Goal: Transaction & Acquisition: Purchase product/service

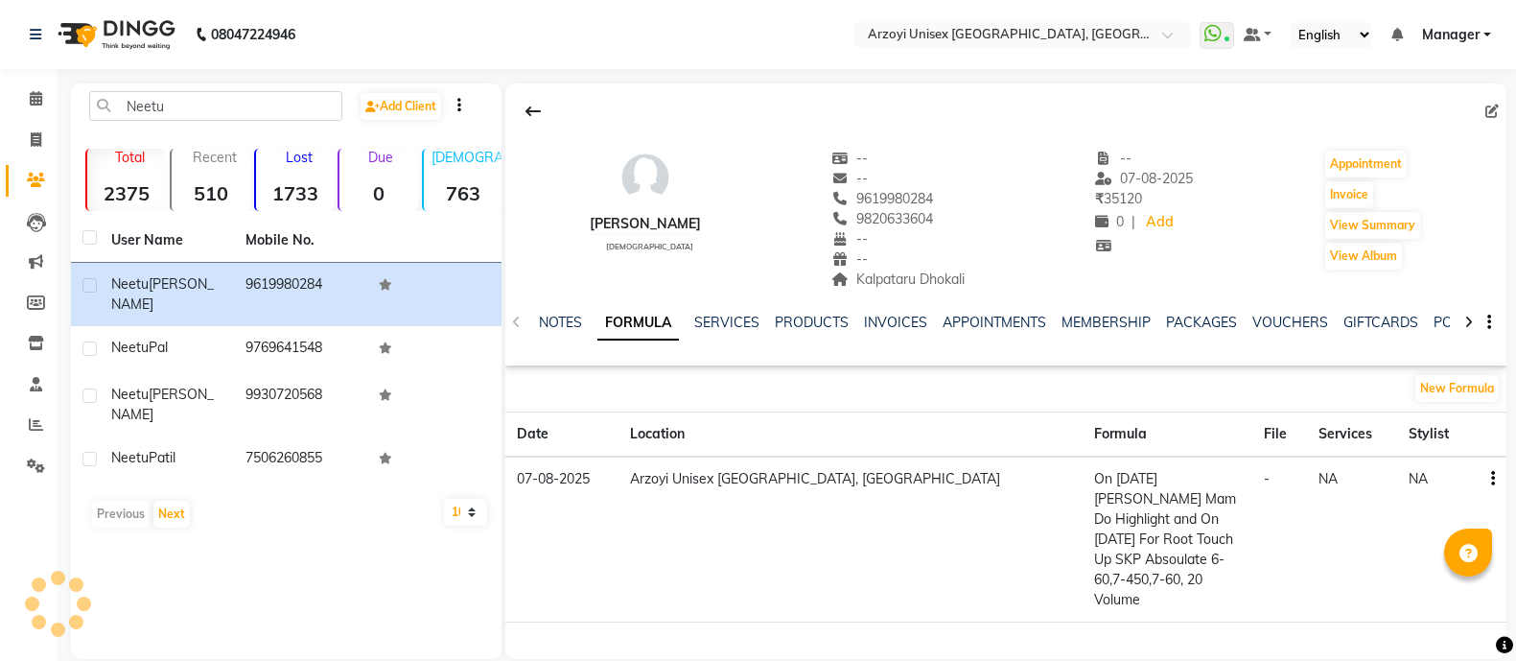
scroll to position [26, 0]
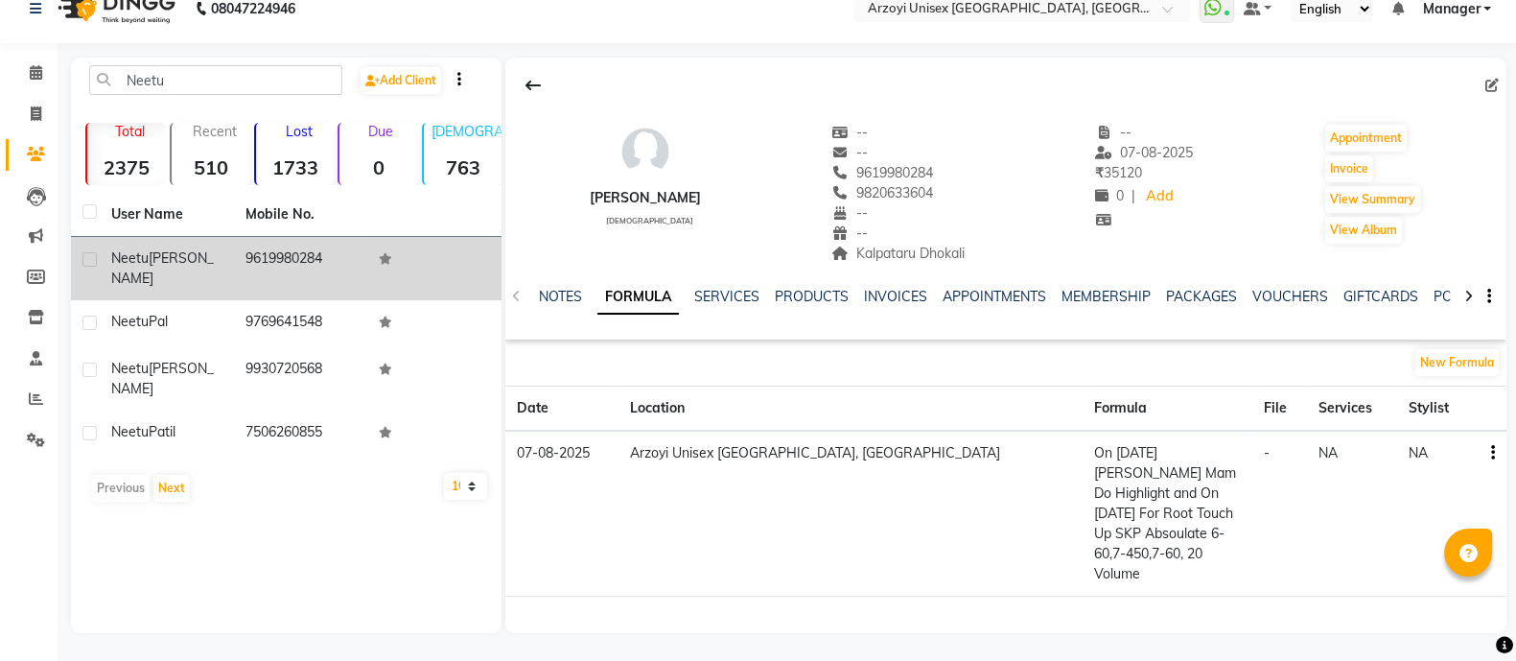
click at [247, 261] on td "9619980284" at bounding box center [301, 268] width 134 height 63
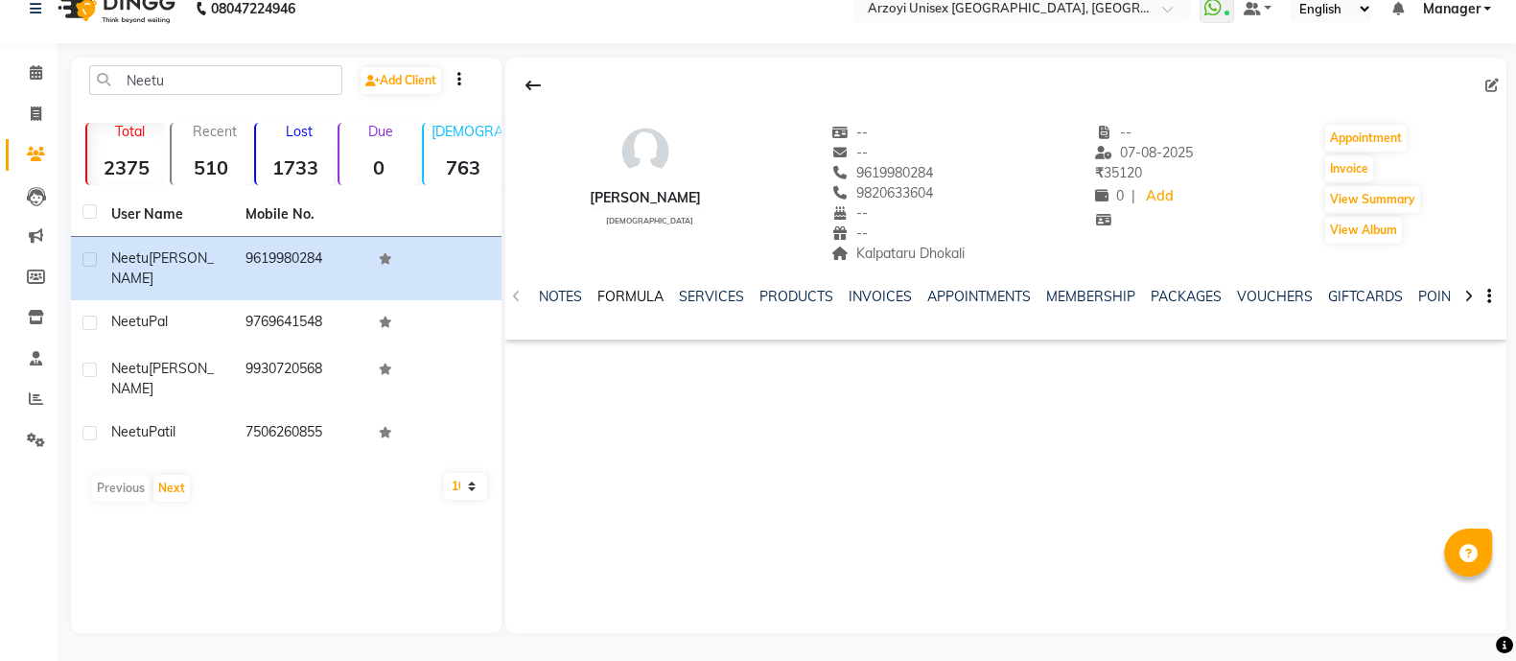
click at [631, 289] on link "FORMULA" at bounding box center [630, 296] width 66 height 17
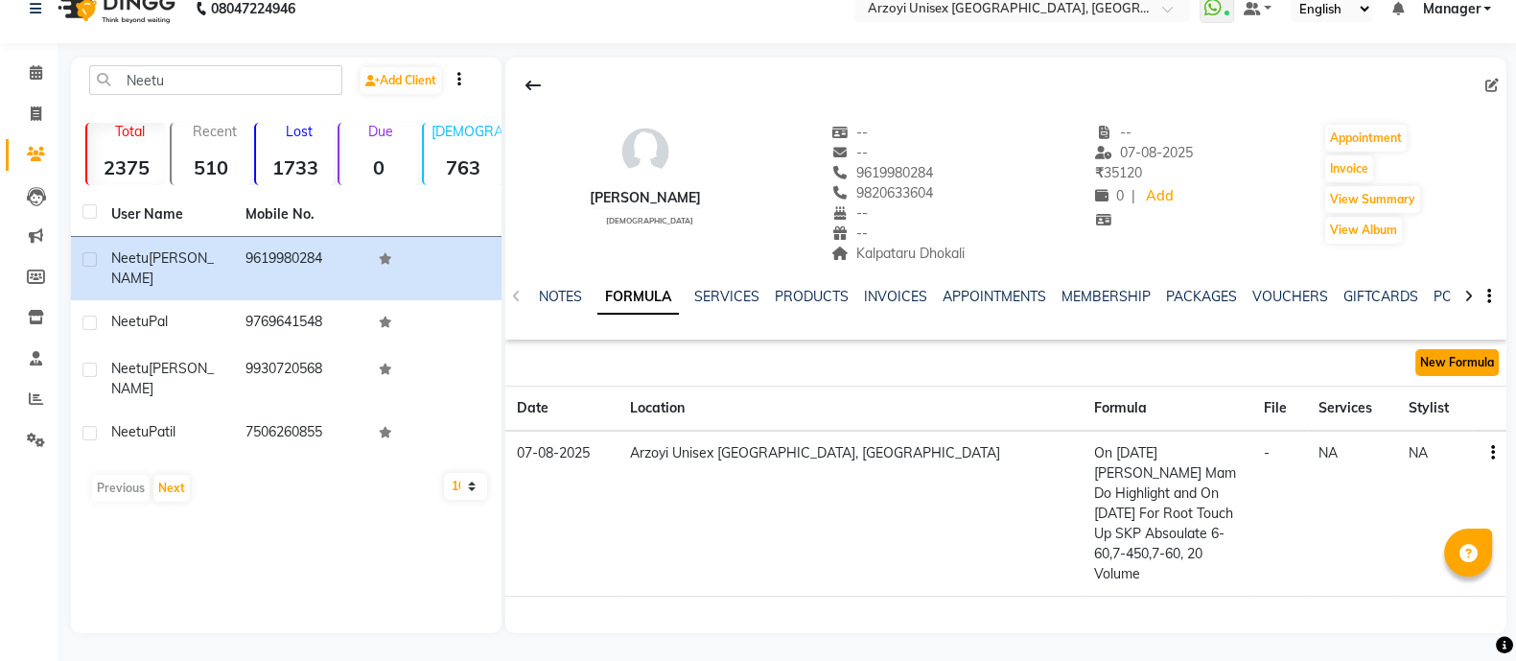
click at [1455, 364] on button "New Formula" at bounding box center [1456, 362] width 83 height 27
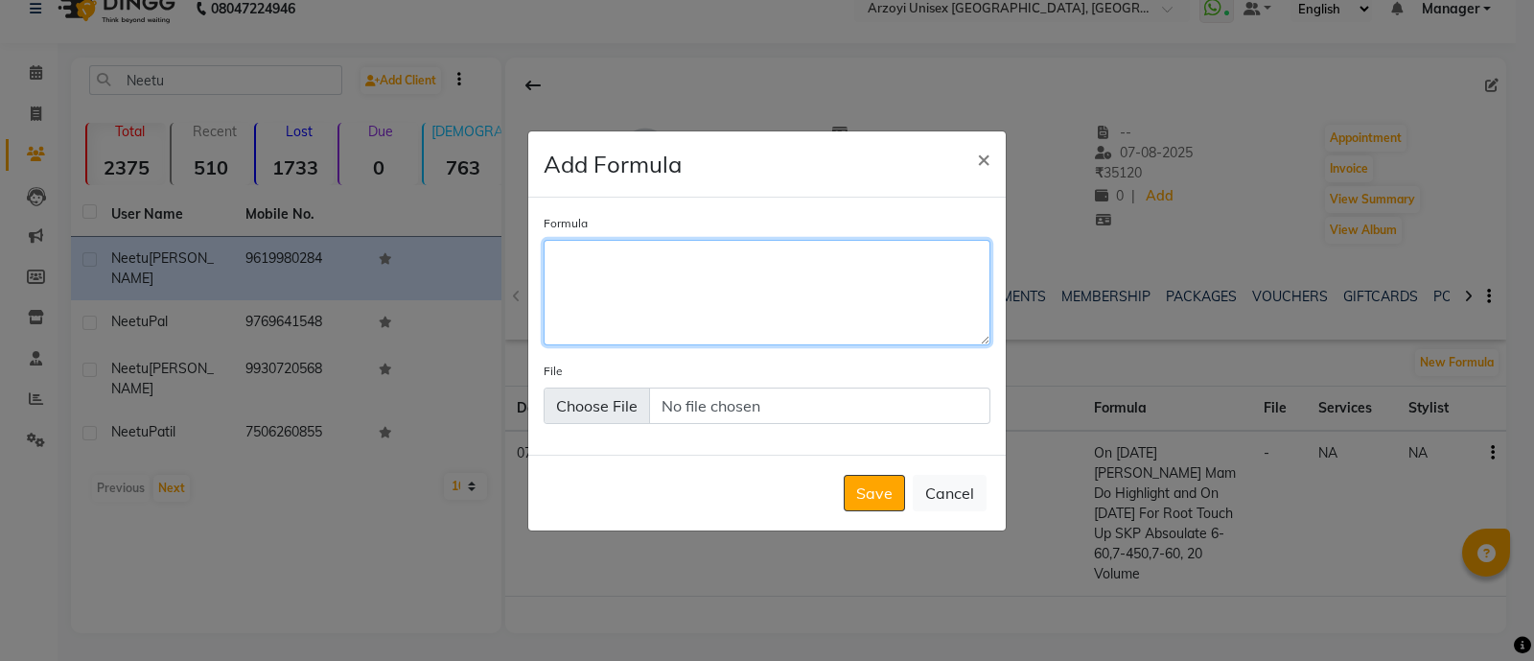
click at [569, 276] on textarea "Formula" at bounding box center [767, 292] width 447 height 105
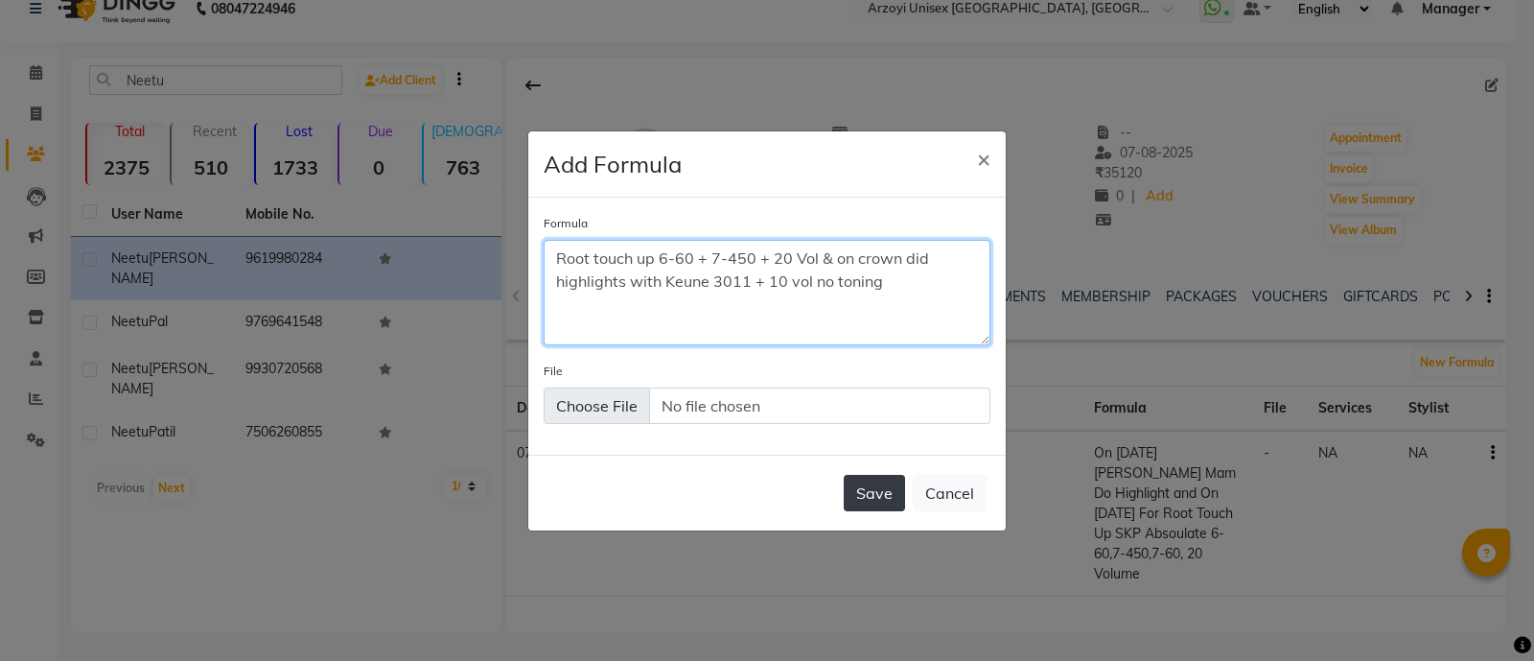
type textarea "Root touch up 6-60 + 7-450 + 20 Vol & on crown did highlights with Keune 3011 +…"
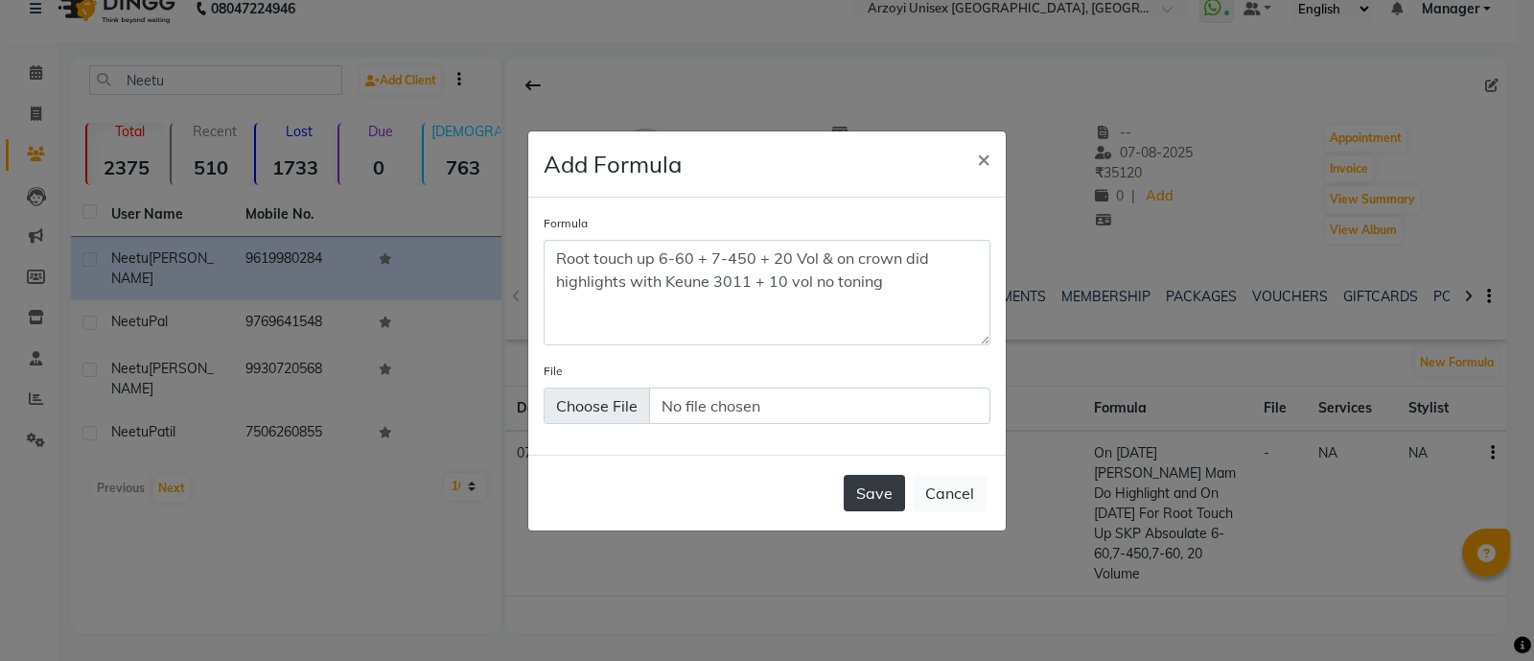
click at [872, 486] on button "Save" at bounding box center [874, 493] width 61 height 36
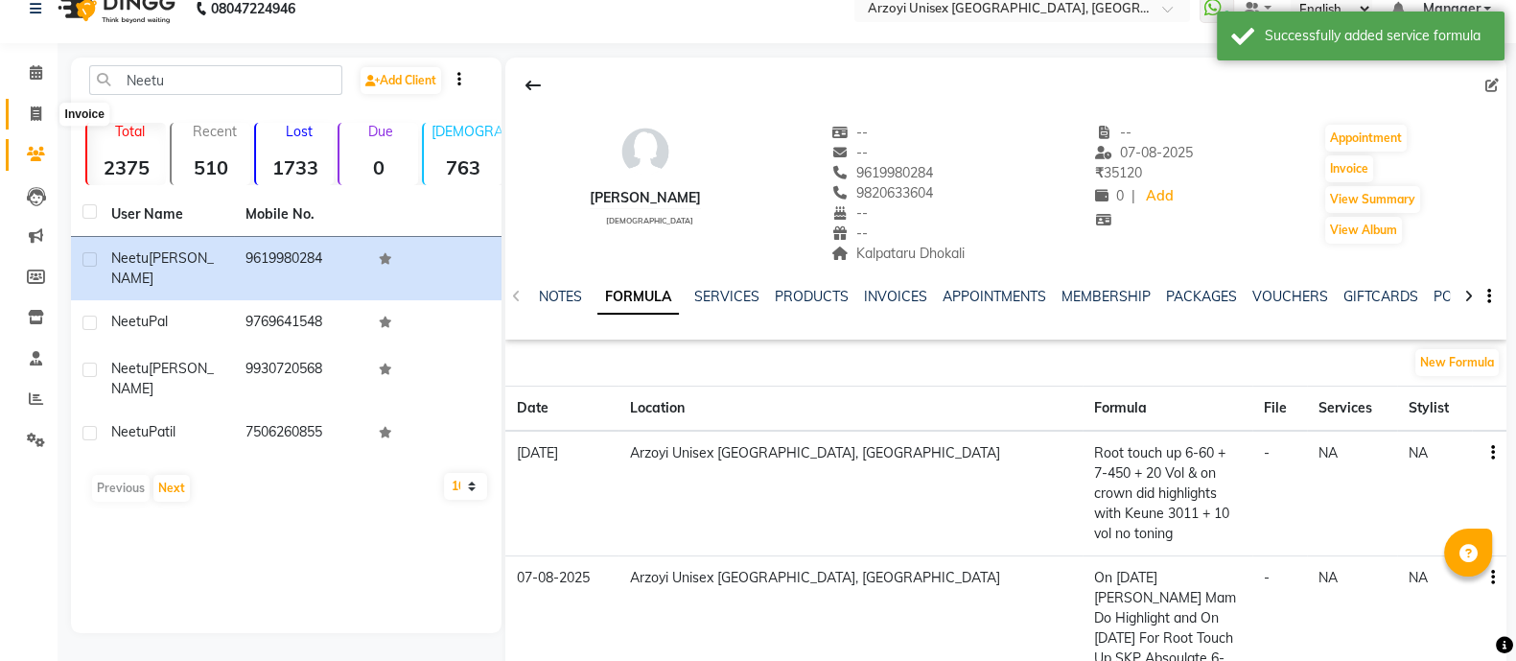
click at [38, 107] on icon at bounding box center [36, 113] width 11 height 14
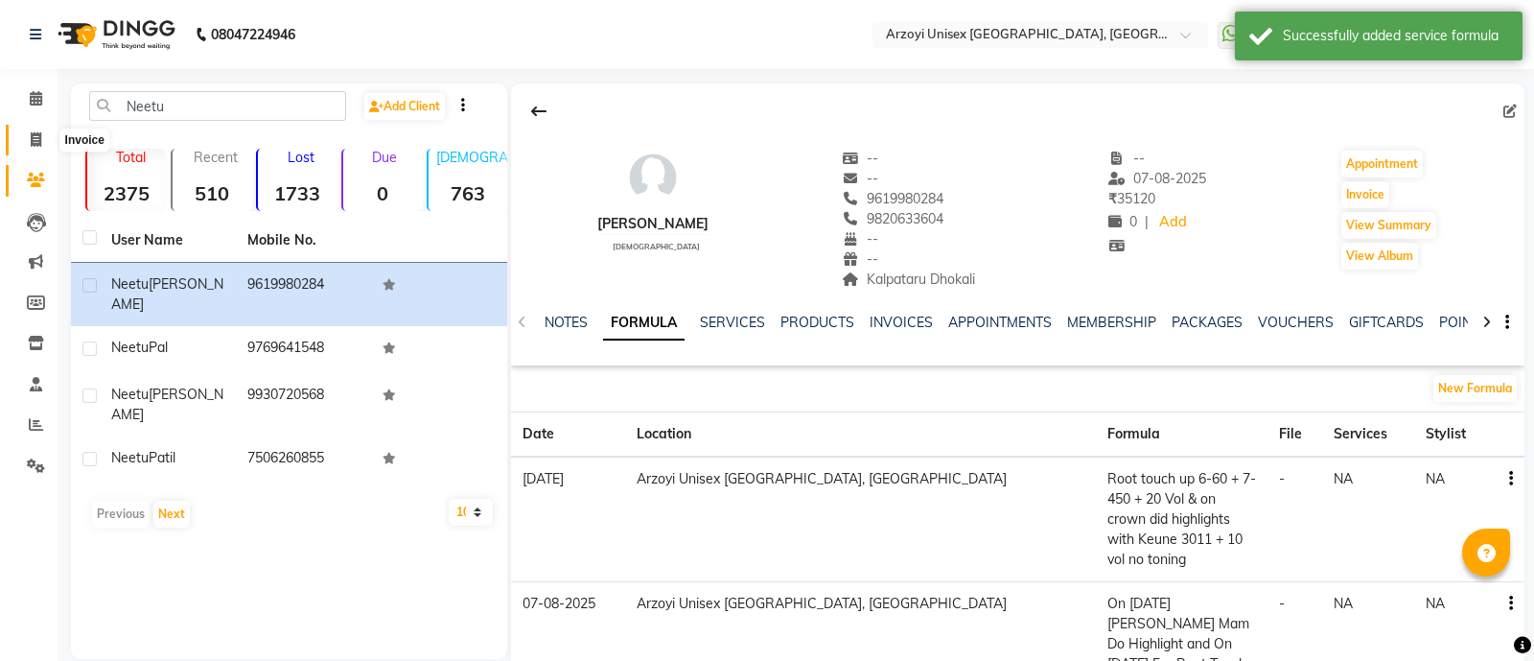
select select "5286"
select select "service"
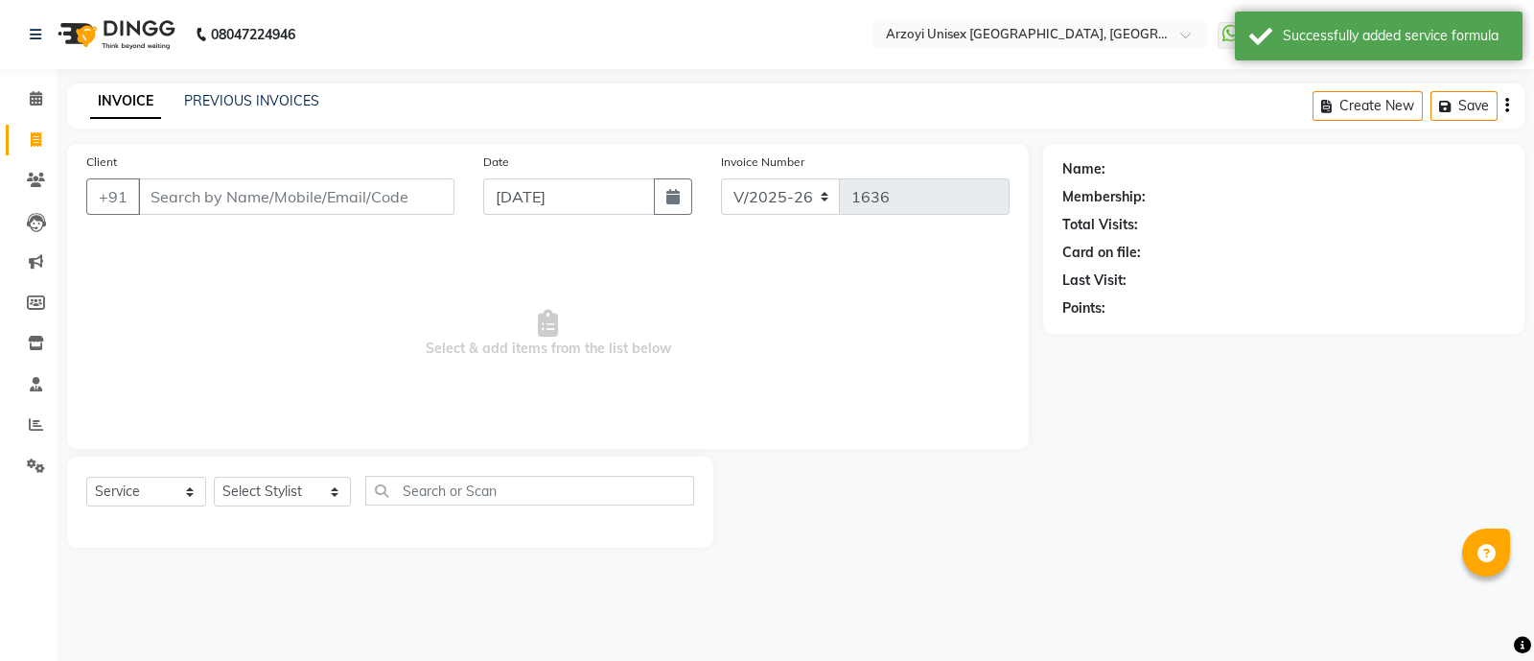
click at [263, 179] on input "Client" at bounding box center [296, 196] width 316 height 36
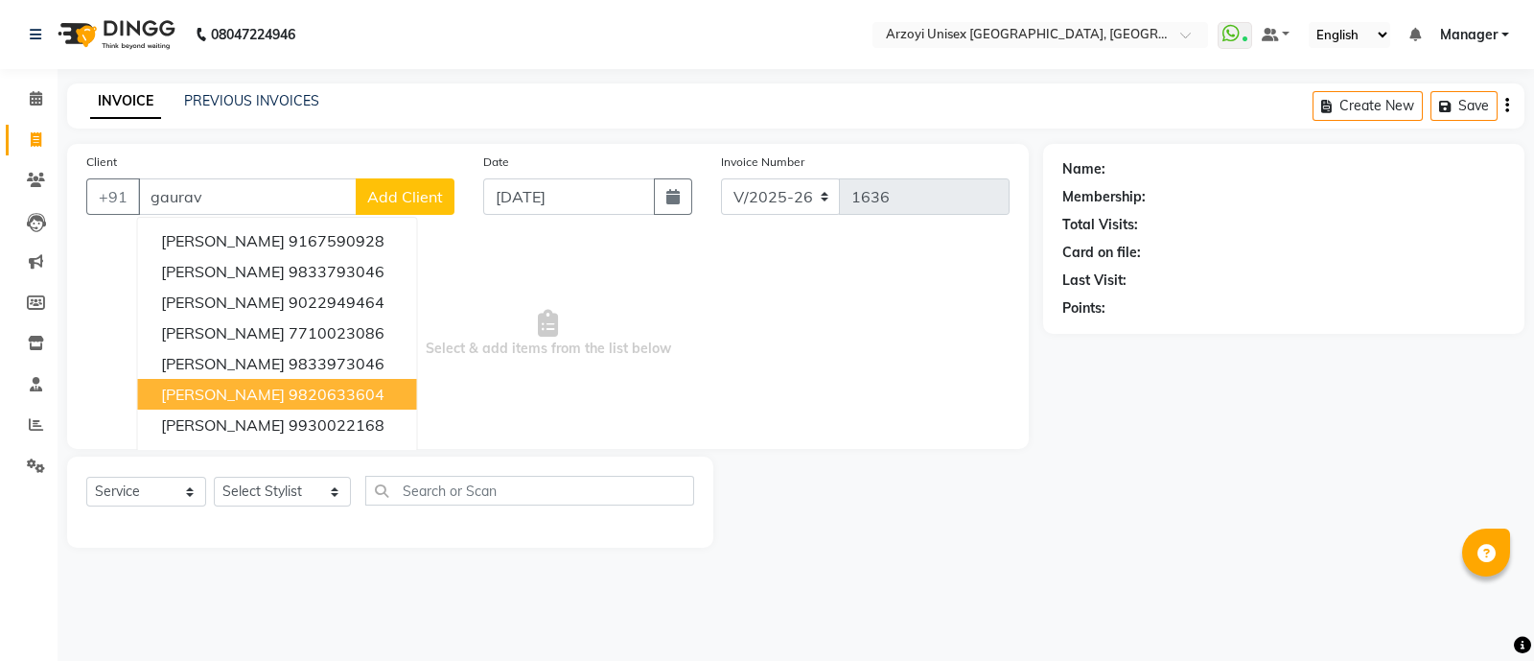
click at [264, 390] on span "[PERSON_NAME]" at bounding box center [223, 393] width 124 height 19
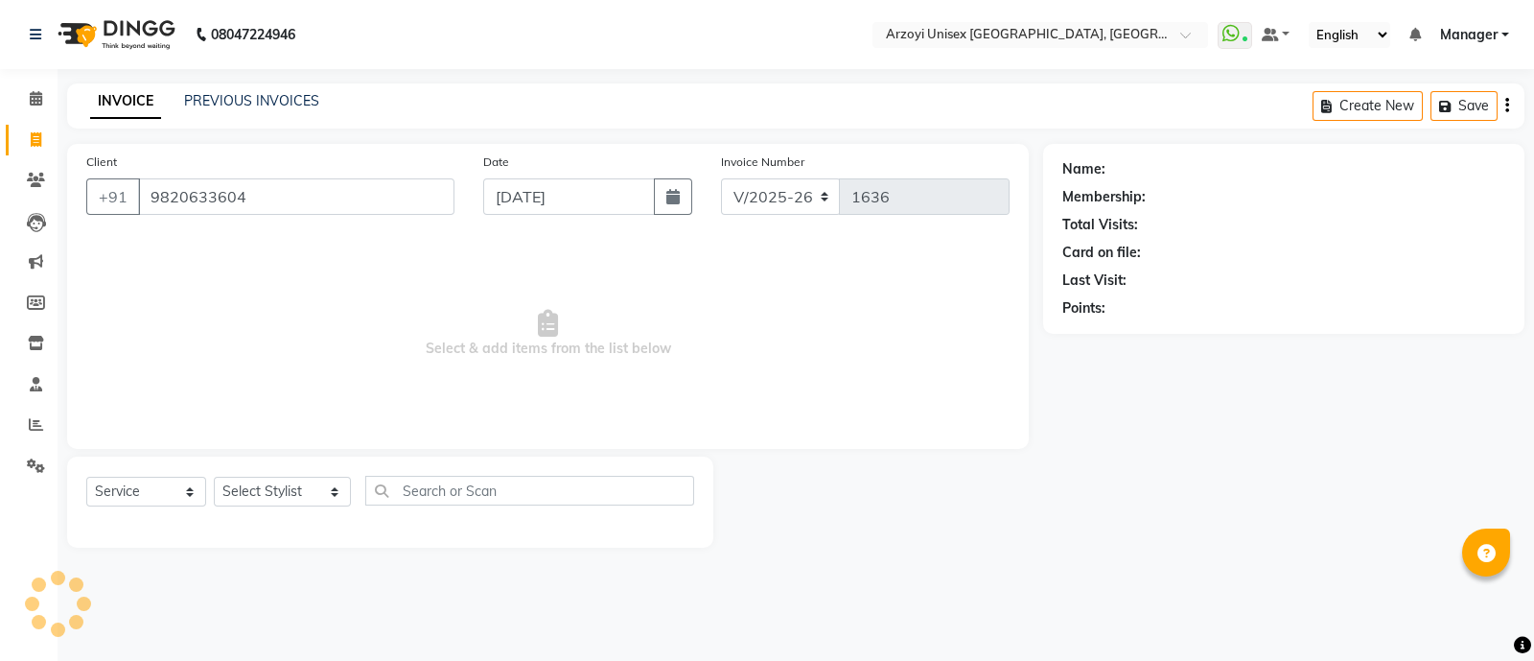
type input "9820633604"
select select "2: Object"
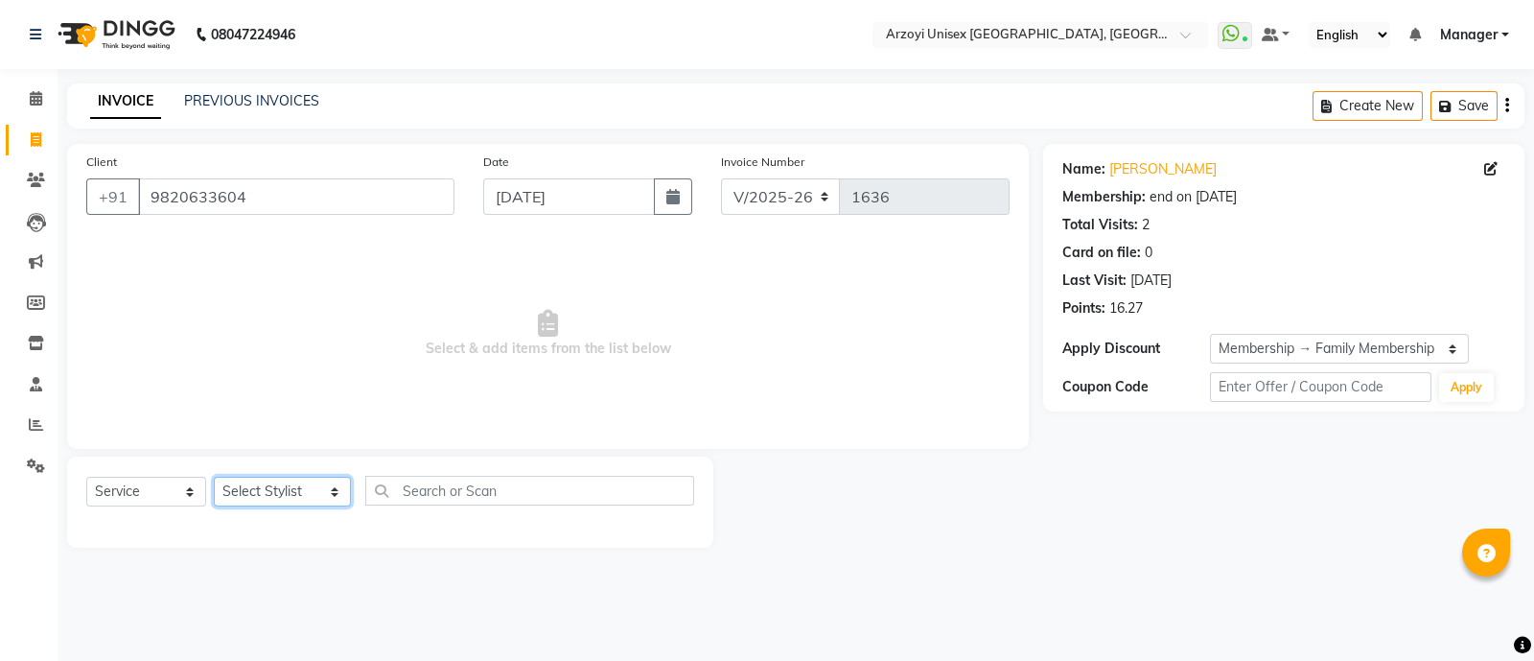
click at [283, 499] on select "Select Stylist [PERSON_NAME] Mohammmed [PERSON_NAME] [PERSON_NAME] [PERSON_NAME…" at bounding box center [282, 491] width 137 height 30
select select "70082"
click at [214, 477] on select "Select Stylist [PERSON_NAME] Mohammmed [PERSON_NAME] [PERSON_NAME] [PERSON_NAME…" at bounding box center [282, 491] width 137 height 30
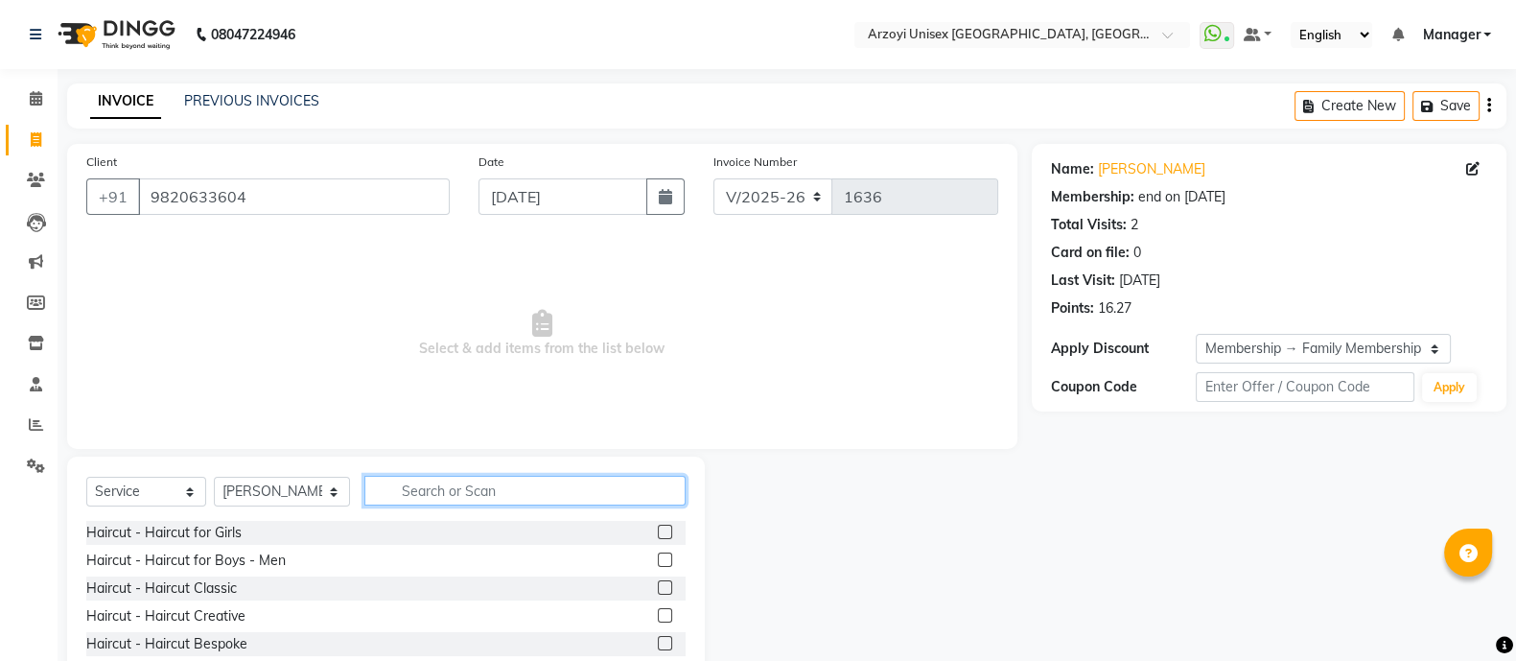
click at [441, 499] on input "text" at bounding box center [524, 491] width 321 height 30
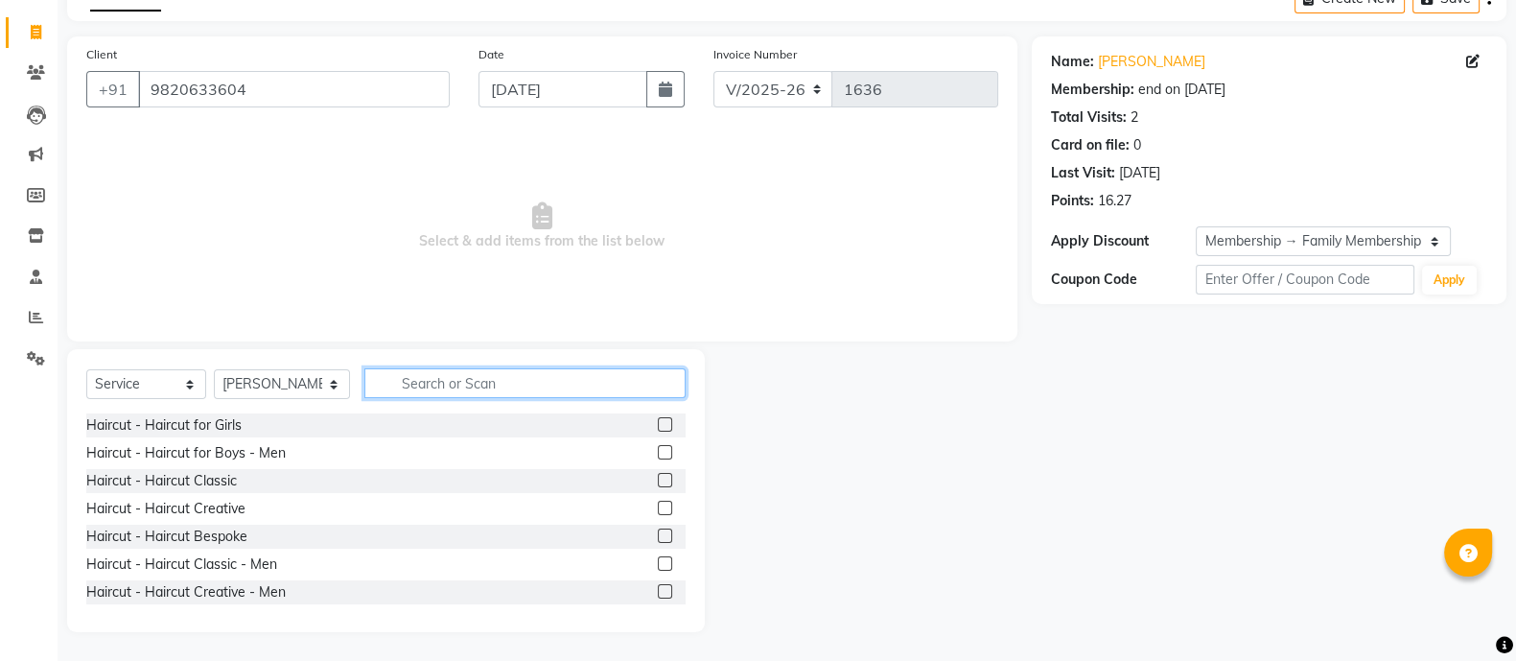
scroll to position [106, 0]
click at [658, 562] on label at bounding box center [665, 564] width 14 height 14
click at [658, 562] on input "checkbox" at bounding box center [664, 565] width 12 height 12
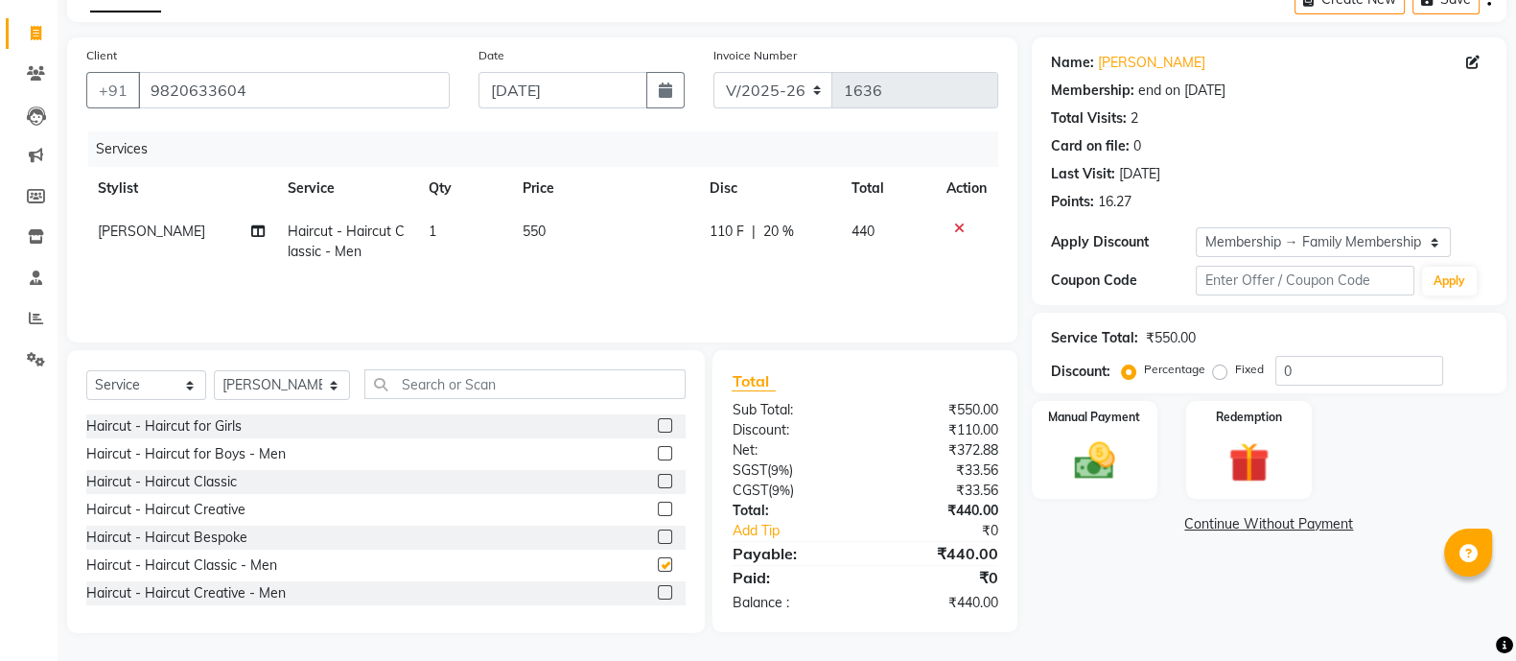
checkbox input "false"
click at [425, 388] on input "text" at bounding box center [524, 384] width 321 height 30
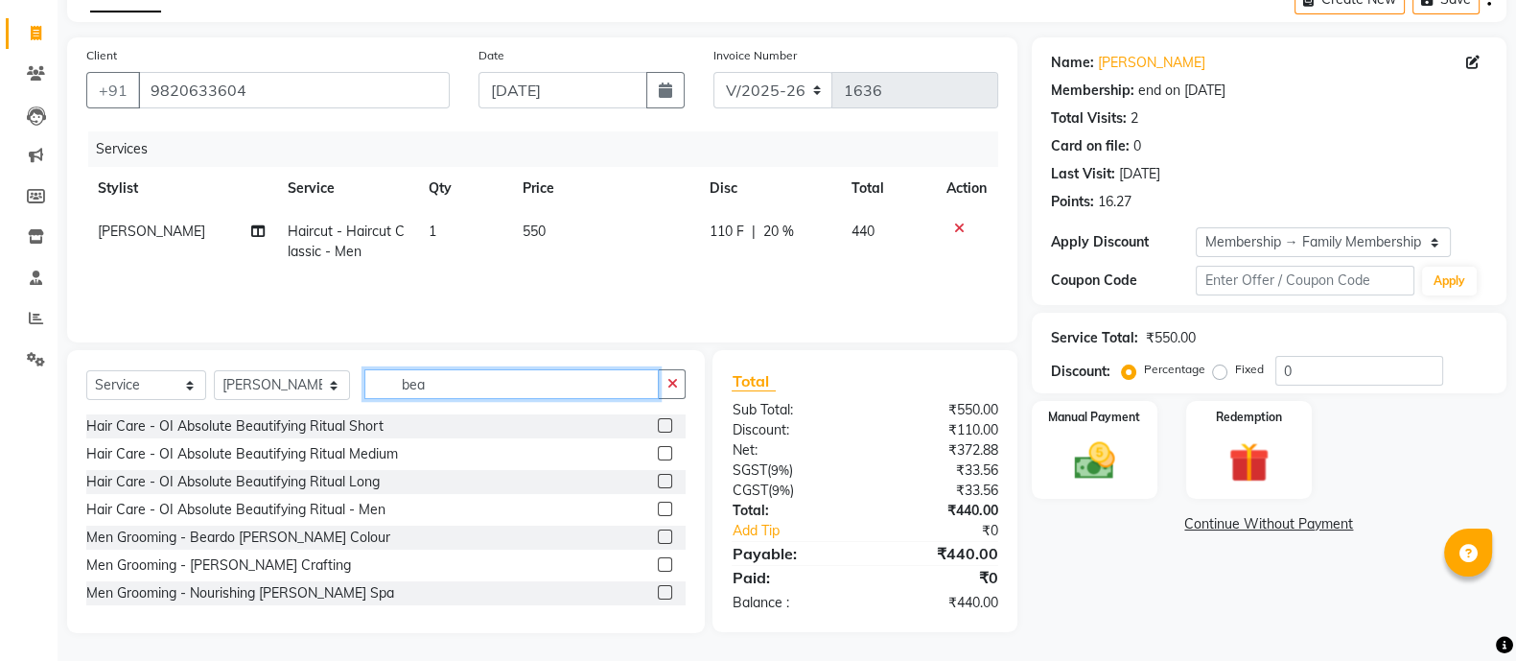
type input "bea"
click at [658, 568] on label at bounding box center [665, 564] width 14 height 14
click at [658, 568] on input "checkbox" at bounding box center [664, 565] width 12 height 12
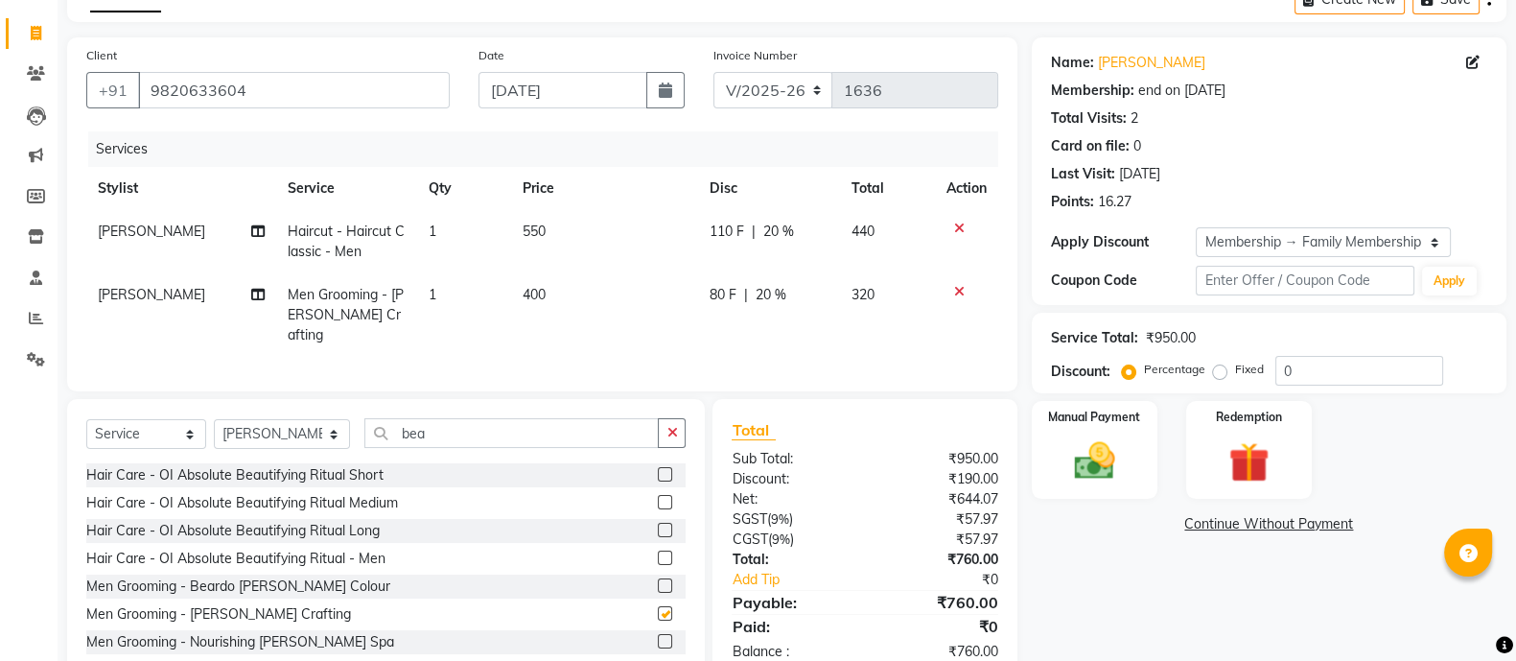
checkbox input "false"
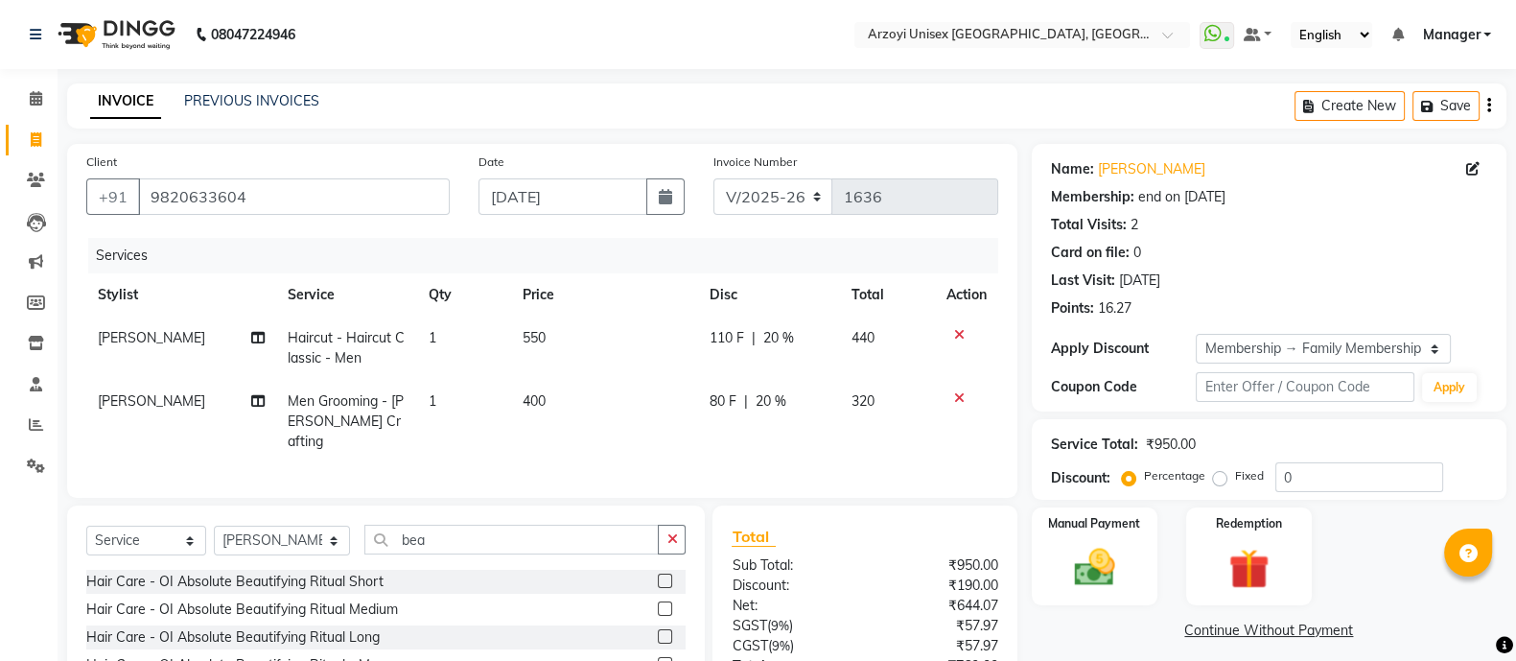
scroll to position [1, 0]
click at [288, 529] on select "Select Stylist [PERSON_NAME] Mohammmed [PERSON_NAME] [PERSON_NAME] [PERSON_NAME…" at bounding box center [282, 539] width 136 height 30
select select "36089"
click at [214, 524] on select "Select Stylist [PERSON_NAME] Mohammmed [PERSON_NAME] [PERSON_NAME] [PERSON_NAME…" at bounding box center [282, 539] width 136 height 30
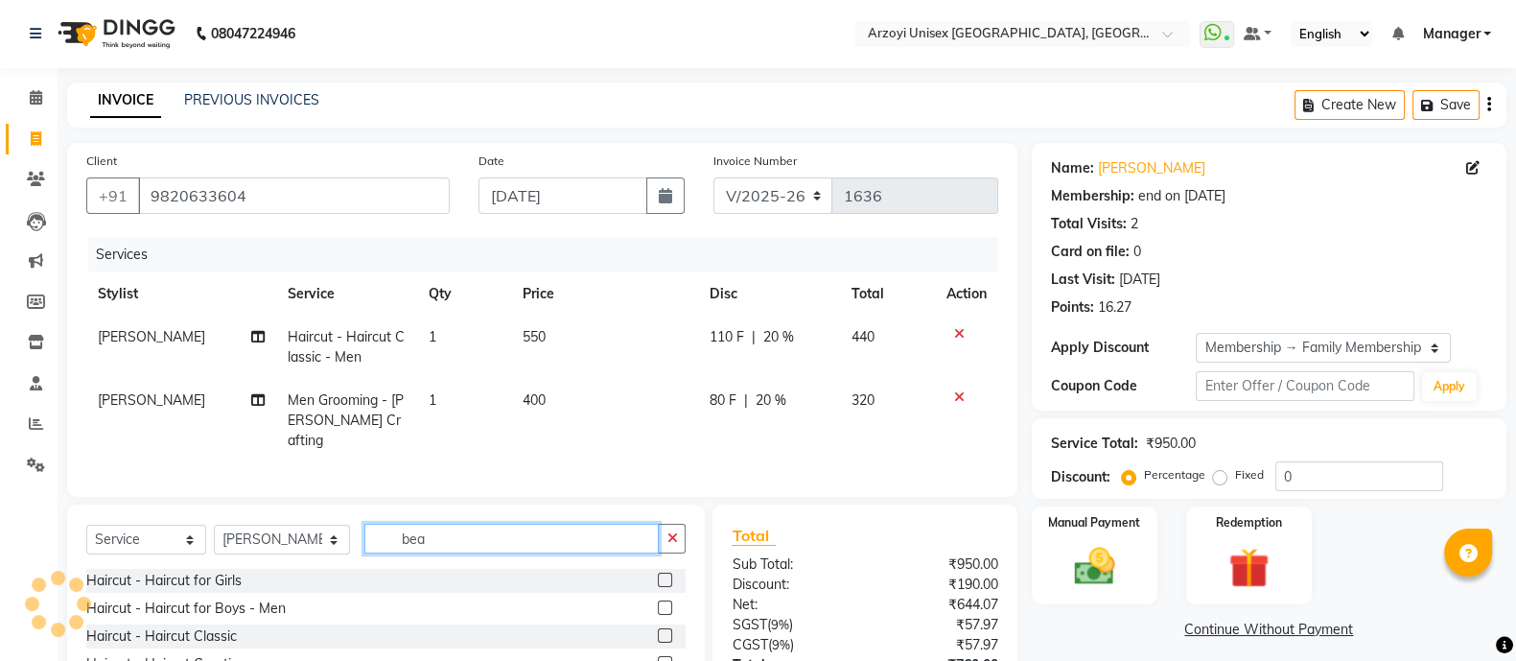
click at [451, 538] on input "bea" at bounding box center [511, 538] width 294 height 30
type input "b"
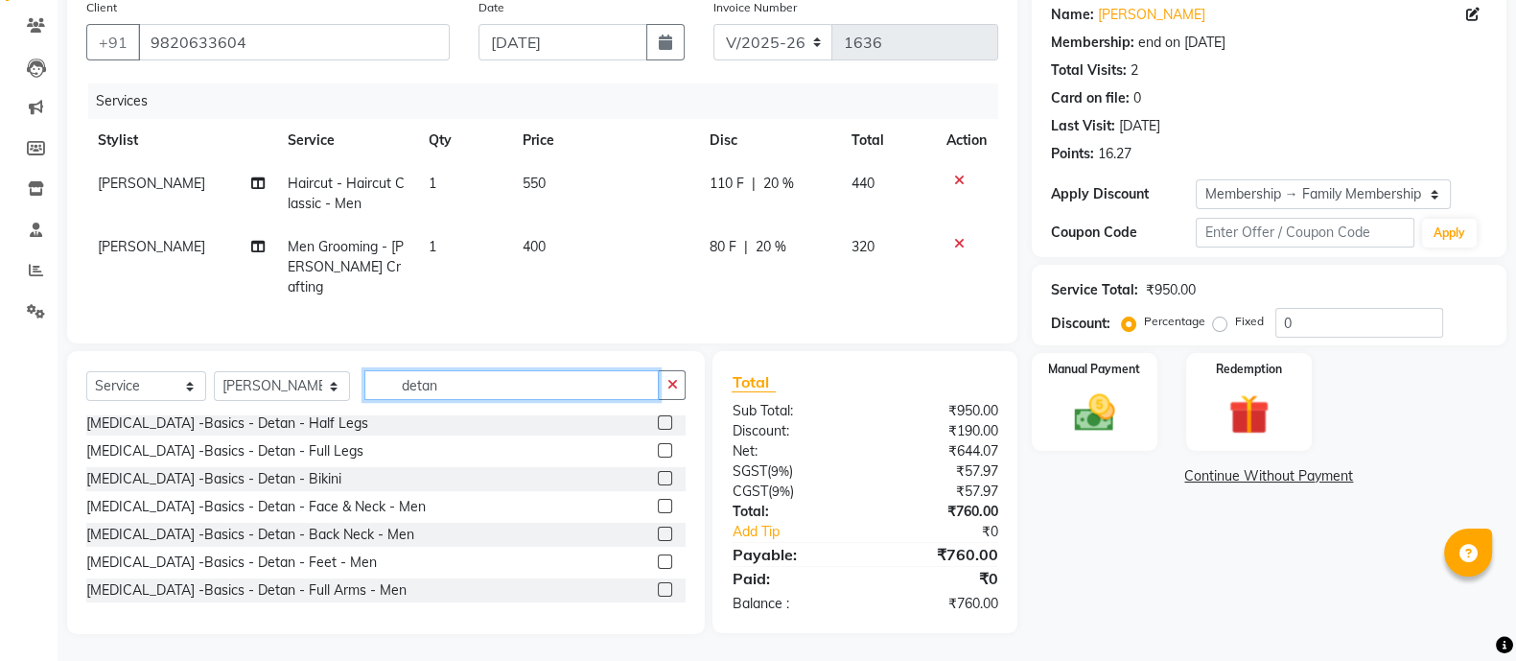
scroll to position [315, 0]
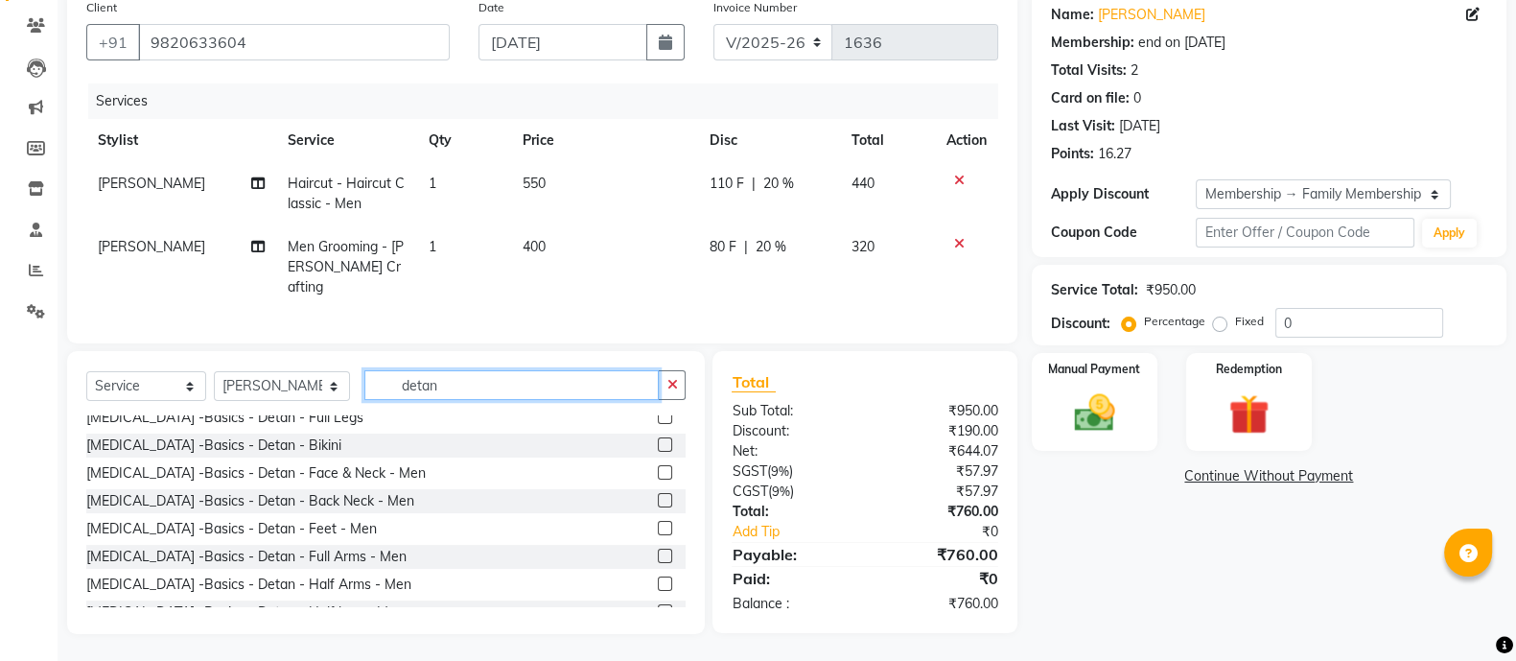
type input "detan"
click at [658, 465] on label at bounding box center [665, 472] width 14 height 14
click at [658, 467] on input "checkbox" at bounding box center [664, 473] width 12 height 12
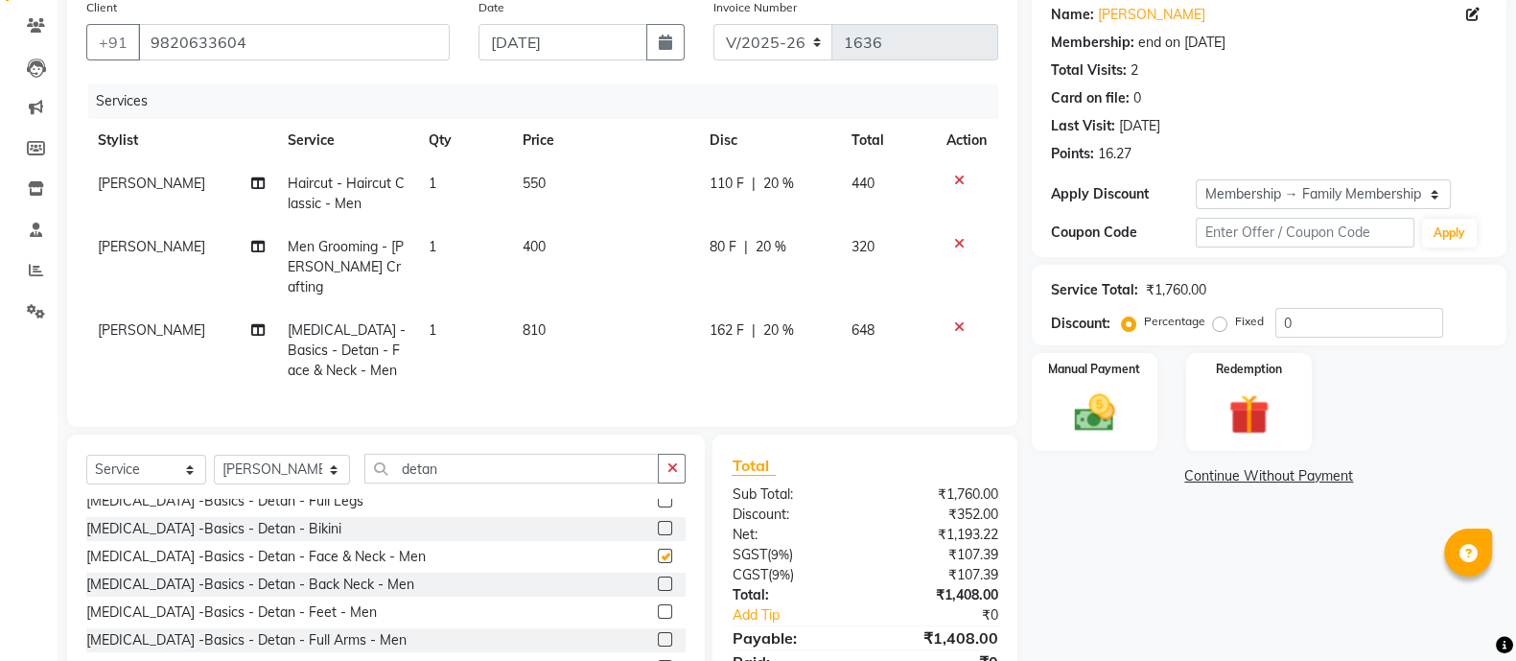
checkbox input "false"
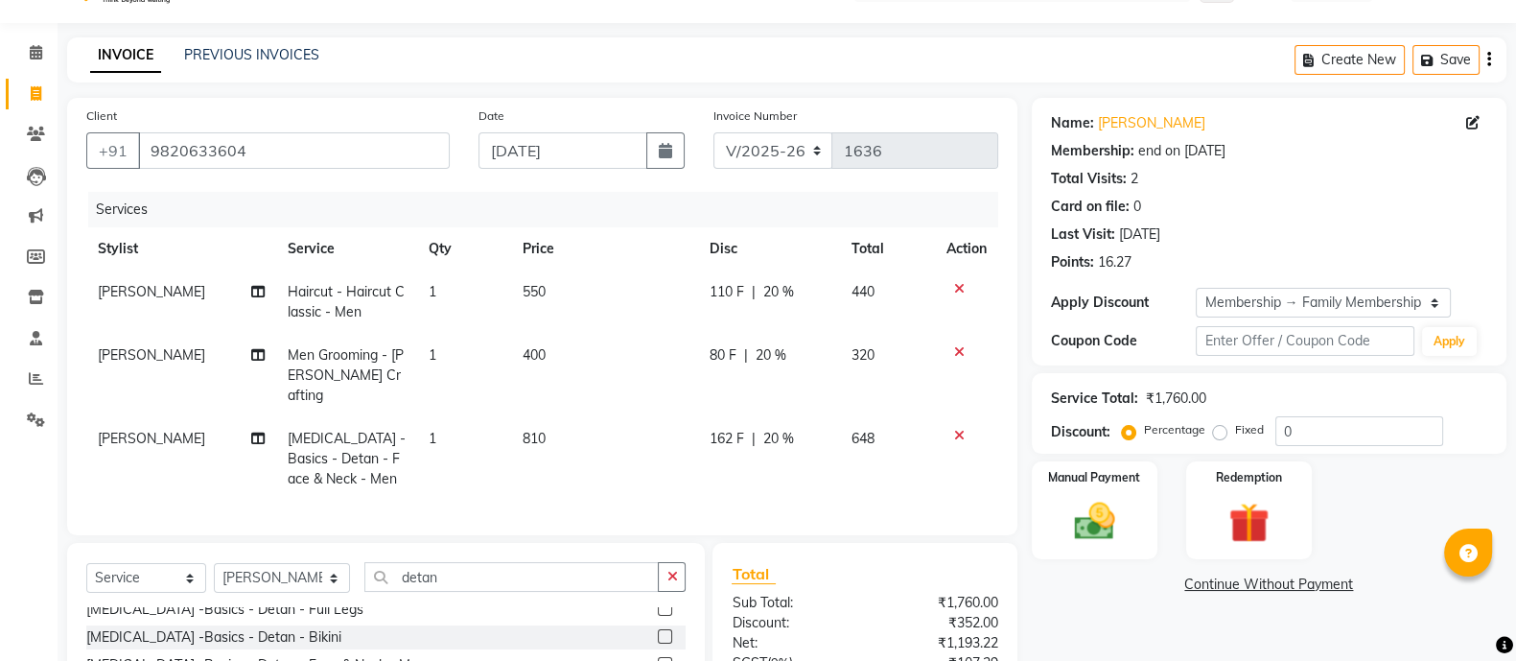
scroll to position [0, 0]
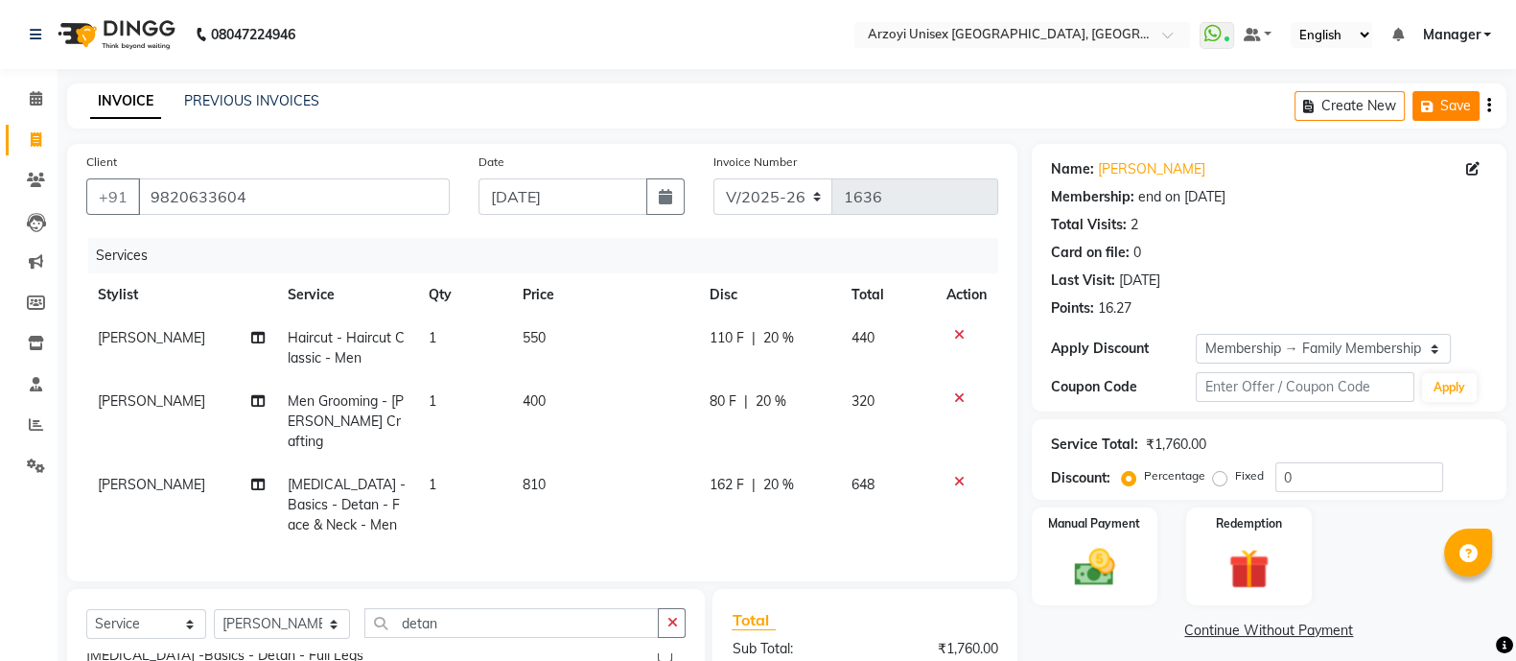
click at [1450, 104] on button "Save" at bounding box center [1445, 106] width 67 height 30
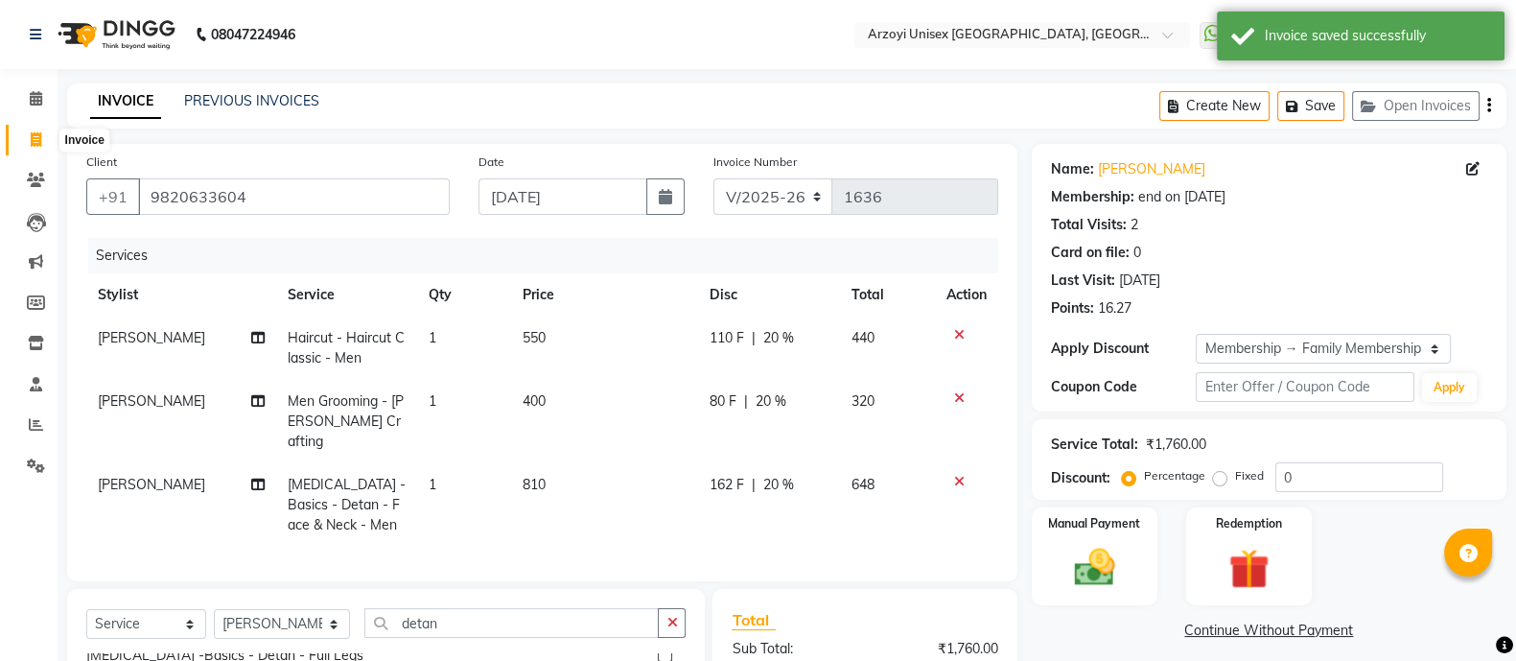
click at [34, 146] on icon at bounding box center [36, 139] width 11 height 14
select select "5286"
select select "service"
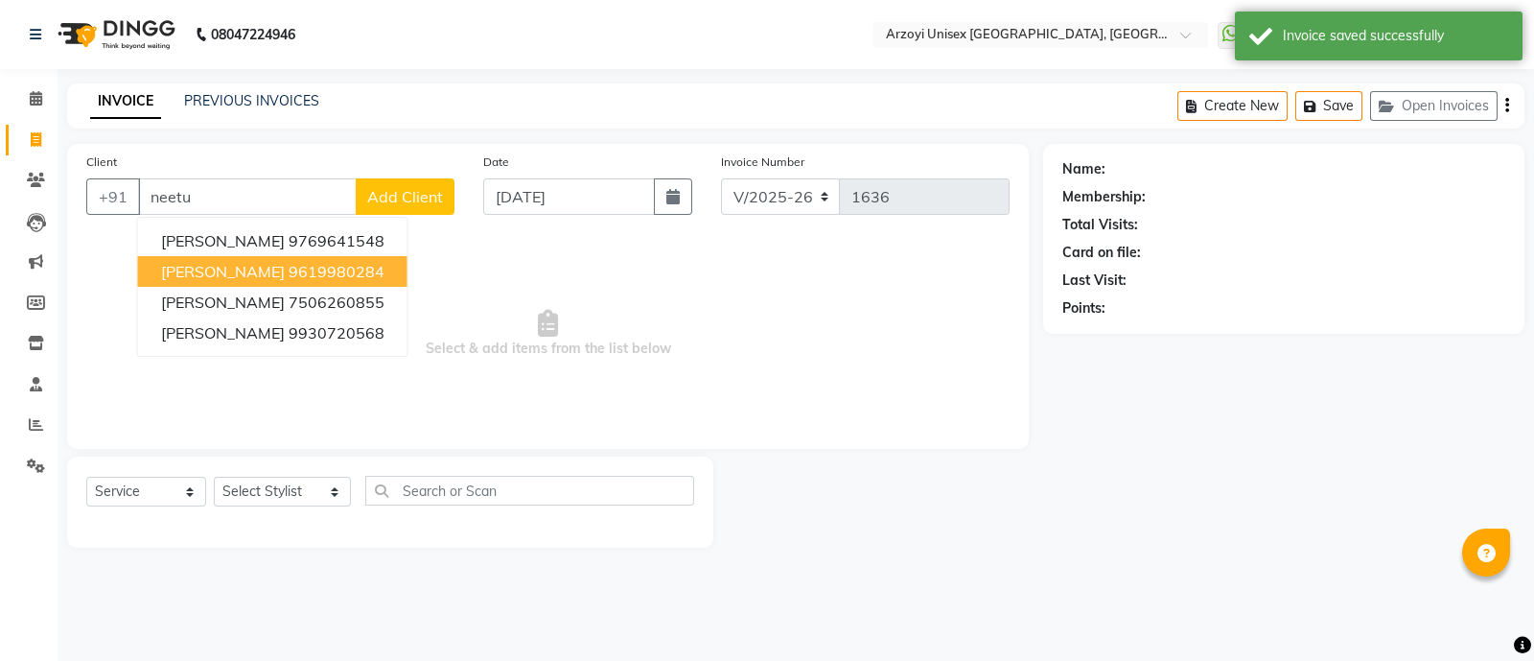
click at [220, 256] on button "[PERSON_NAME] 9619980284" at bounding box center [272, 271] width 269 height 31
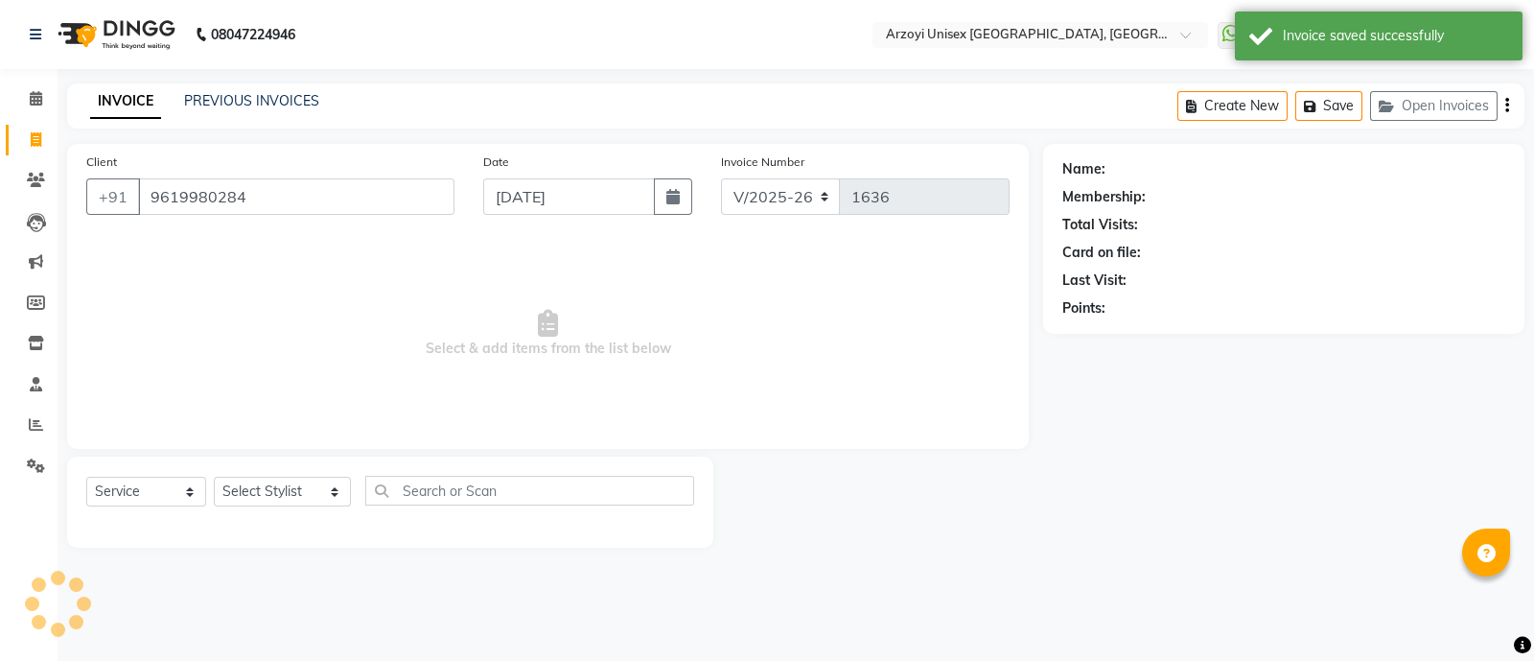
type input "9619980284"
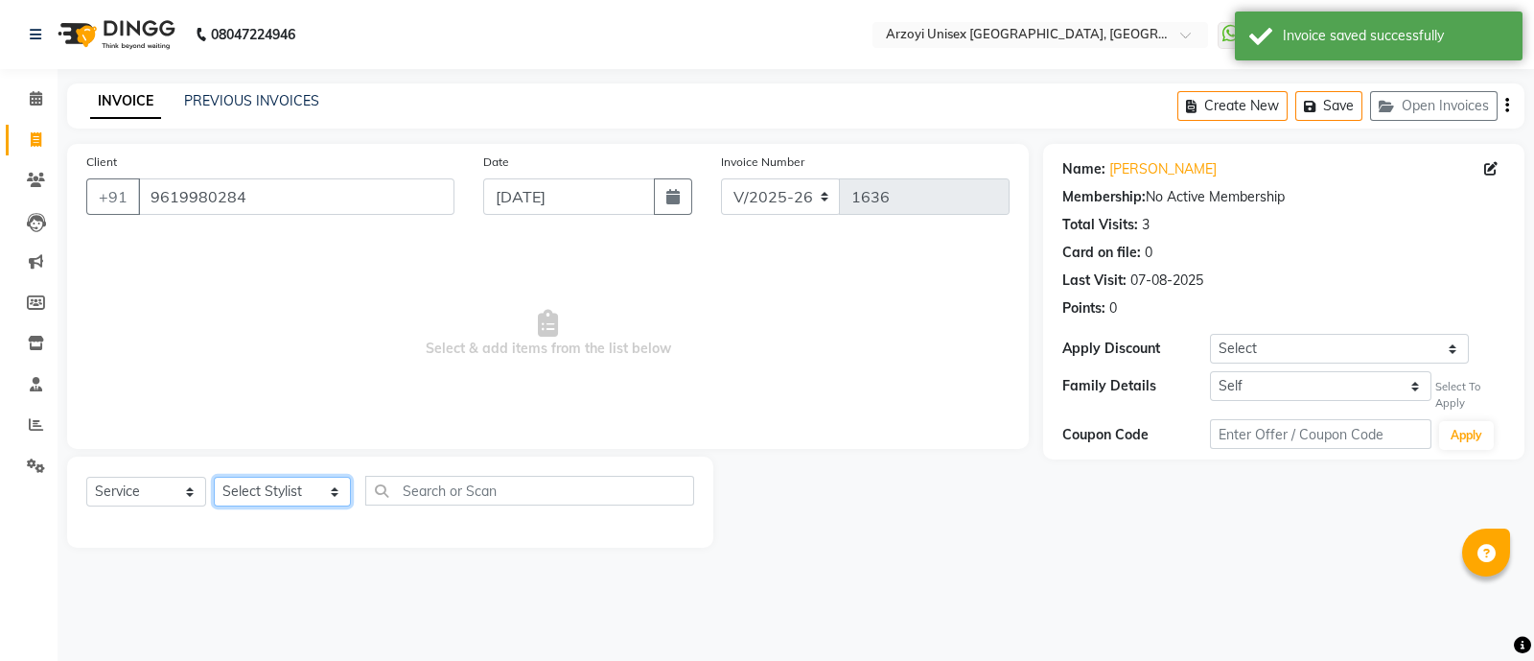
click at [270, 486] on select "Select Stylist [PERSON_NAME] Mohammmed [PERSON_NAME] [PERSON_NAME] [PERSON_NAME…" at bounding box center [282, 491] width 137 height 30
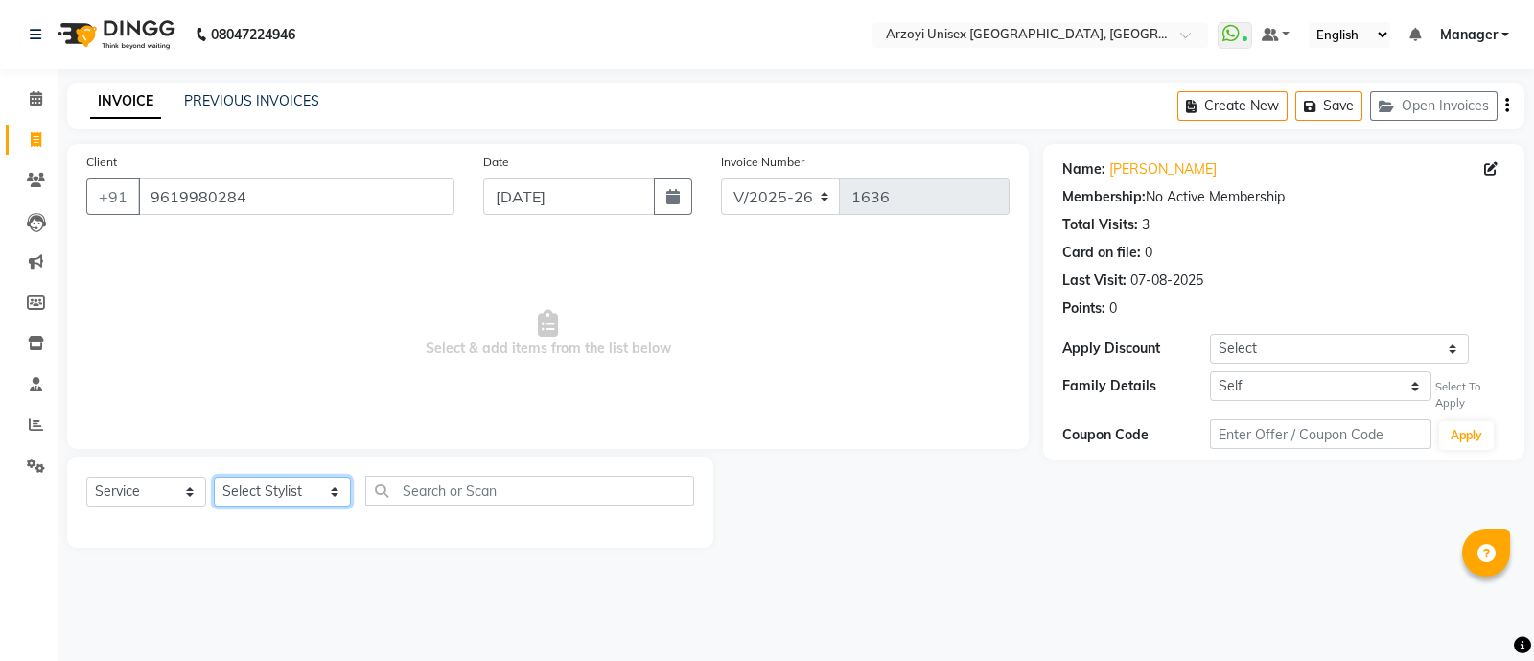
select select "70633"
click at [214, 477] on select "Select Stylist [PERSON_NAME] Mohammmed [PERSON_NAME] [PERSON_NAME] [PERSON_NAME…" at bounding box center [282, 491] width 137 height 30
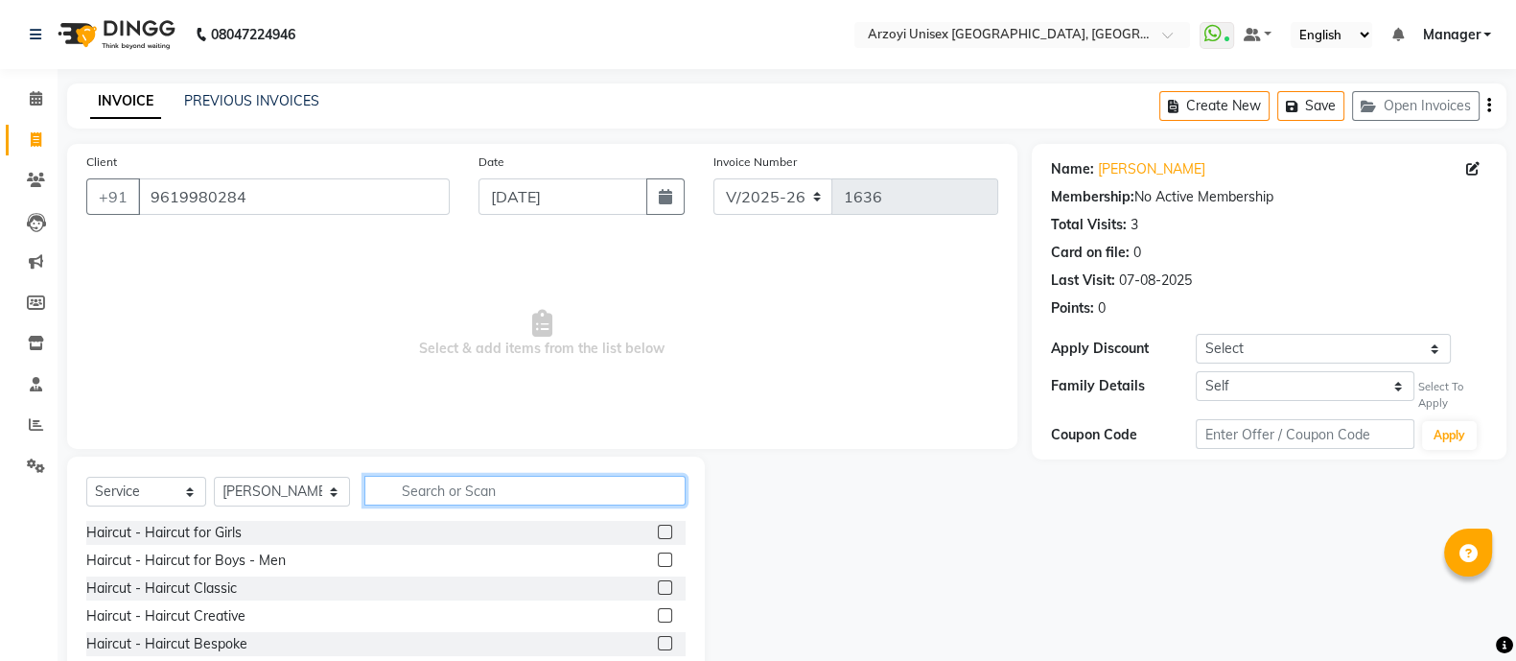
click at [449, 490] on input "text" at bounding box center [524, 491] width 321 height 30
click at [34, 173] on icon at bounding box center [36, 180] width 18 height 14
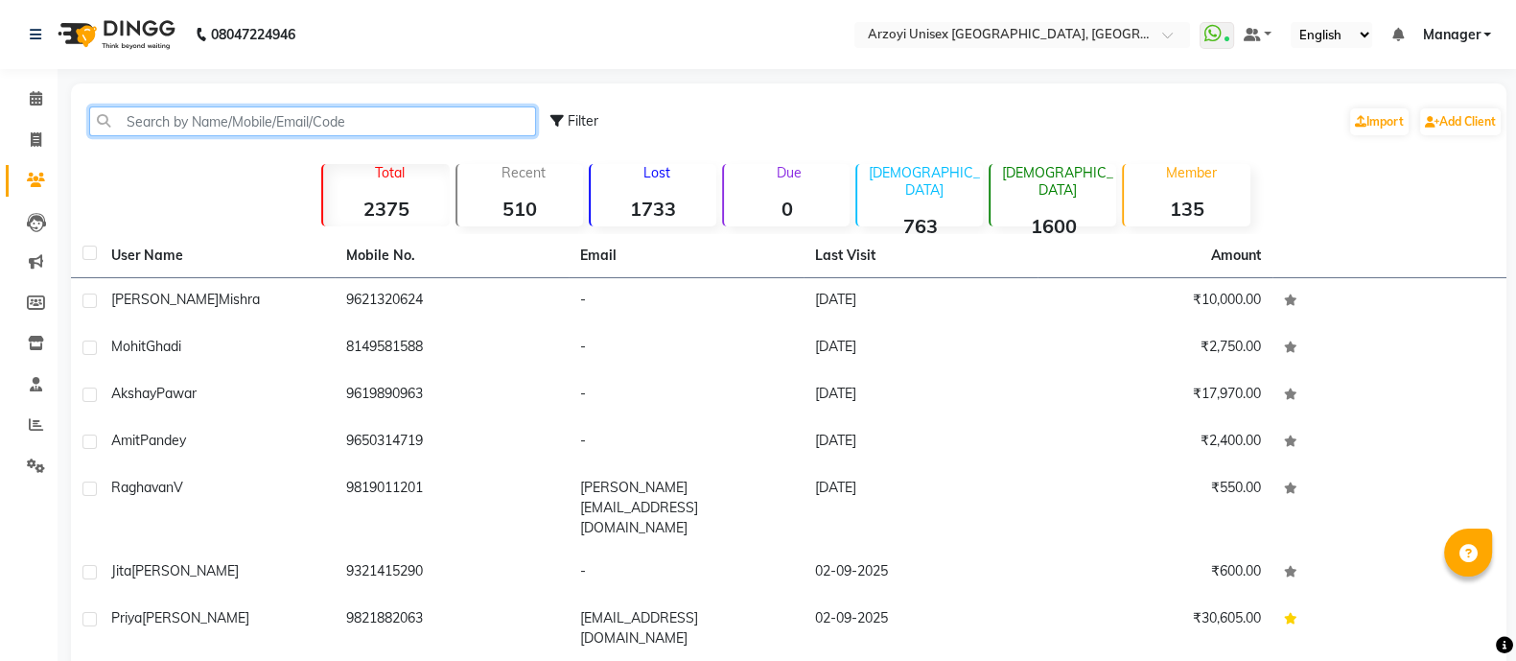
click at [149, 131] on input "text" at bounding box center [312, 121] width 447 height 30
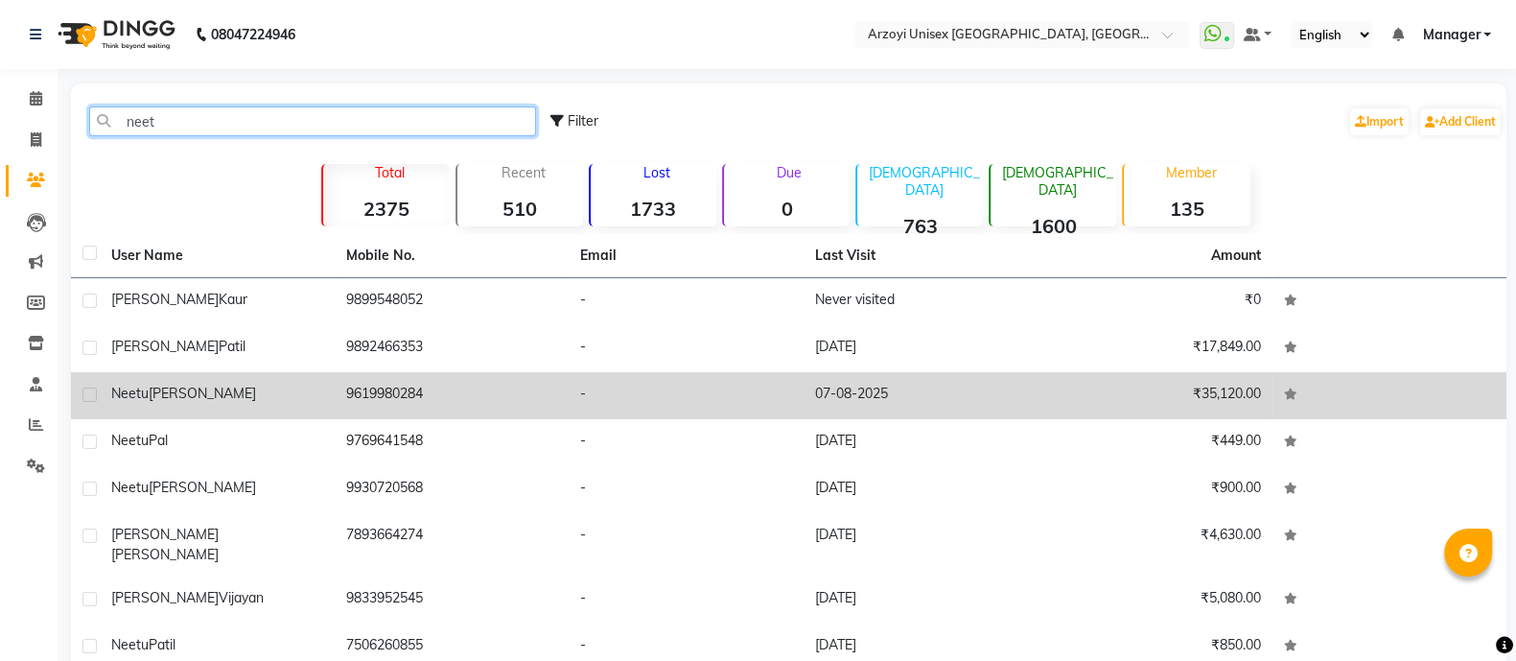
type input "neet"
click at [298, 387] on div "[PERSON_NAME]" at bounding box center [217, 393] width 212 height 20
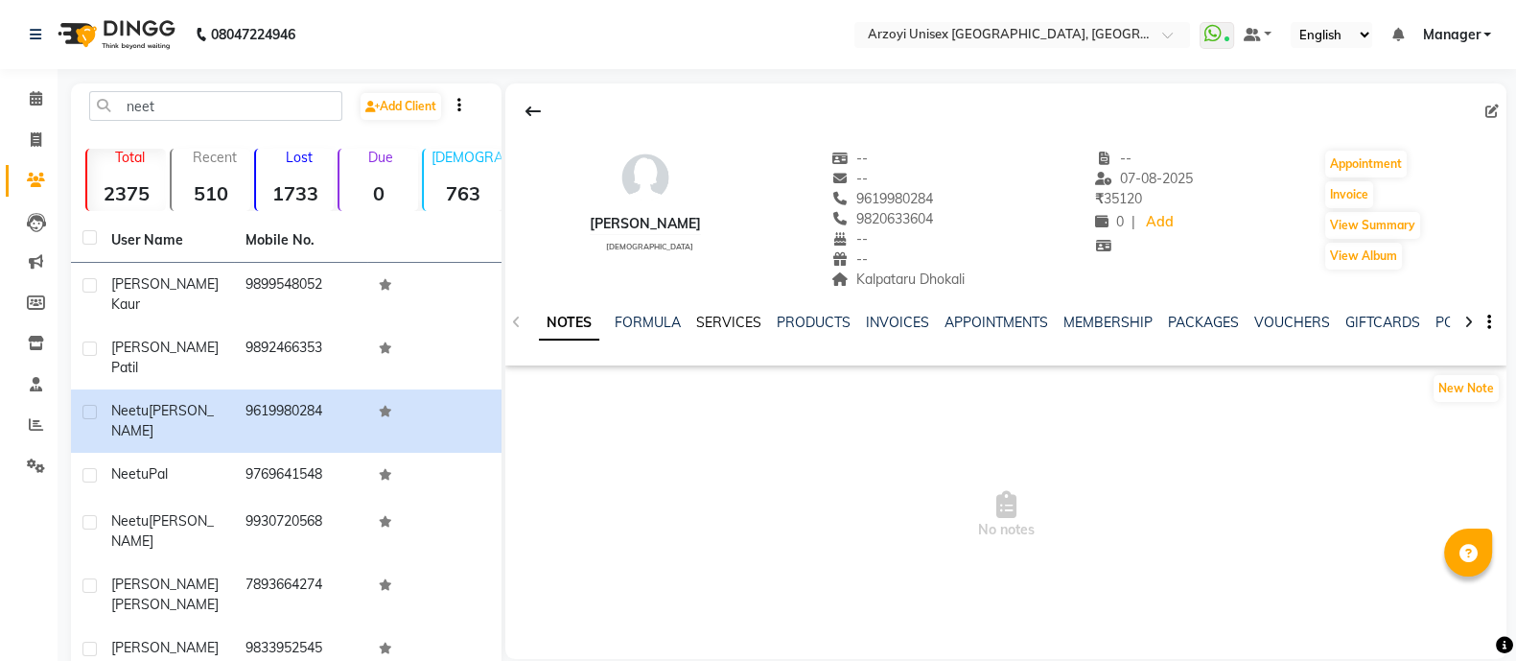
click at [705, 323] on link "SERVICES" at bounding box center [728, 321] width 65 height 17
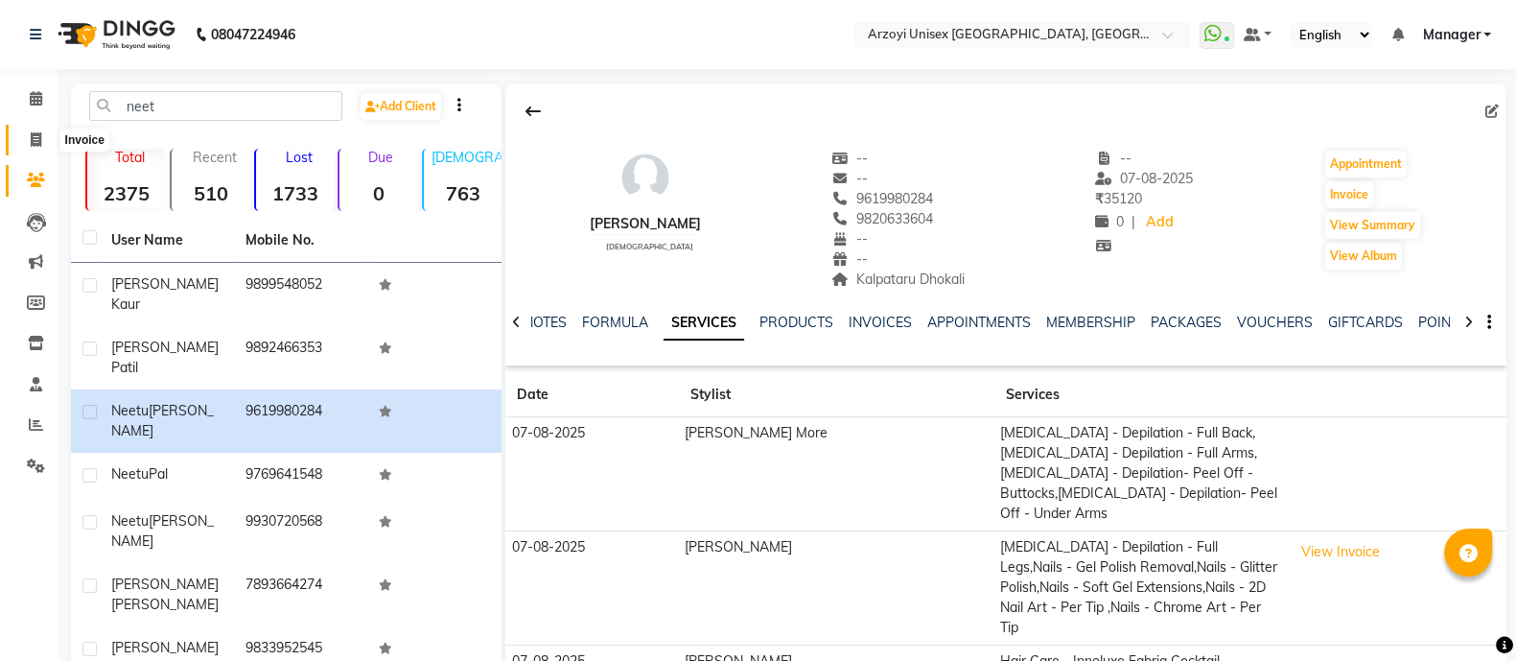
click at [31, 141] on icon at bounding box center [36, 139] width 11 height 14
select select "service"
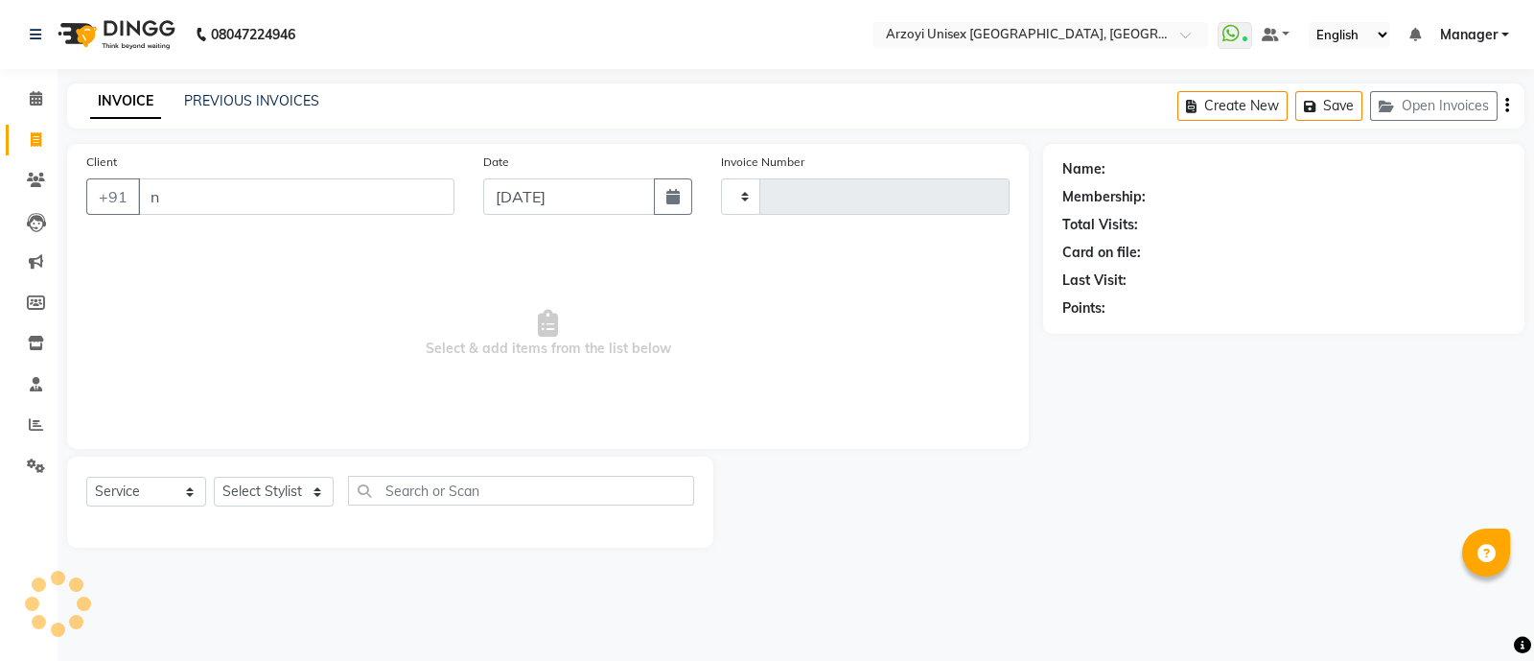
type input "ne"
type input "1636"
type input "nee"
select select "5286"
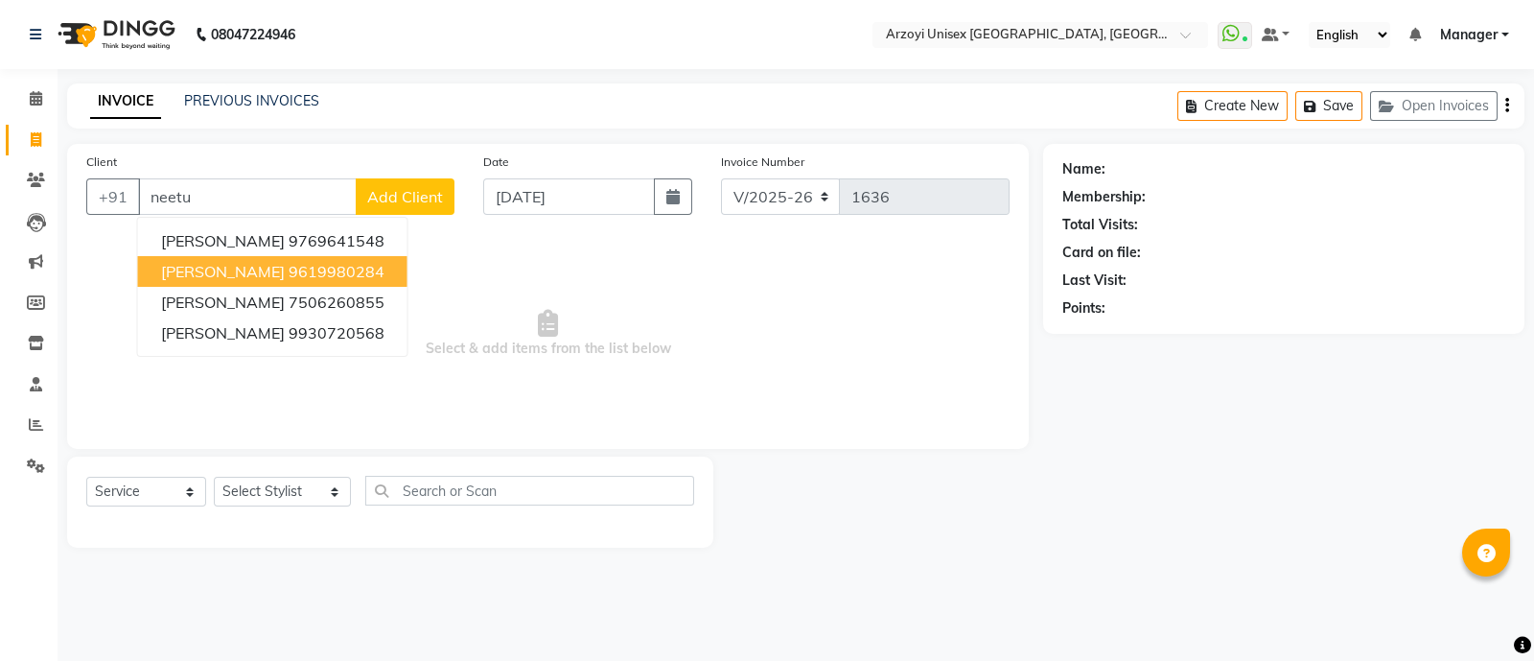
click at [220, 274] on span "[PERSON_NAME]" at bounding box center [223, 271] width 124 height 19
type input "9619980284"
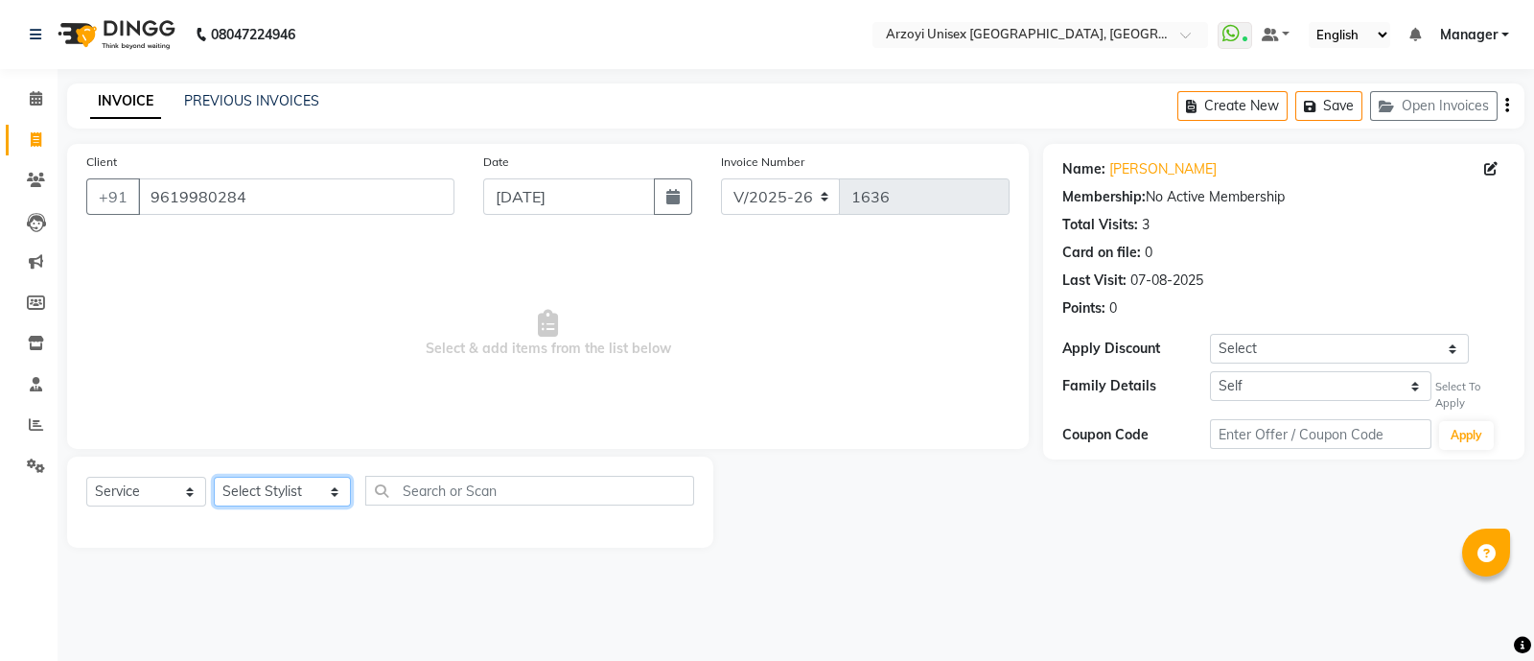
click at [285, 498] on select "Select Stylist [PERSON_NAME] Mohammmed [PERSON_NAME] [PERSON_NAME] [PERSON_NAME…" at bounding box center [282, 491] width 137 height 30
select select "70633"
click at [214, 477] on select "Select Stylist [PERSON_NAME] Mohammmed [PERSON_NAME] [PERSON_NAME] [PERSON_NAME…" at bounding box center [282, 491] width 137 height 30
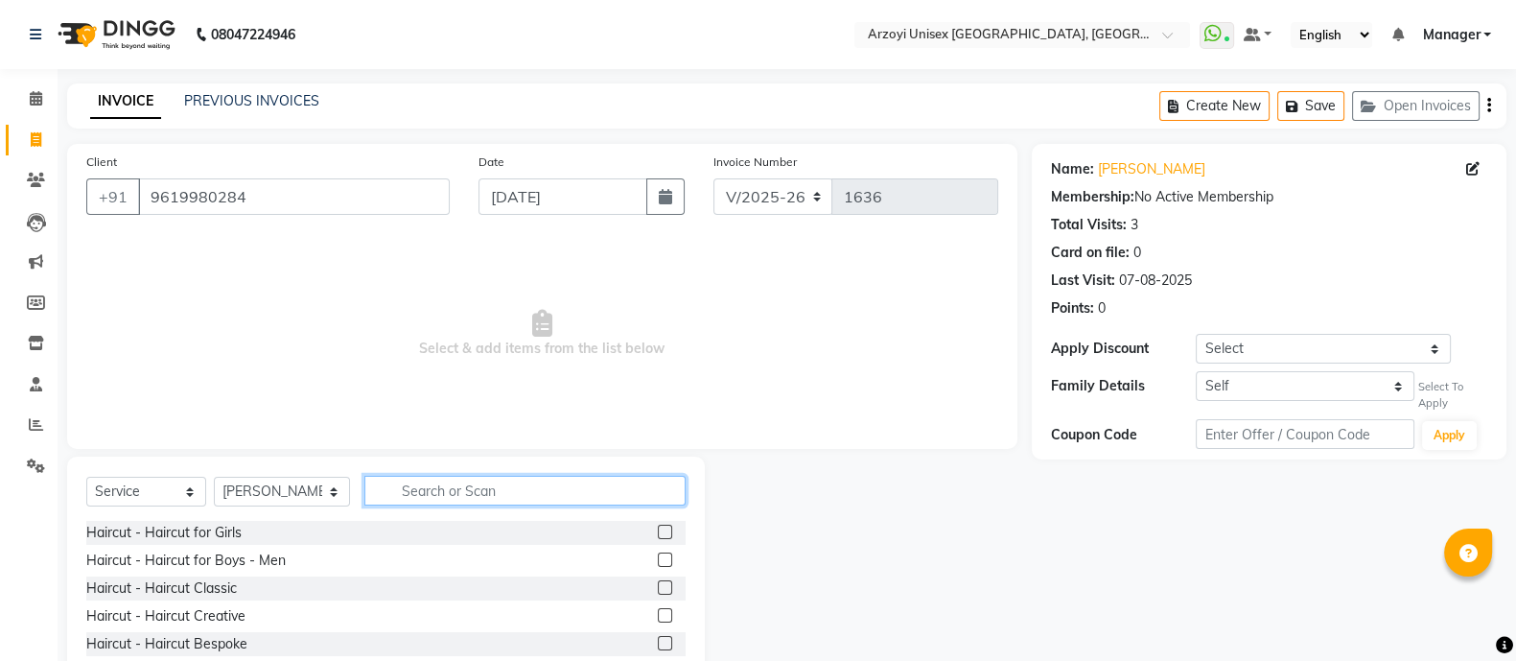
click at [451, 486] on input "text" at bounding box center [524, 491] width 321 height 30
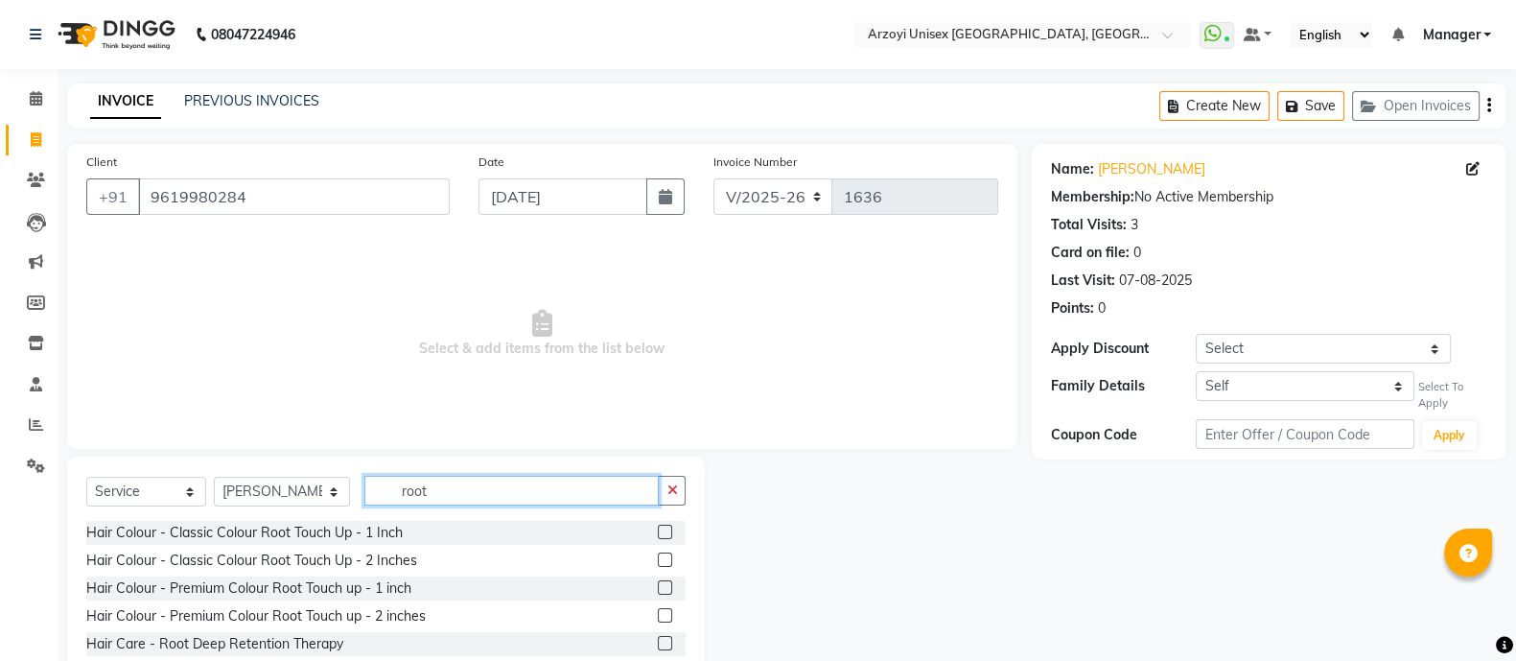
scroll to position [107, 0]
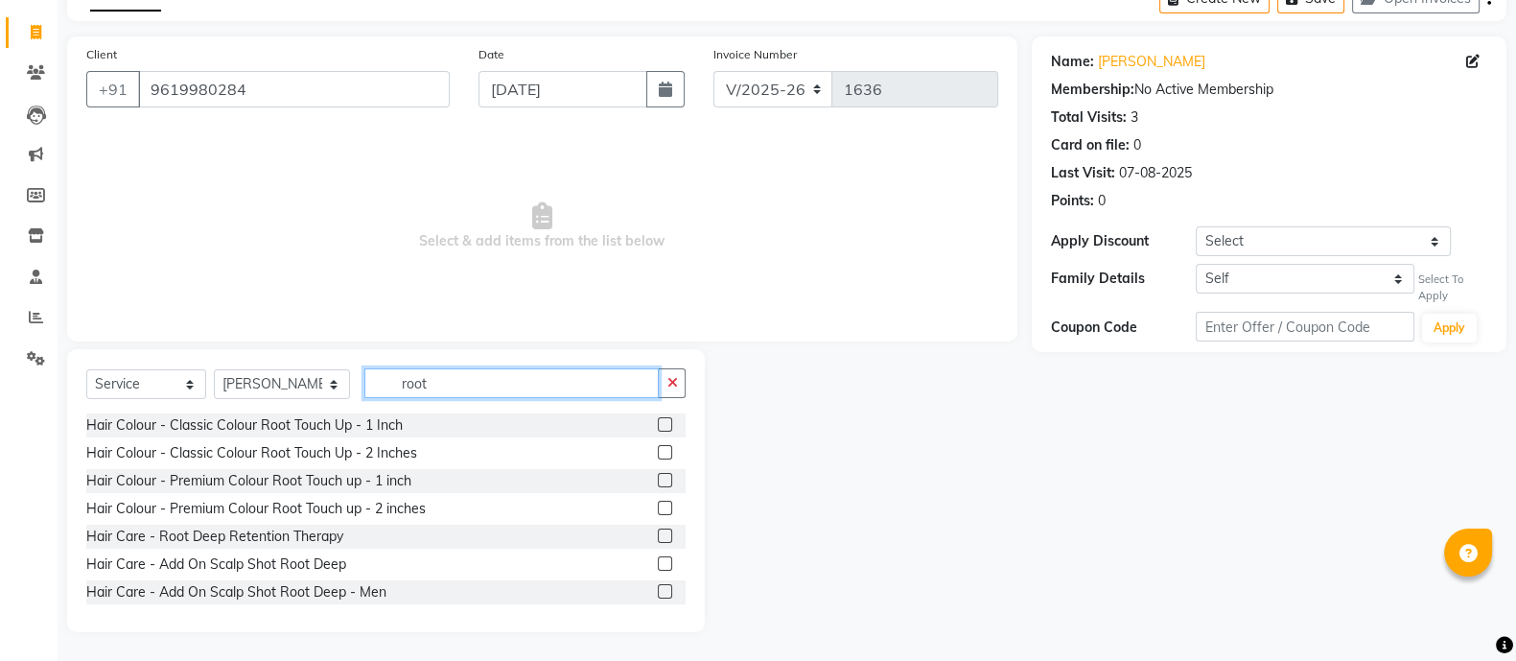
type input "root"
click at [658, 419] on label at bounding box center [665, 424] width 14 height 14
click at [658, 419] on input "checkbox" at bounding box center [664, 425] width 12 height 12
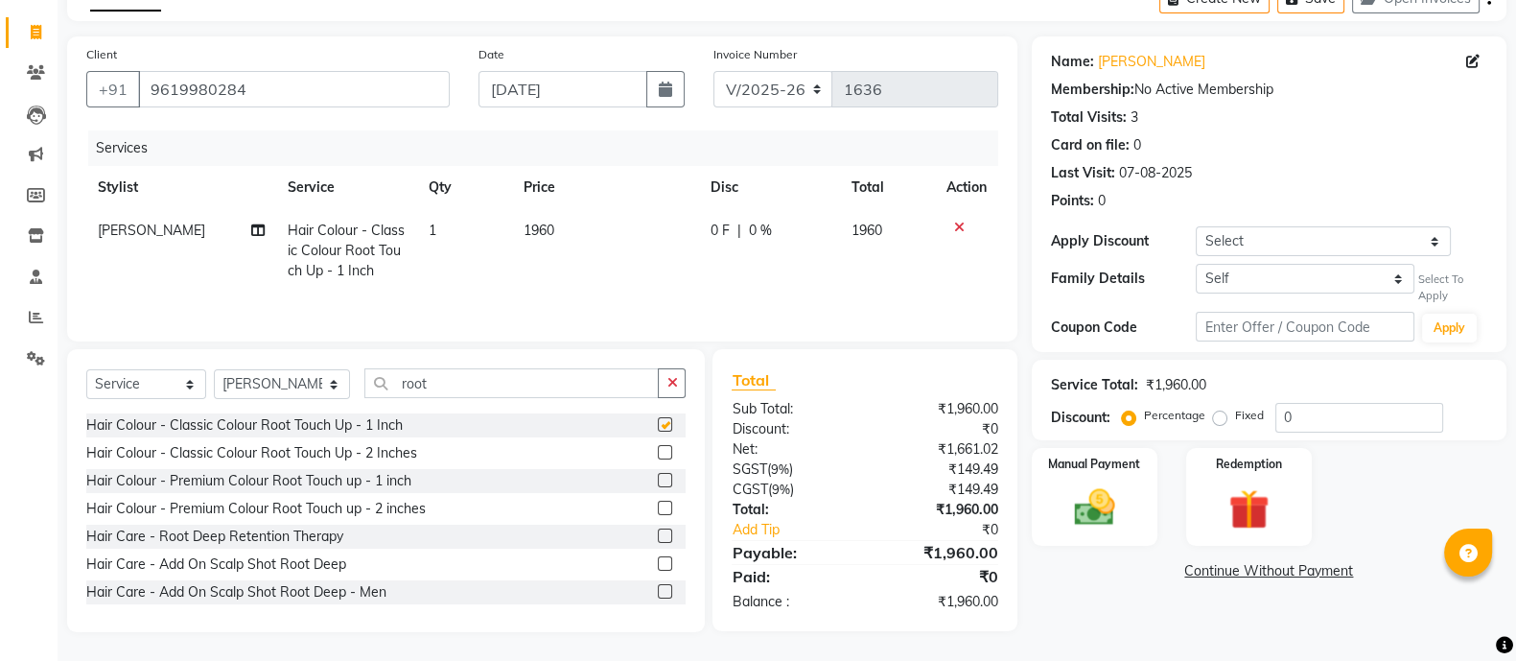
checkbox input "false"
click at [553, 227] on span "1960" at bounding box center [538, 229] width 31 height 17
select select "70633"
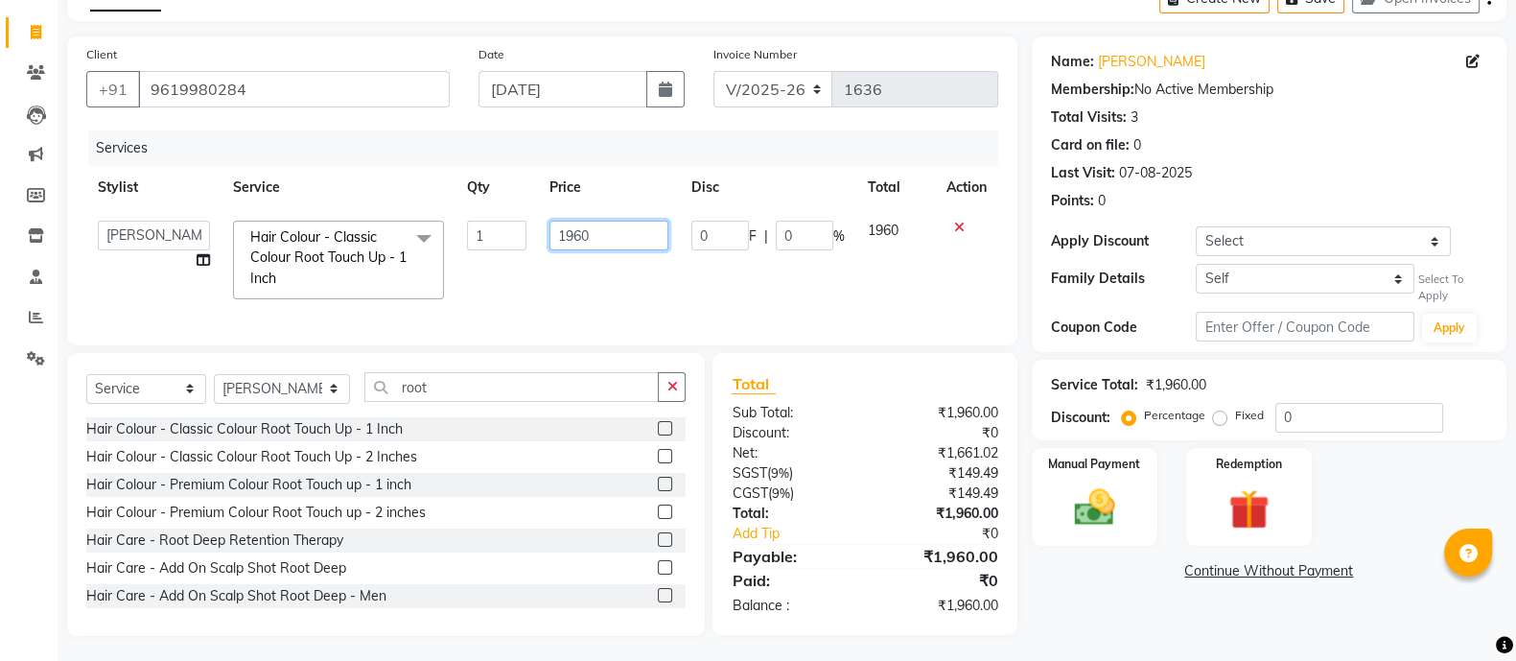
click at [597, 239] on input "1960" at bounding box center [609, 235] width 120 height 30
type input "1"
type input "2"
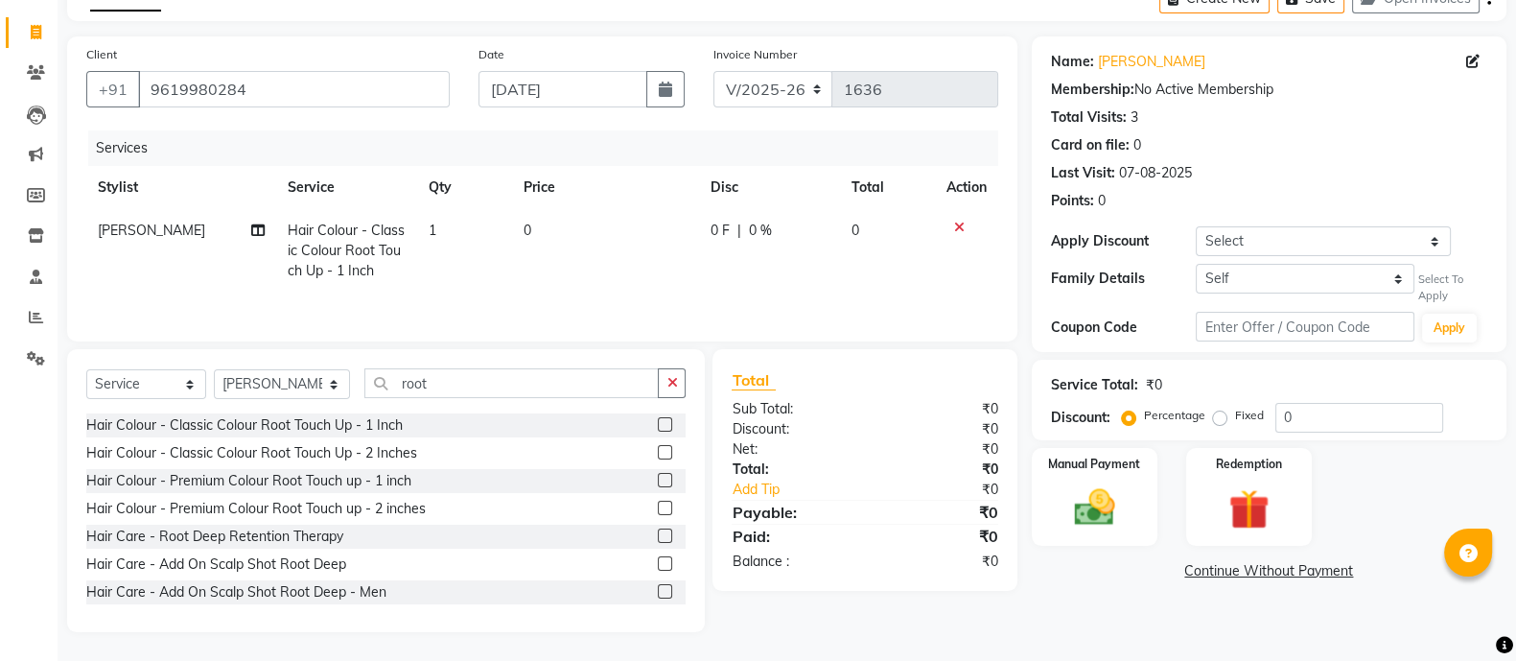
click at [642, 472] on div "Hair Colour - Classic Colour Root Touch Up - 1 Inch Hair Colour - Classic Colou…" at bounding box center [385, 509] width 599 height 192
drag, startPoint x: 650, startPoint y: 463, endPoint x: 643, endPoint y: 453, distance: 12.5
click at [658, 453] on div at bounding box center [664, 455] width 12 height 20
click at [658, 453] on label at bounding box center [665, 452] width 14 height 14
click at [658, 453] on input "checkbox" at bounding box center [664, 453] width 12 height 12
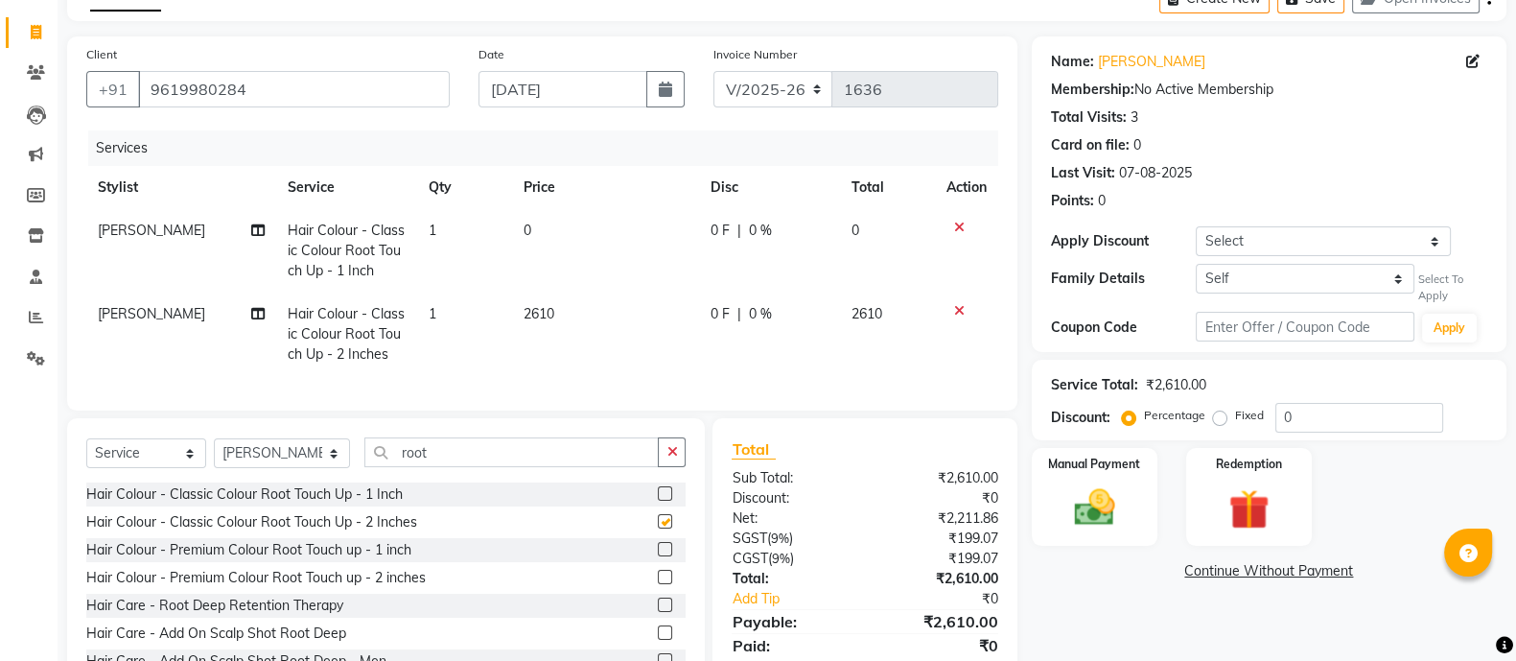
checkbox input "false"
click at [959, 222] on icon at bounding box center [959, 226] width 11 height 13
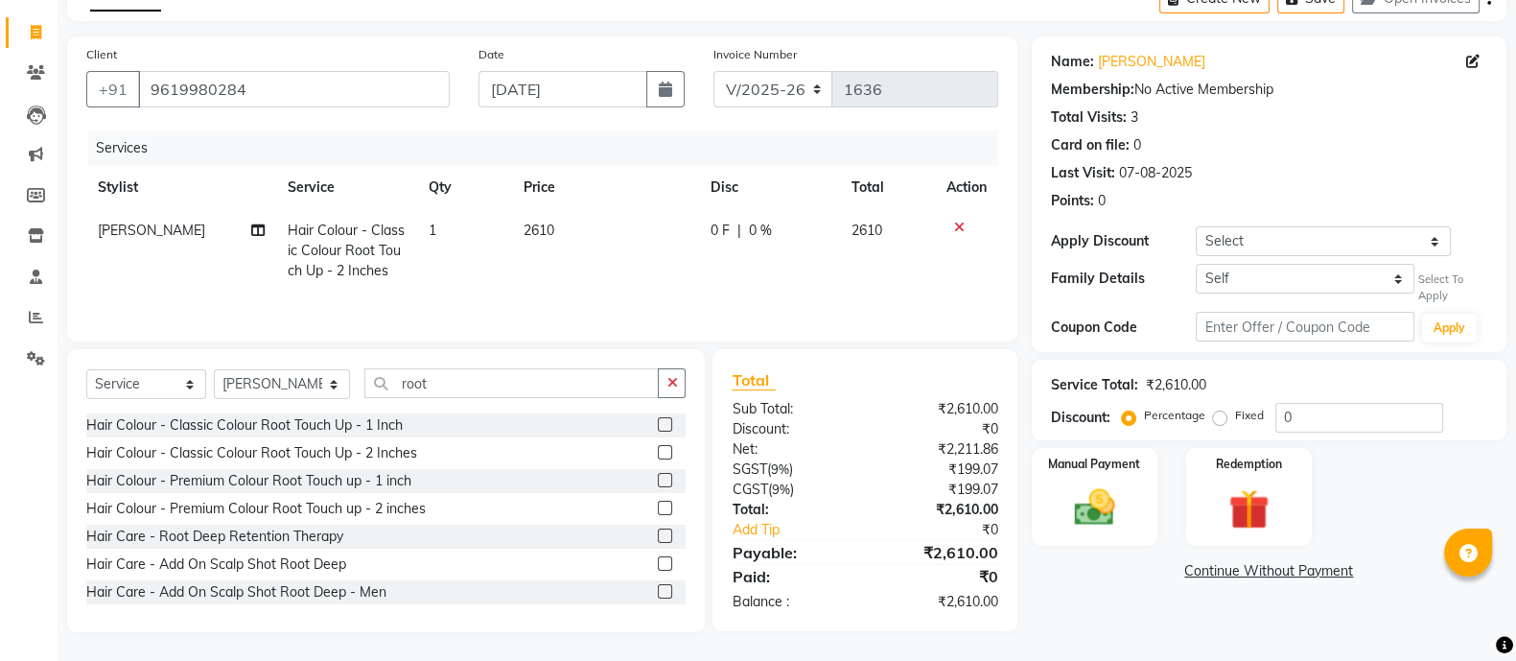
click at [658, 426] on label at bounding box center [665, 424] width 14 height 14
click at [658, 426] on input "checkbox" at bounding box center [664, 425] width 12 height 12
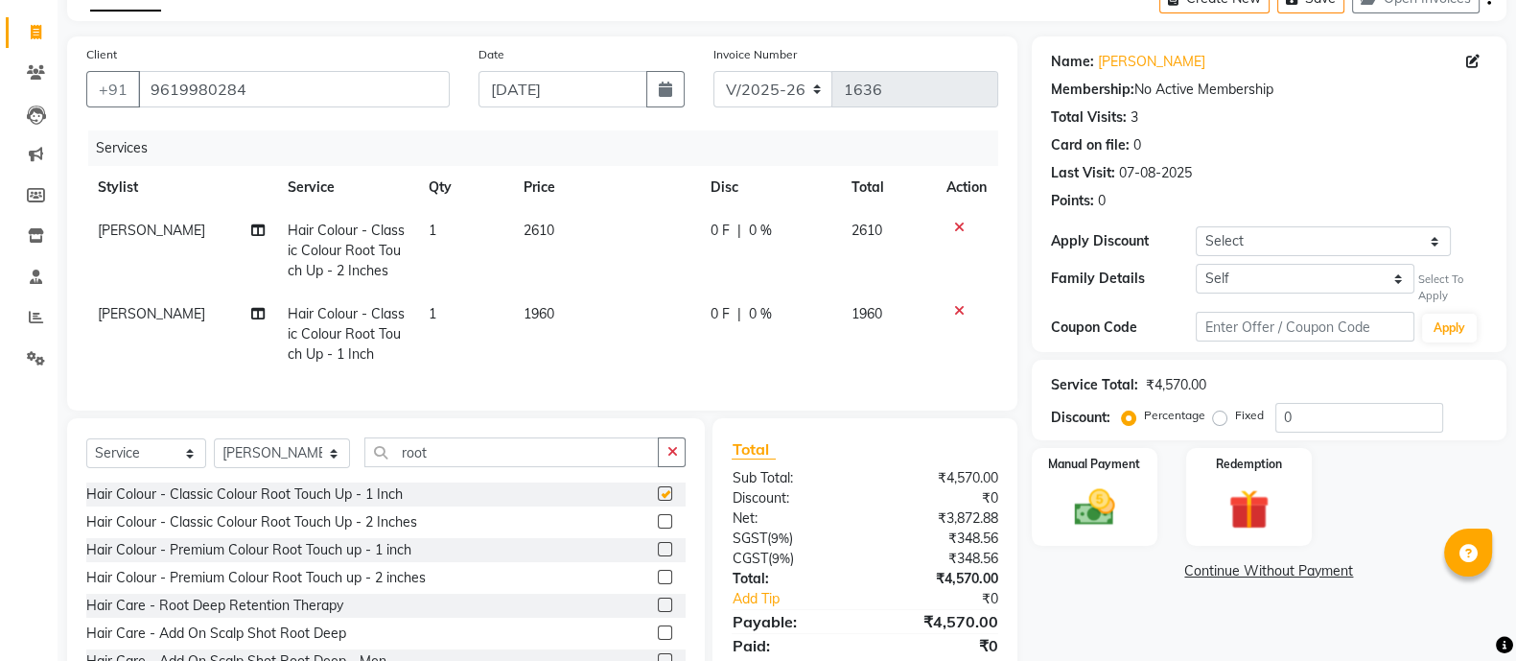
checkbox input "false"
click at [949, 228] on div at bounding box center [966, 226] width 40 height 13
click at [961, 226] on icon at bounding box center [959, 226] width 11 height 13
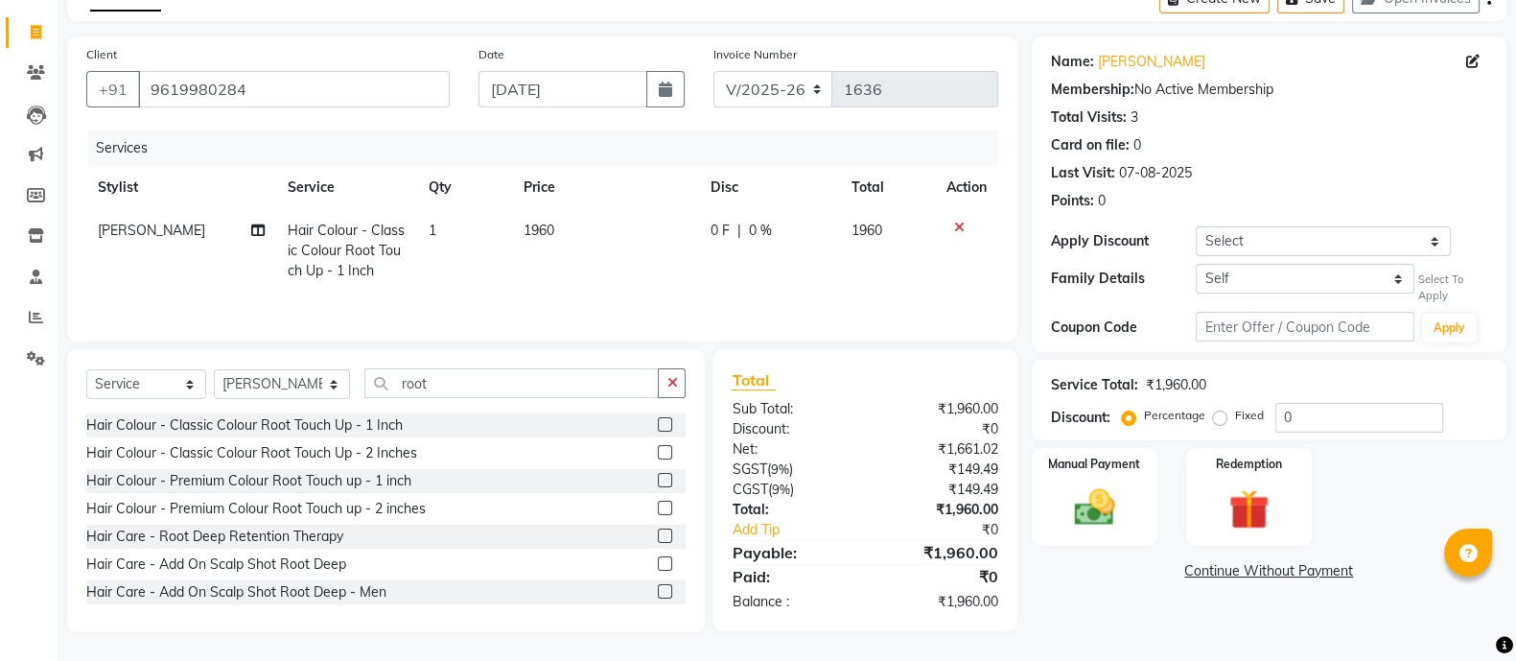
click at [559, 237] on td "1960" at bounding box center [605, 250] width 187 height 83
select select "70633"
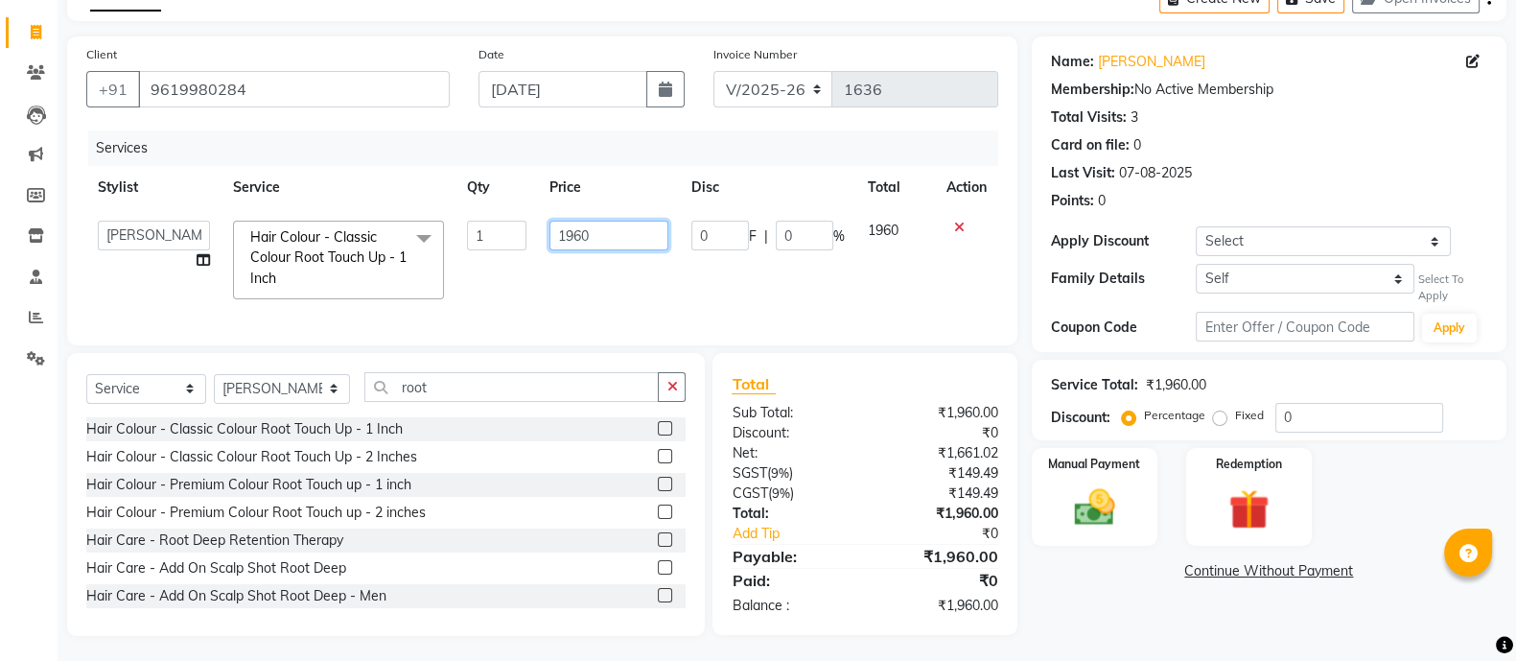
click at [591, 237] on input "1960" at bounding box center [609, 235] width 120 height 30
type input "1"
type input "2610"
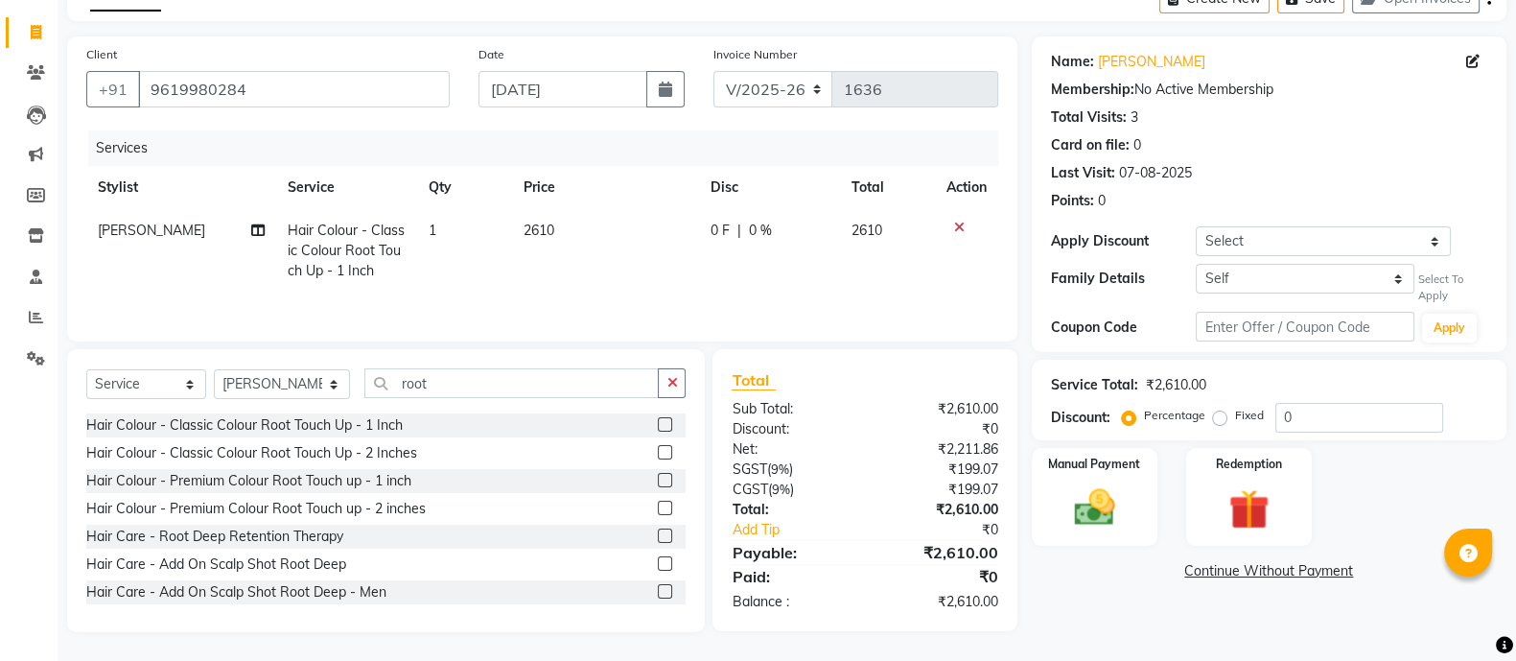
click at [638, 305] on div "Services Stylist Service Qty Price Disc Total Action [PERSON_NAME] Hair Colour …" at bounding box center [542, 226] width 912 height 192
click at [254, 229] on icon at bounding box center [257, 229] width 13 height 13
select select "70633"
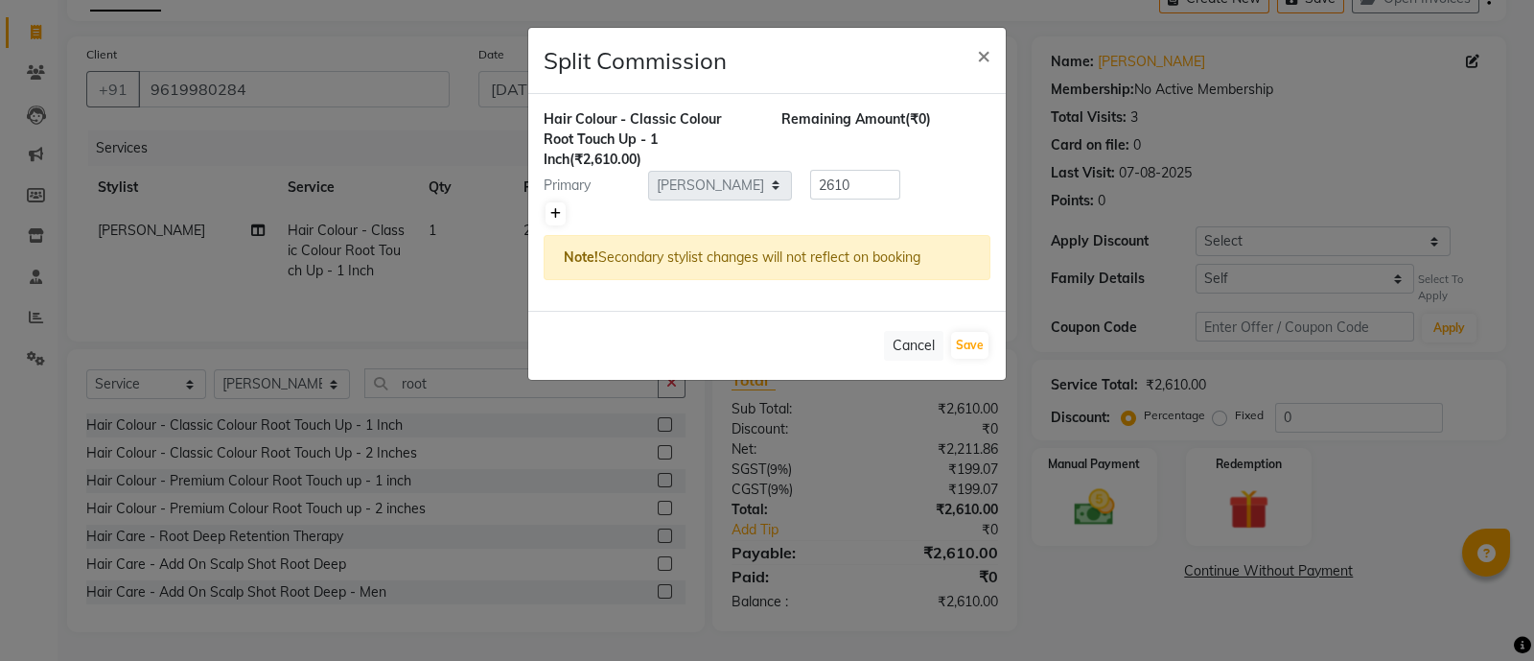
click at [547, 209] on link at bounding box center [555, 213] width 20 height 23
type input "1305"
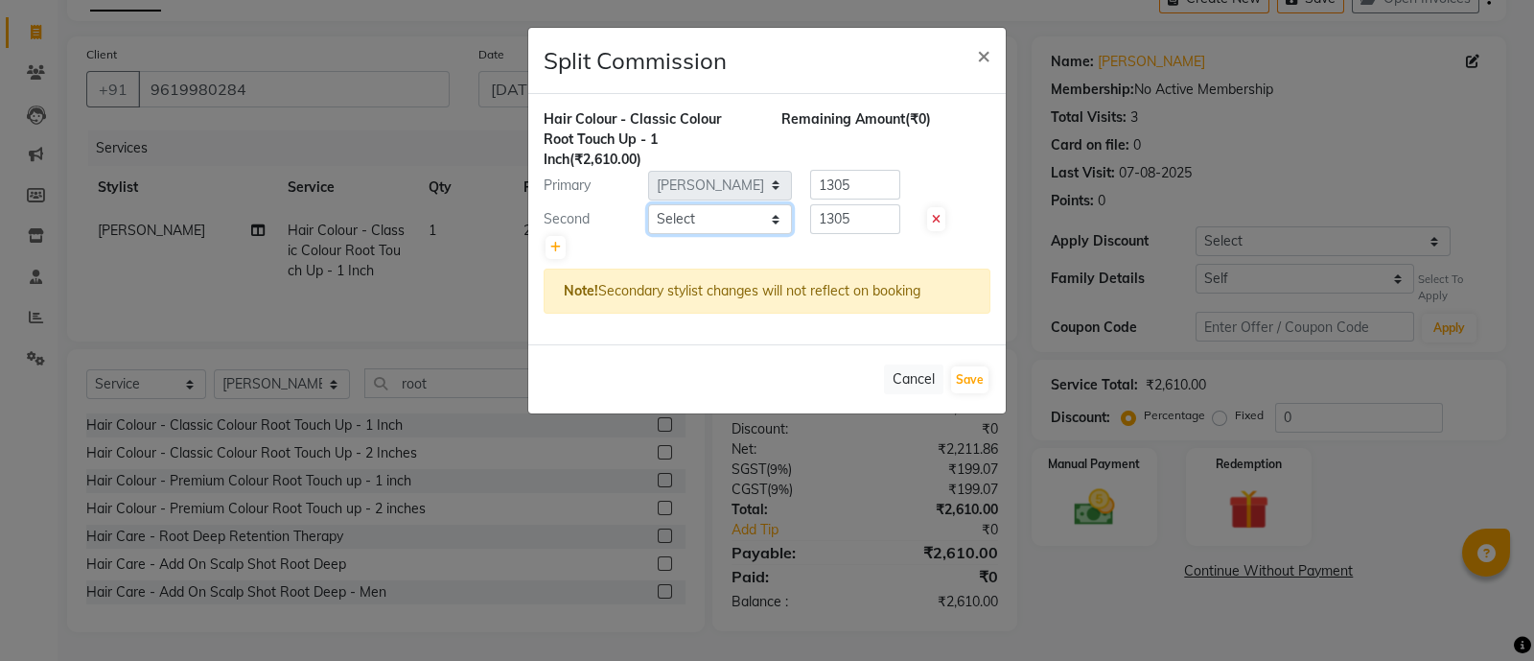
click at [661, 213] on select "Select [PERSON_NAME] Mohammmed [PERSON_NAME] [PERSON_NAME] [PERSON_NAME] [PERSO…" at bounding box center [720, 219] width 144 height 30
select select "36059"
click at [648, 204] on select "Select [PERSON_NAME] Mohammmed [PERSON_NAME] [PERSON_NAME] [PERSON_NAME] [PERSO…" at bounding box center [720, 219] width 144 height 30
click at [964, 375] on button "Save" at bounding box center [969, 379] width 37 height 27
select select "Select"
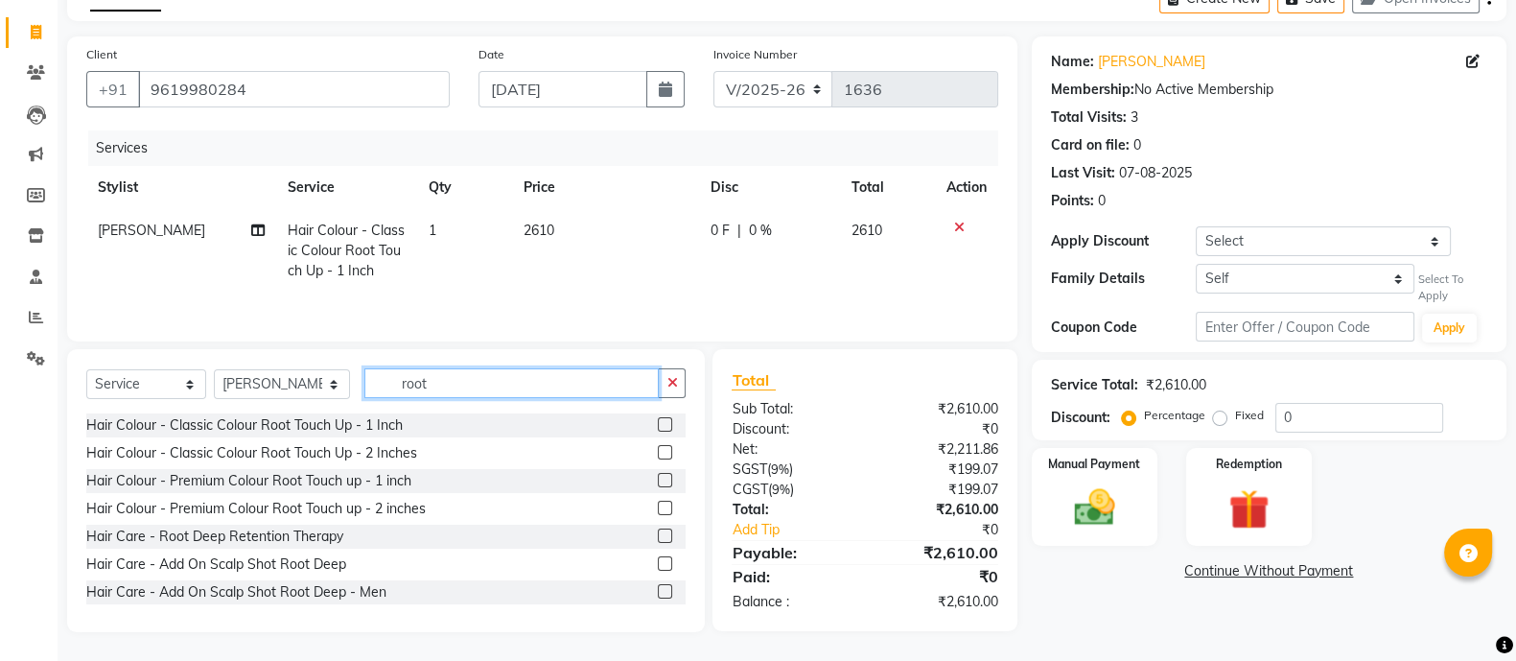
click at [445, 389] on input "root" at bounding box center [511, 383] width 294 height 30
type input "r"
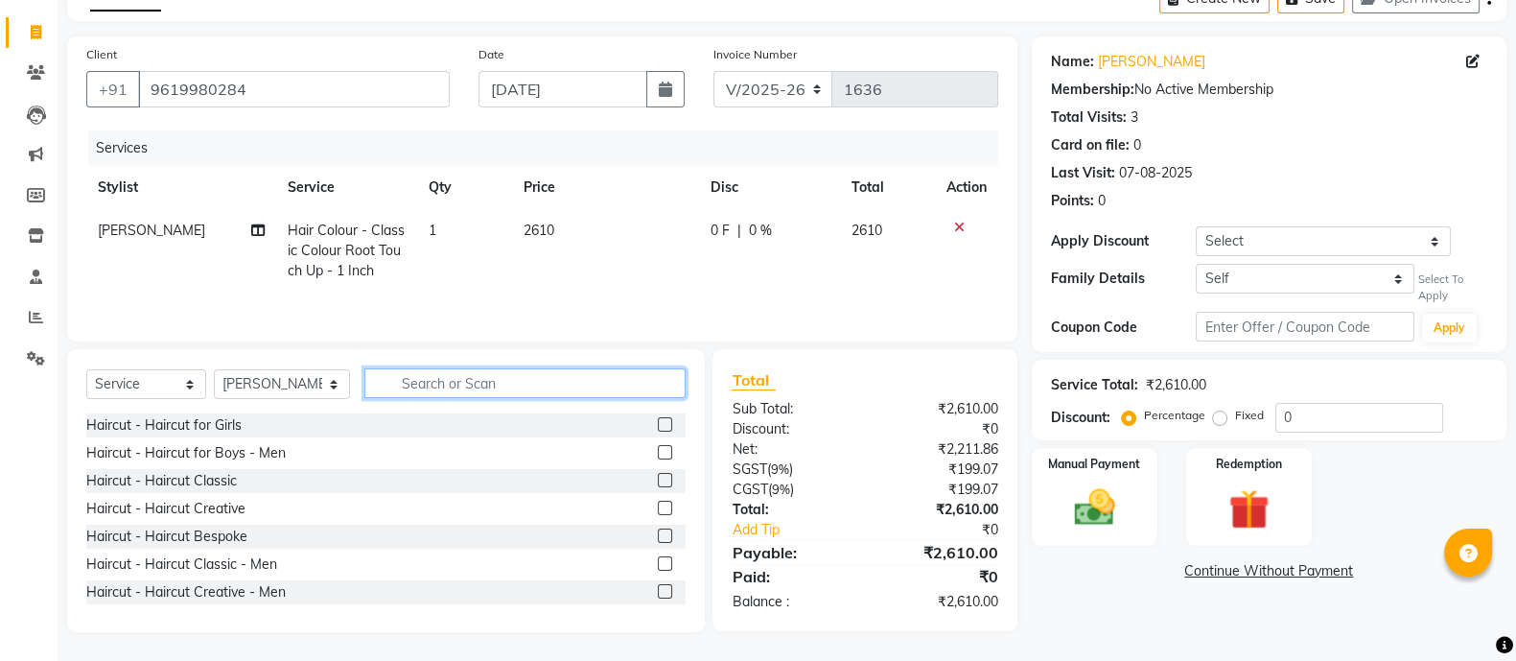
type input "b"
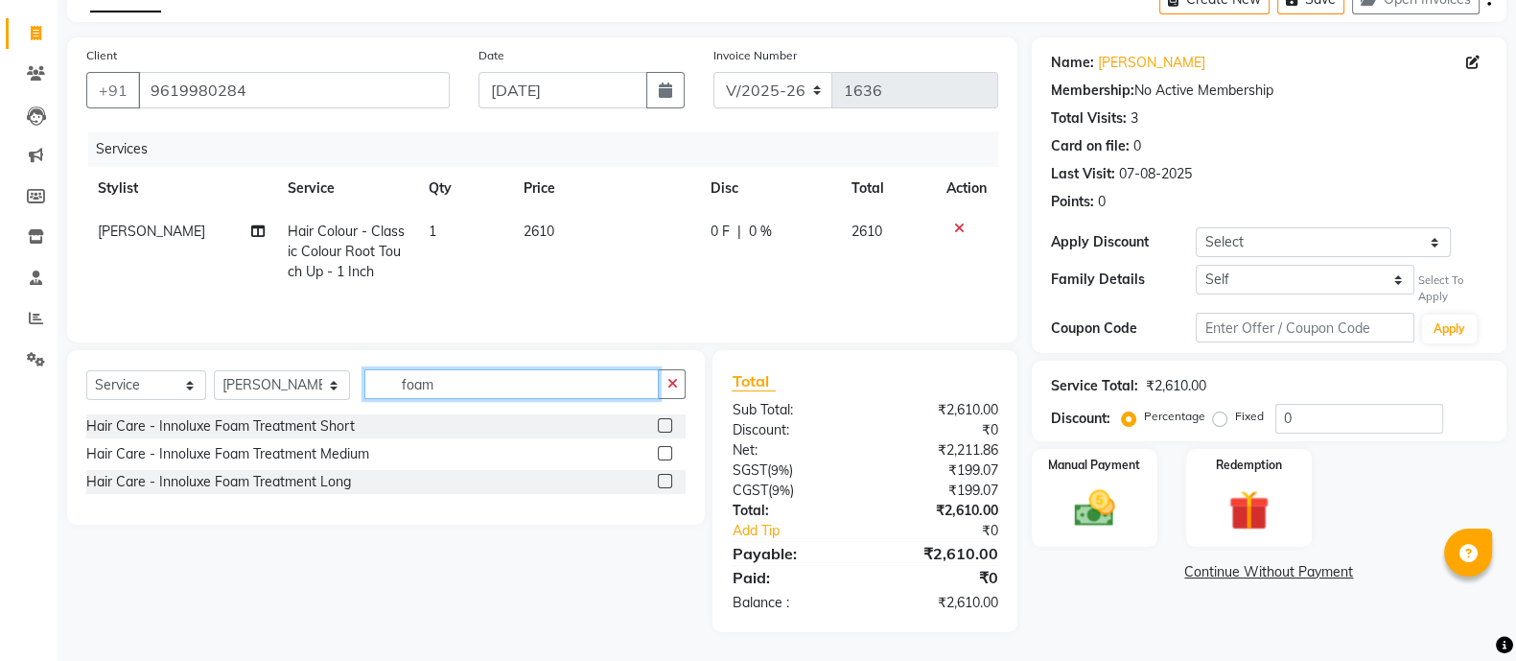
type input "foam"
click at [667, 455] on label at bounding box center [665, 453] width 14 height 14
click at [667, 455] on input "checkbox" at bounding box center [664, 454] width 12 height 12
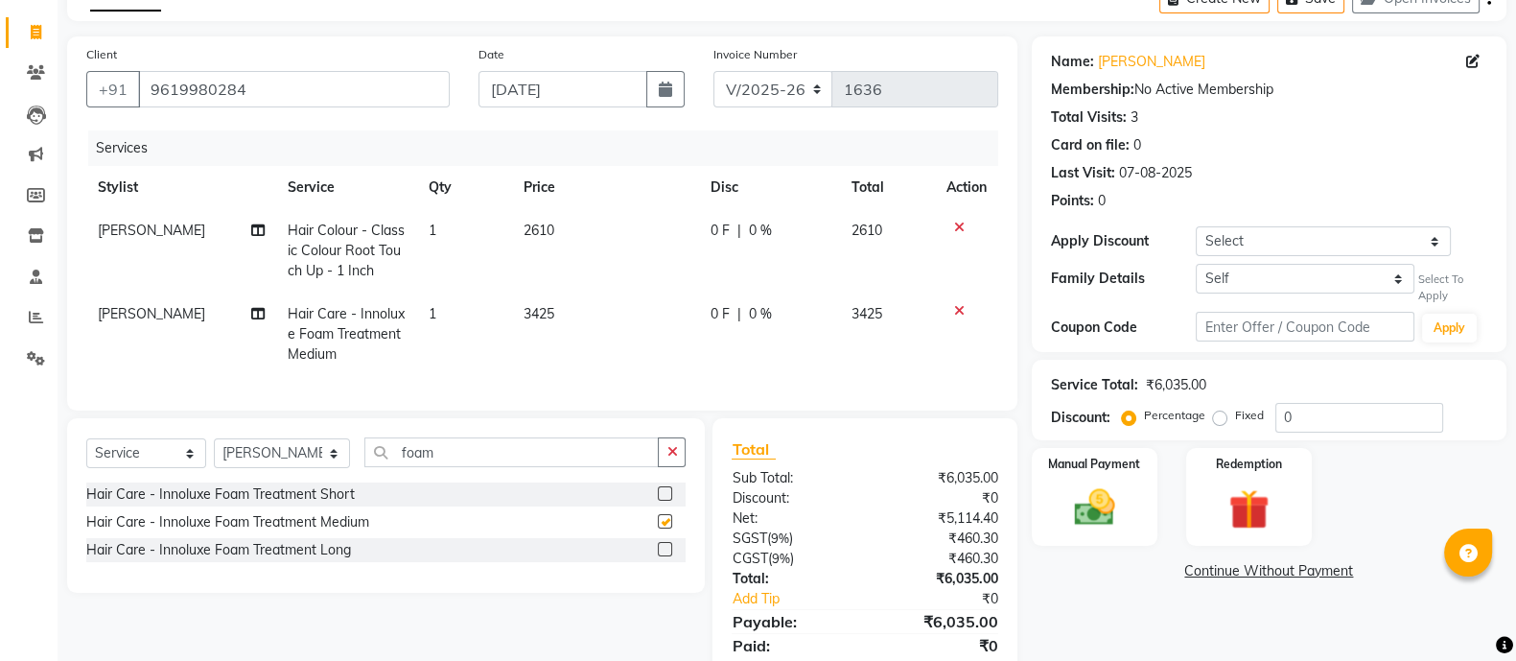
checkbox input "false"
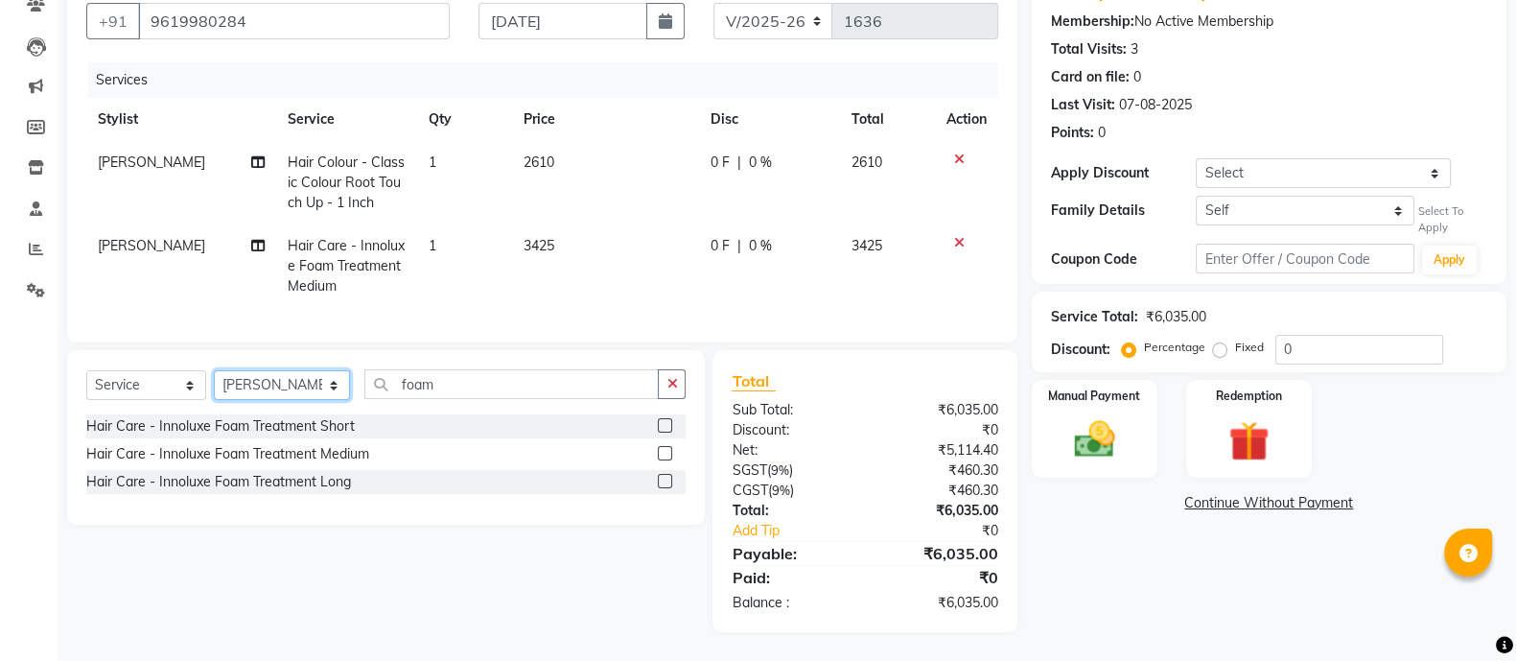
click at [264, 391] on select "Select Stylist [PERSON_NAME] Mohammmed [PERSON_NAME] [PERSON_NAME] [PERSON_NAME…" at bounding box center [282, 385] width 136 height 30
select select "59538"
click at [214, 371] on select "Select Stylist [PERSON_NAME] Mohammmed [PERSON_NAME] [PERSON_NAME] [PERSON_NAME…" at bounding box center [282, 385] width 136 height 30
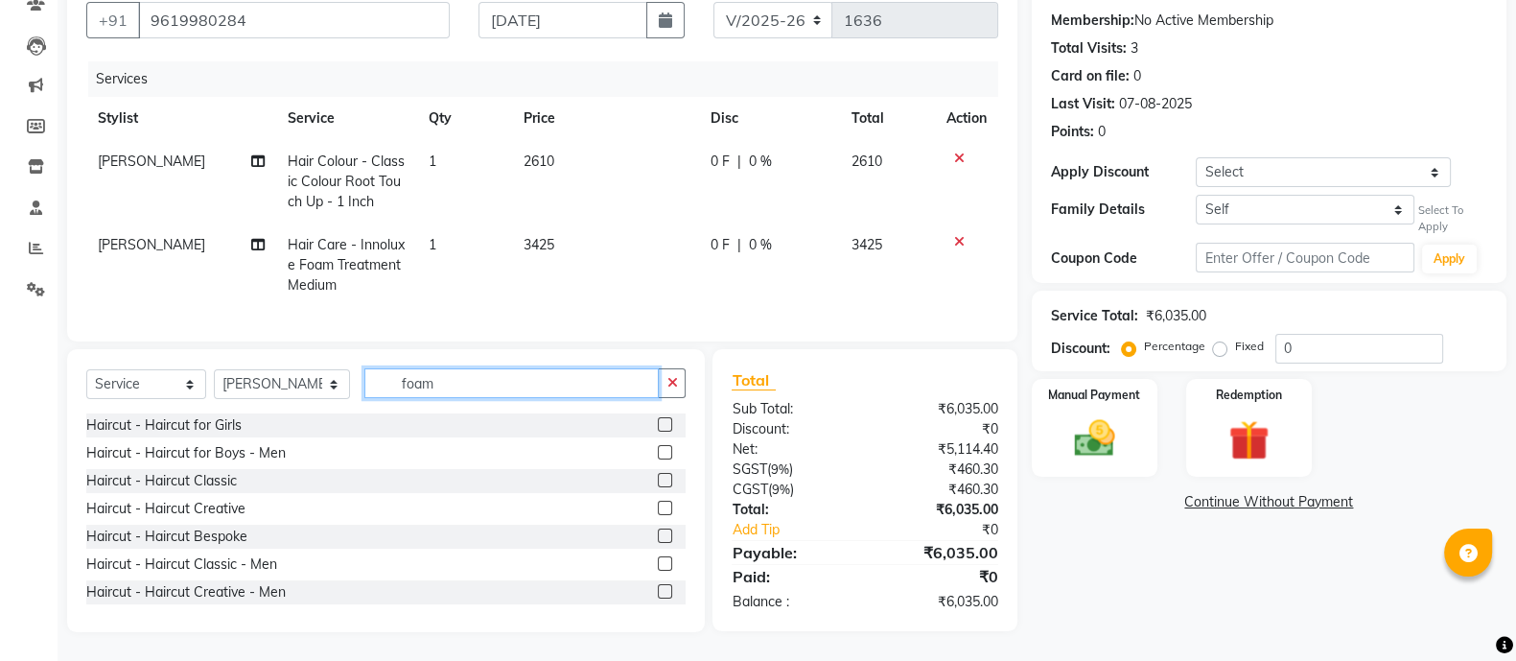
click at [477, 391] on input "foam" at bounding box center [511, 383] width 294 height 30
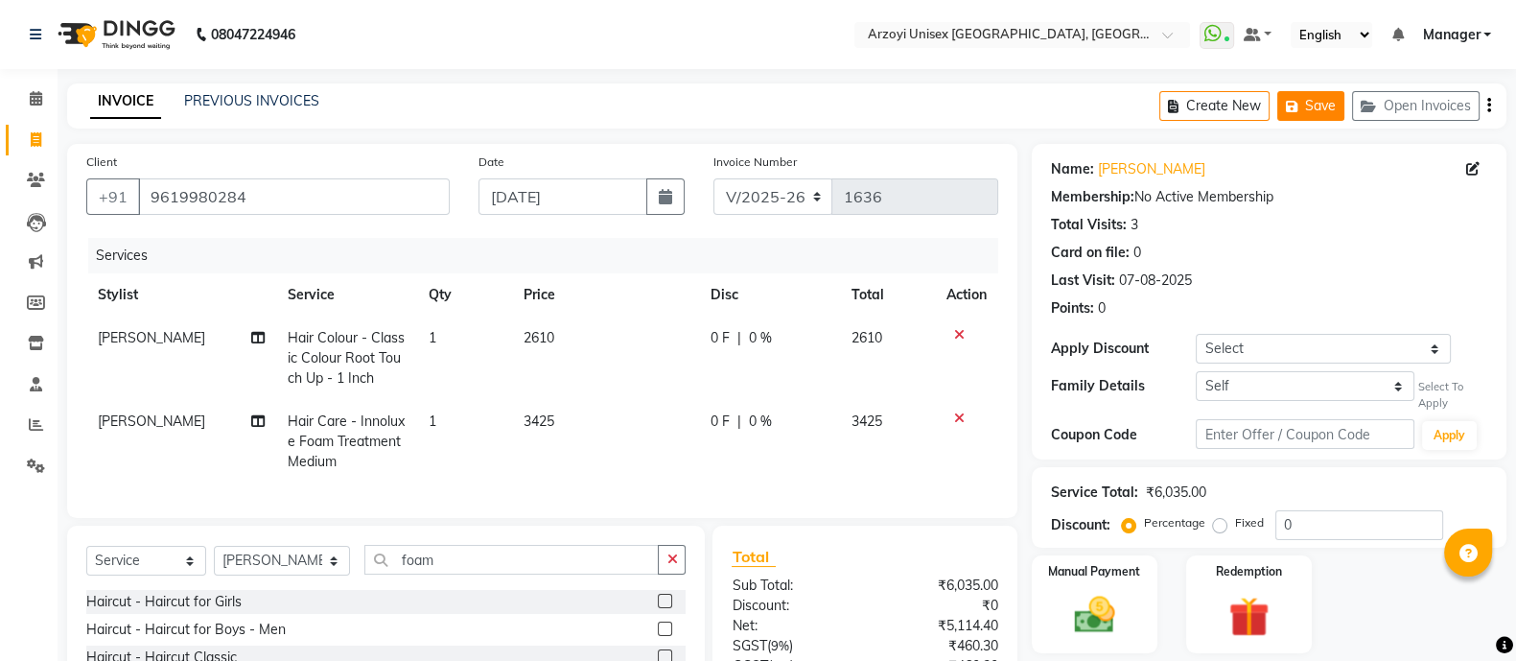
click at [1321, 101] on button "Save" at bounding box center [1310, 106] width 67 height 30
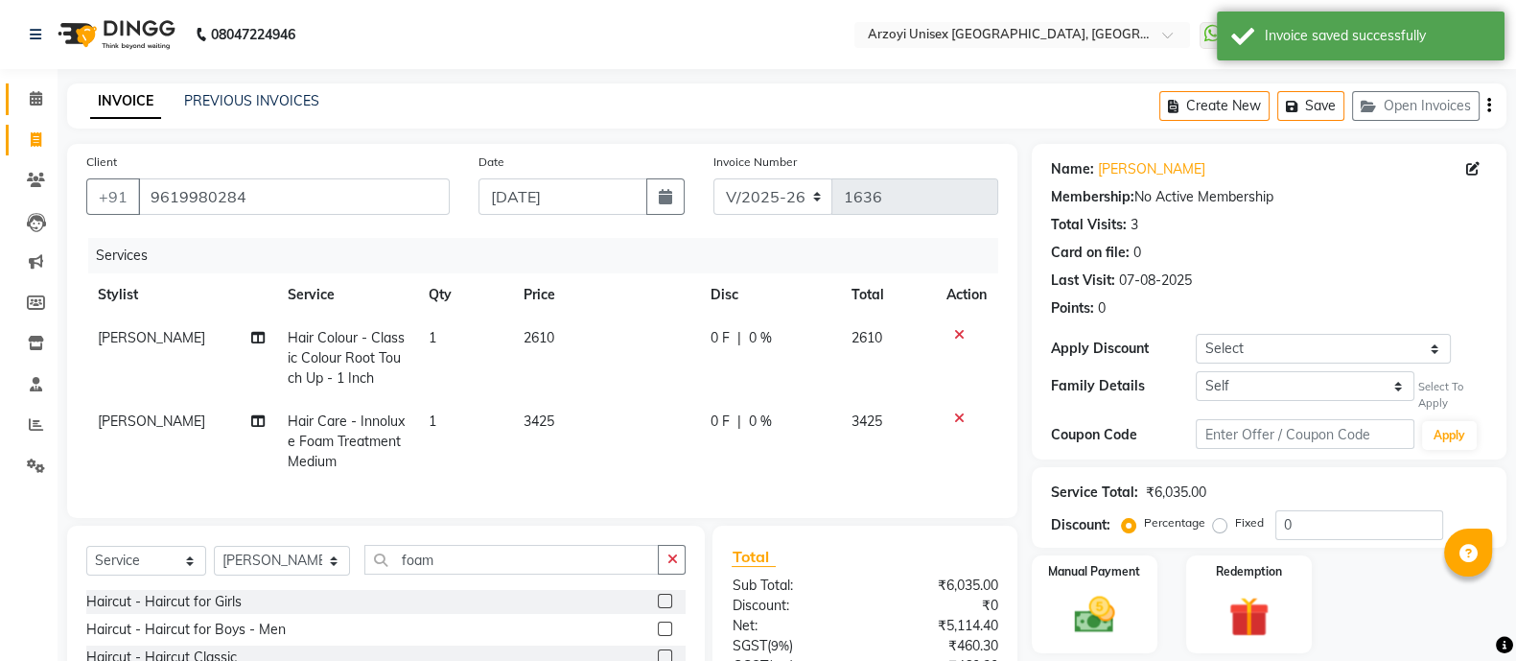
click at [50, 91] on span at bounding box center [36, 99] width 34 height 22
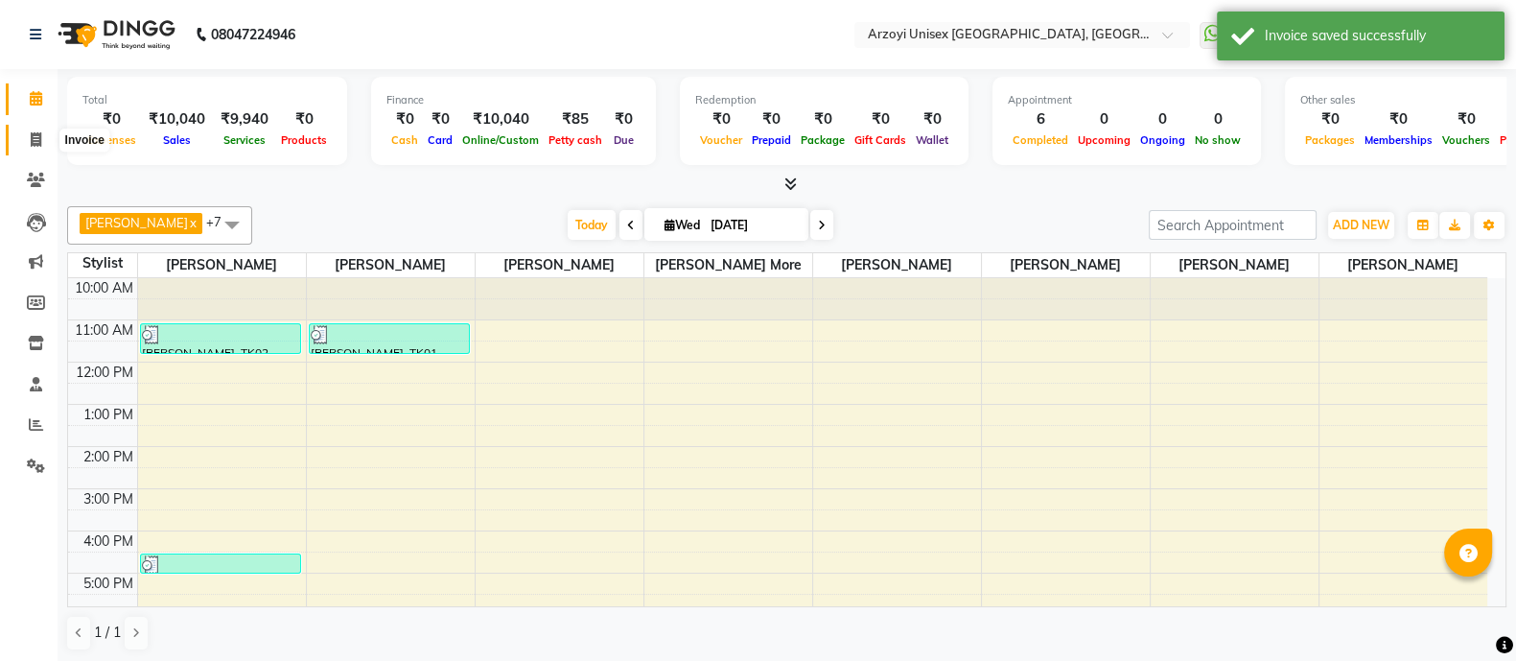
click at [34, 139] on icon at bounding box center [36, 139] width 11 height 14
select select "5286"
select select "service"
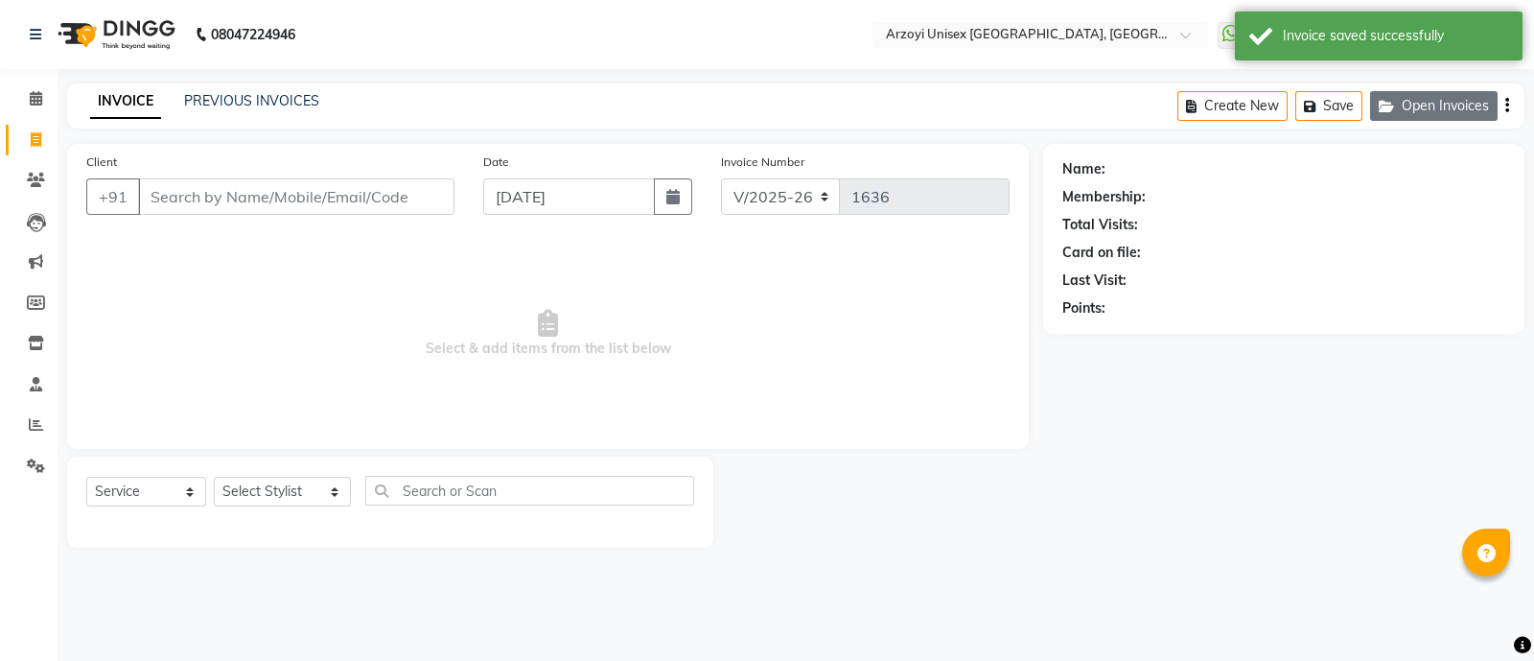
click at [1424, 119] on button "Open Invoices" at bounding box center [1434, 106] width 128 height 30
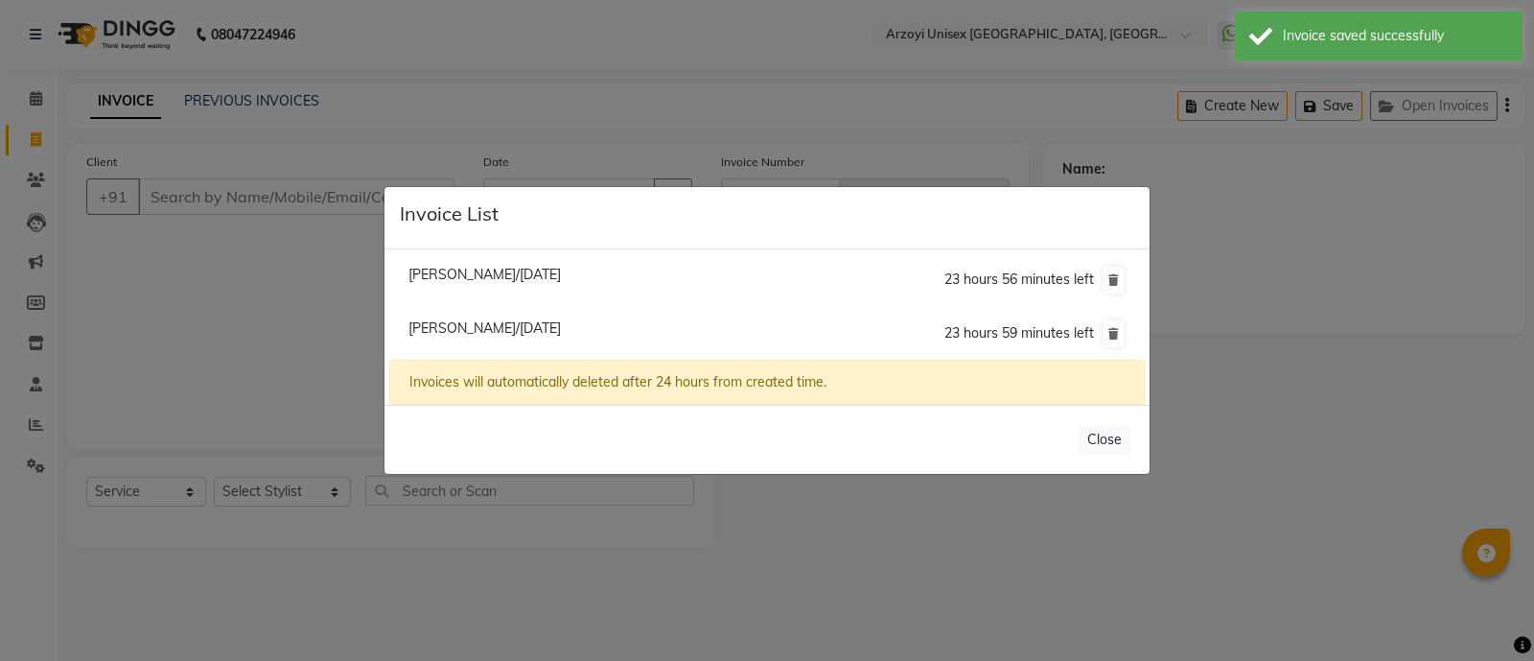
click at [236, 337] on ngb-modal-window "Invoice List [PERSON_NAME]/[DATE] 23 hours 56 minutes left [PERSON_NAME]/[DATE]…" at bounding box center [767, 330] width 1534 height 661
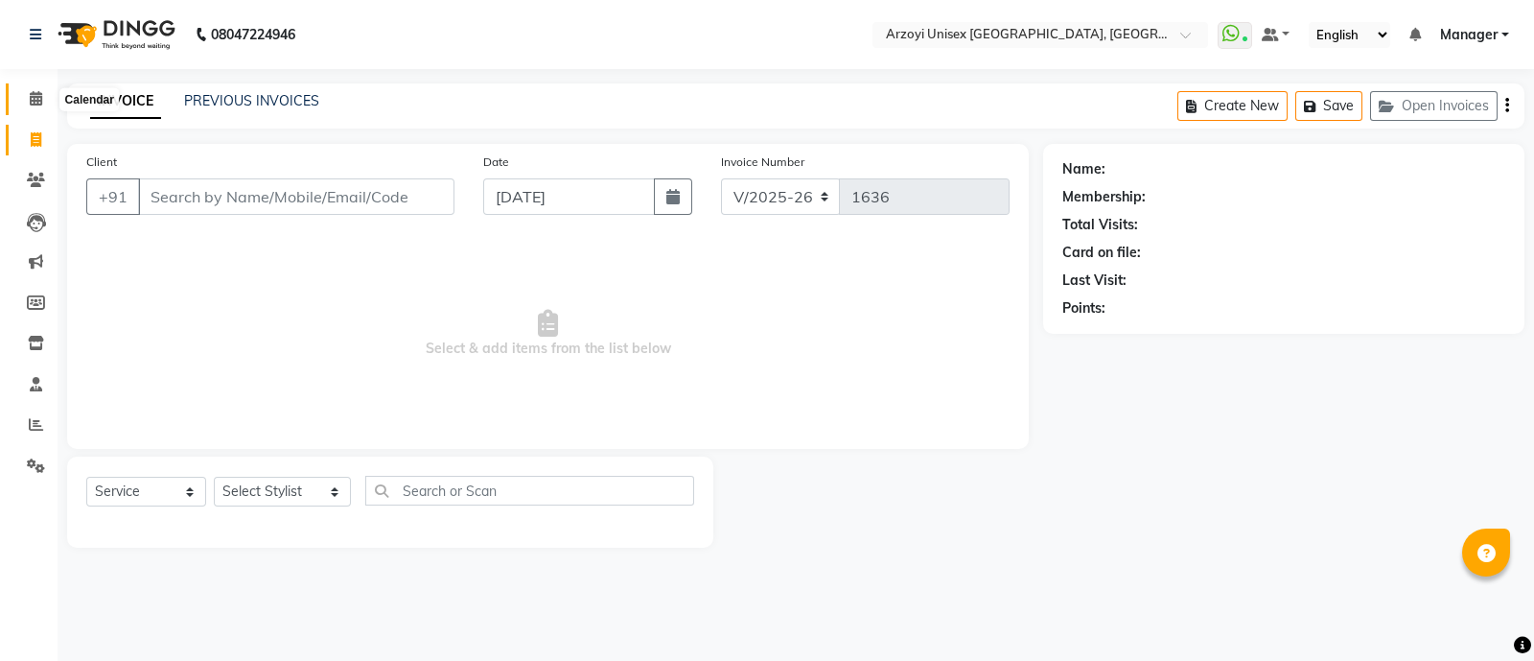
click at [34, 94] on icon at bounding box center [36, 98] width 12 height 14
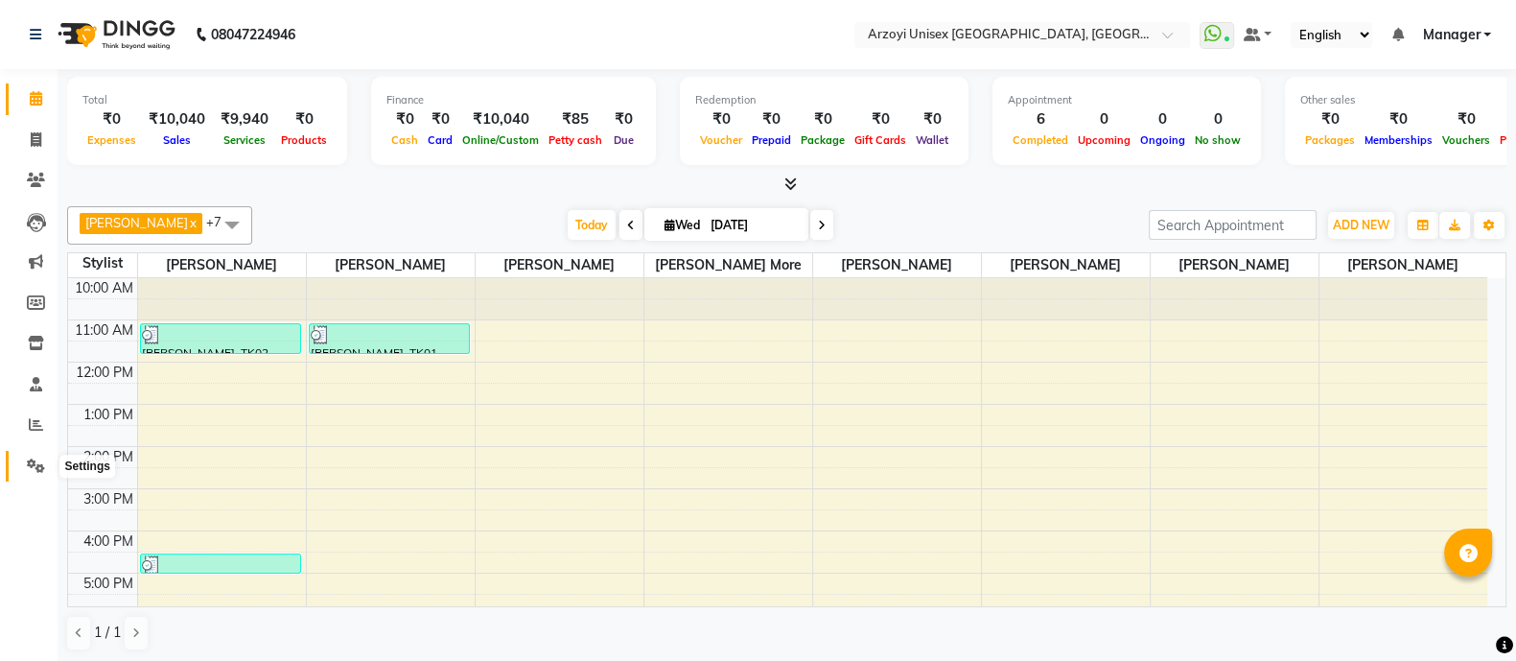
click at [33, 468] on icon at bounding box center [36, 465] width 18 height 14
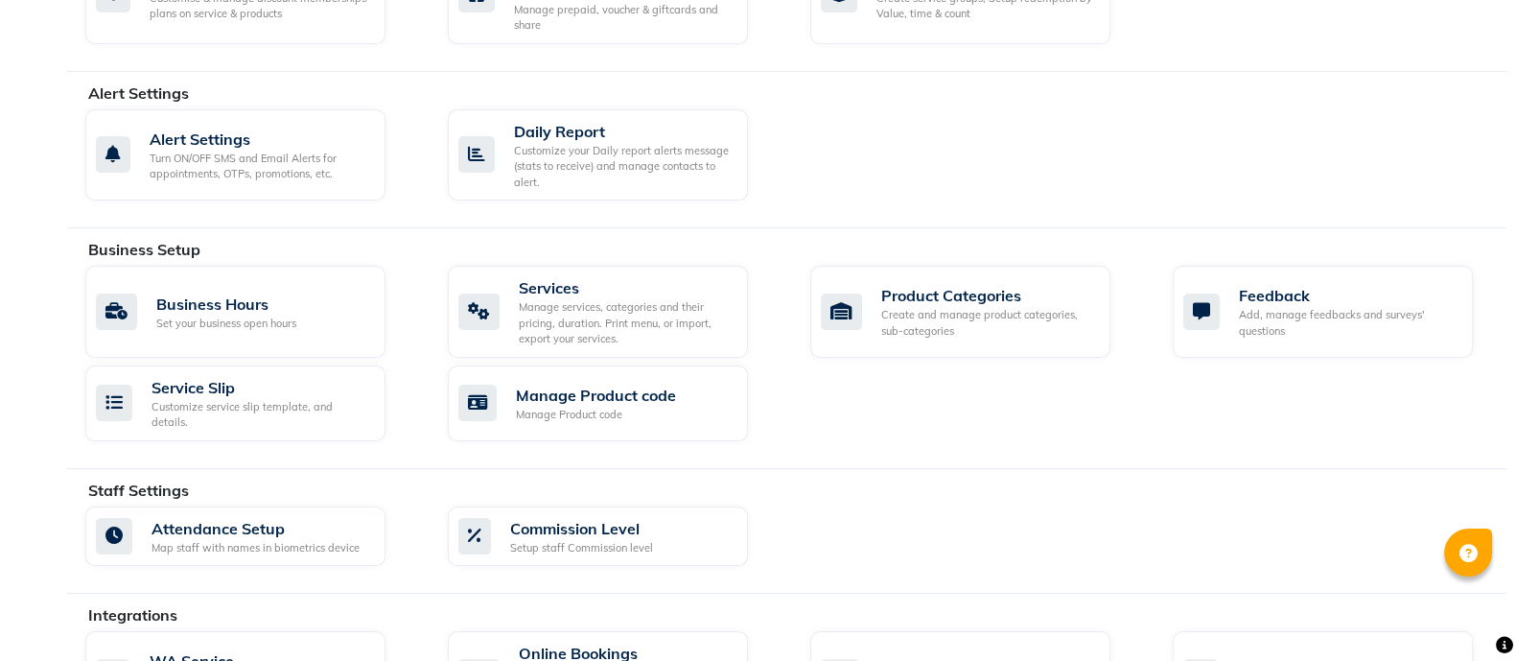
scroll to position [647, 0]
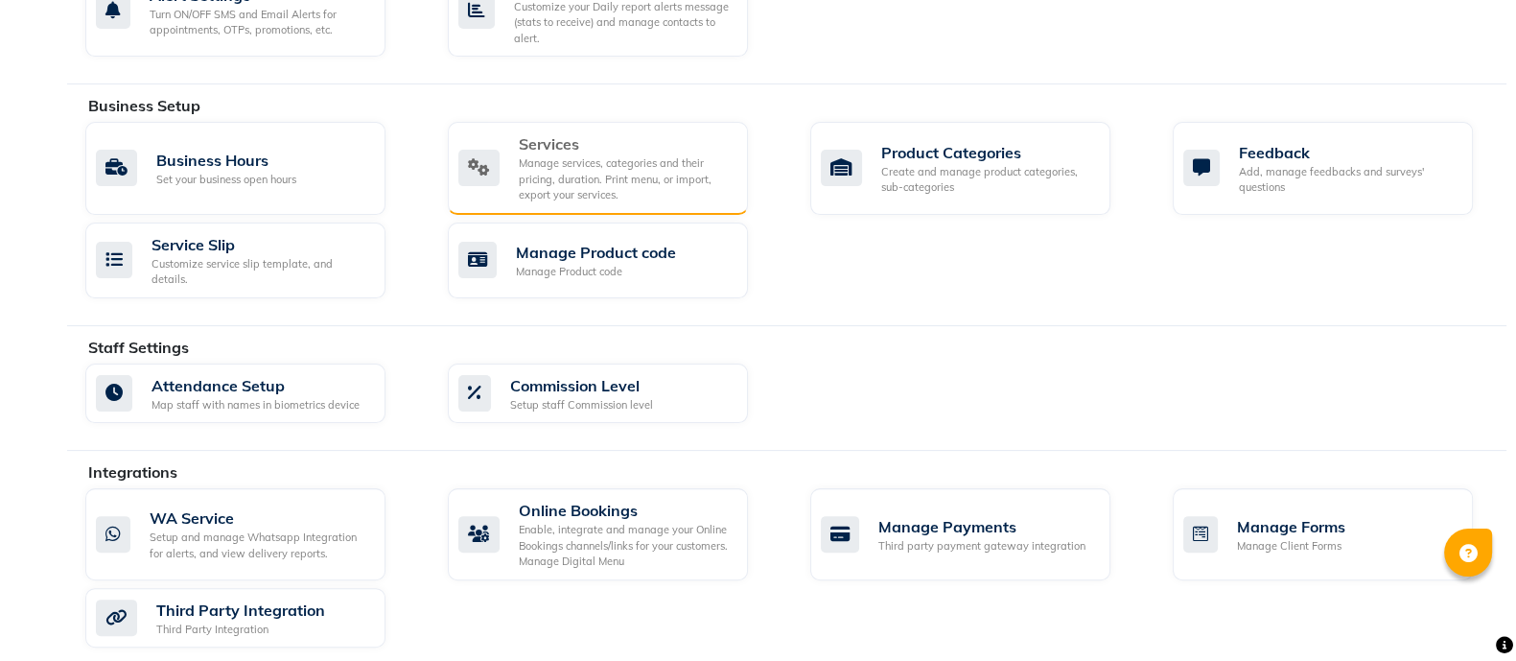
click at [573, 158] on div "Manage services, categories and their pricing, duration. Print menu, or import,…" at bounding box center [626, 179] width 214 height 48
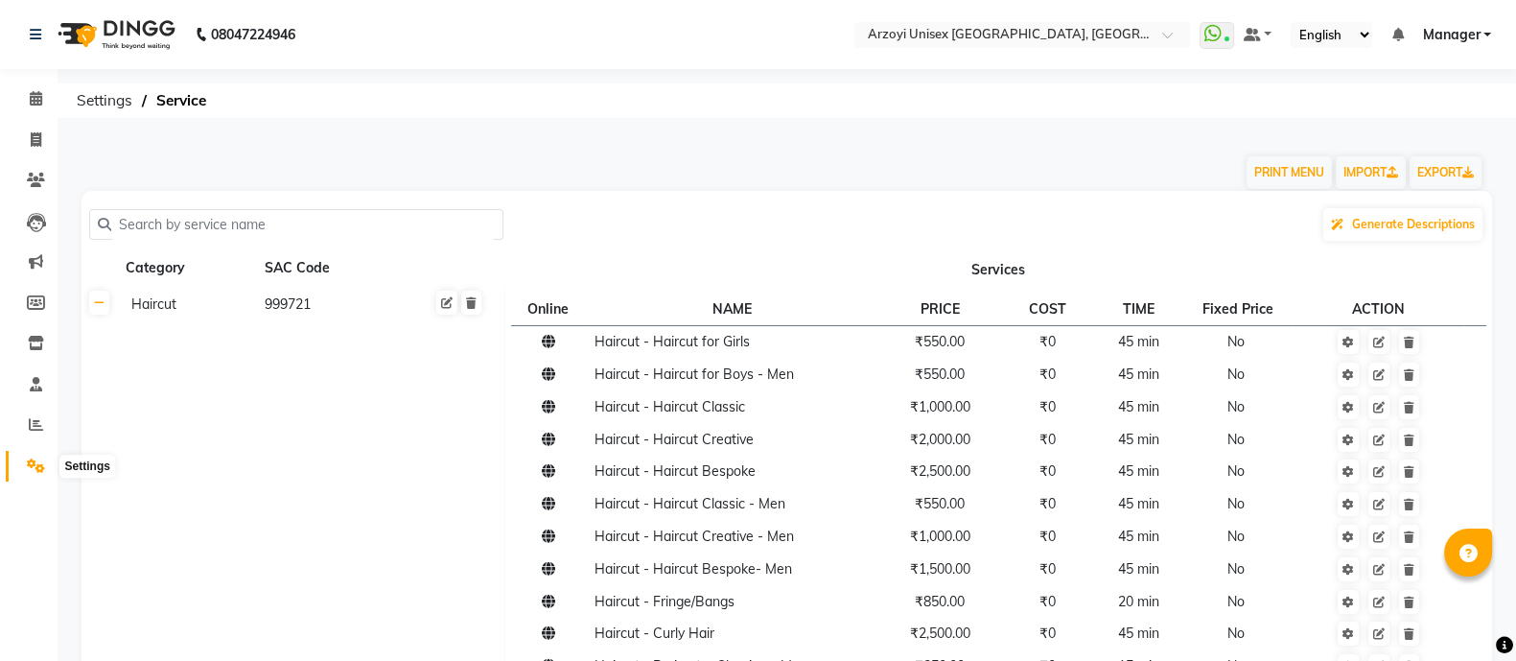
click at [24, 462] on span at bounding box center [36, 466] width 34 height 22
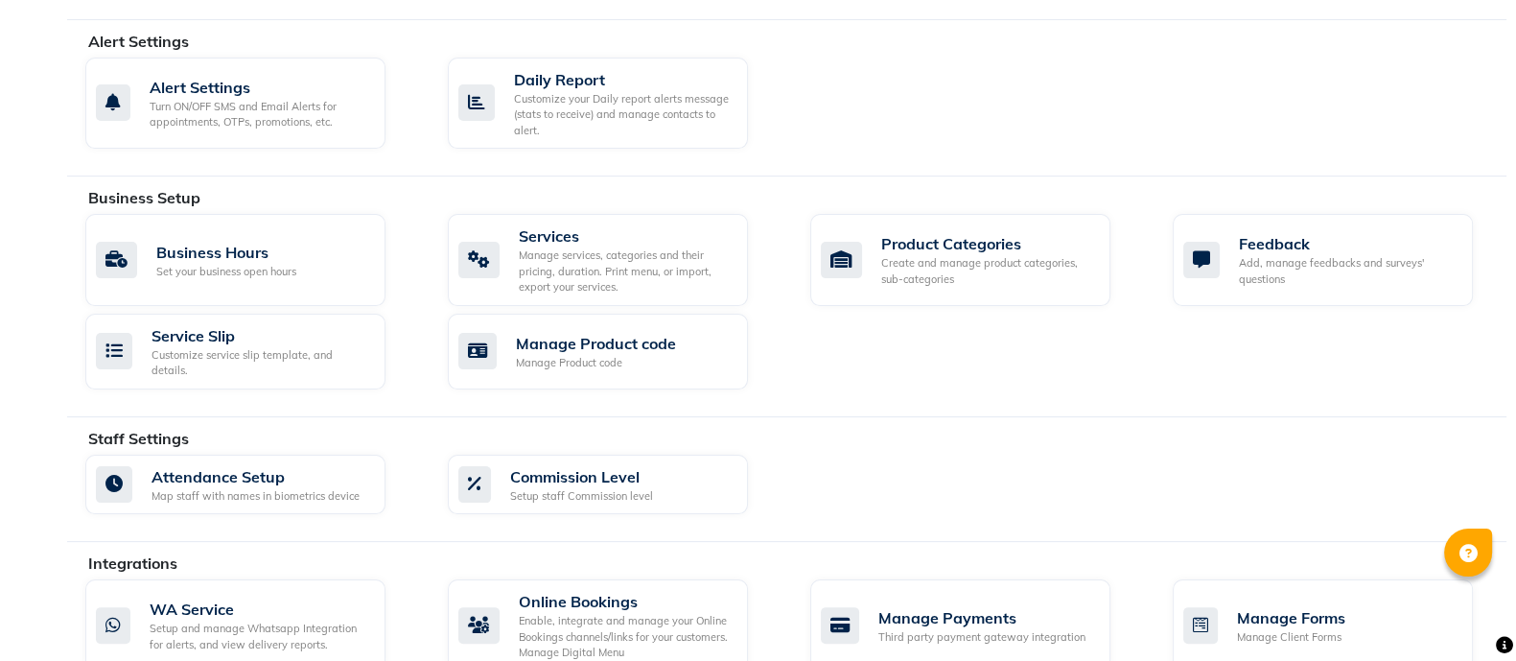
scroll to position [647, 0]
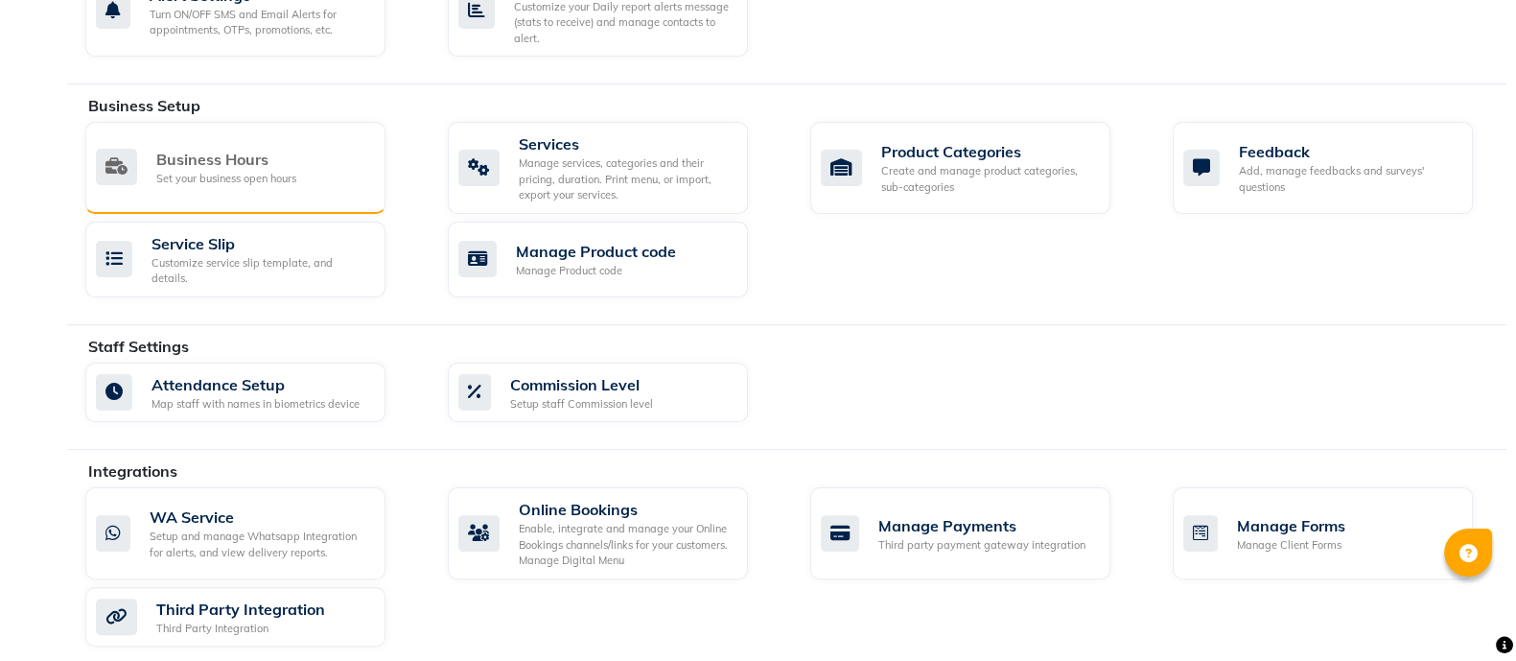
click at [289, 151] on div "Business Hours" at bounding box center [226, 159] width 140 height 23
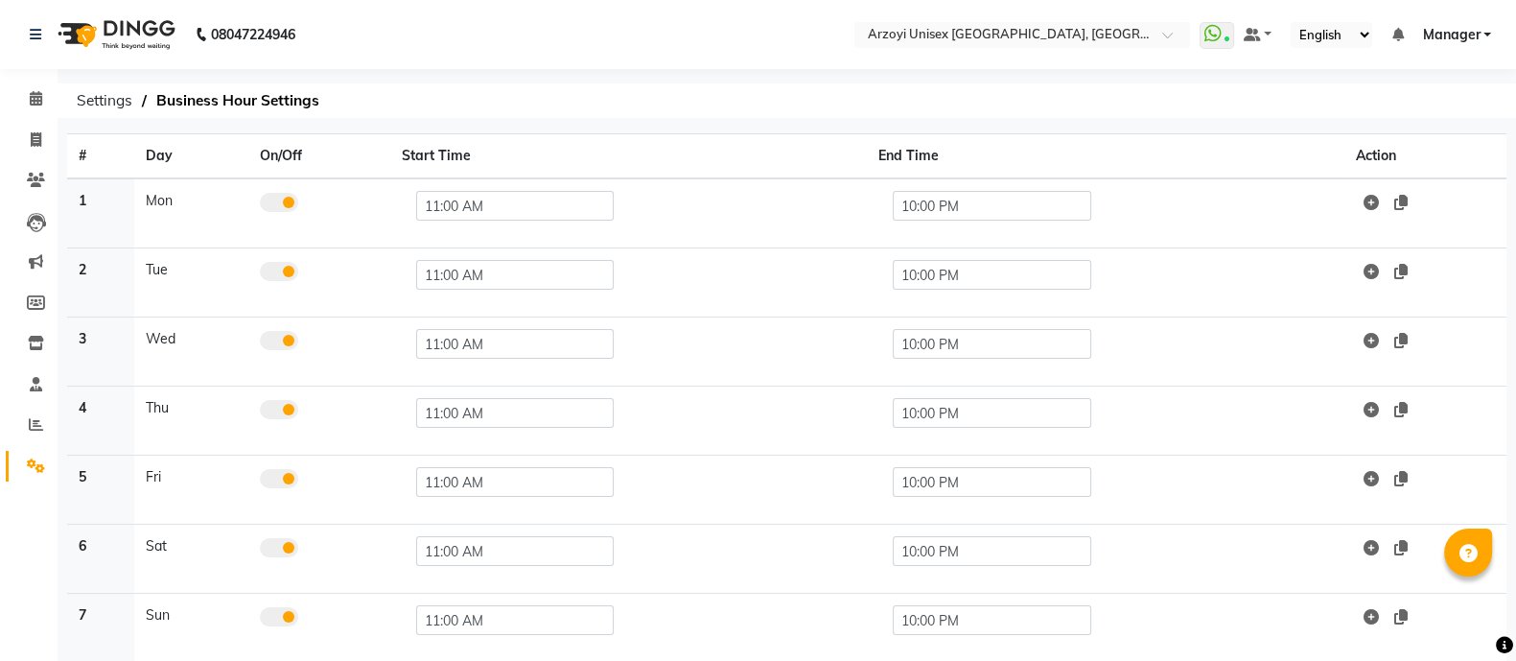
scroll to position [87, 0]
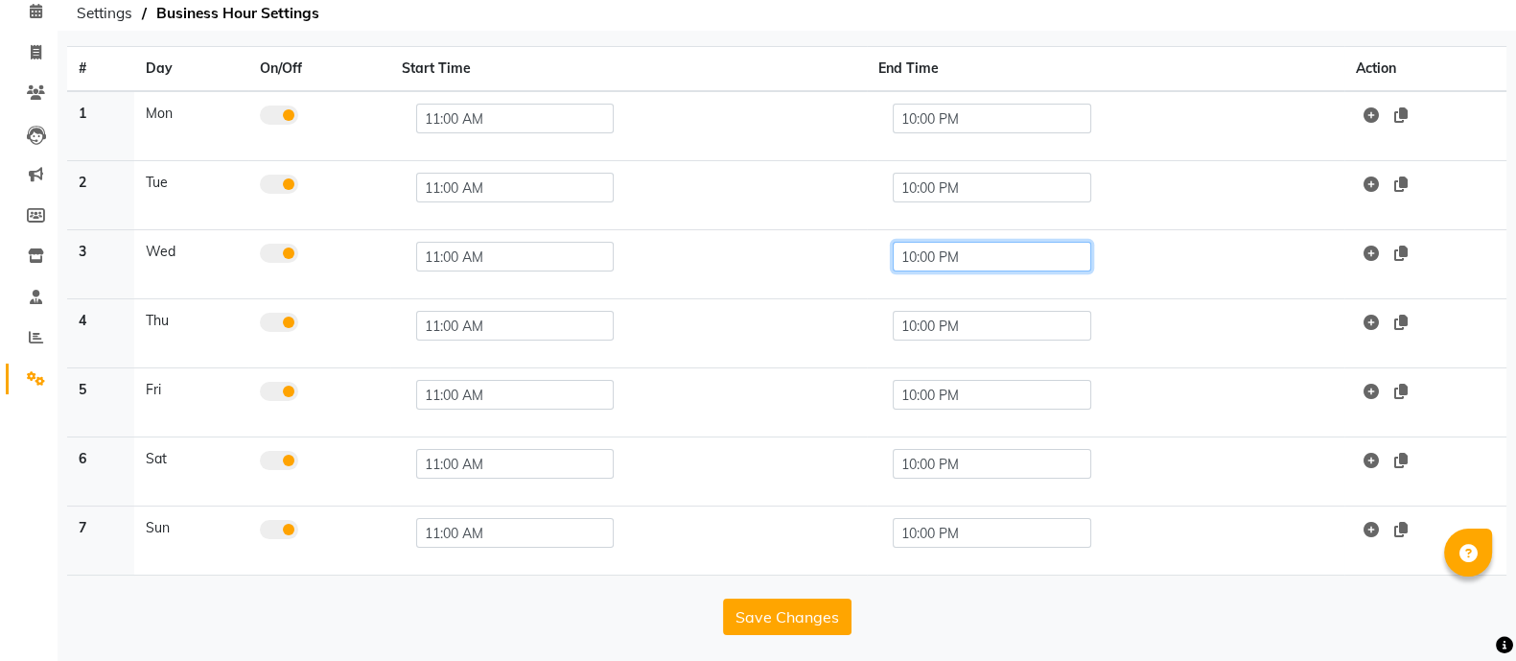
click at [922, 247] on input "10:00 PM" at bounding box center [992, 257] width 198 height 30
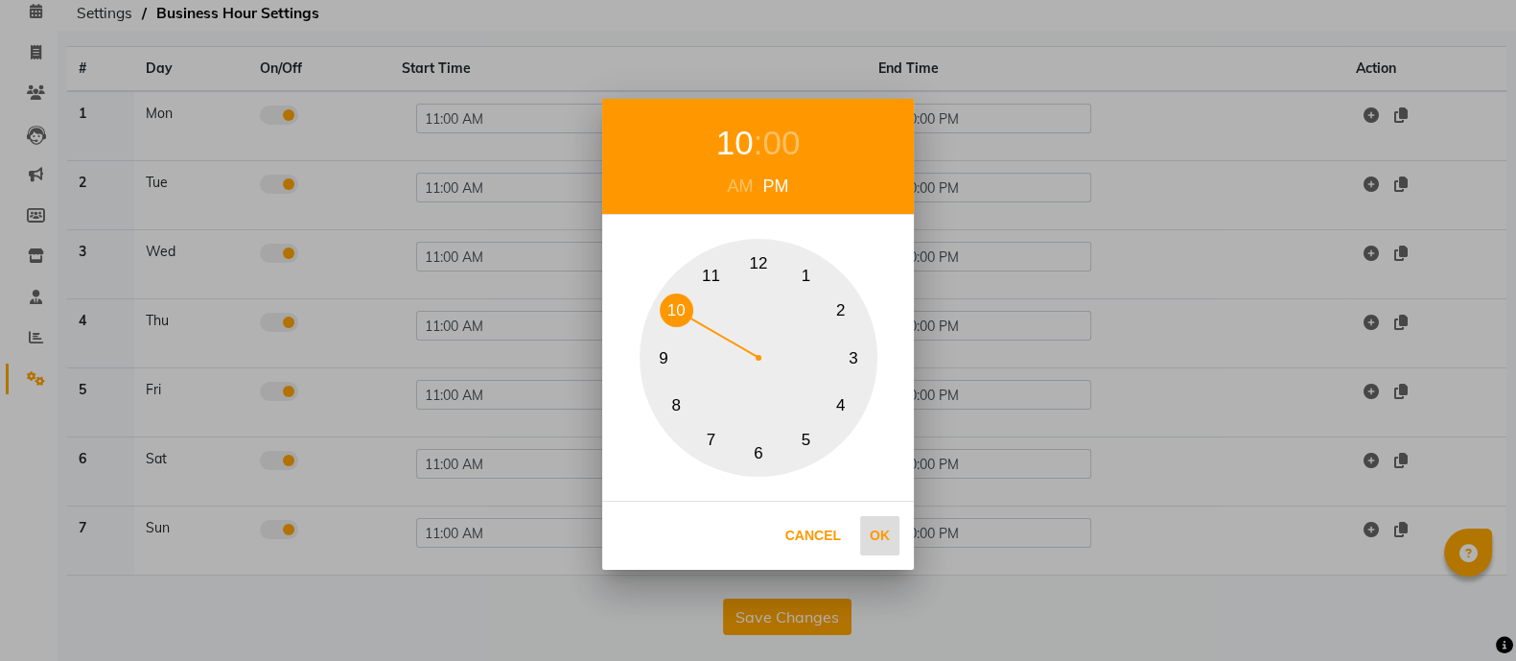
click at [879, 531] on button "Ok" at bounding box center [879, 535] width 39 height 39
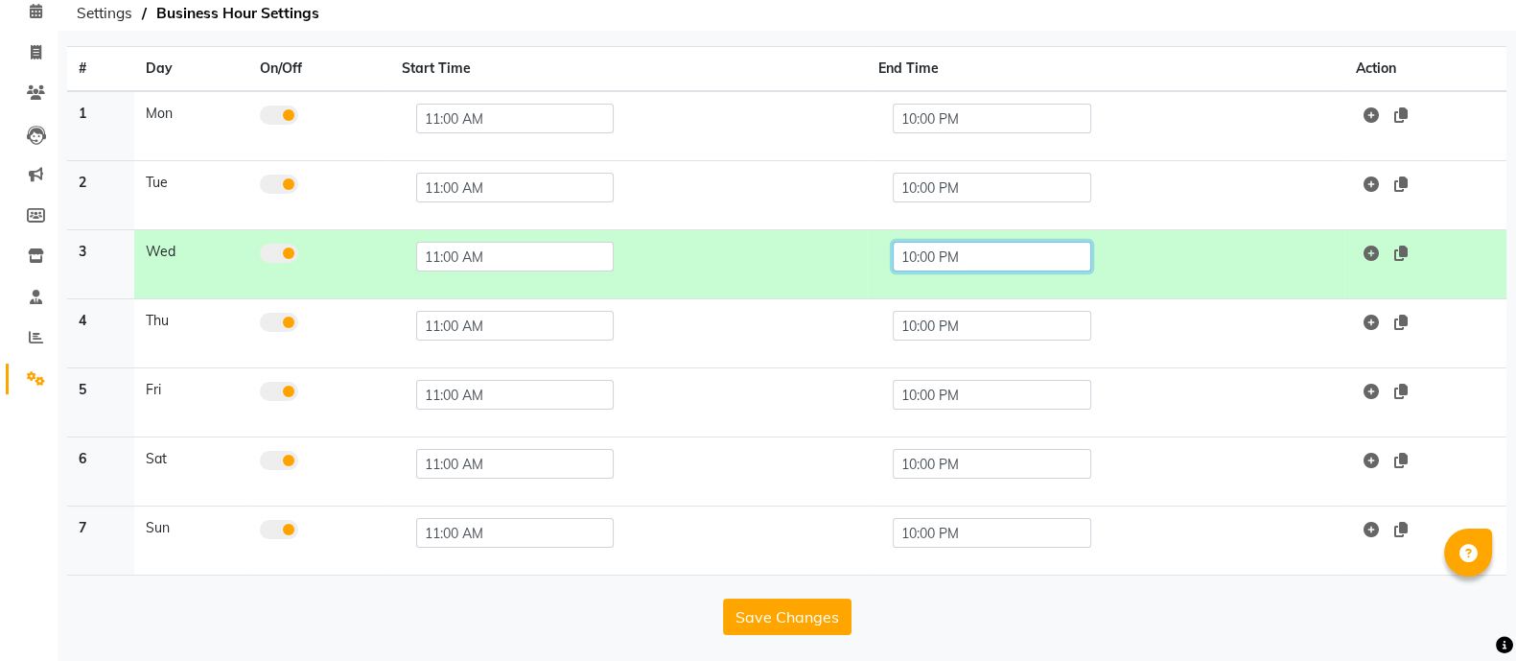
click at [930, 256] on input "10:00 PM" at bounding box center [992, 257] width 198 height 30
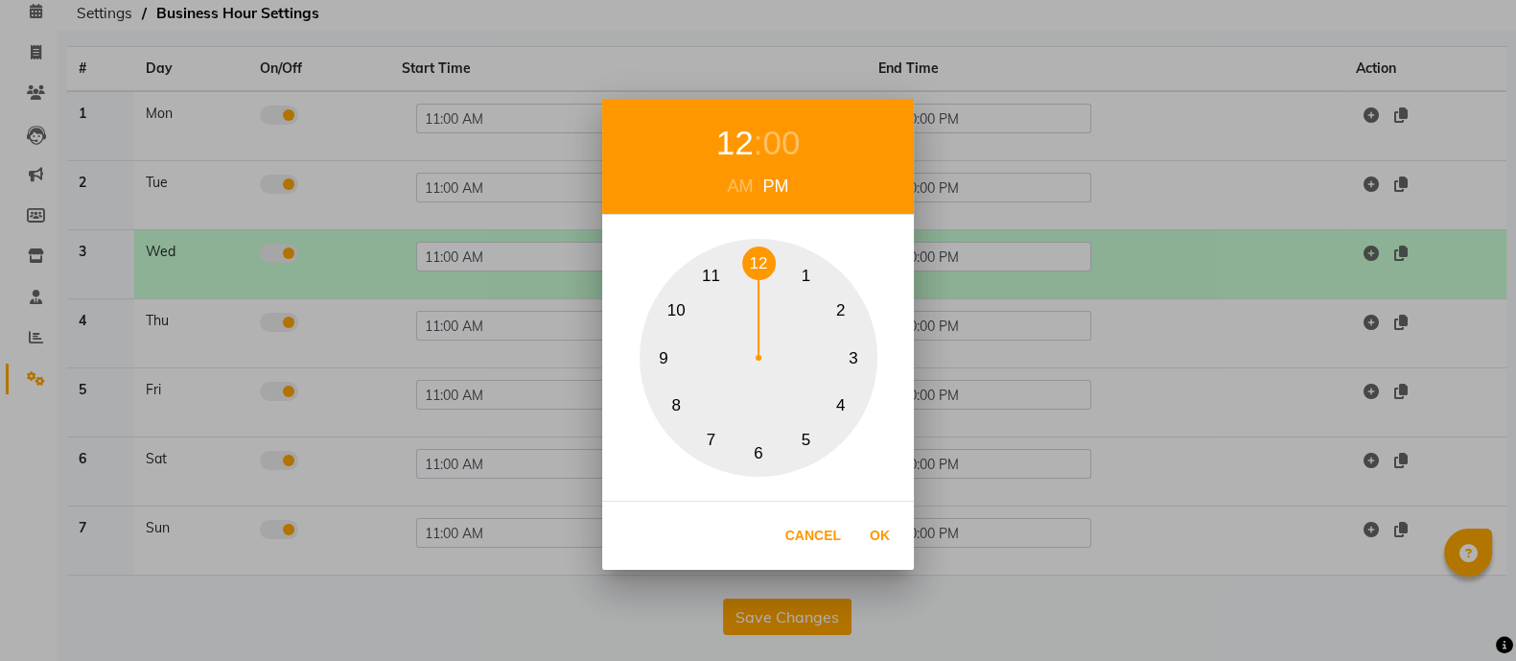
drag, startPoint x: 679, startPoint y: 309, endPoint x: 751, endPoint y: 256, distance: 89.2
click at [751, 256] on div "1 2 3 4 5 6 7 8 9 10 11 12" at bounding box center [758, 358] width 238 height 238
click at [893, 534] on button "Ok" at bounding box center [879, 535] width 39 height 39
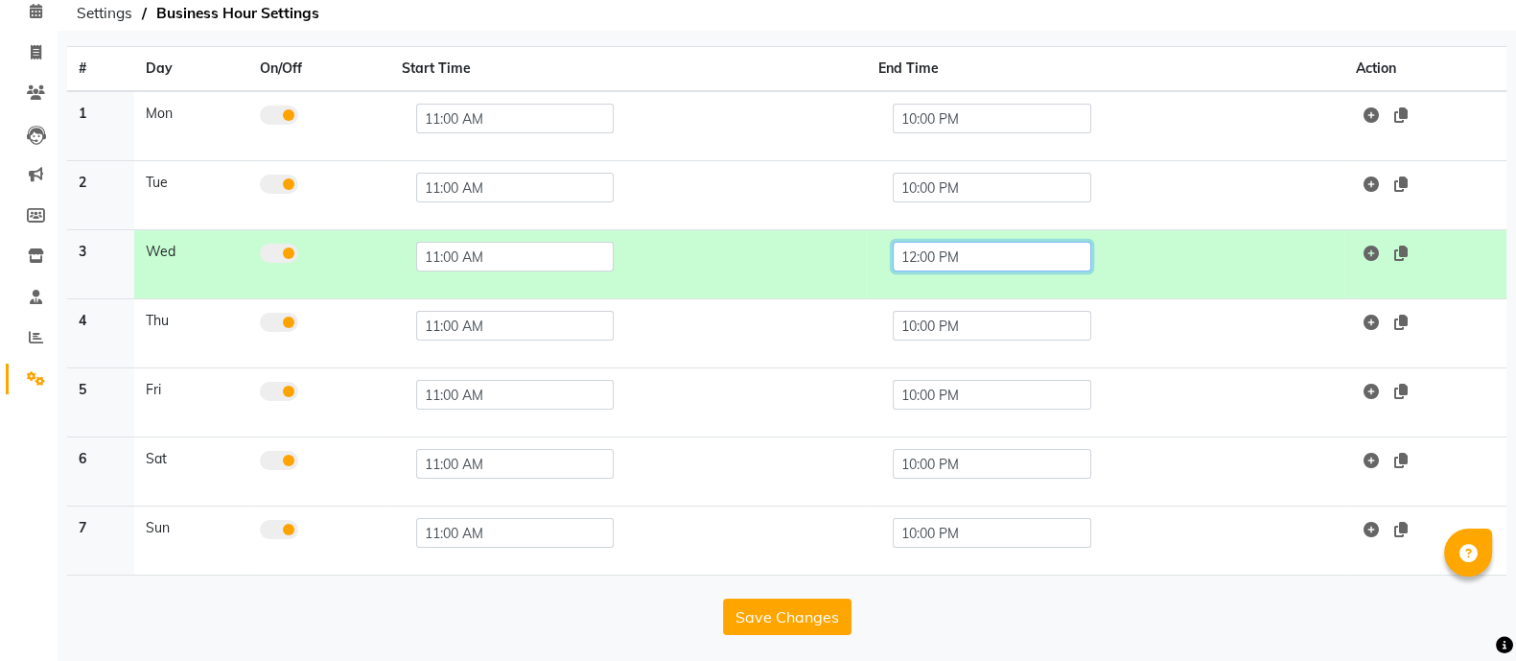
click at [963, 257] on input "12:00 PM" at bounding box center [992, 257] width 198 height 30
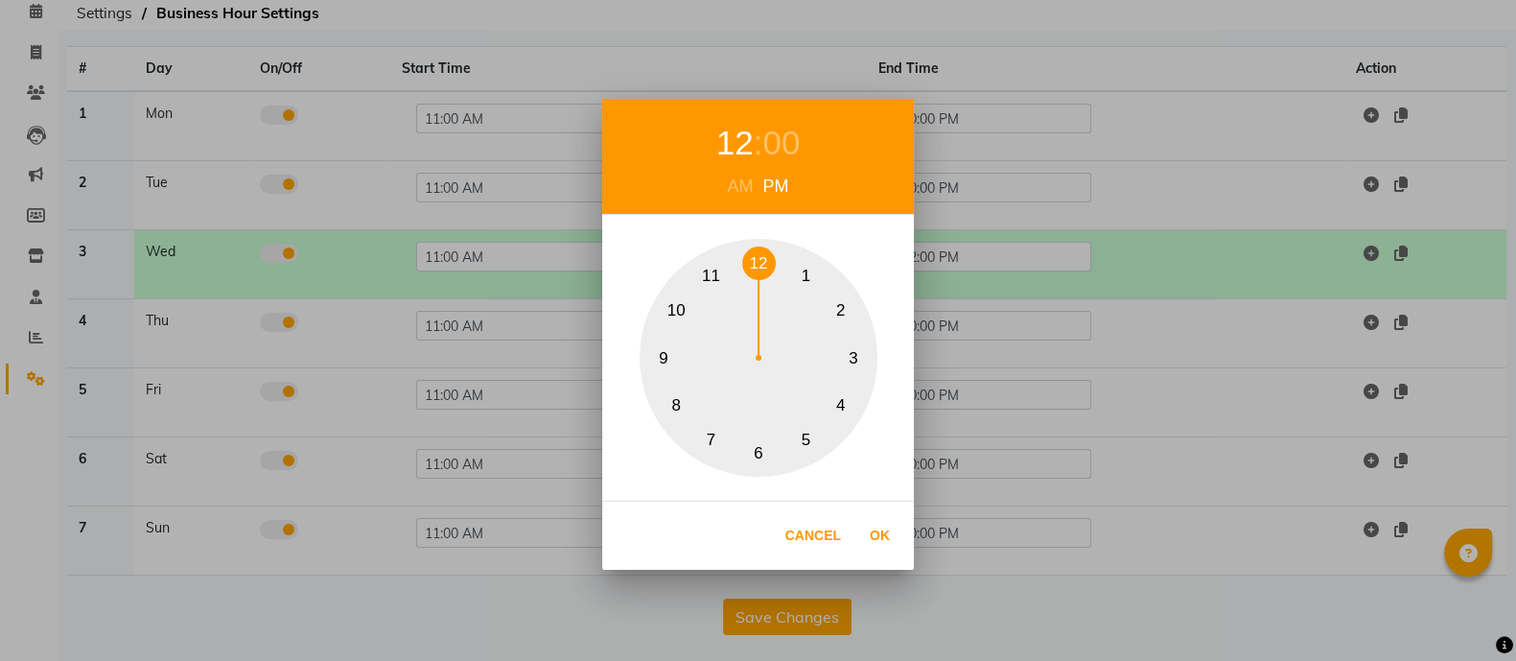
click at [735, 179] on div "AM" at bounding box center [740, 187] width 35 height 26
click at [886, 528] on button "Ok" at bounding box center [879, 535] width 39 height 39
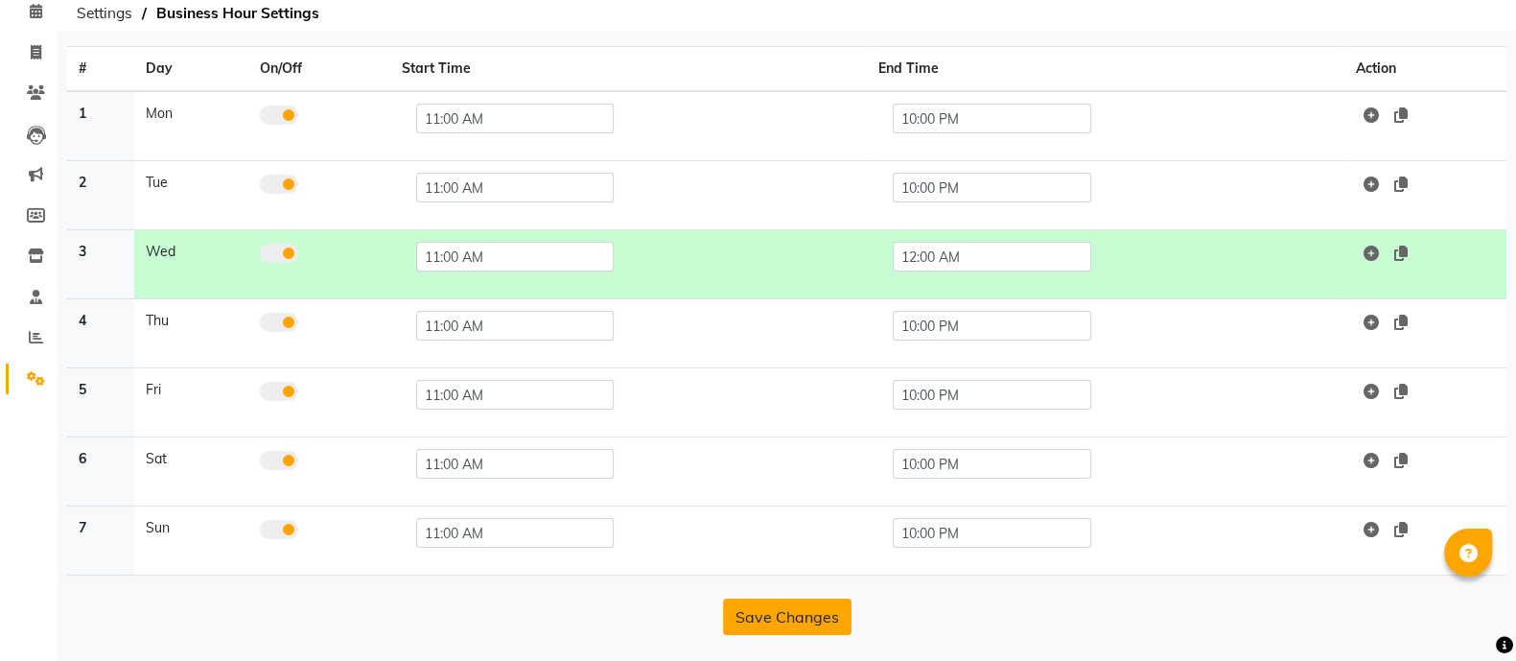
click at [758, 614] on button "Save Changes" at bounding box center [787, 616] width 128 height 36
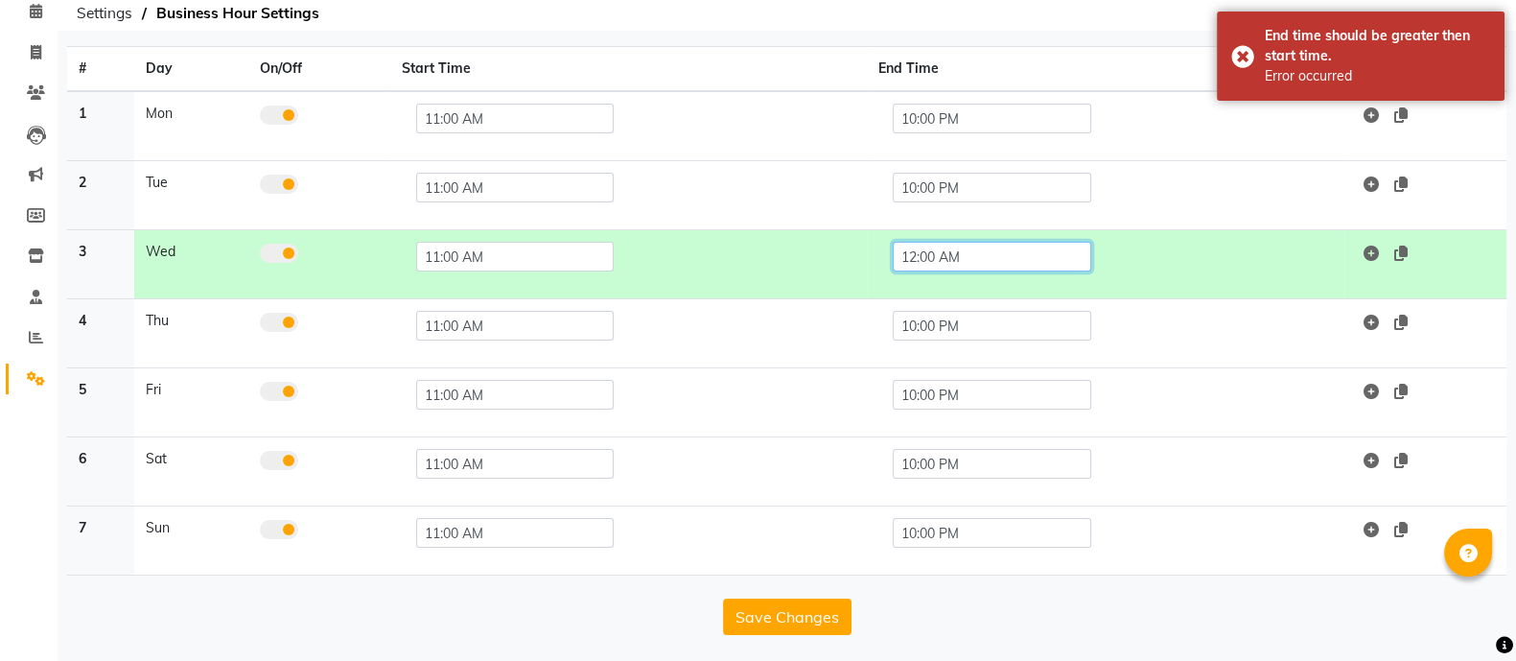
click at [927, 251] on input "12:00 AM" at bounding box center [992, 257] width 198 height 30
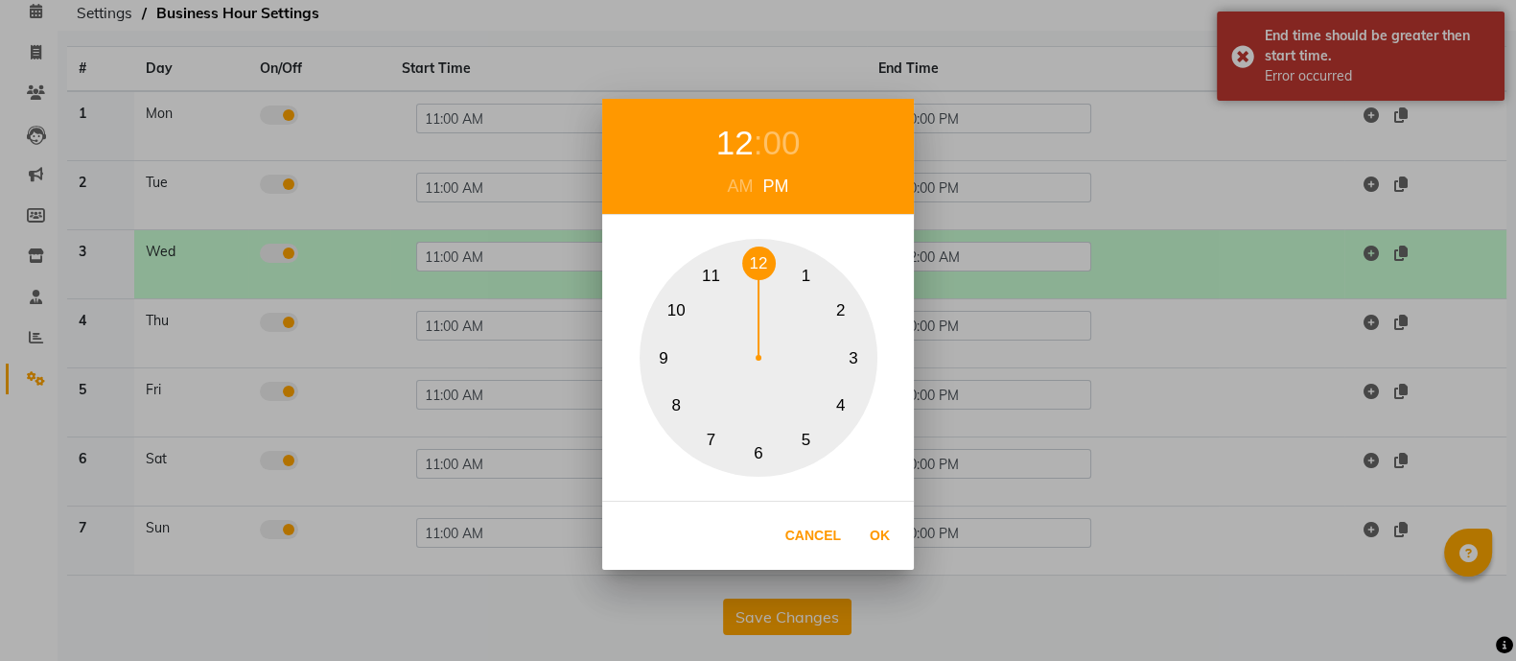
drag, startPoint x: 758, startPoint y: 255, endPoint x: 733, endPoint y: 260, distance: 25.4
click at [733, 260] on div "1 2 3 4 5 6 7 8 9 10 11 12" at bounding box center [758, 358] width 238 height 238
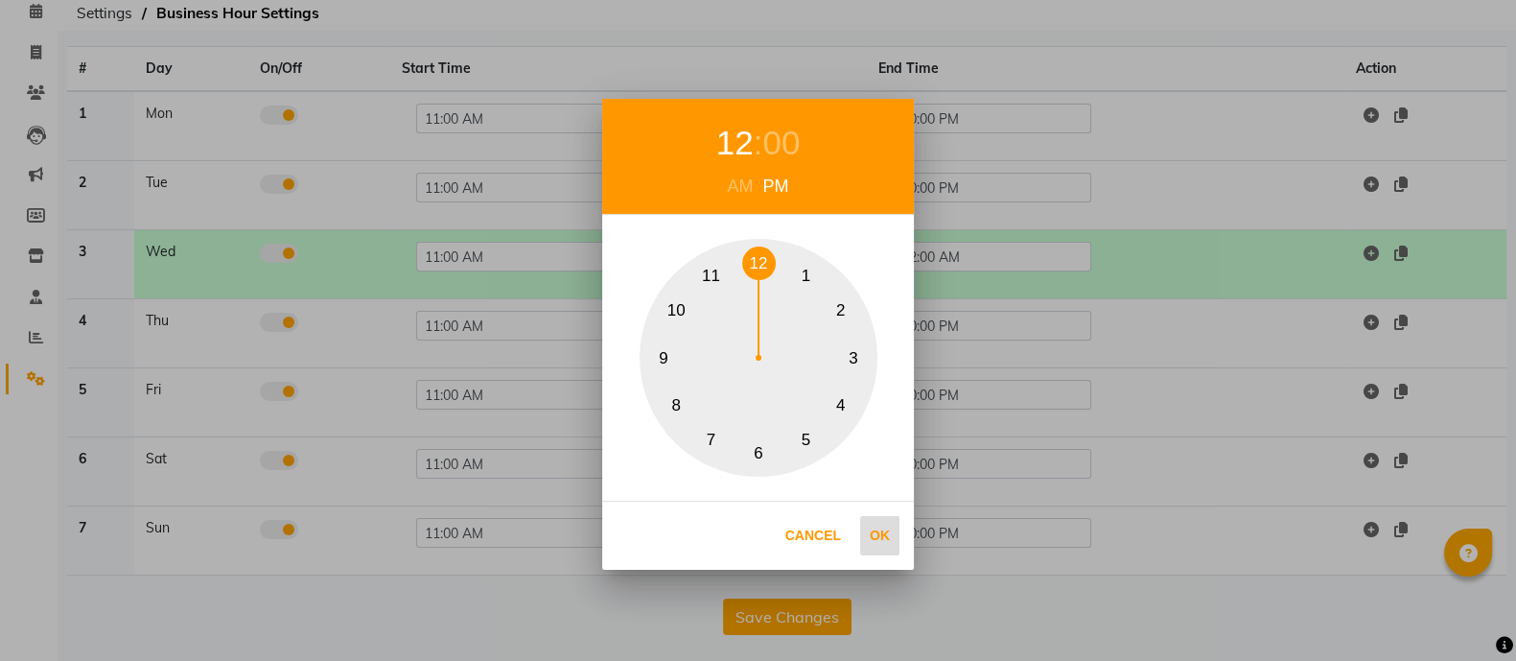
click at [883, 532] on button "Ok" at bounding box center [879, 535] width 39 height 39
type input "12:00 PM"
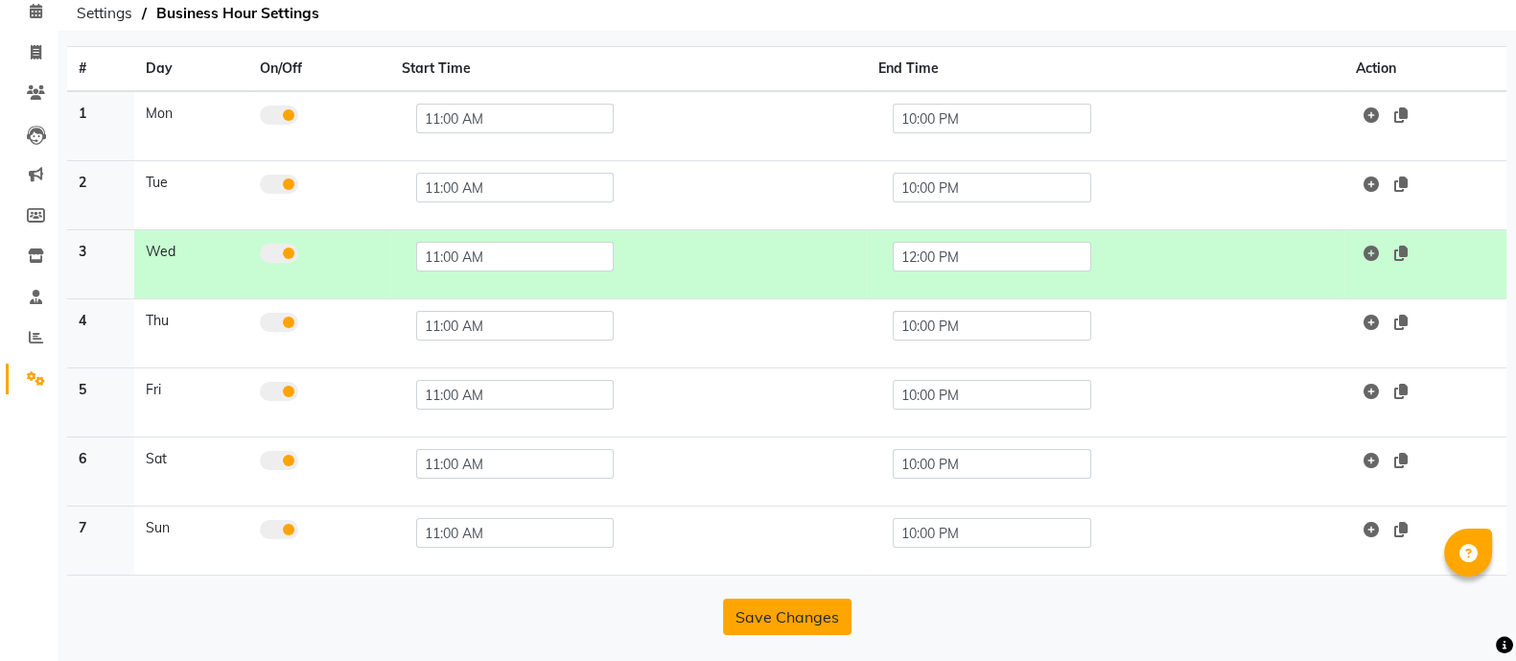
click at [796, 616] on button "Save Changes" at bounding box center [787, 616] width 128 height 36
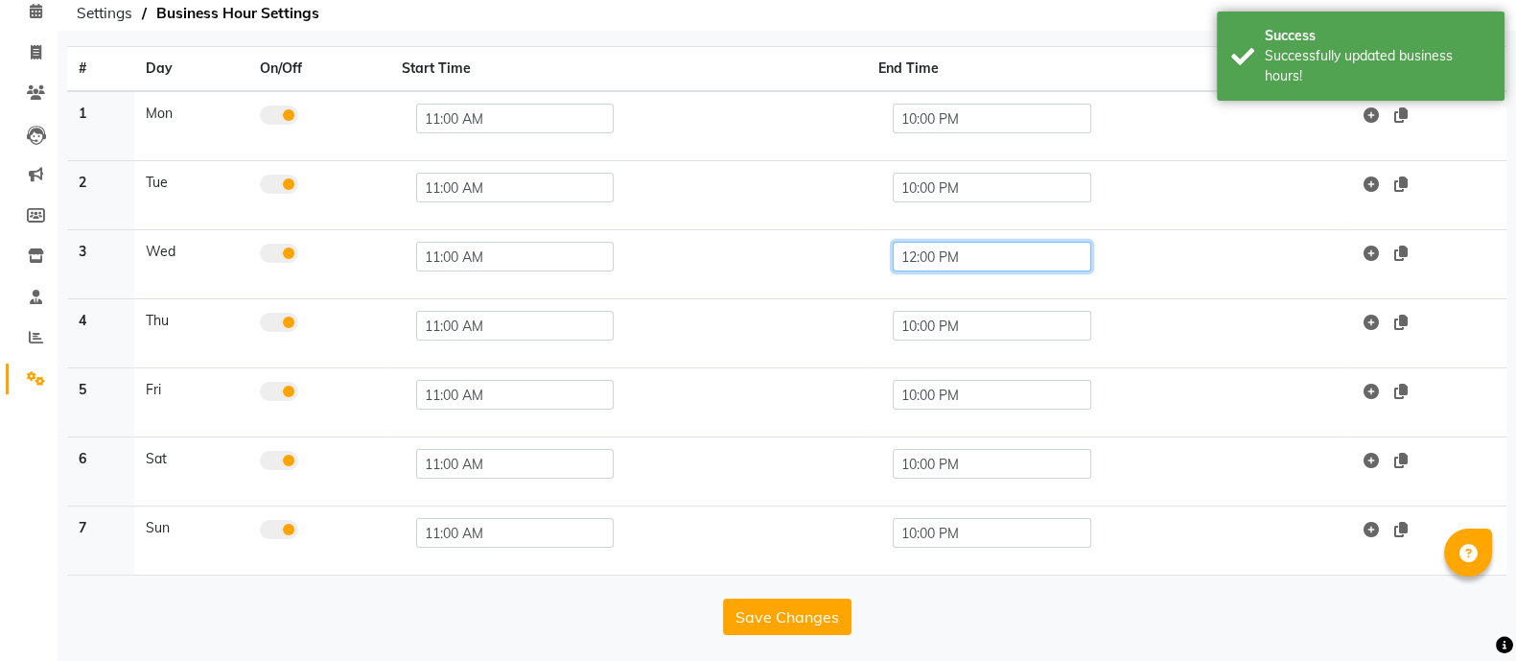
click at [951, 264] on input "12:00 PM" at bounding box center [992, 257] width 198 height 30
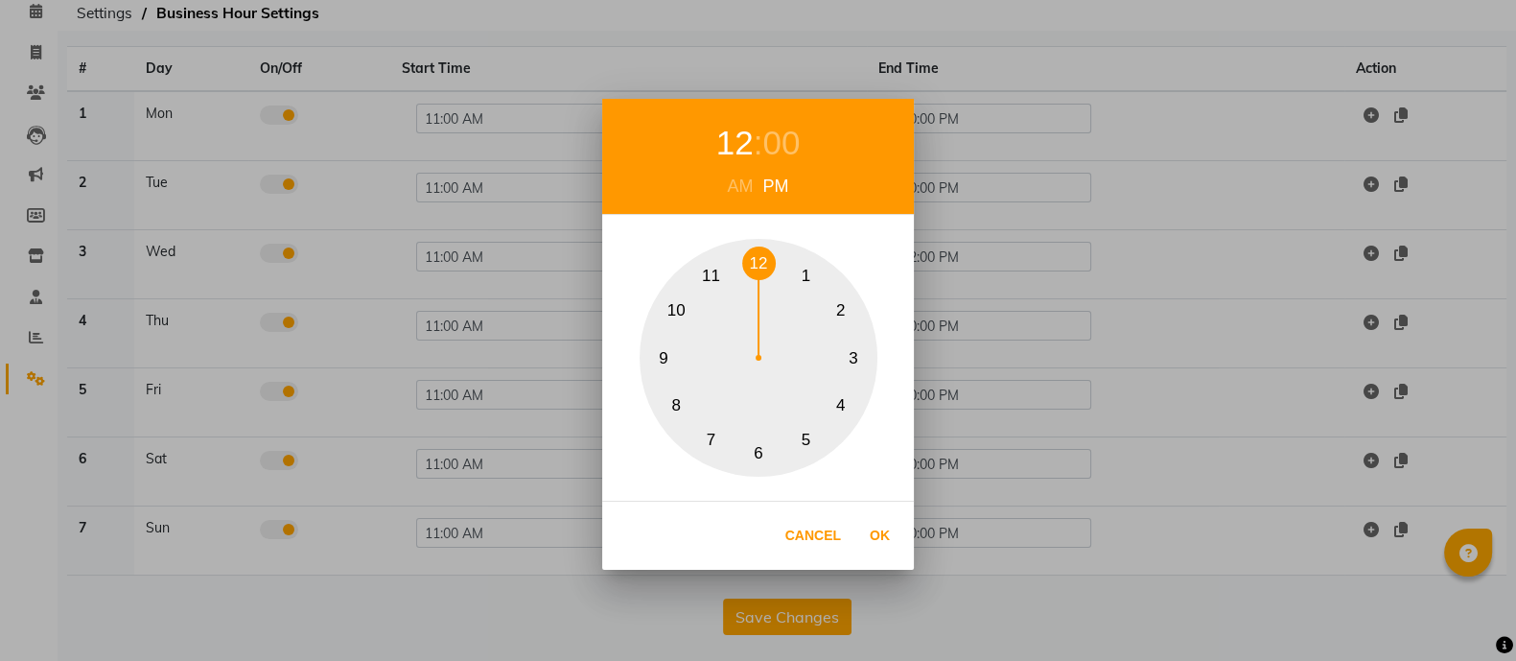
drag, startPoint x: 745, startPoint y: 255, endPoint x: 735, endPoint y: 253, distance: 9.8
click at [735, 253] on div "1 2 3 4 5 6 7 8 9 10 11 12" at bounding box center [758, 358] width 238 height 238
click at [715, 273] on button "11" at bounding box center [711, 276] width 34 height 34
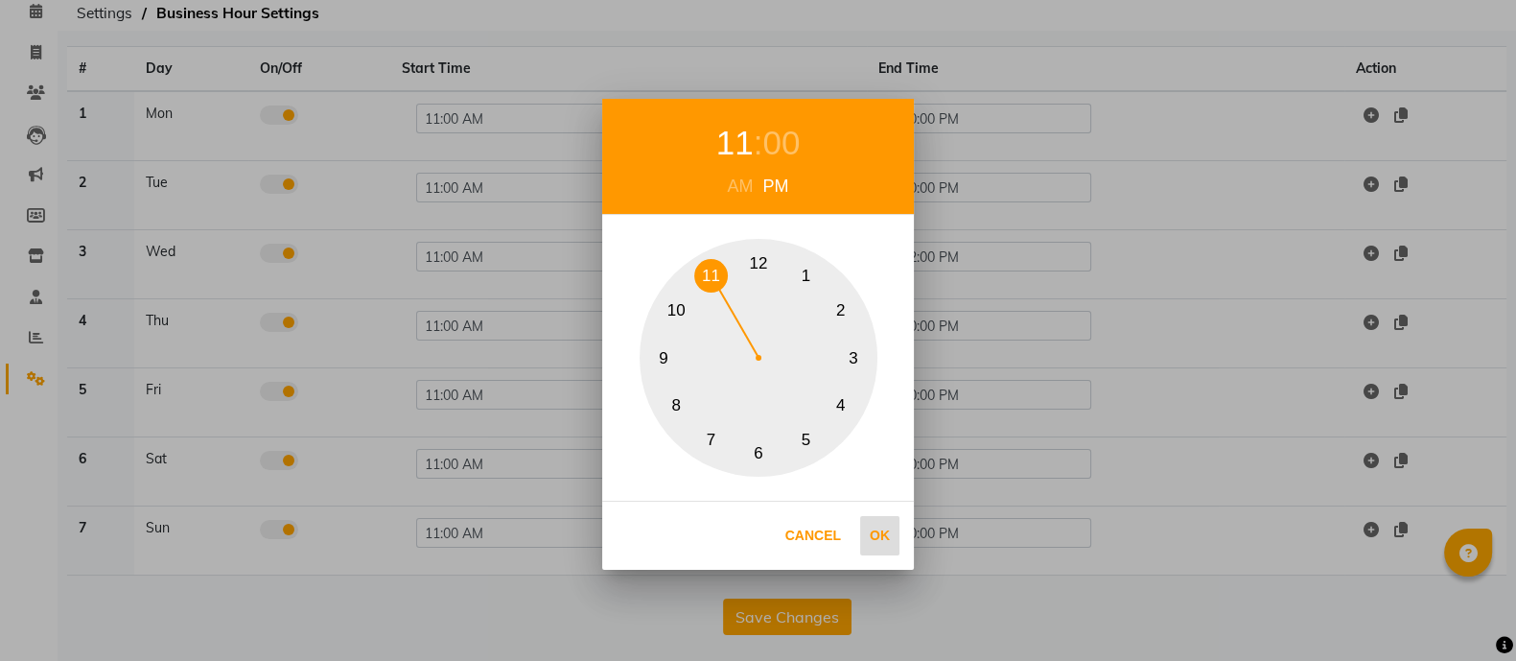
click at [877, 531] on button "Ok" at bounding box center [879, 535] width 39 height 39
type input "11:00 PM"
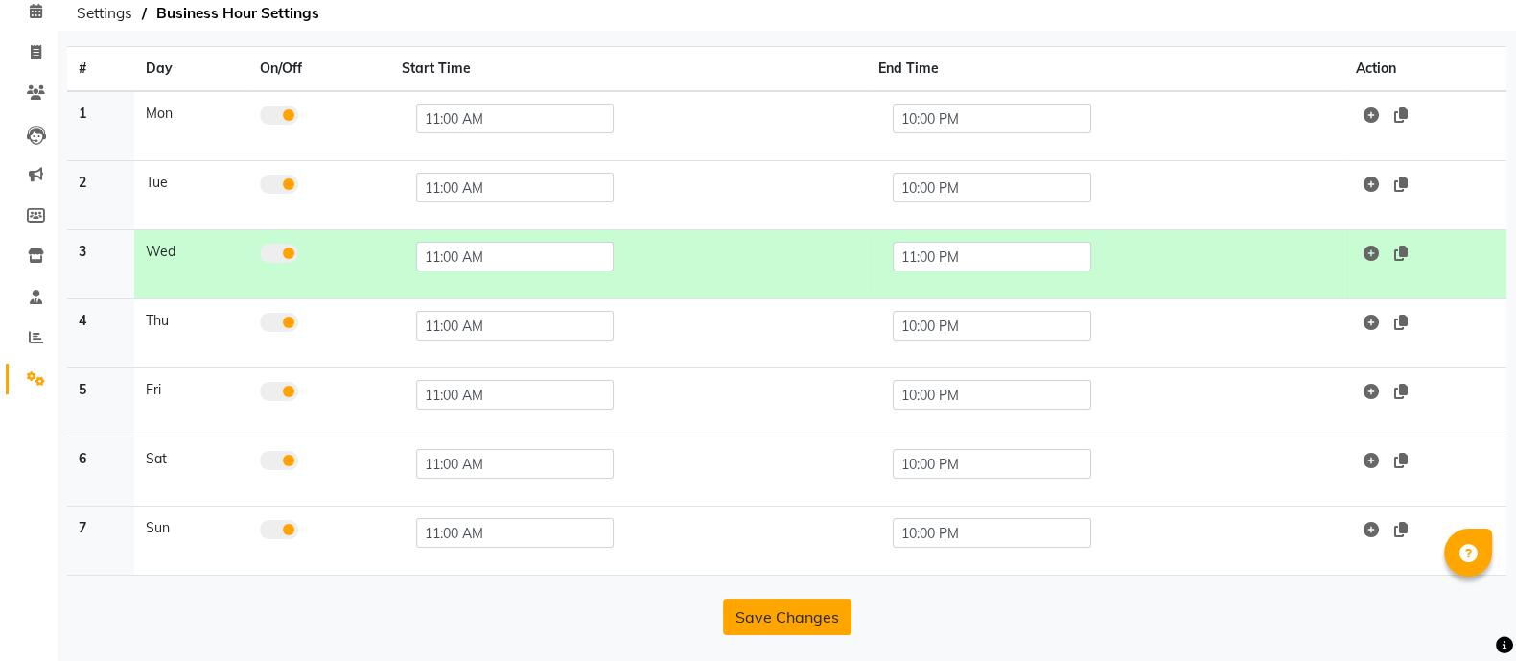
click at [791, 606] on button "Save Changes" at bounding box center [787, 616] width 128 height 36
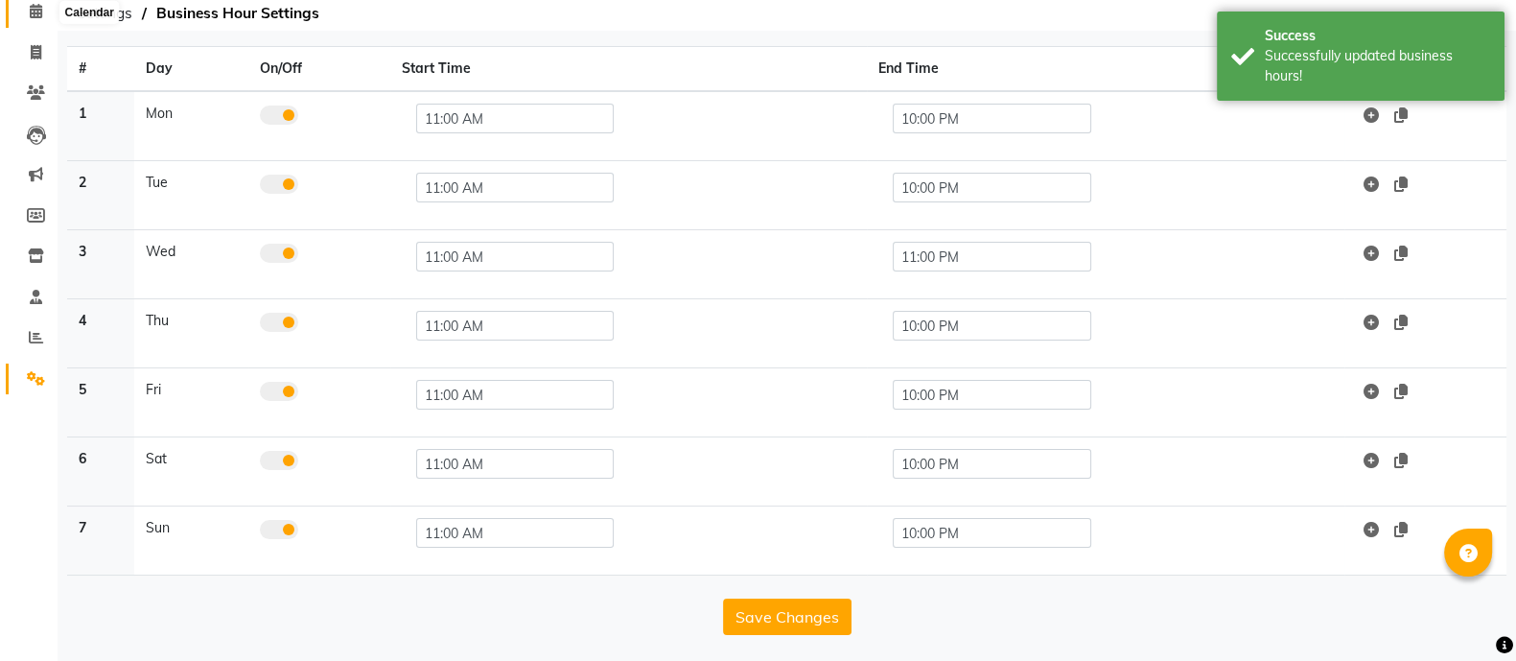
click at [32, 11] on icon at bounding box center [36, 11] width 12 height 14
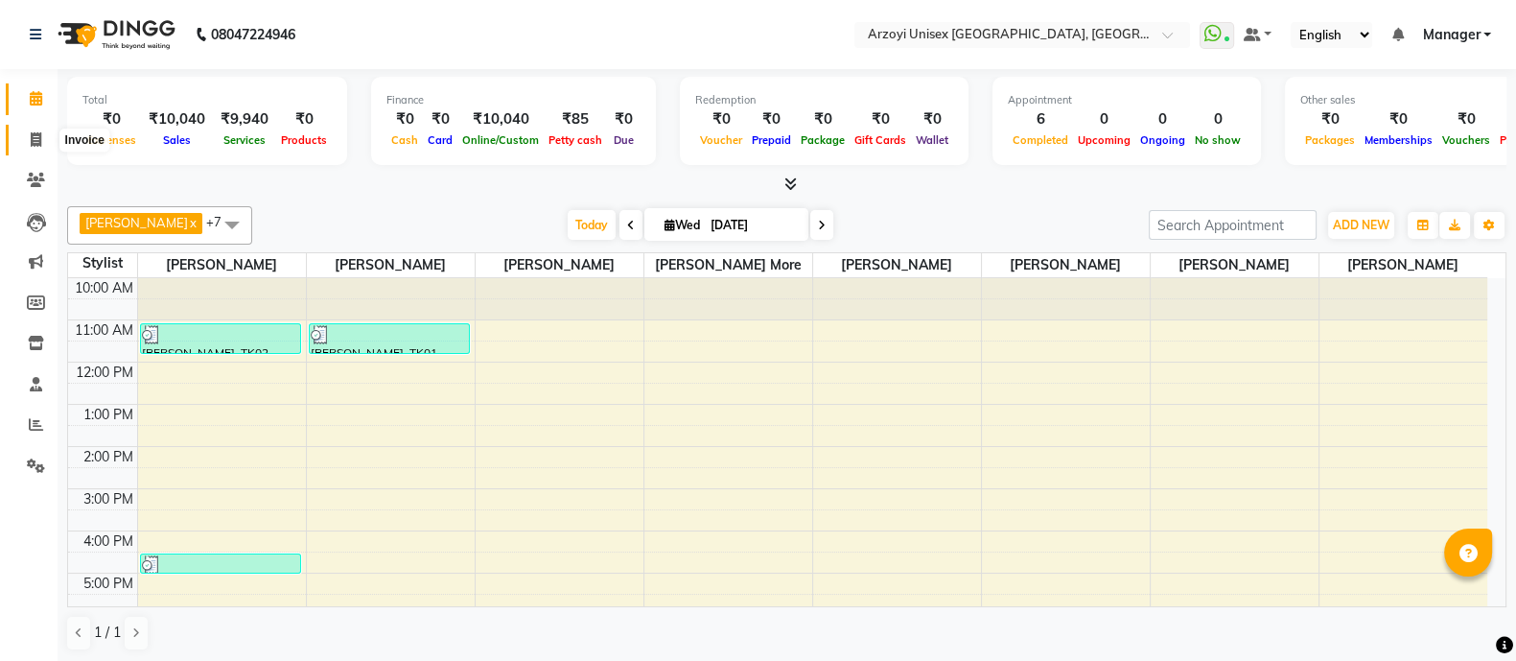
click at [29, 148] on span at bounding box center [36, 140] width 34 height 22
select select "service"
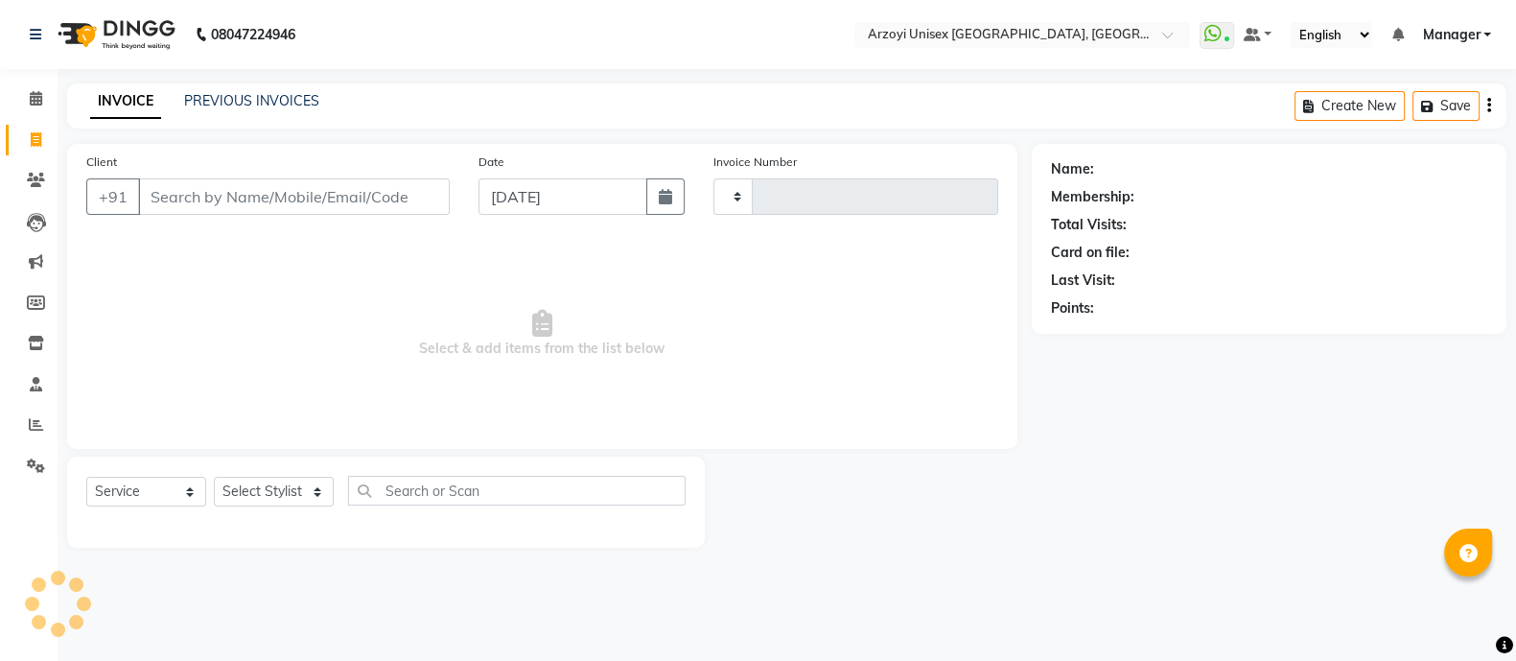
type input "1636"
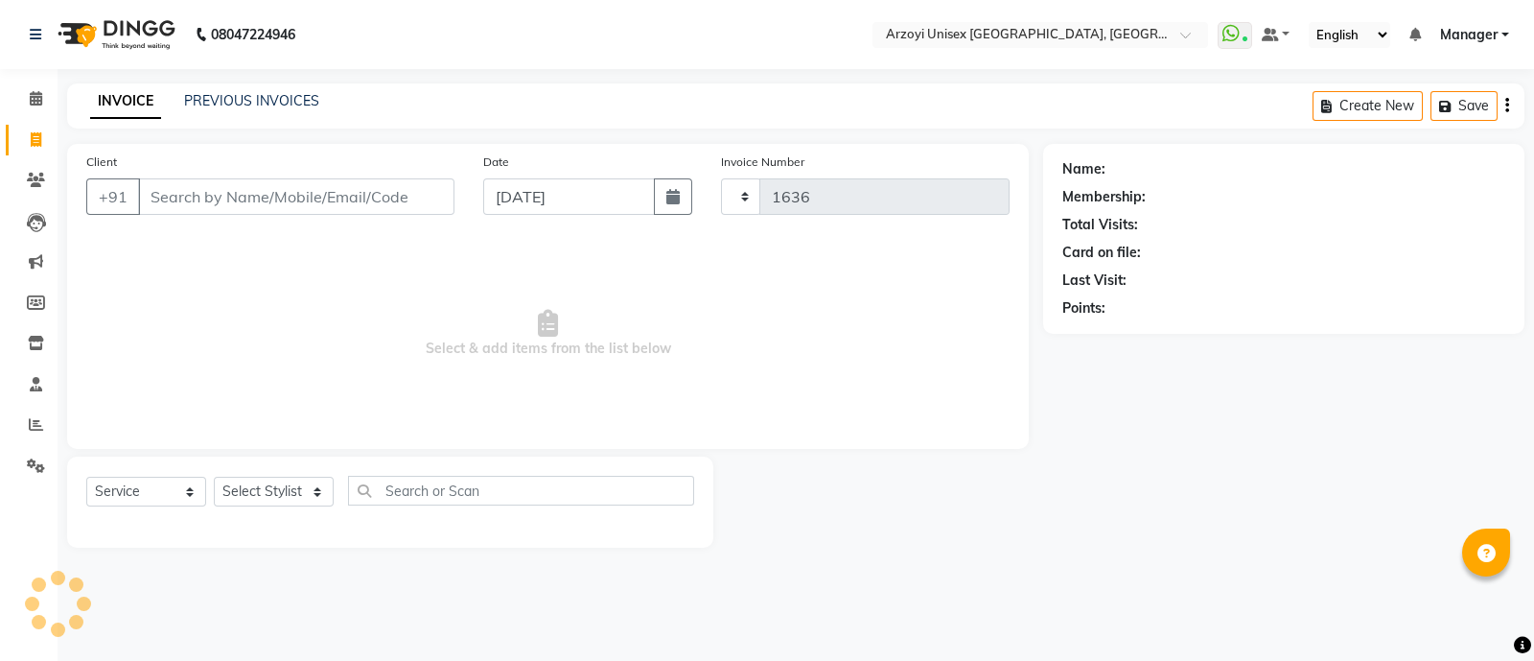
select select "5286"
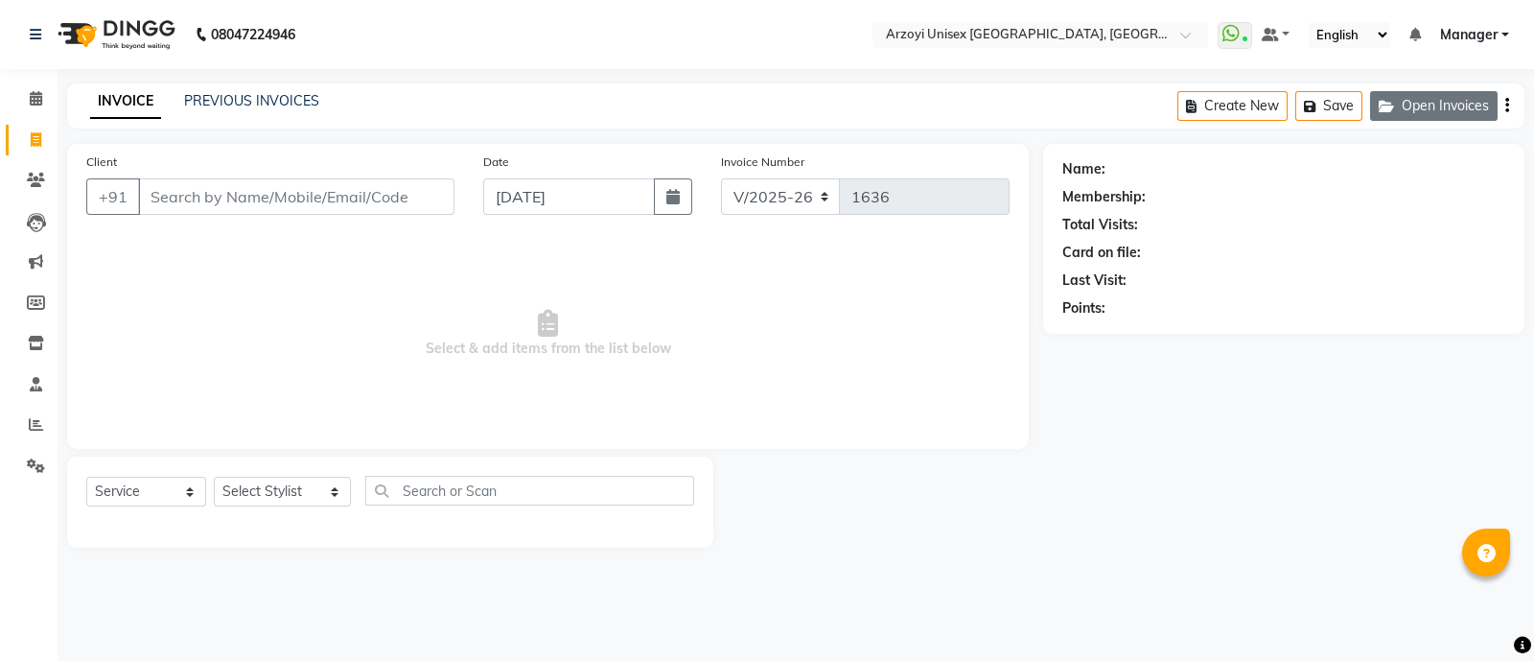
click at [1456, 112] on button "Open Invoices" at bounding box center [1434, 106] width 128 height 30
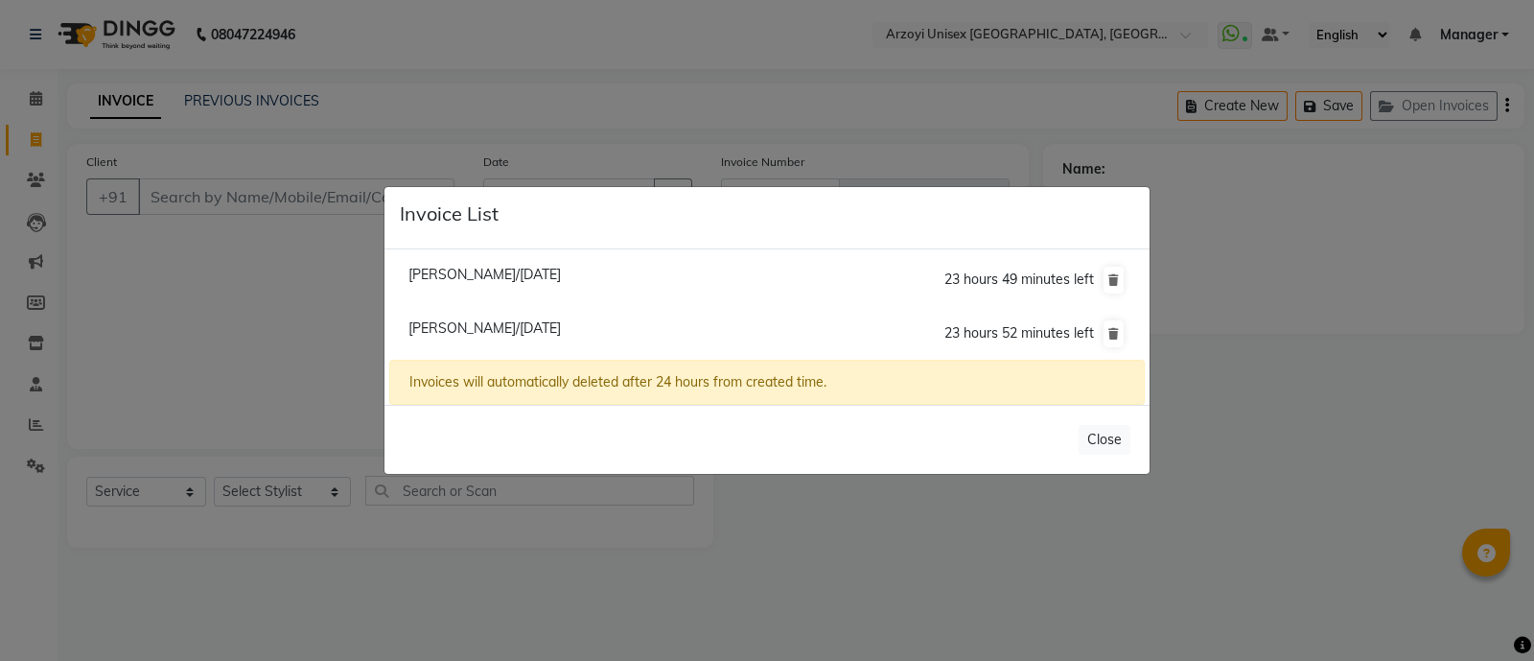
click at [465, 329] on span "[PERSON_NAME]/[DATE]" at bounding box center [484, 327] width 152 height 17
type input "9619980284"
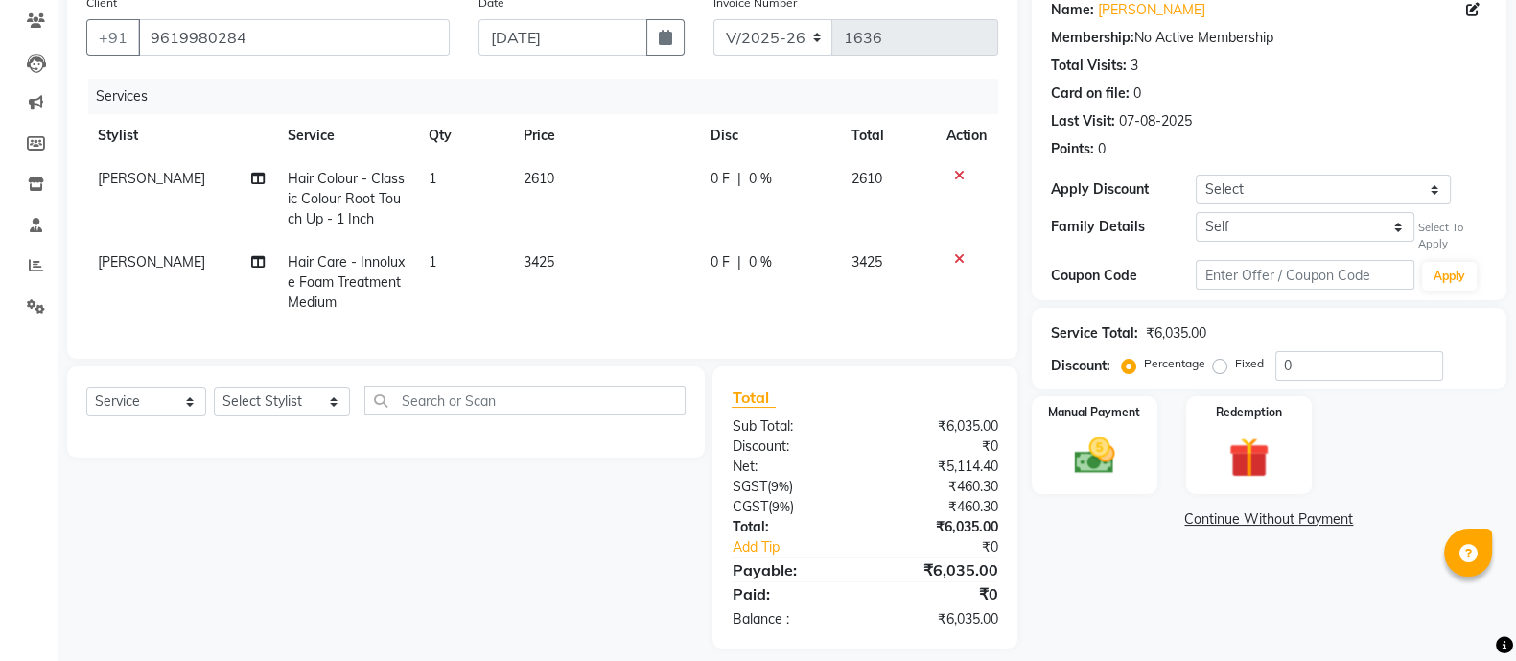
scroll to position [194, 0]
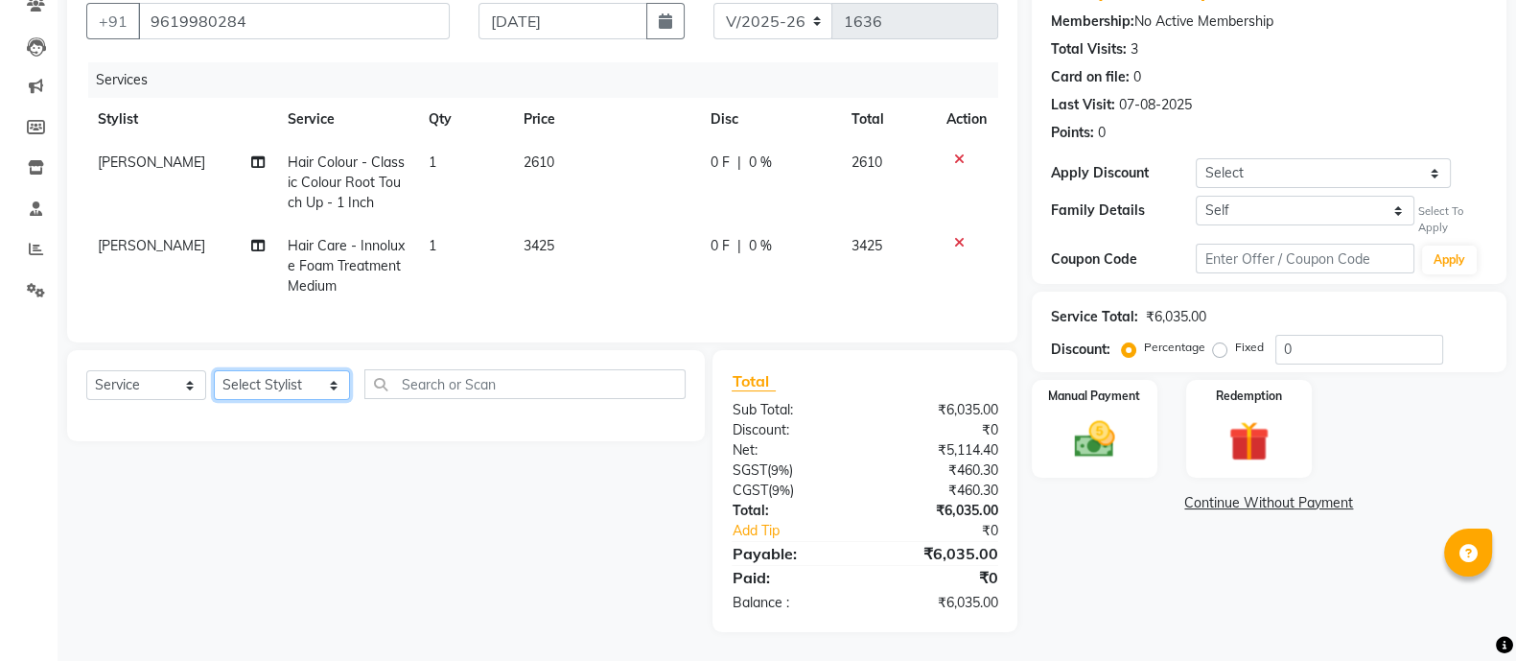
click at [278, 390] on select "Select Stylist [PERSON_NAME] Mohammmed [PERSON_NAME] [PERSON_NAME] [PERSON_NAME…" at bounding box center [282, 385] width 136 height 30
select select "59538"
click at [214, 371] on select "Select Stylist [PERSON_NAME] Mohammmed [PERSON_NAME] [PERSON_NAME] [PERSON_NAME…" at bounding box center [282, 385] width 136 height 30
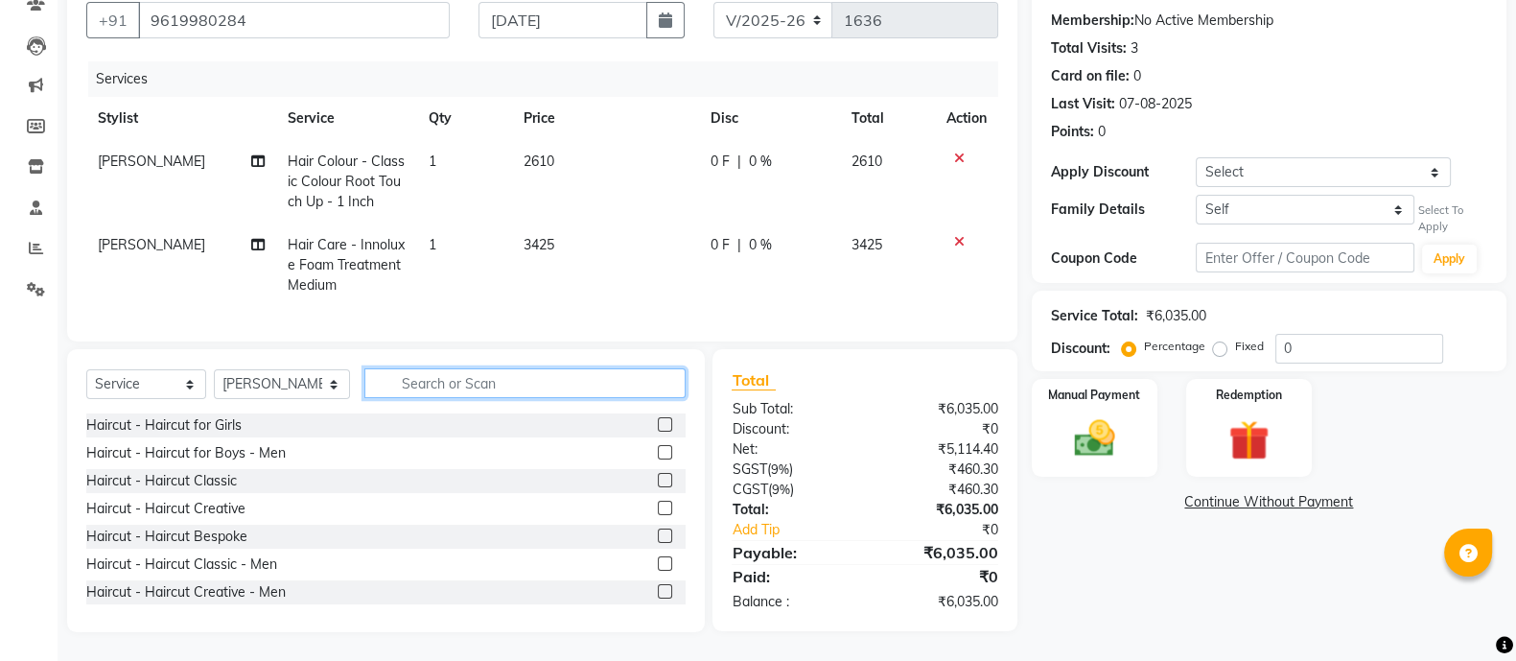
click at [503, 386] on input "text" at bounding box center [524, 383] width 321 height 30
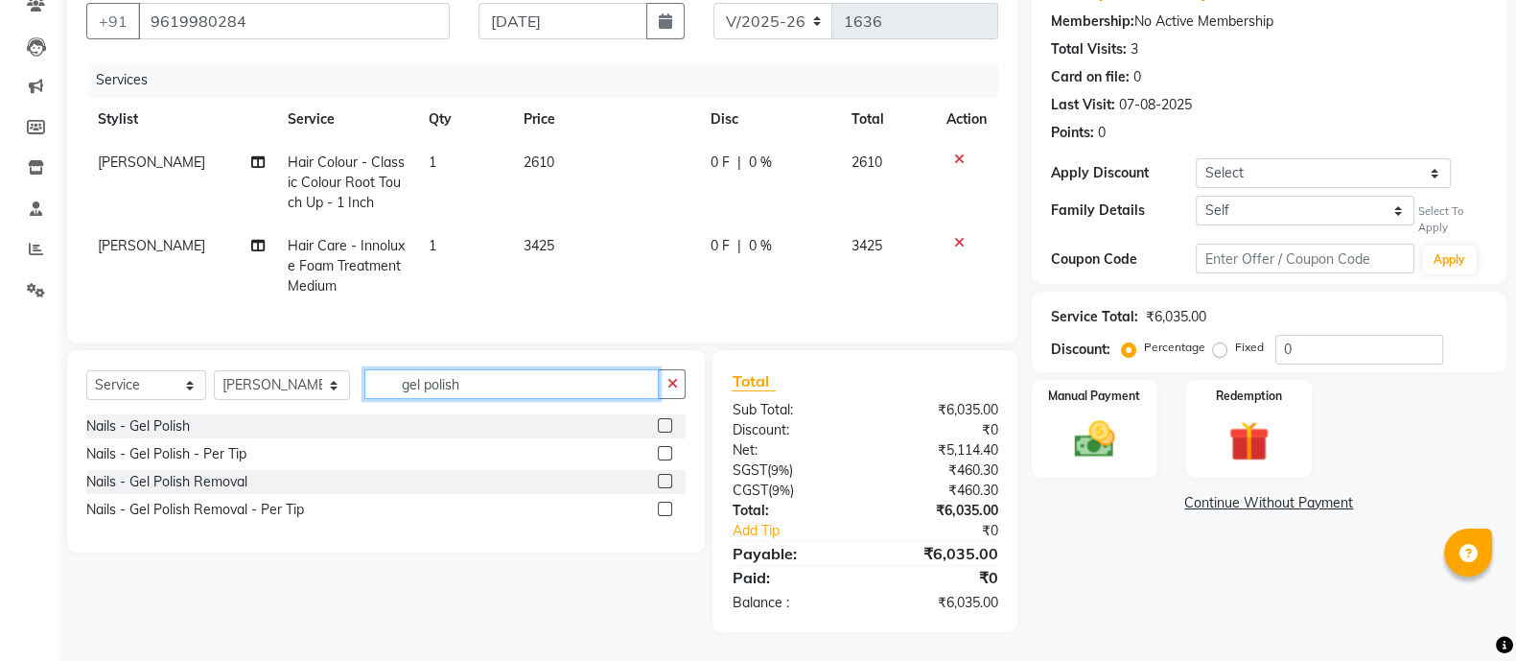
type input "gel polish"
click at [663, 479] on label at bounding box center [665, 481] width 14 height 14
click at [663, 479] on input "checkbox" at bounding box center [664, 482] width 12 height 12
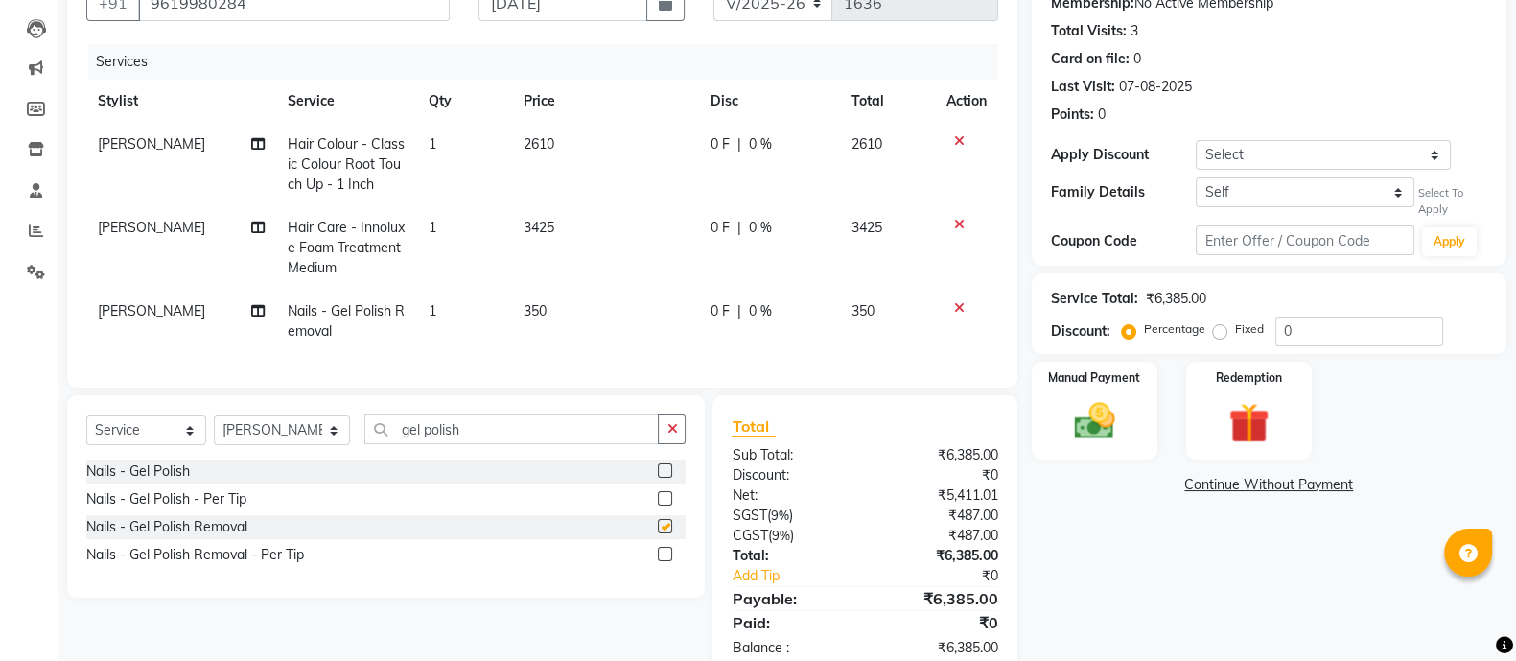
checkbox input "false"
click at [533, 309] on span "350" at bounding box center [534, 310] width 23 height 17
select select "59538"
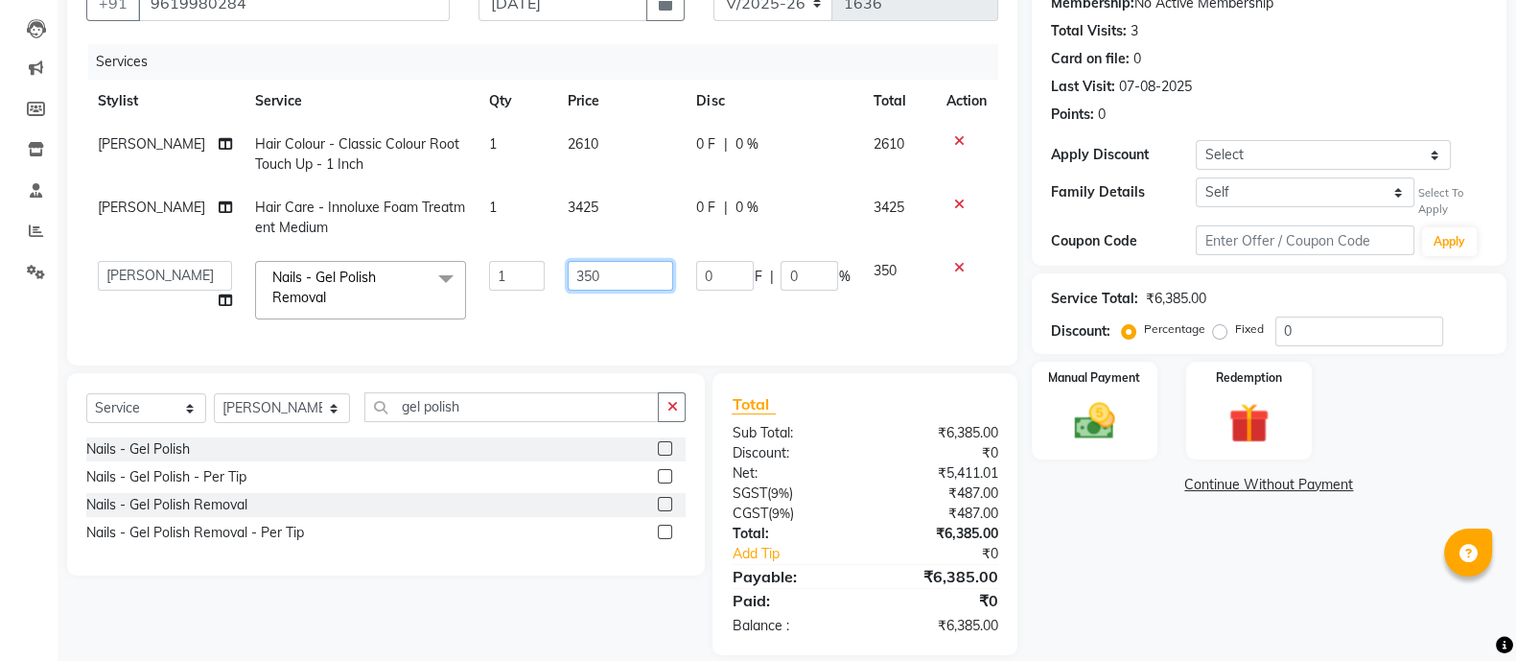
click at [637, 271] on input "350" at bounding box center [620, 276] width 105 height 30
type input "3"
type input "250"
click at [818, 299] on td "0 F | 0 %" at bounding box center [773, 289] width 176 height 81
select select "59538"
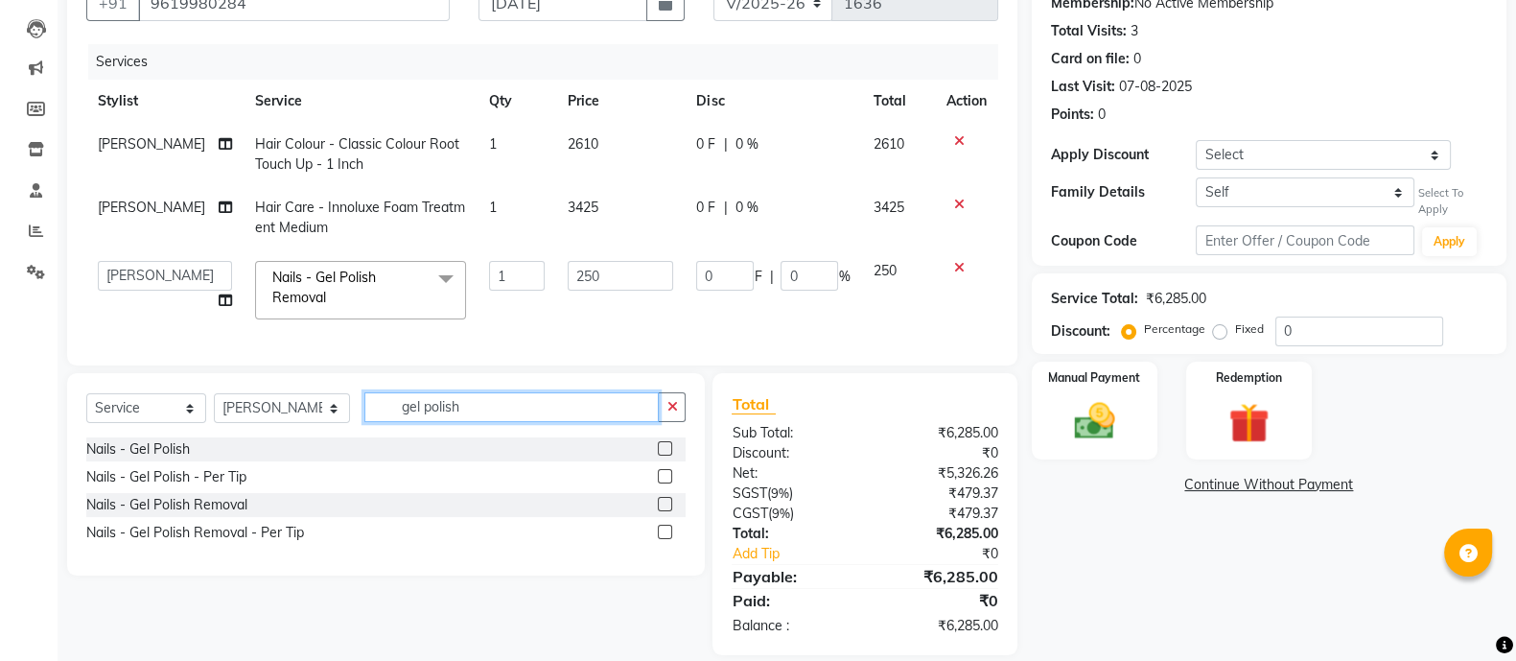
click at [479, 414] on input "gel polish" at bounding box center [511, 407] width 294 height 30
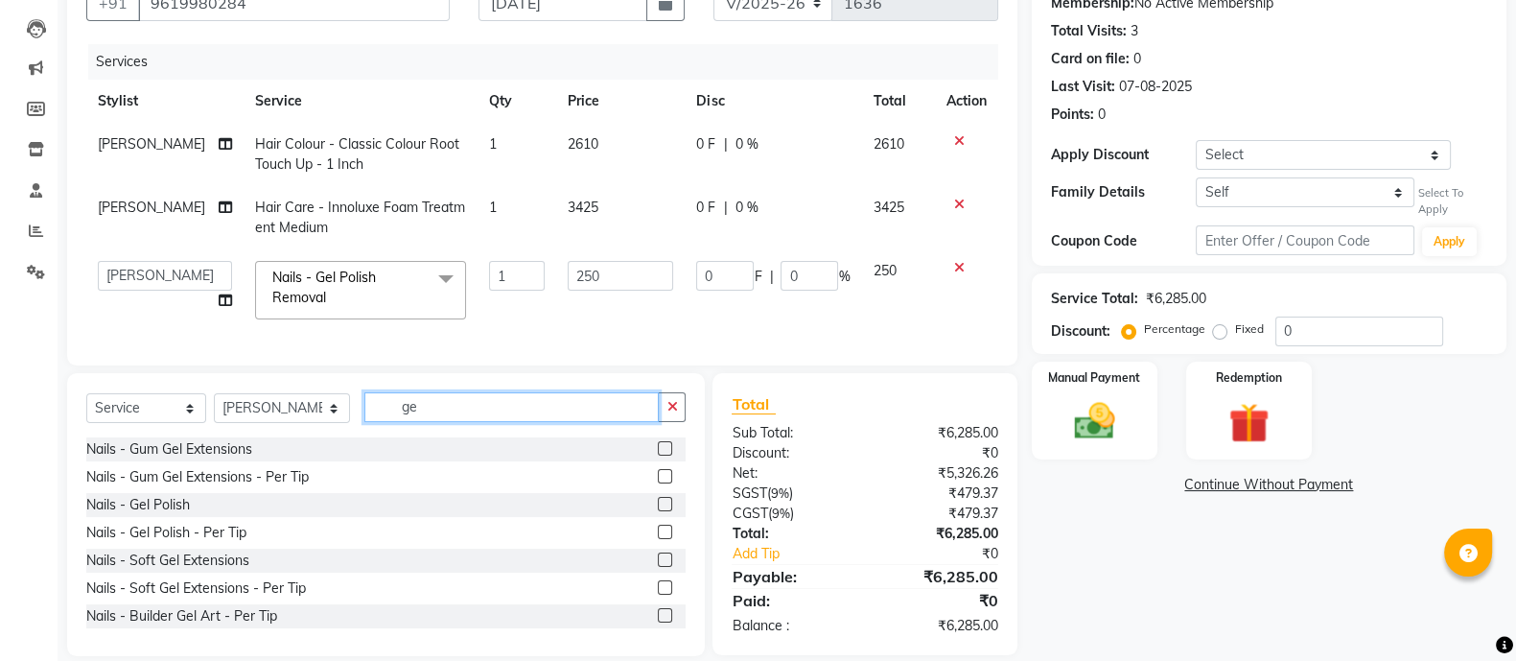
type input "g"
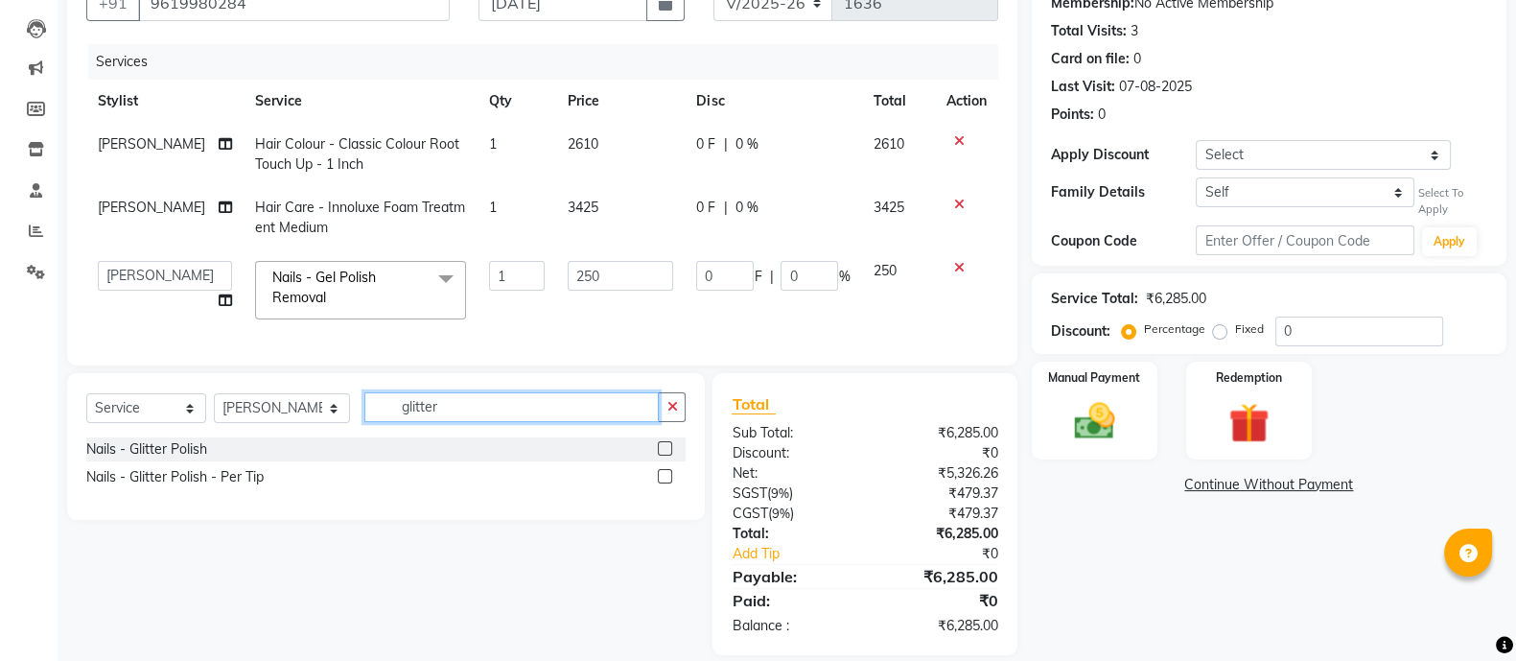
type input "glitter"
click at [667, 455] on label at bounding box center [665, 448] width 14 height 14
click at [667, 455] on input "checkbox" at bounding box center [664, 449] width 12 height 12
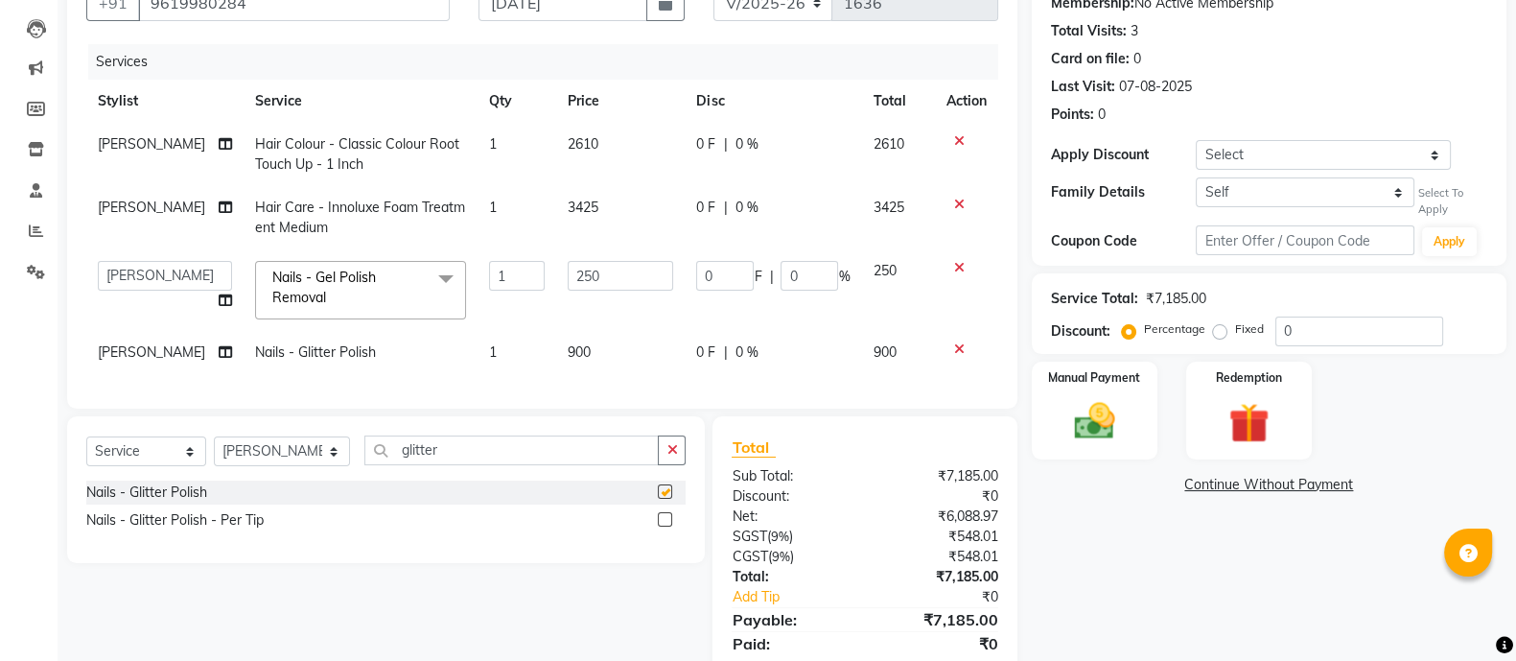
checkbox input "false"
click at [585, 341] on td "900" at bounding box center [620, 352] width 128 height 43
select select "59538"
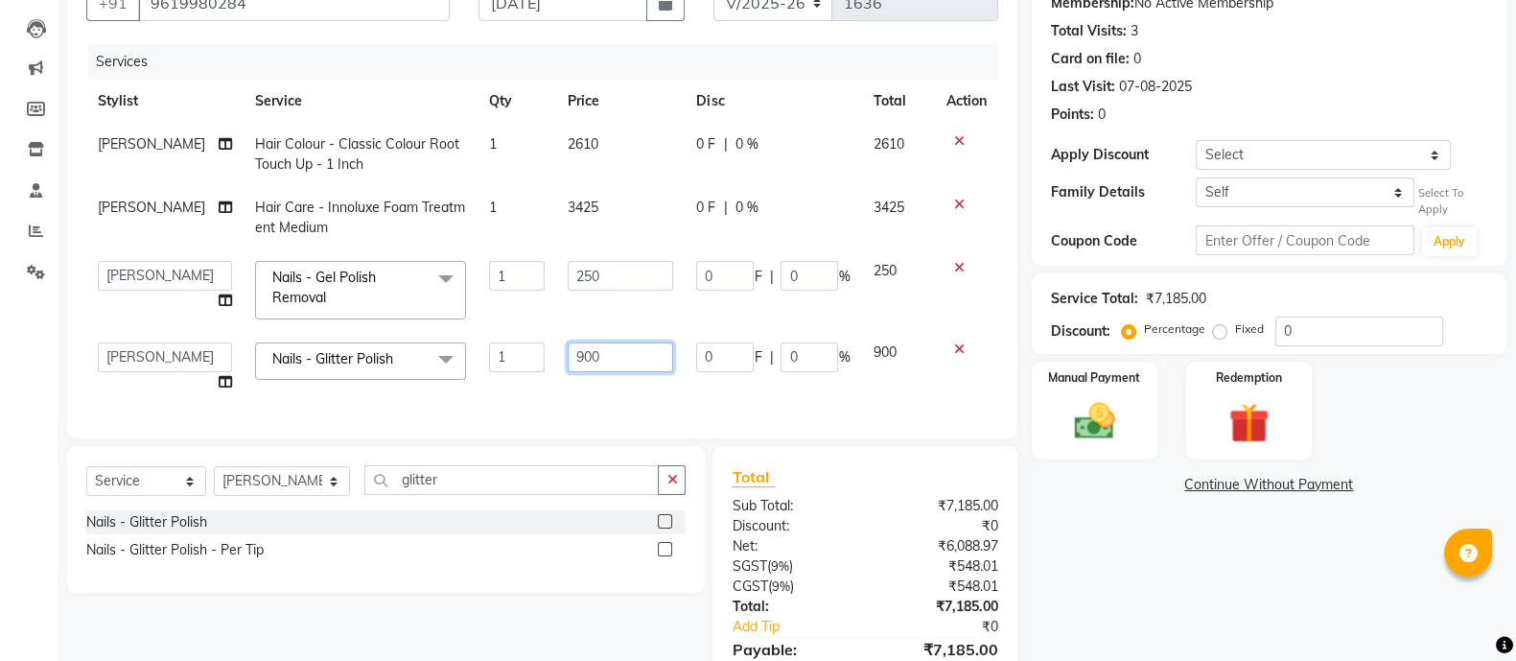
click at [608, 342] on input "900" at bounding box center [620, 357] width 105 height 30
type input "9"
type input "550"
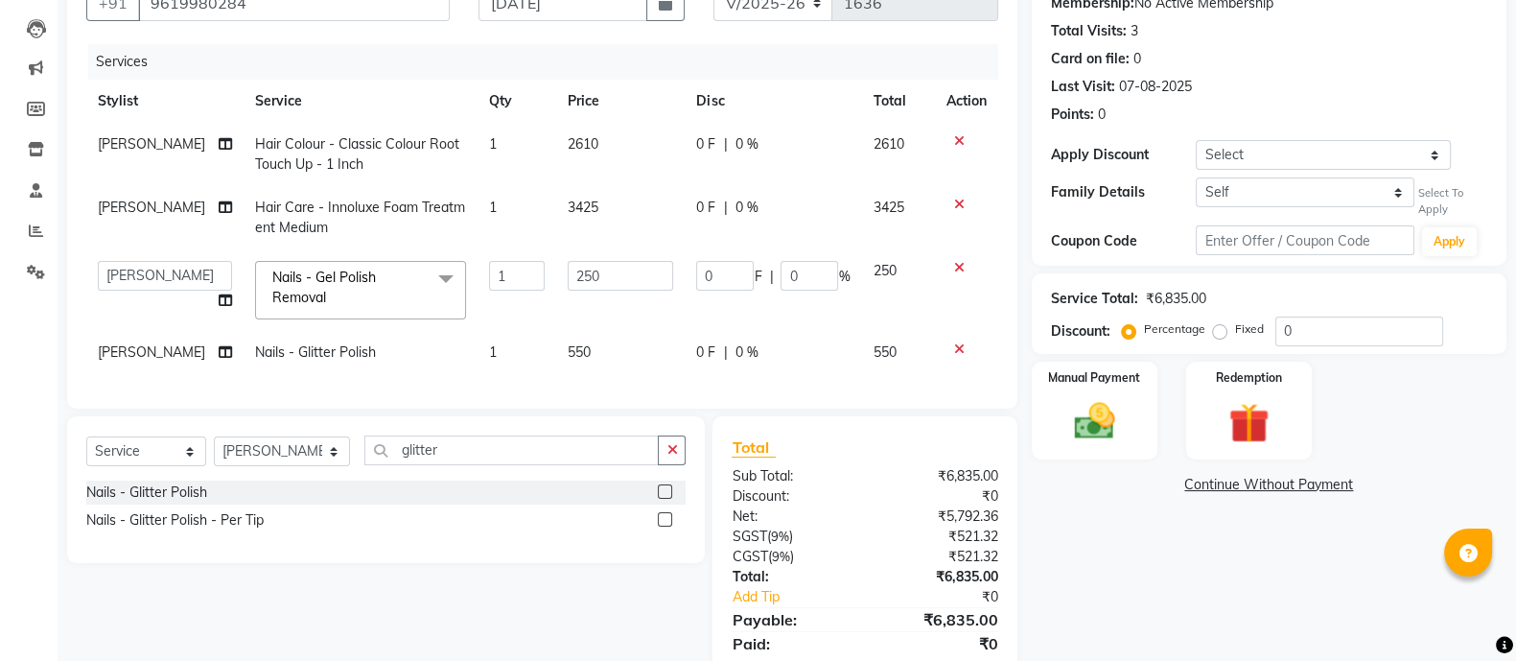
click at [1073, 530] on div "Name: [PERSON_NAME] Membership: No Active Membership Total Visits: 3 Card on fi…" at bounding box center [1276, 324] width 489 height 748
click at [444, 465] on input "glitter" at bounding box center [511, 450] width 294 height 30
type input "g"
type input "soft"
click at [663, 499] on label at bounding box center [665, 491] width 14 height 14
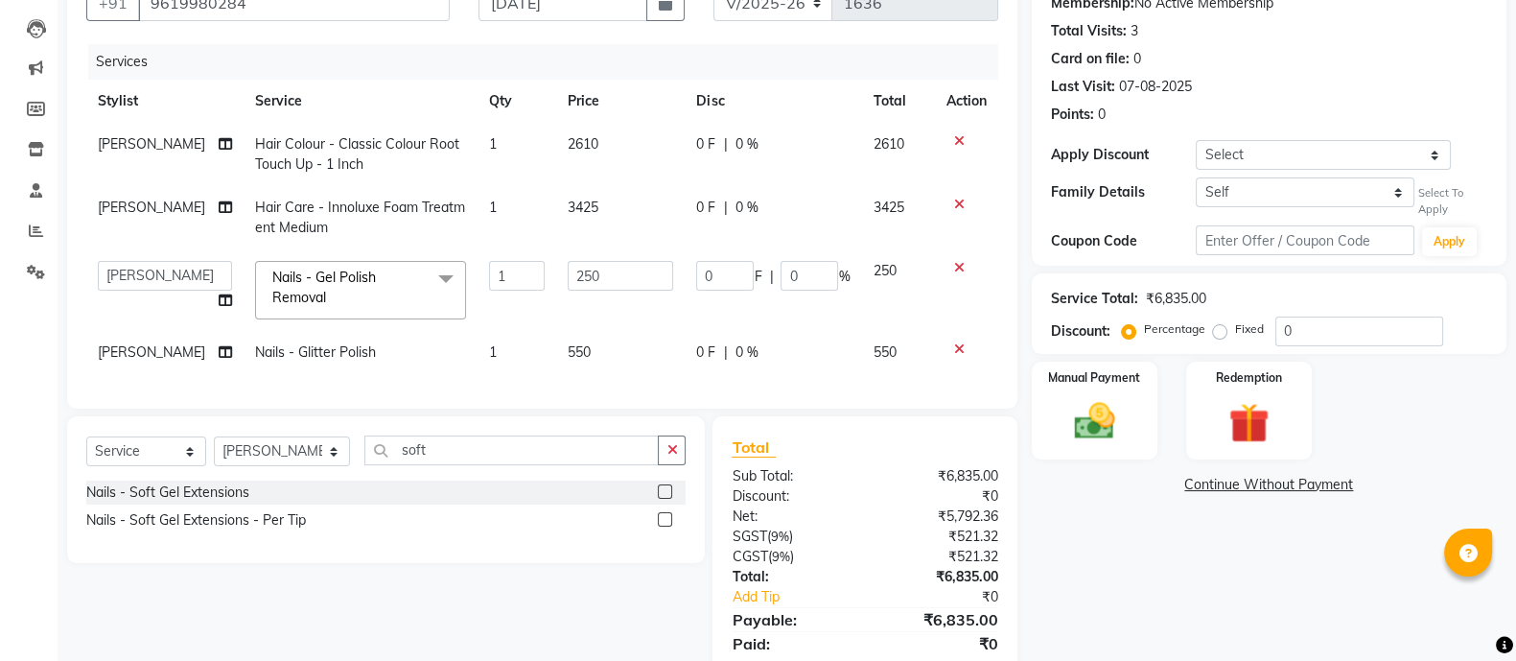
click at [663, 499] on input "checkbox" at bounding box center [664, 492] width 12 height 12
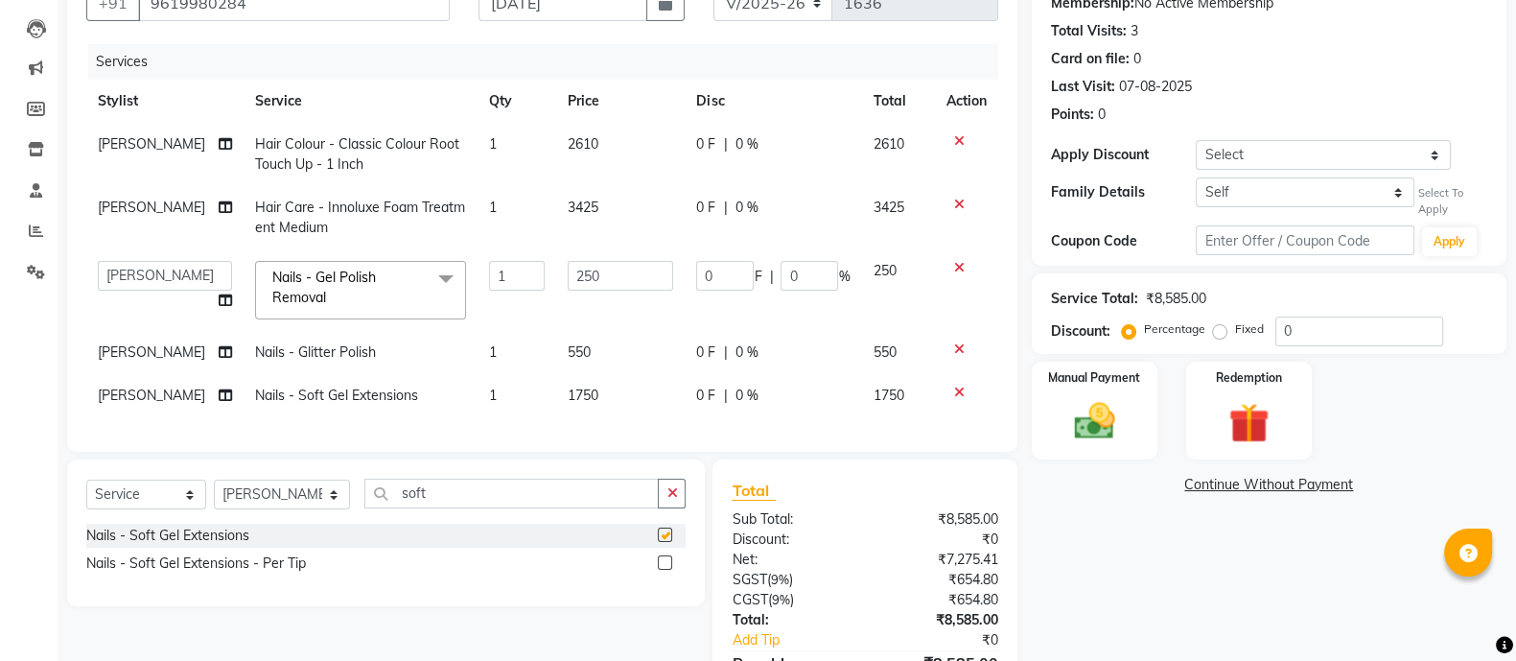
checkbox input "false"
click at [427, 505] on input "soft" at bounding box center [511, 493] width 294 height 30
type input "s"
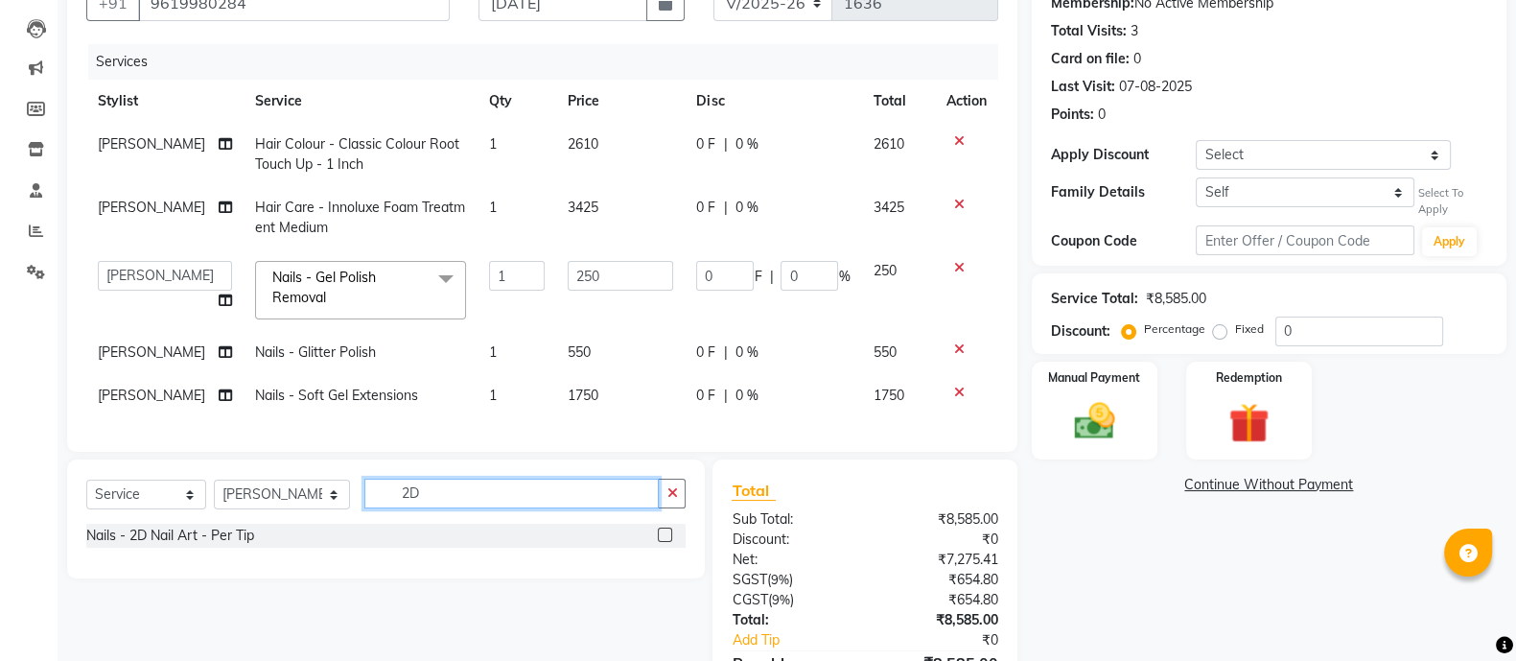
type input "2D"
click at [664, 542] on label at bounding box center [665, 534] width 14 height 14
click at [664, 542] on input "checkbox" at bounding box center [664, 535] width 12 height 12
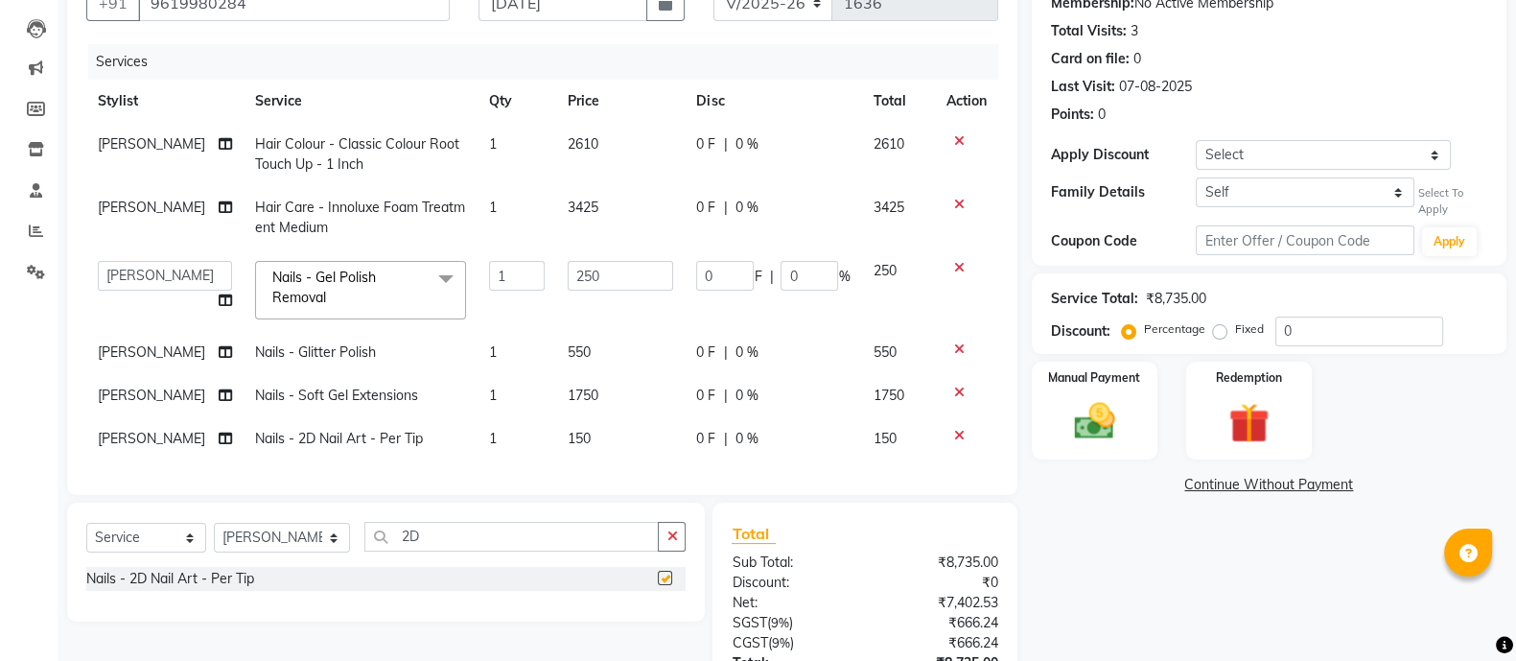
checkbox input "false"
click at [485, 435] on td "1" at bounding box center [516, 438] width 79 height 43
select select "59538"
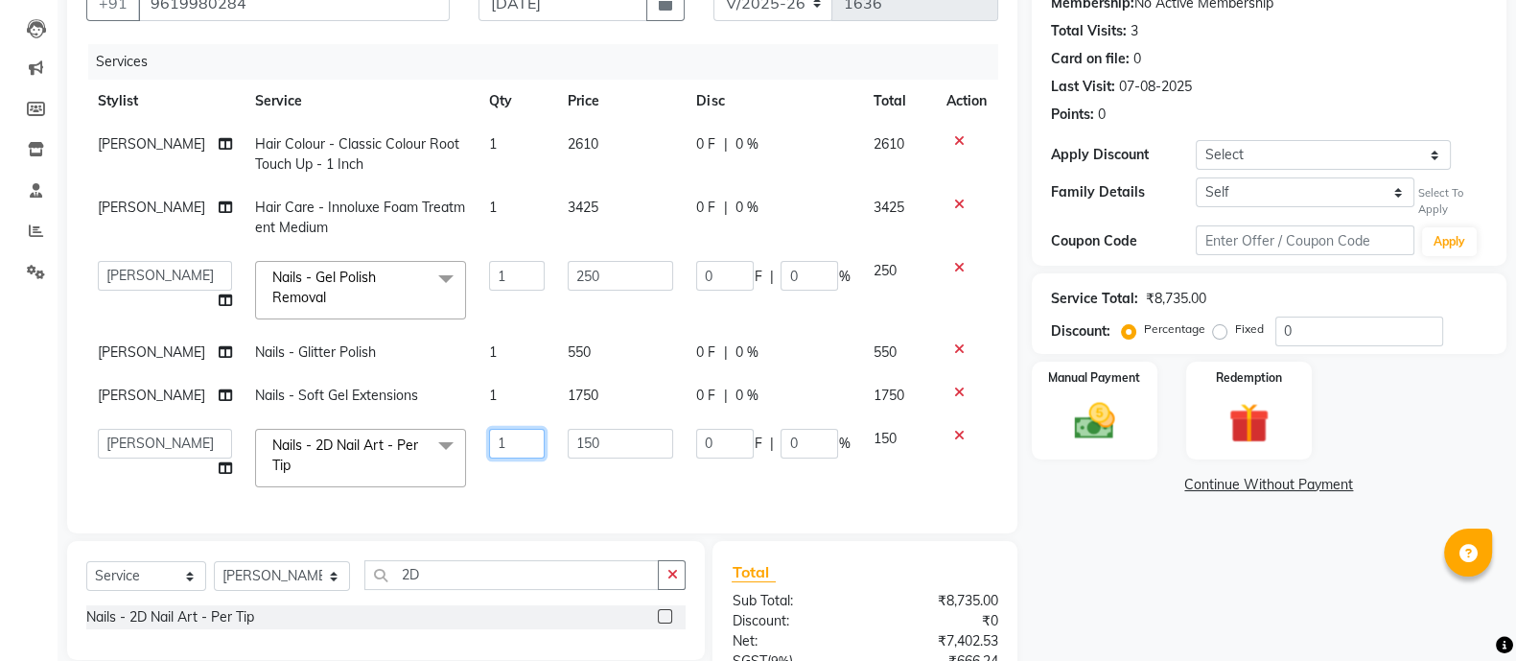
click at [493, 437] on input "1" at bounding box center [517, 444] width 56 height 30
type input "2"
click at [517, 481] on div "Services Stylist Service Qty Price Disc Total Action [PERSON_NAME] Hair Colour …" at bounding box center [542, 279] width 912 height 470
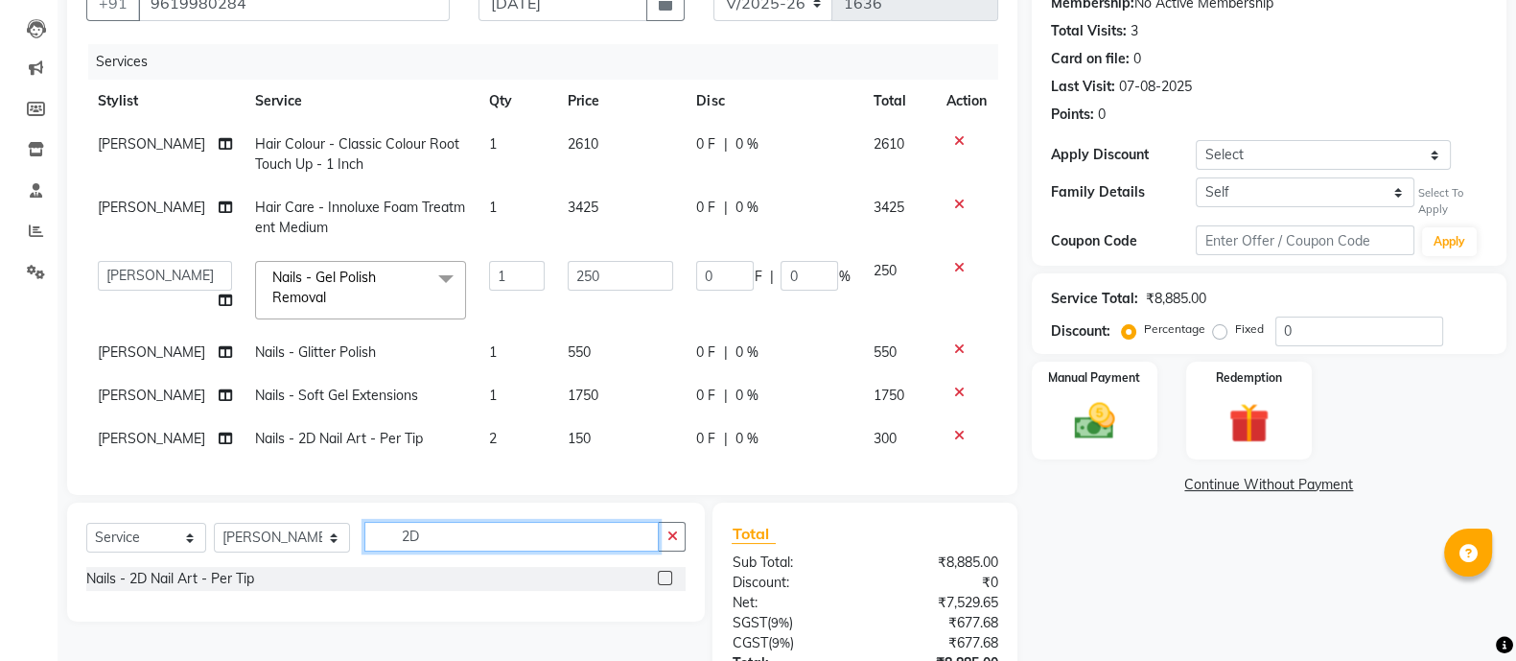
click at [427, 550] on input "2D" at bounding box center [511, 537] width 294 height 30
type input "2"
type input "f"
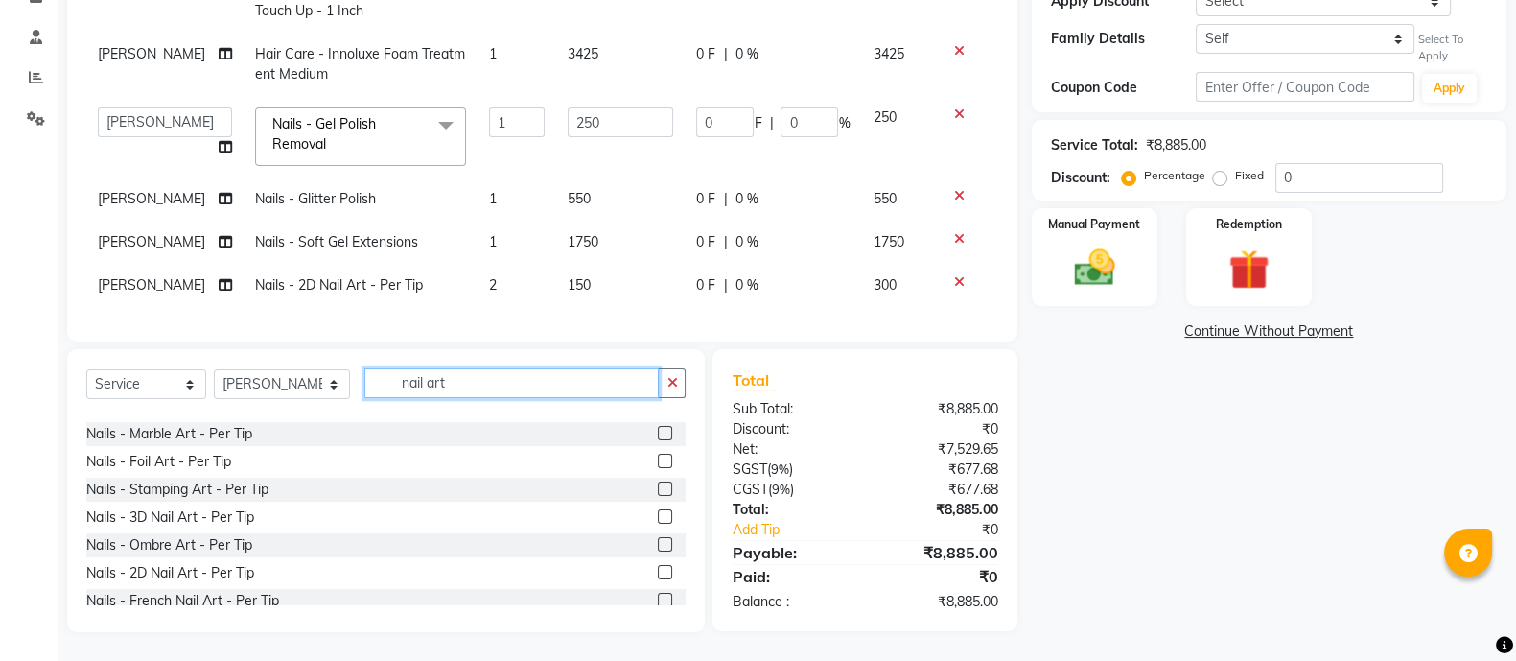
scroll to position [58, 0]
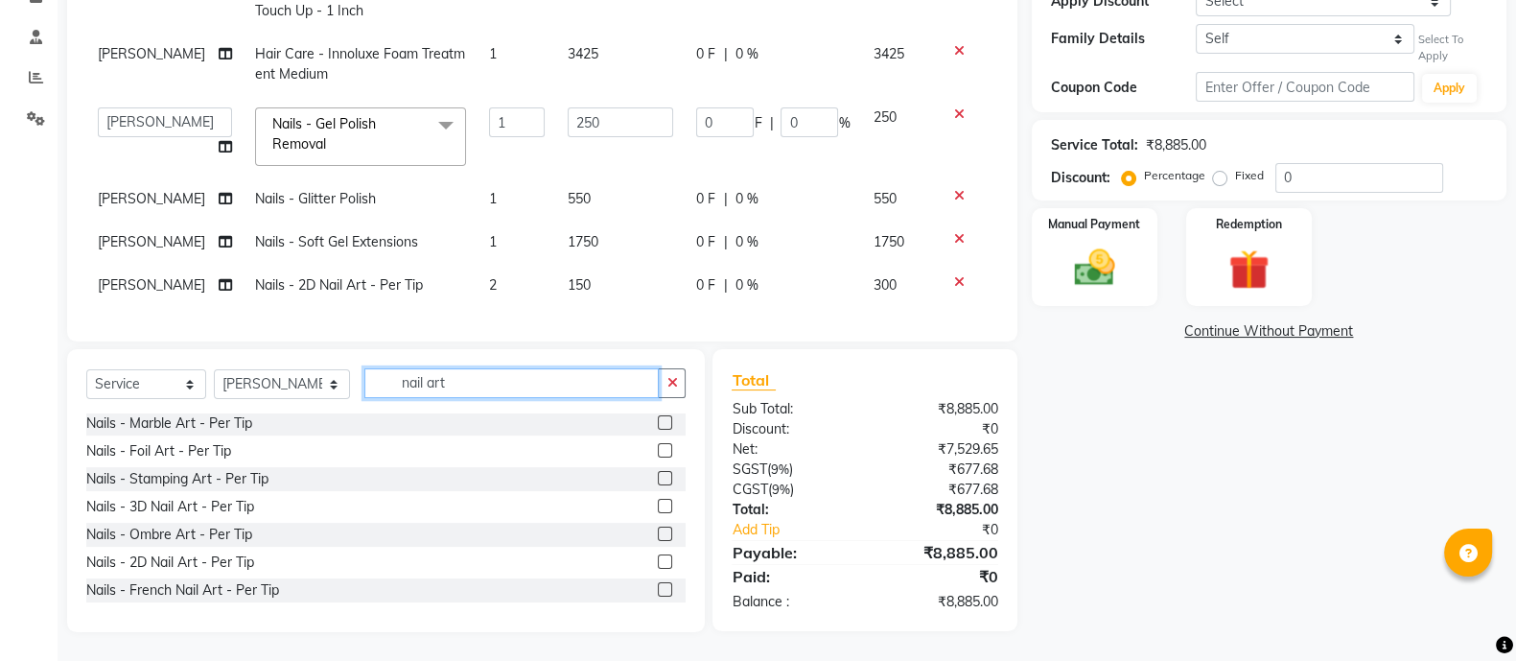
type input "nail art"
click at [658, 556] on label at bounding box center [665, 561] width 14 height 14
click at [658, 556] on input "checkbox" at bounding box center [664, 562] width 12 height 12
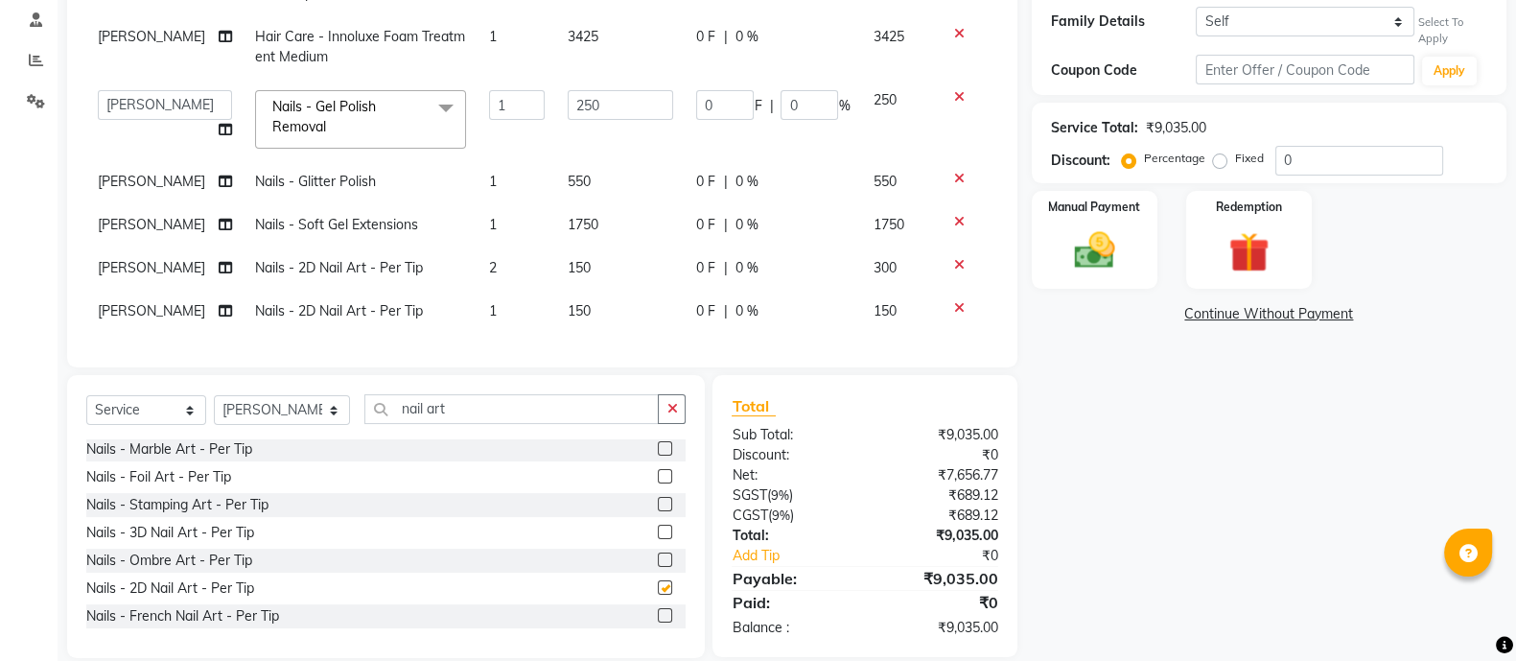
checkbox input "false"
click at [479, 321] on td "1" at bounding box center [516, 311] width 79 height 43
select select "59538"
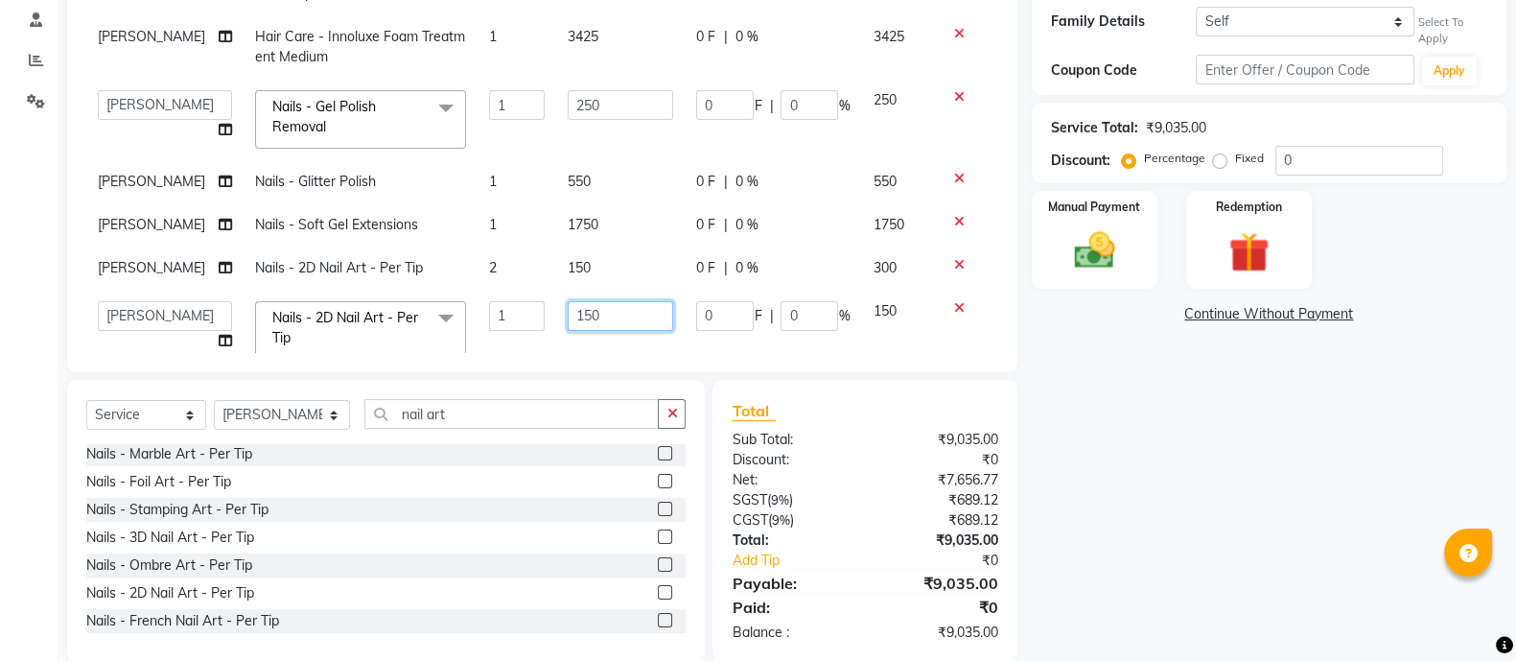
click at [570, 308] on input "150" at bounding box center [620, 316] width 105 height 30
type input "100"
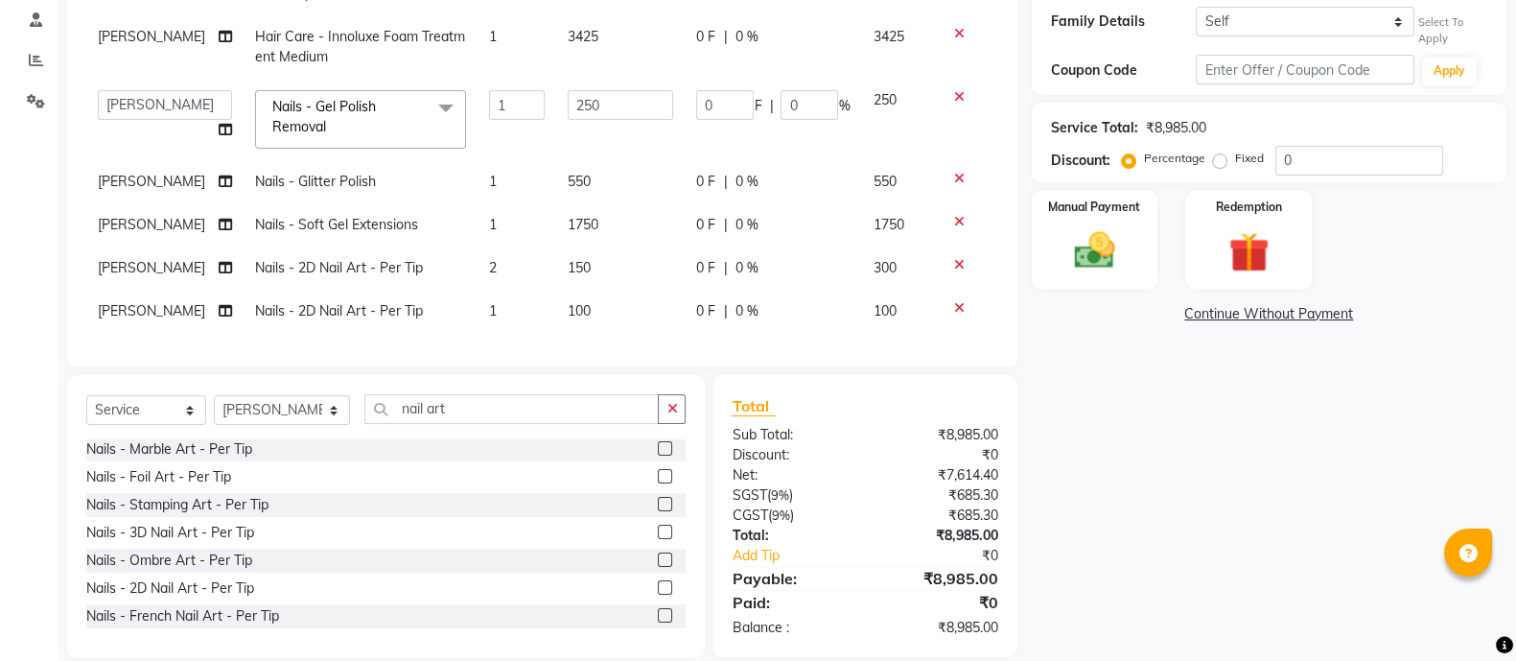
click at [497, 313] on td "1" at bounding box center [516, 311] width 79 height 43
select select "59538"
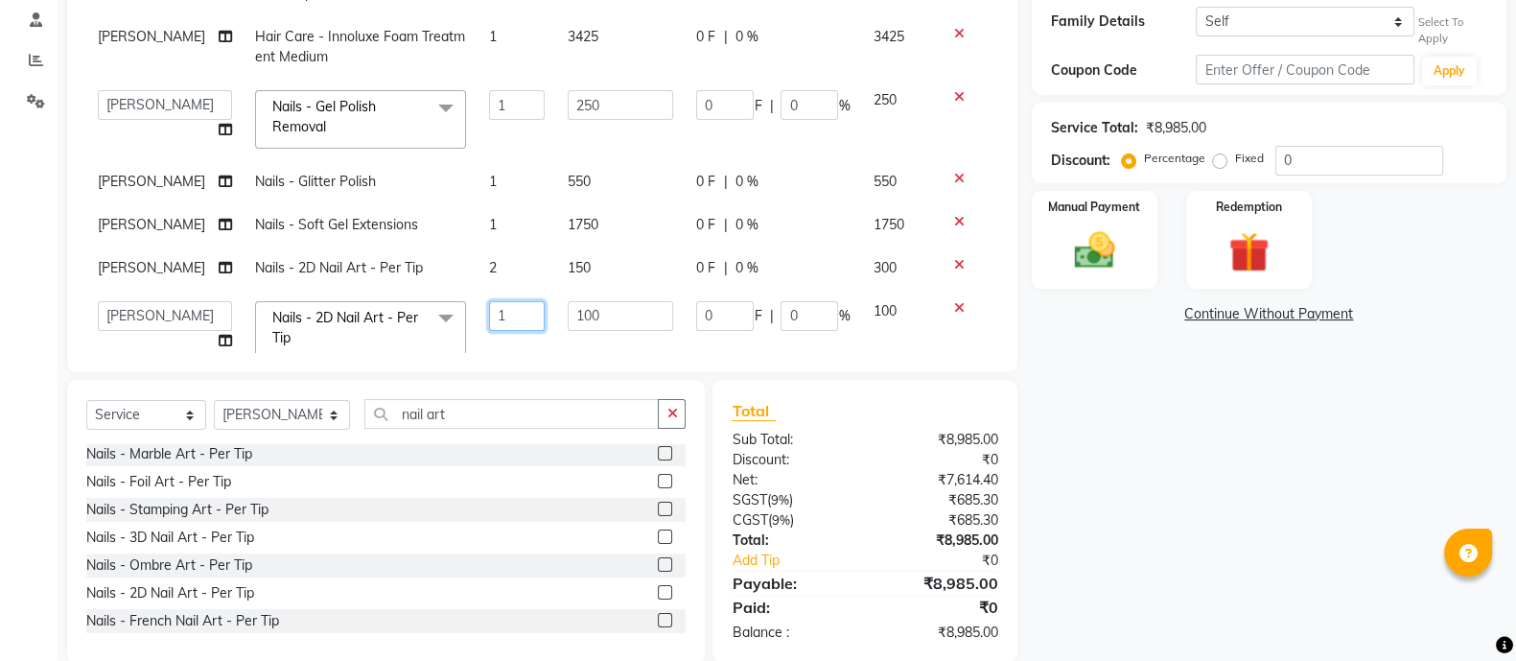
click at [510, 322] on input "1" at bounding box center [517, 316] width 56 height 30
type input "8"
click at [1222, 408] on div "Name: [PERSON_NAME] Membership: No Active Membership Total Visits: 3 Card on fi…" at bounding box center [1276, 221] width 489 height 883
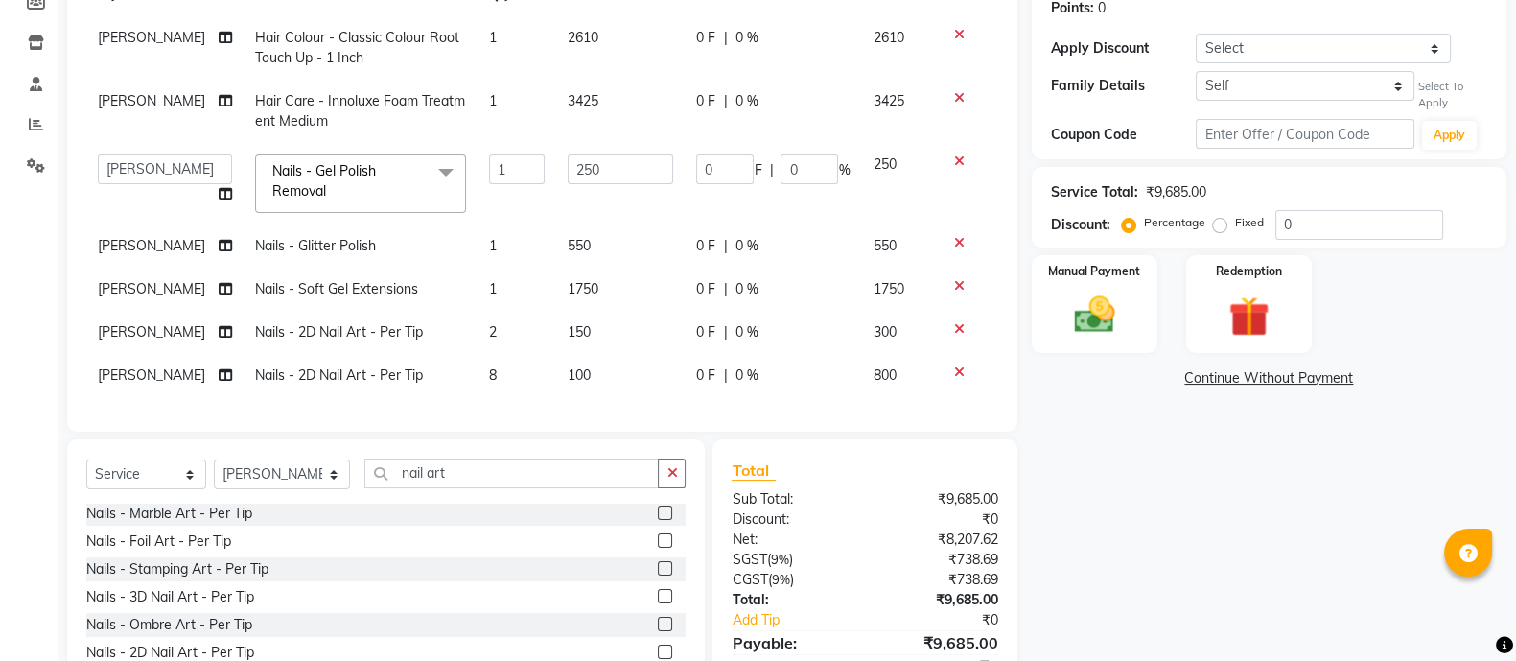
scroll to position [297, 0]
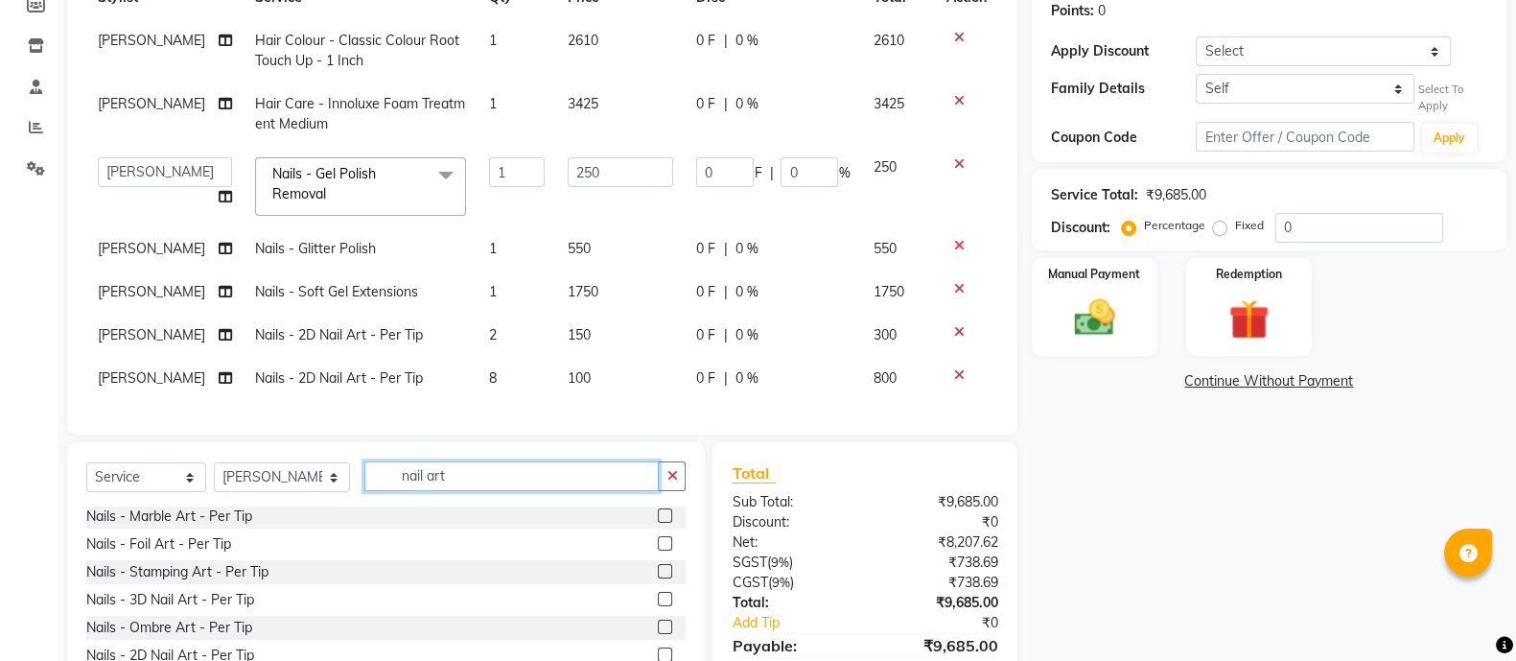
click at [453, 466] on input "nail art" at bounding box center [511, 476] width 294 height 30
type input "n"
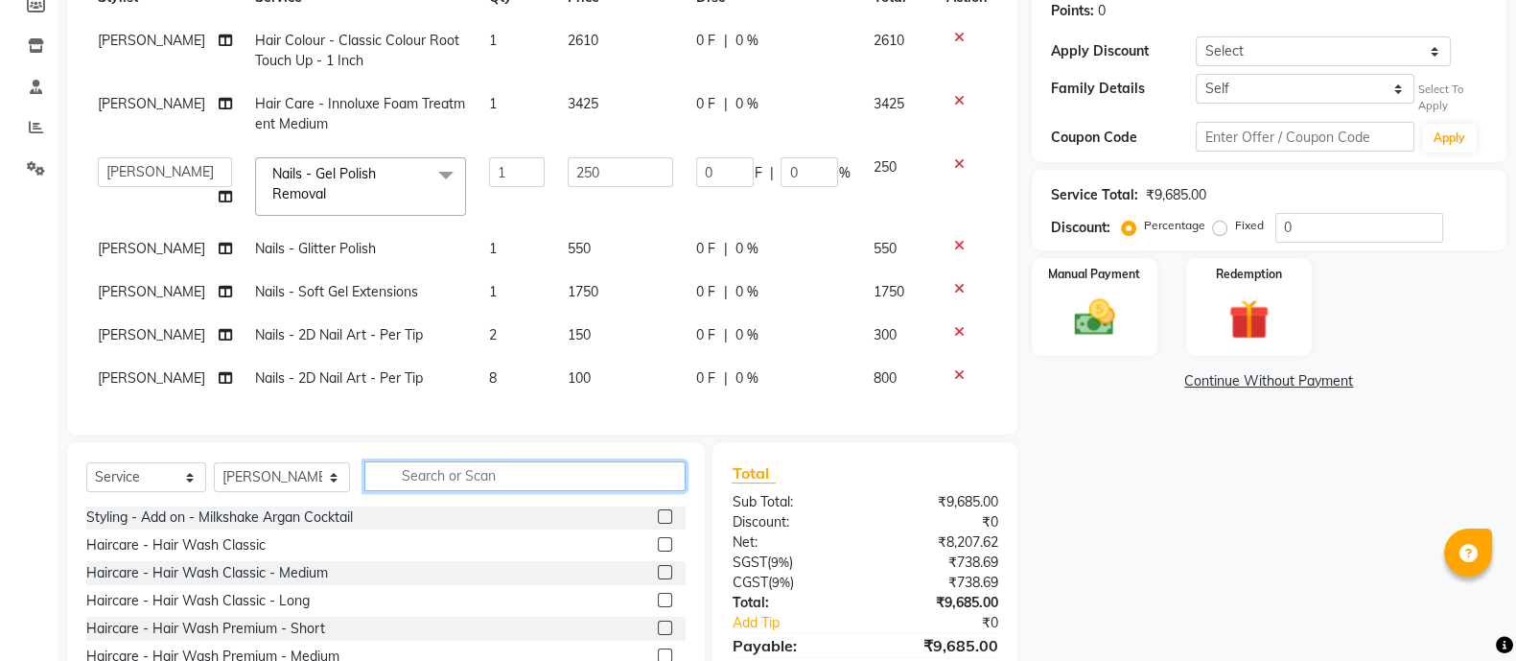
scroll to position [1170, 0]
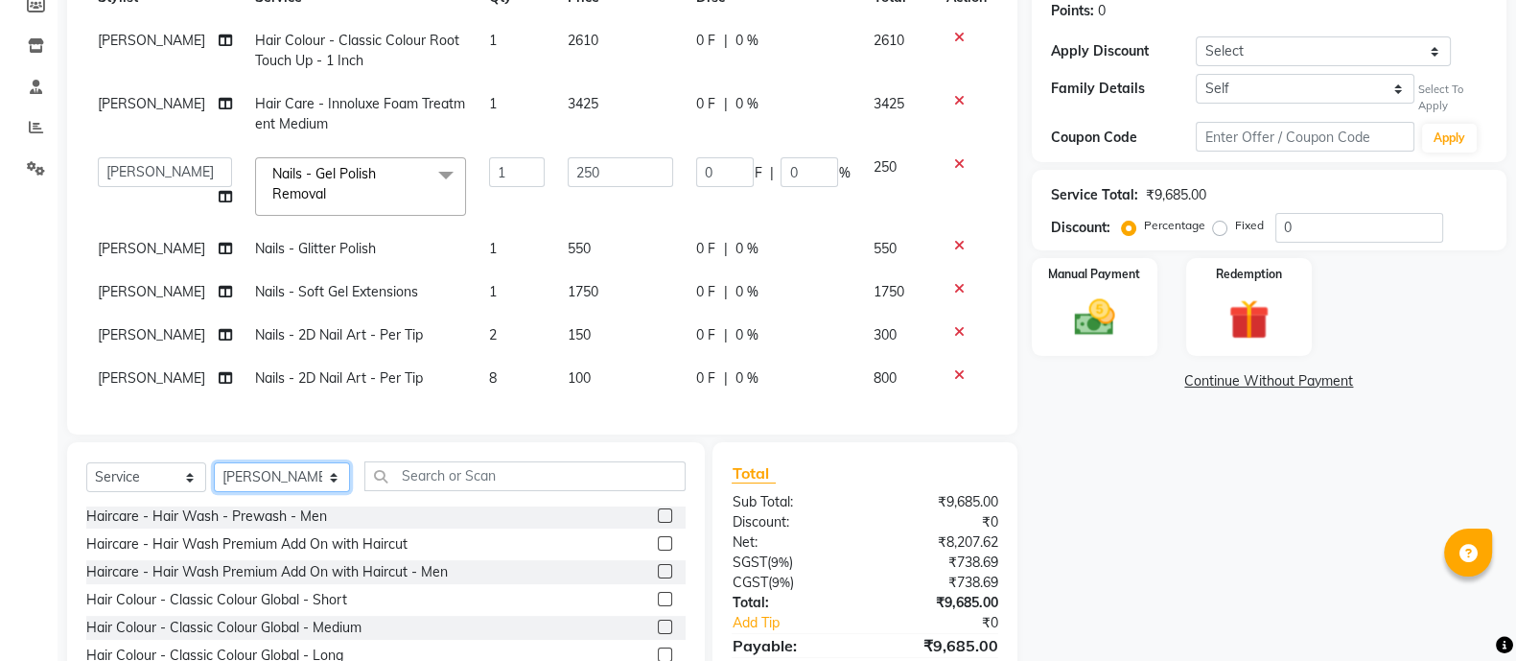
click at [294, 477] on select "Select Stylist [PERSON_NAME] Mohammmed [PERSON_NAME] [PERSON_NAME] [PERSON_NAME…" at bounding box center [282, 477] width 136 height 30
select select "36089"
click at [214, 467] on select "Select Stylist [PERSON_NAME] Mohammmed [PERSON_NAME] [PERSON_NAME] [PERSON_NAME…" at bounding box center [282, 477] width 136 height 30
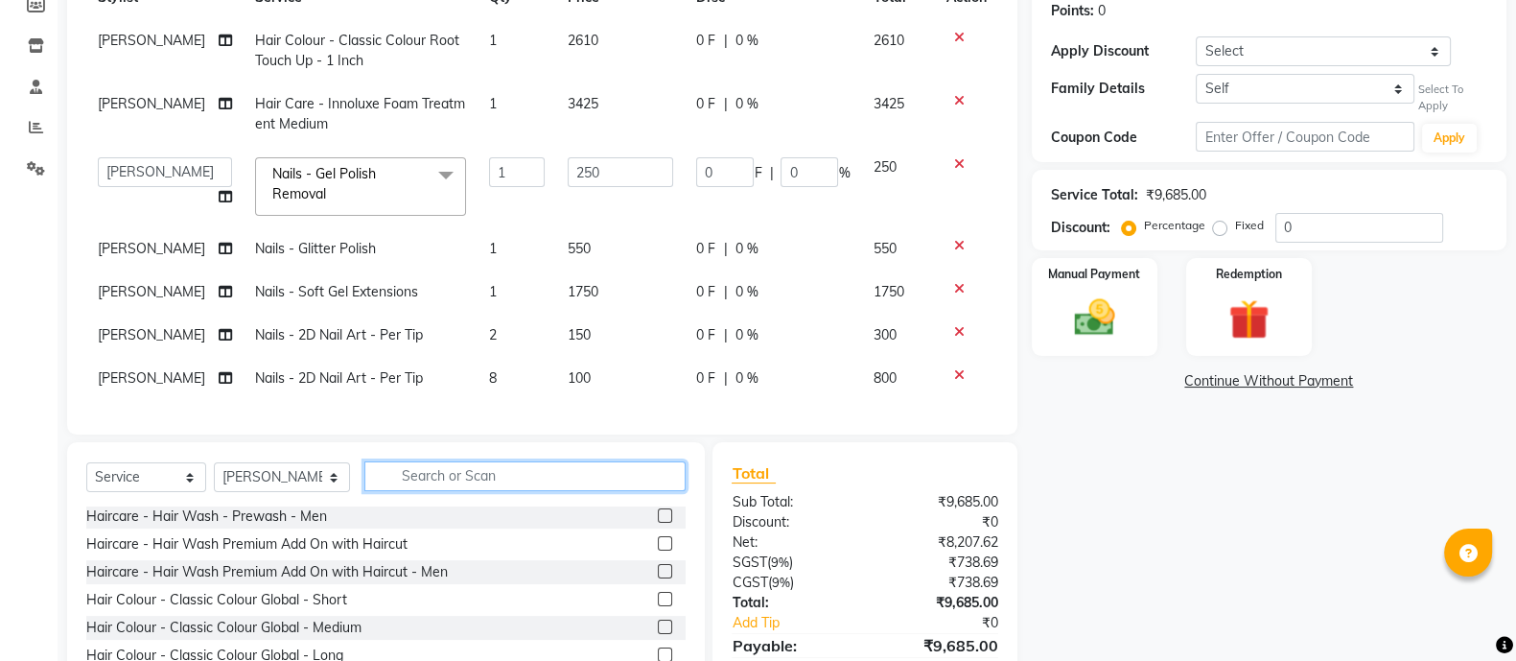
click at [417, 483] on input "text" at bounding box center [524, 476] width 321 height 30
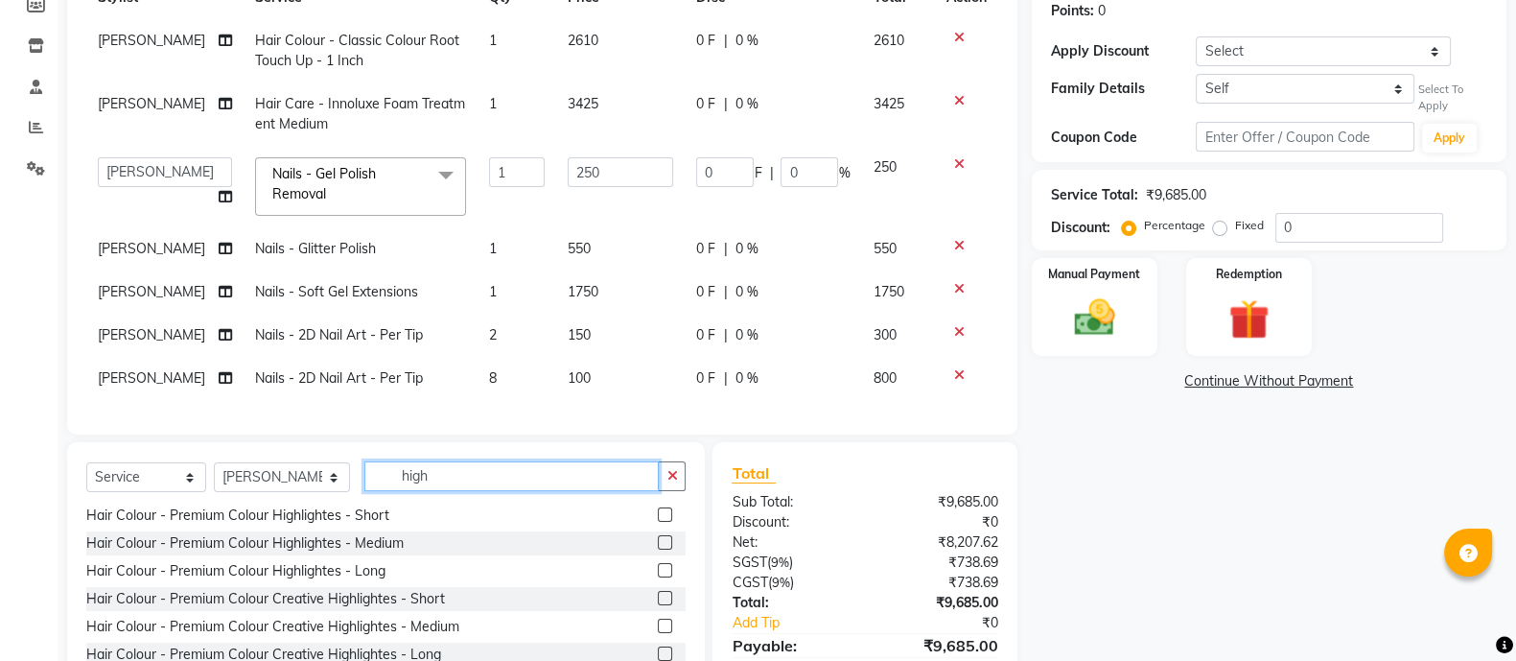
scroll to position [395, 0]
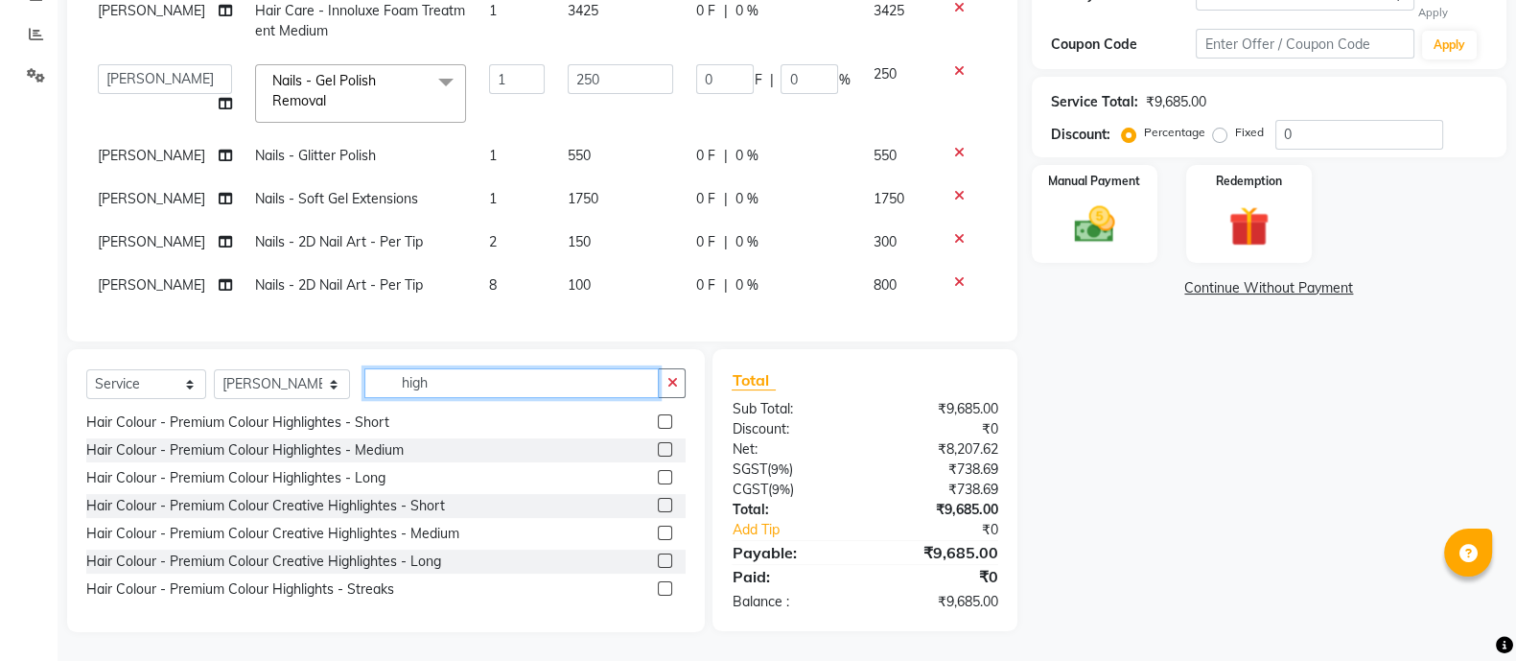
type input "high"
click at [658, 424] on label at bounding box center [665, 421] width 14 height 14
click at [658, 424] on input "checkbox" at bounding box center [664, 422] width 12 height 12
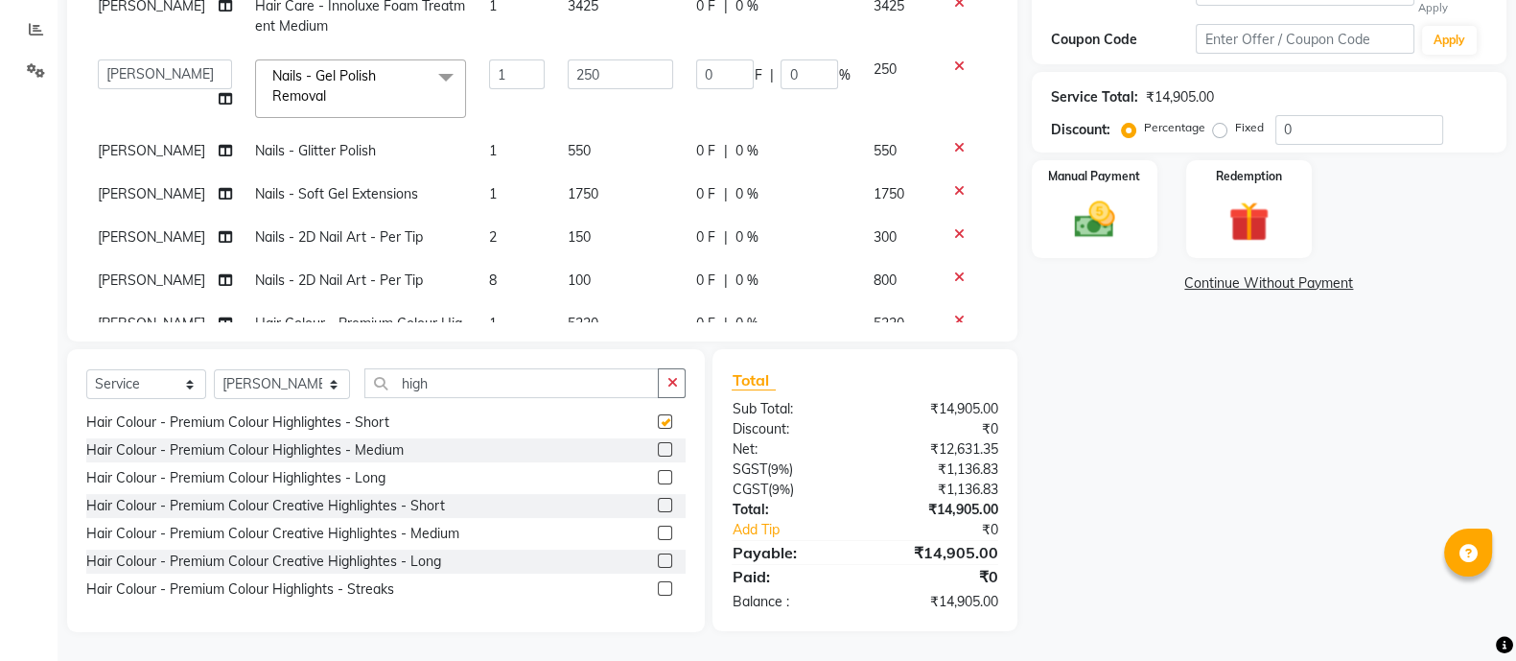
checkbox input "false"
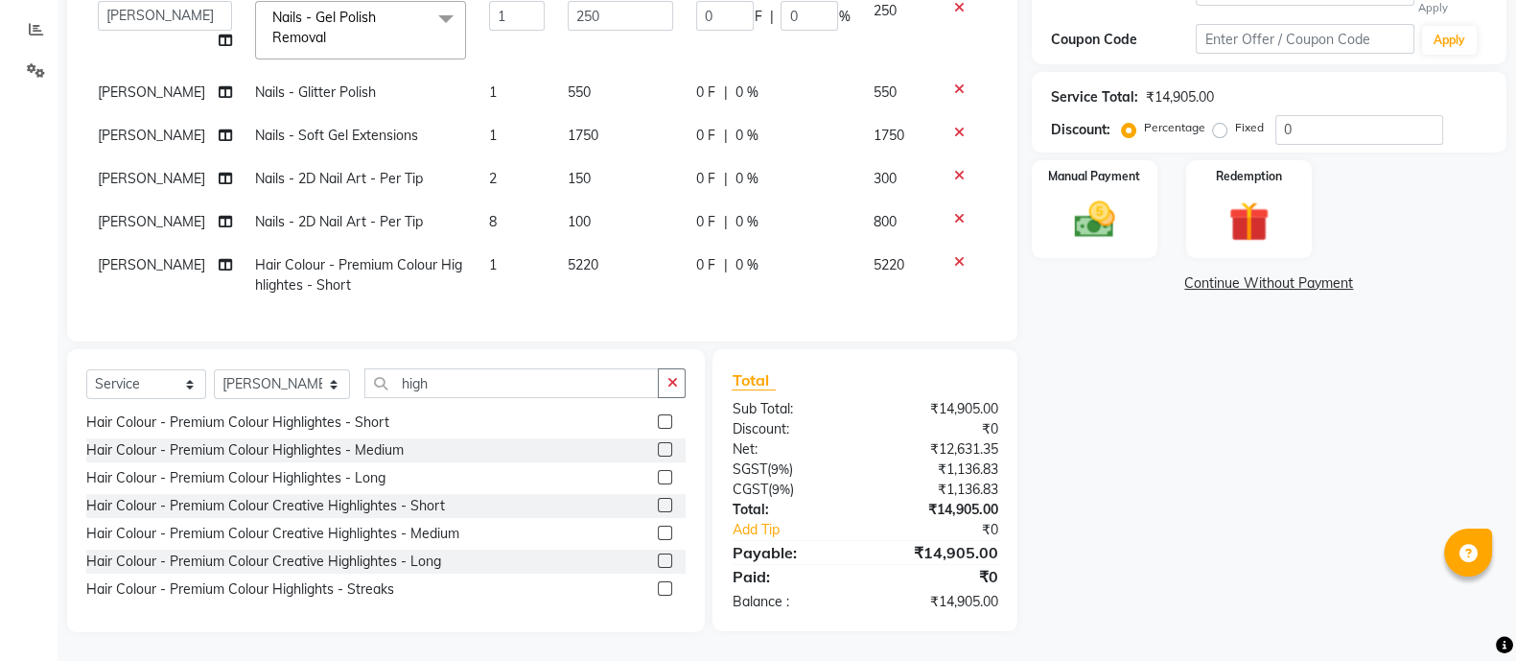
click at [569, 256] on span "5220" at bounding box center [583, 264] width 31 height 17
select select "36089"
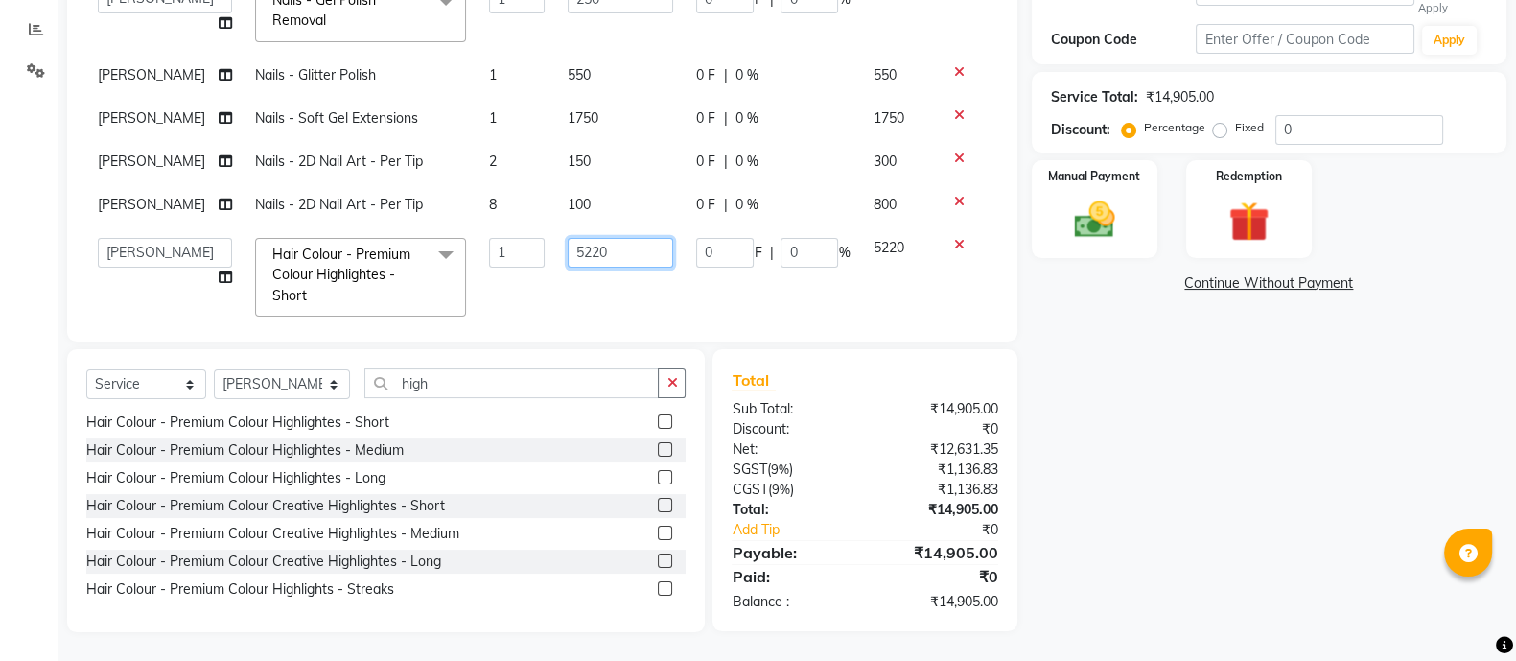
click at [582, 244] on input "5220" at bounding box center [620, 253] width 105 height 30
type input "2000"
click at [1184, 453] on div "Name: [PERSON_NAME] Membership: No Active Membership Total Visits: 3 Card on fi…" at bounding box center [1276, 190] width 489 height 883
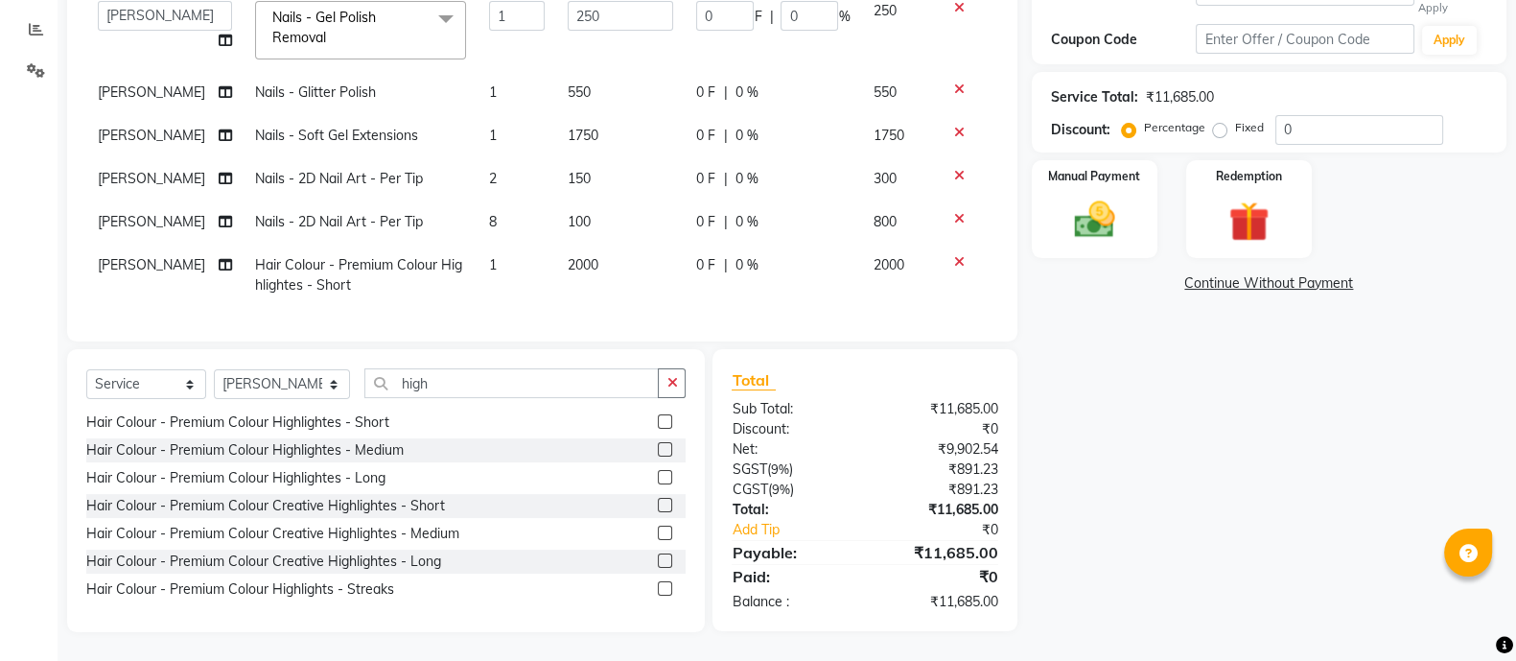
scroll to position [0, 0]
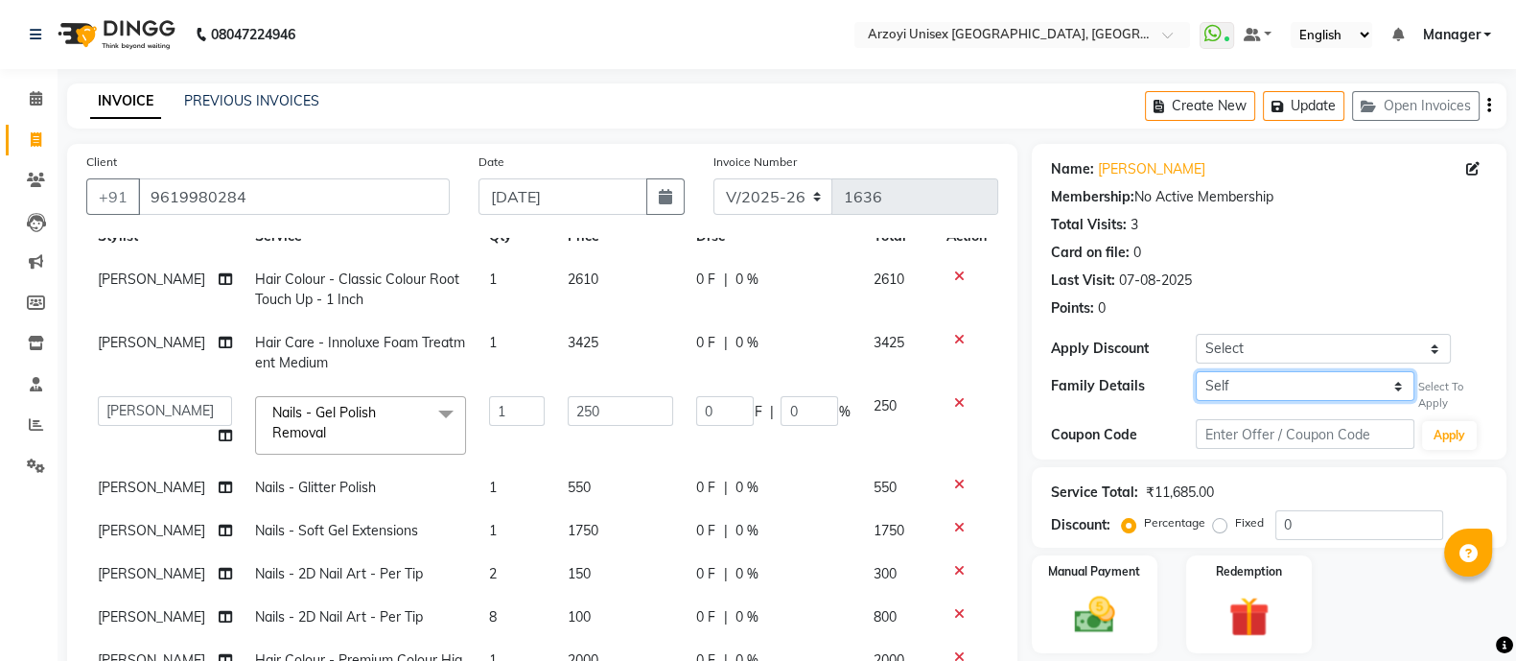
click at [1274, 393] on select "Self [PERSON_NAME]" at bounding box center [1304, 386] width 219 height 30
select select "6574971"
click at [1195, 371] on select "Self [PERSON_NAME]" at bounding box center [1304, 386] width 219 height 30
type input "50"
type input "20"
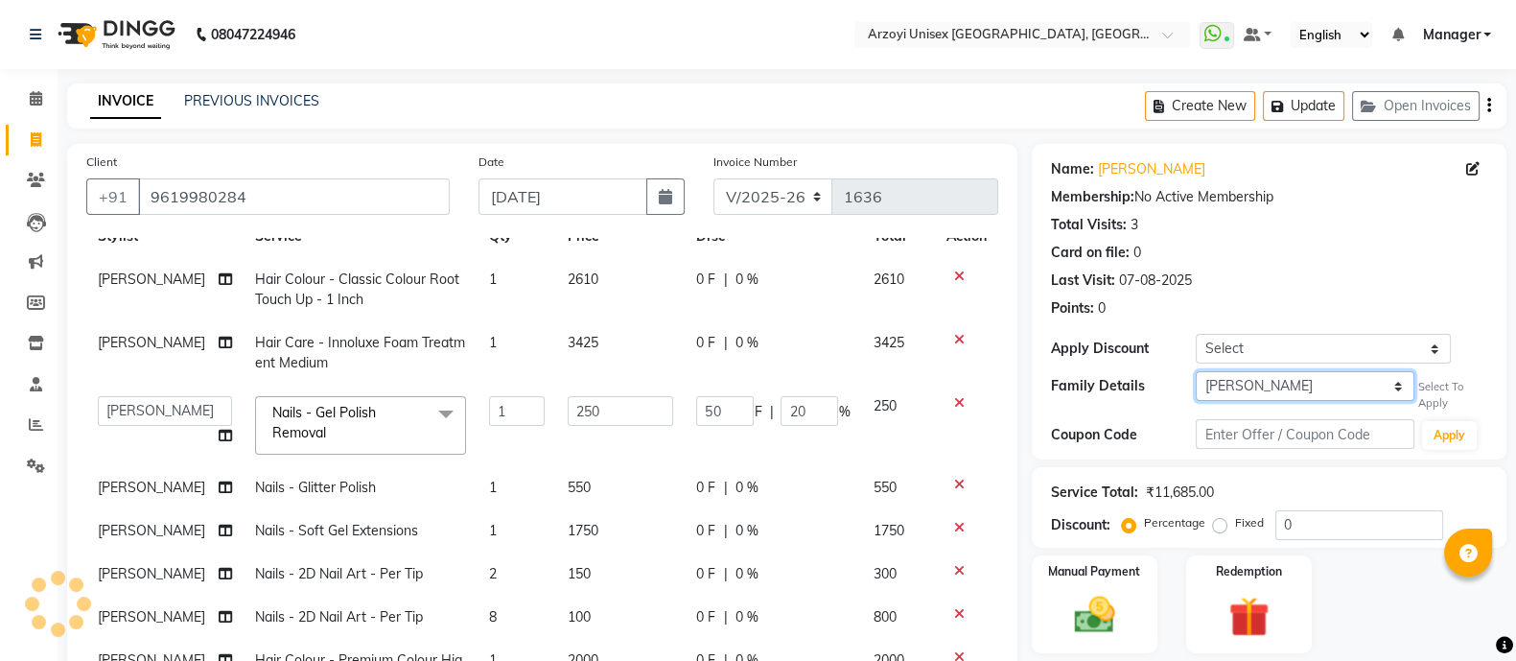
select select "7: Object"
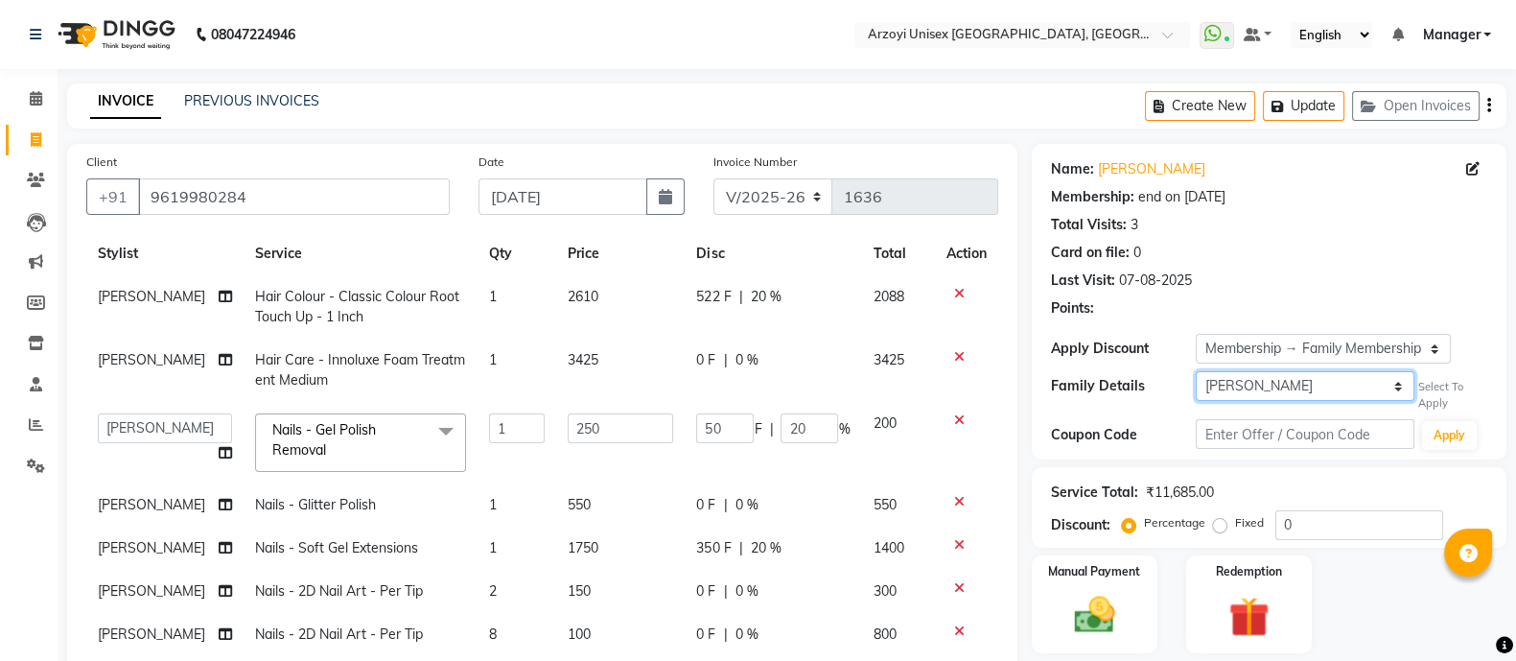
scroll to position [76, 0]
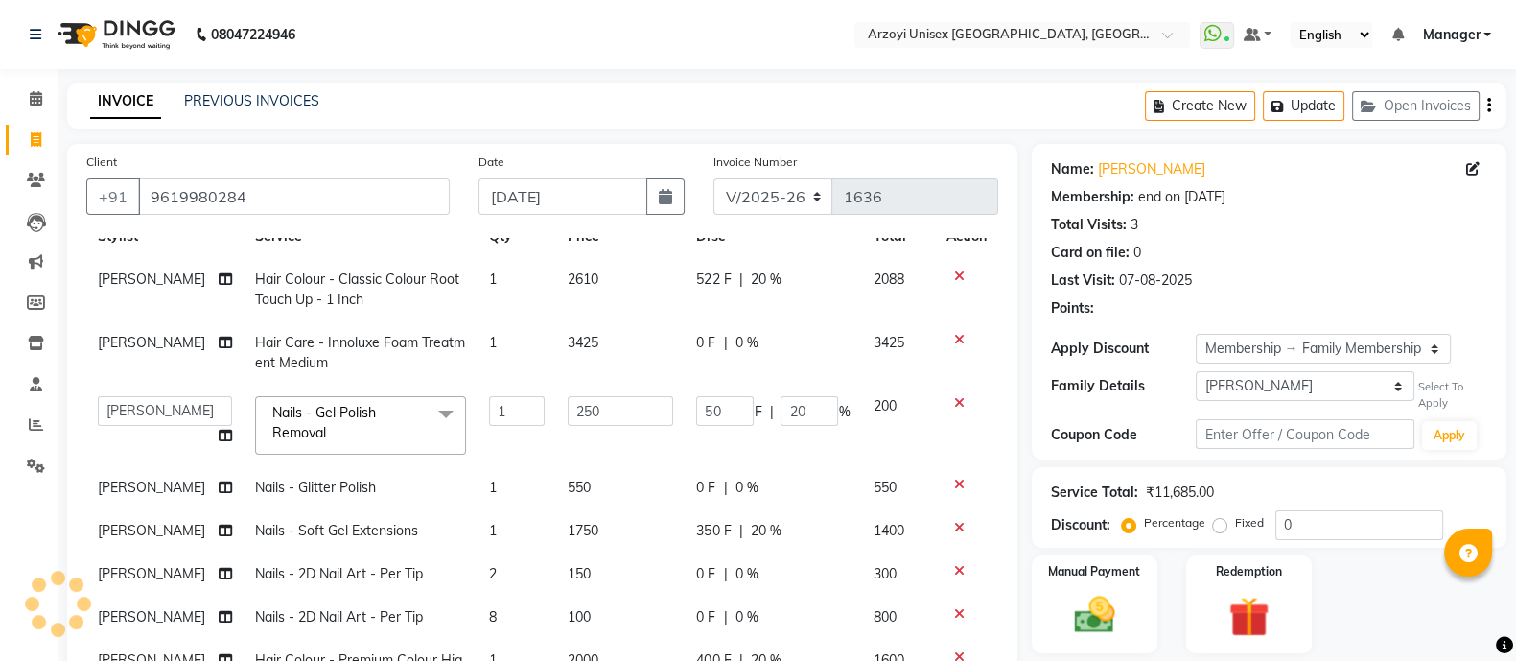
click at [734, 333] on span "0 %" at bounding box center [745, 343] width 23 height 20
select select "70633"
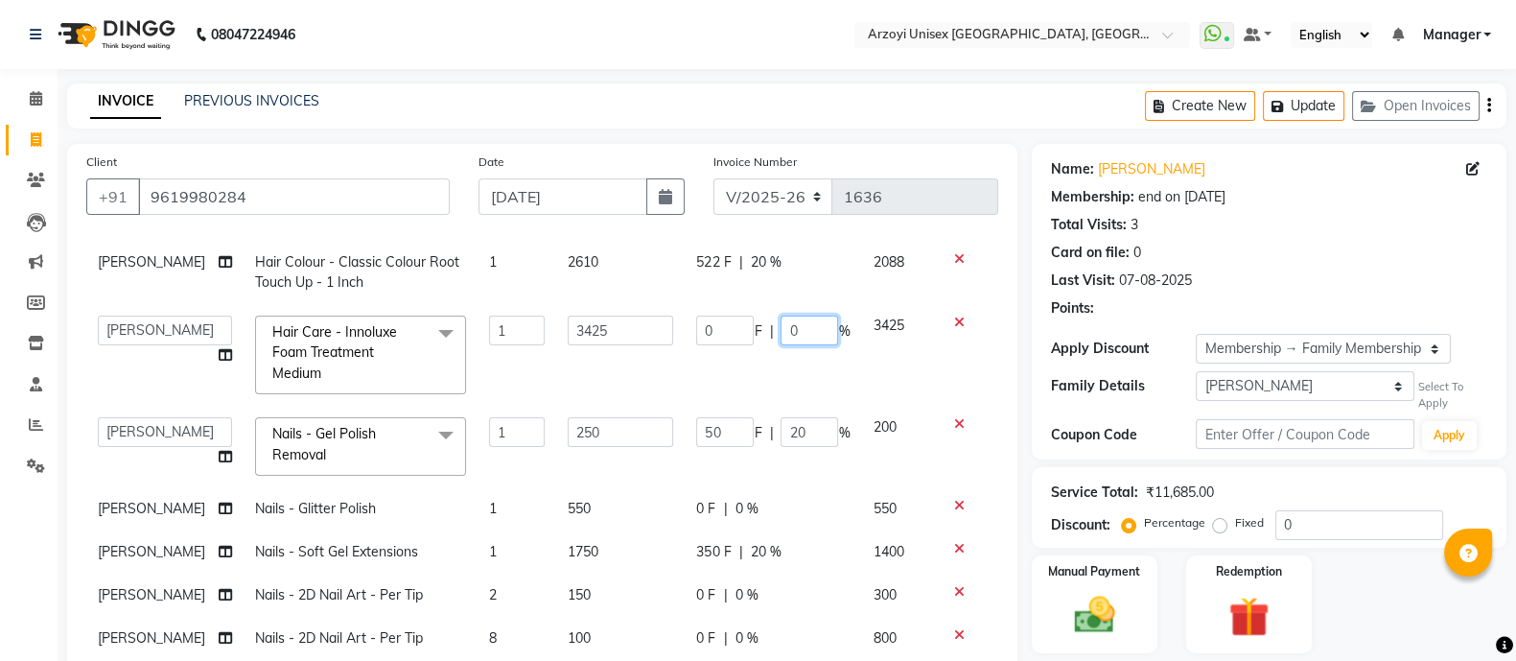
click at [794, 319] on input "0" at bounding box center [809, 330] width 58 height 30
type input "20"
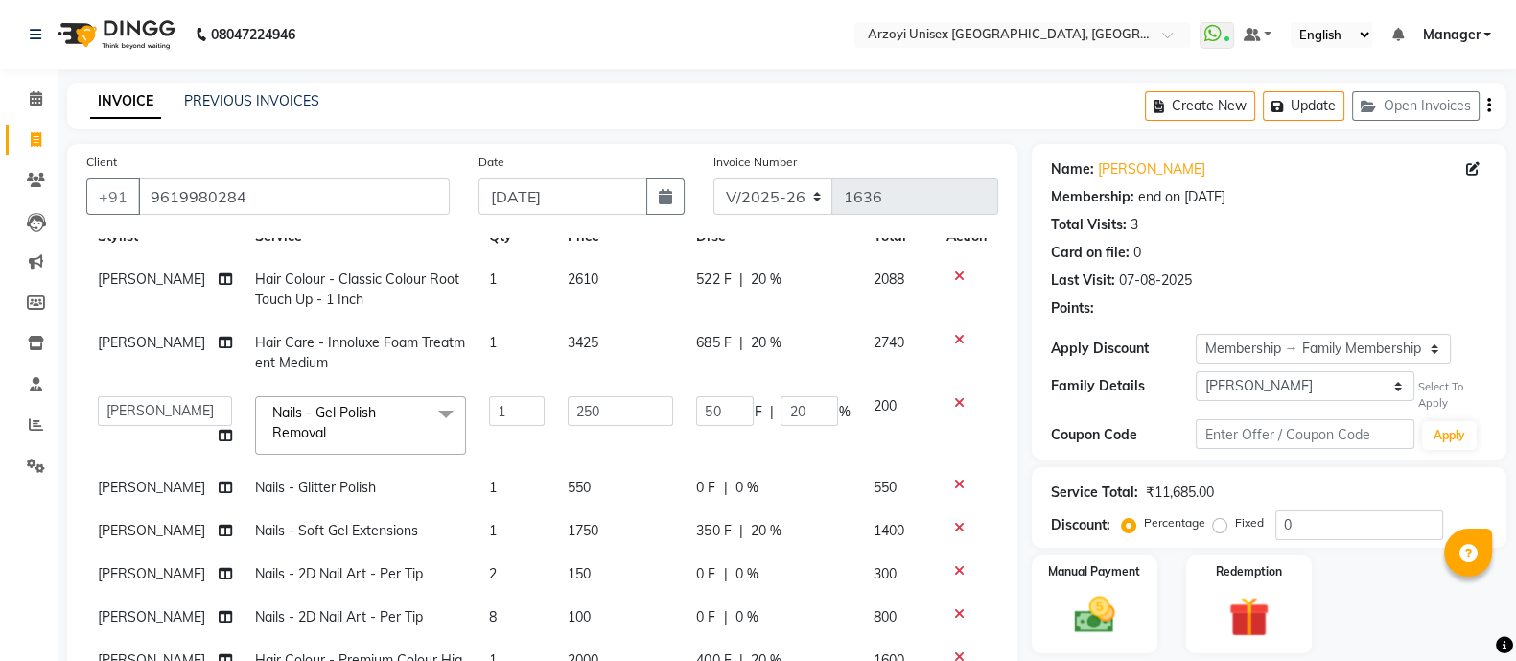
click at [1358, 617] on div "Manual Payment Redemption" at bounding box center [1268, 604] width 503 height 98
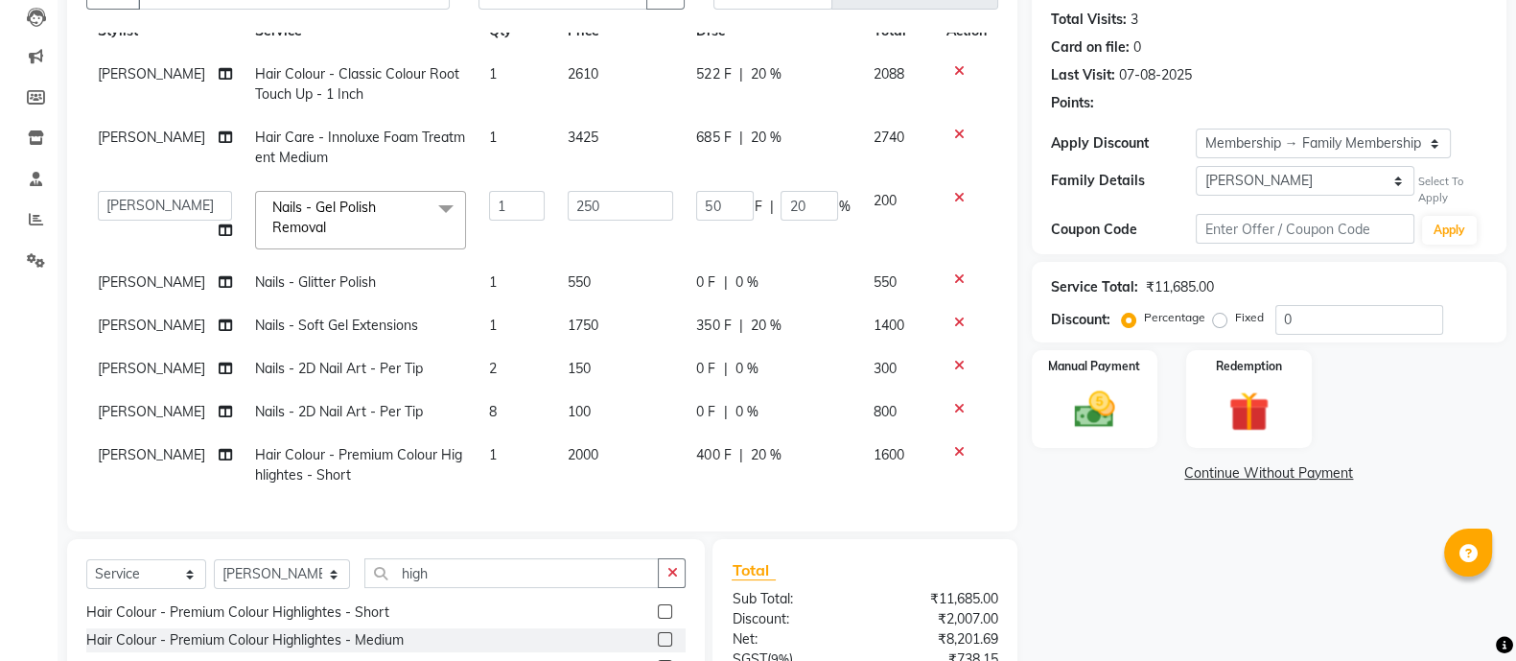
click at [750, 315] on span "20 %" at bounding box center [765, 325] width 31 height 20
select select "59538"
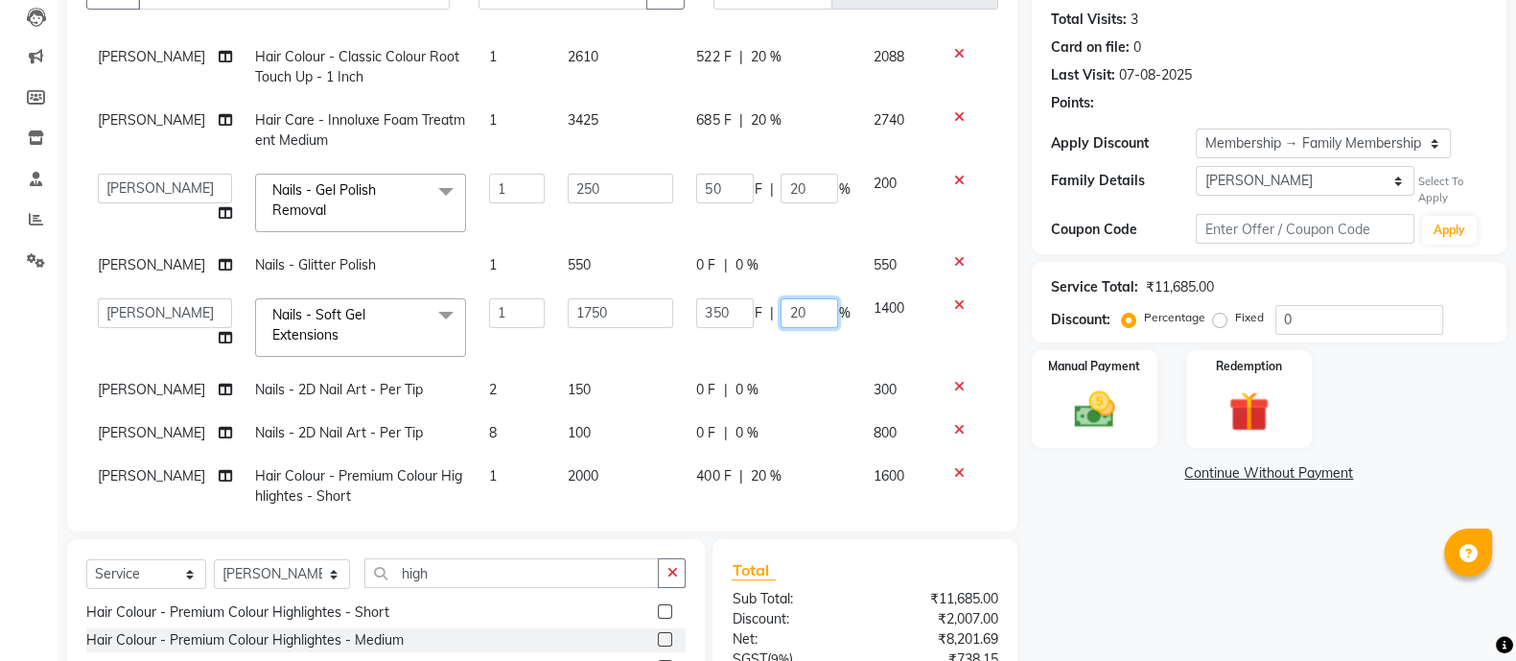
click at [786, 313] on input "20" at bounding box center [809, 313] width 58 height 30
type input "2"
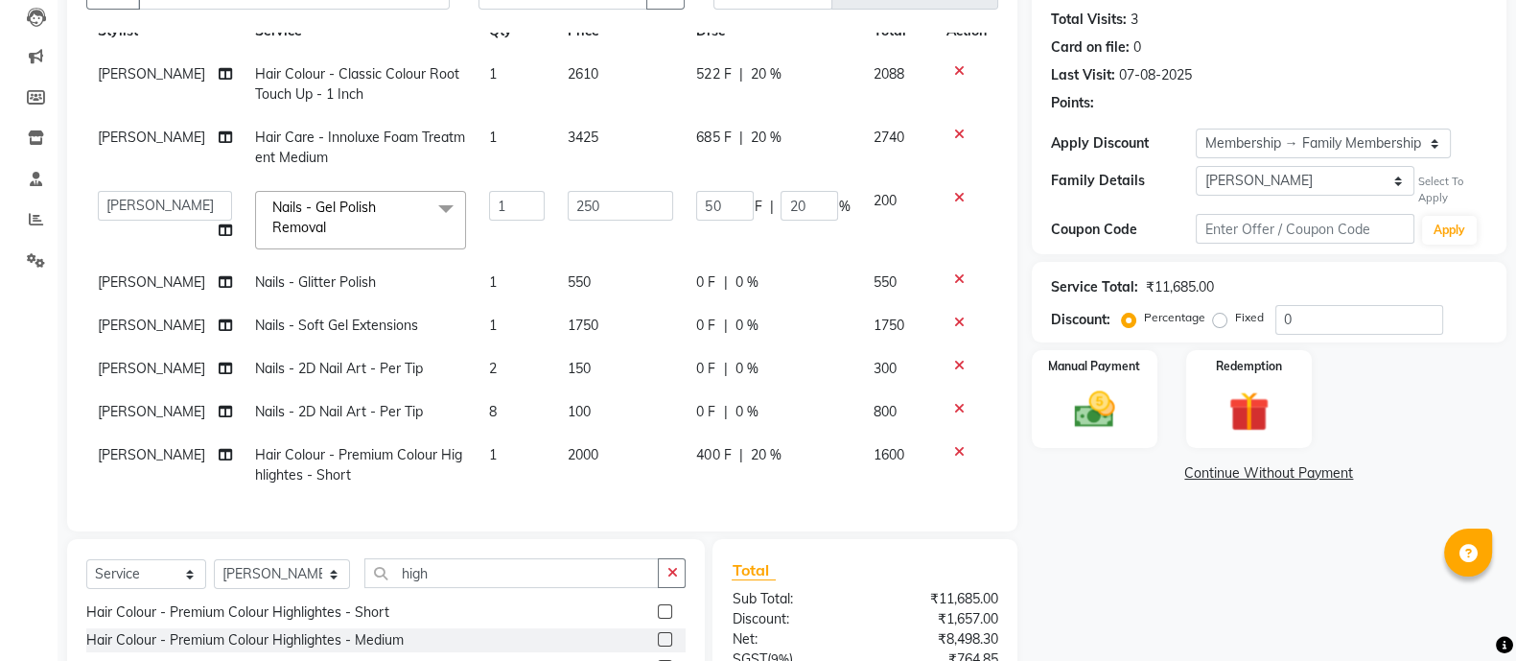
click at [1095, 544] on div "Name: [PERSON_NAME] Membership: end on [DATE] Total Visits: 3 Card on file: 0 L…" at bounding box center [1276, 380] width 489 height 883
click at [568, 273] on span "550" at bounding box center [579, 281] width 23 height 17
select select "59538"
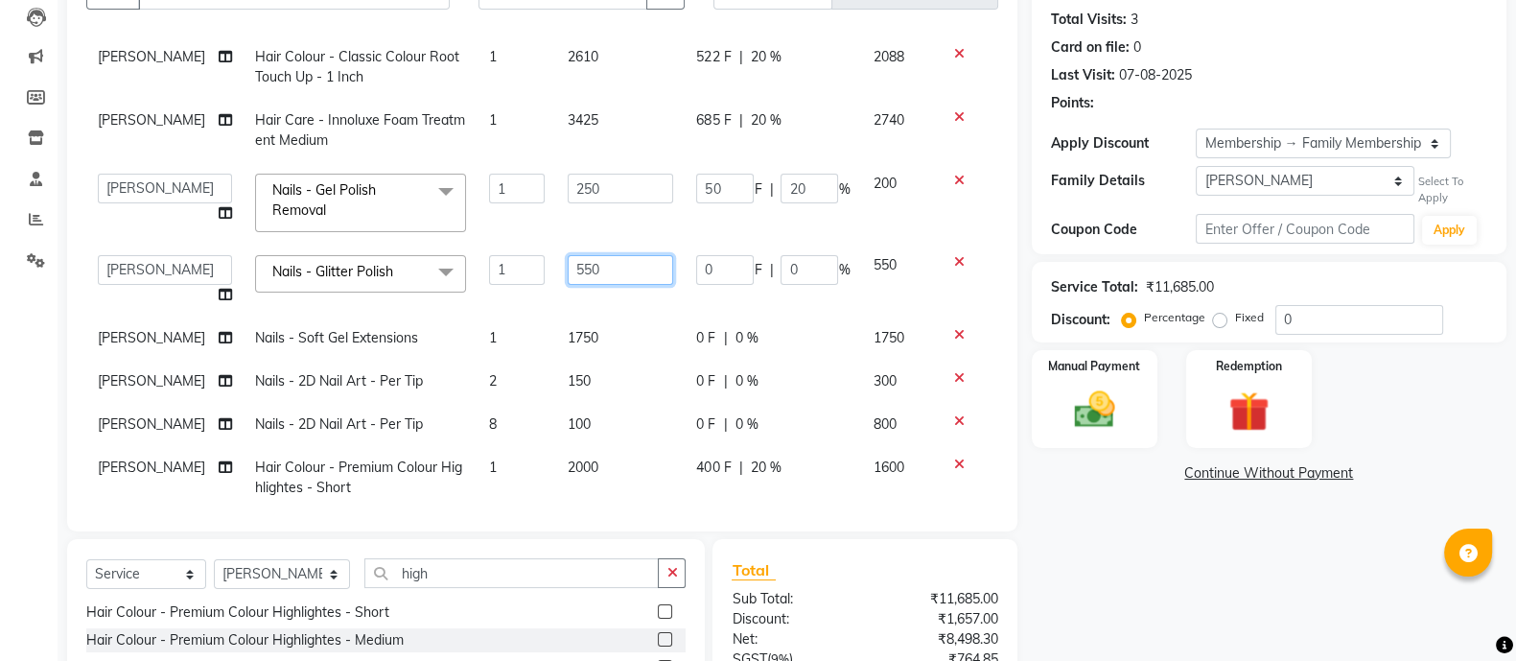
click at [595, 273] on input "550" at bounding box center [620, 270] width 105 height 30
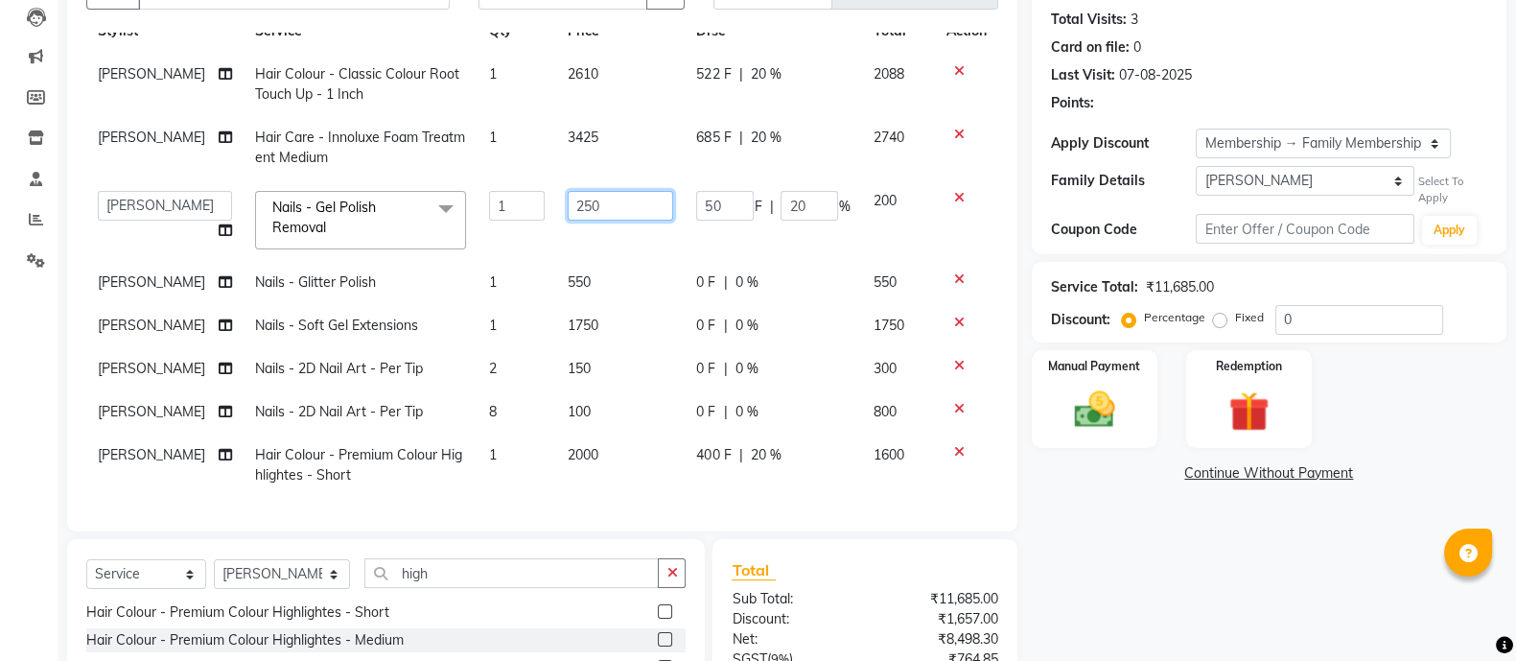
click at [600, 191] on input "250" at bounding box center [620, 206] width 105 height 30
type input "2"
type input "350"
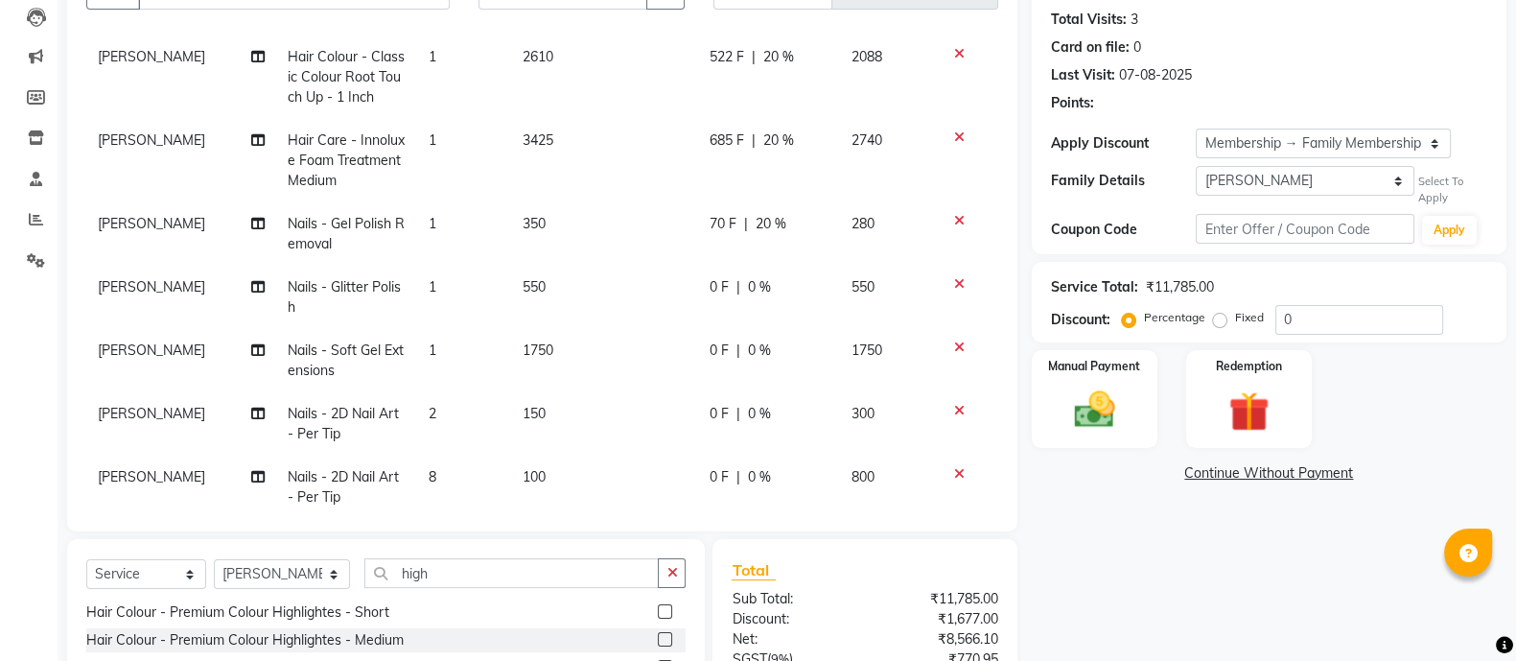
click at [1052, 476] on link "Continue Without Payment" at bounding box center [1268, 473] width 467 height 20
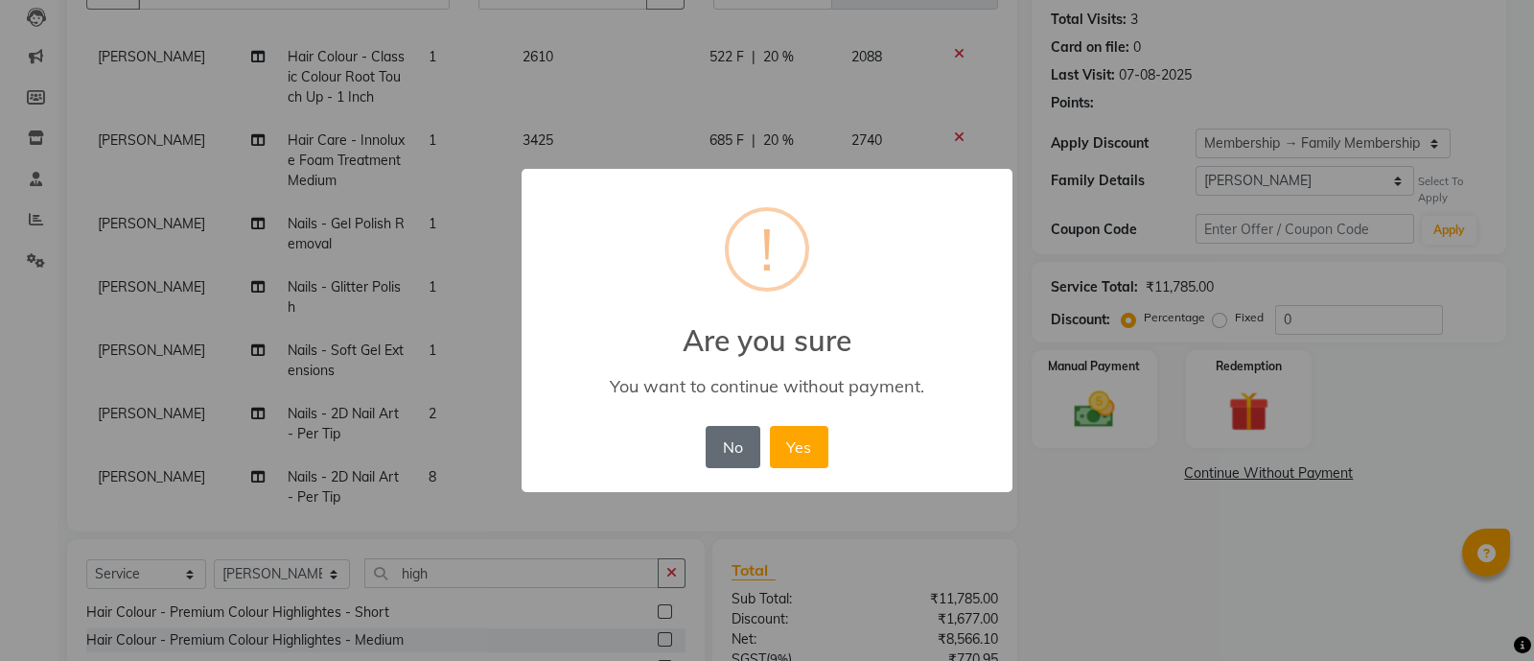
click at [743, 443] on button "No" at bounding box center [733, 447] width 54 height 42
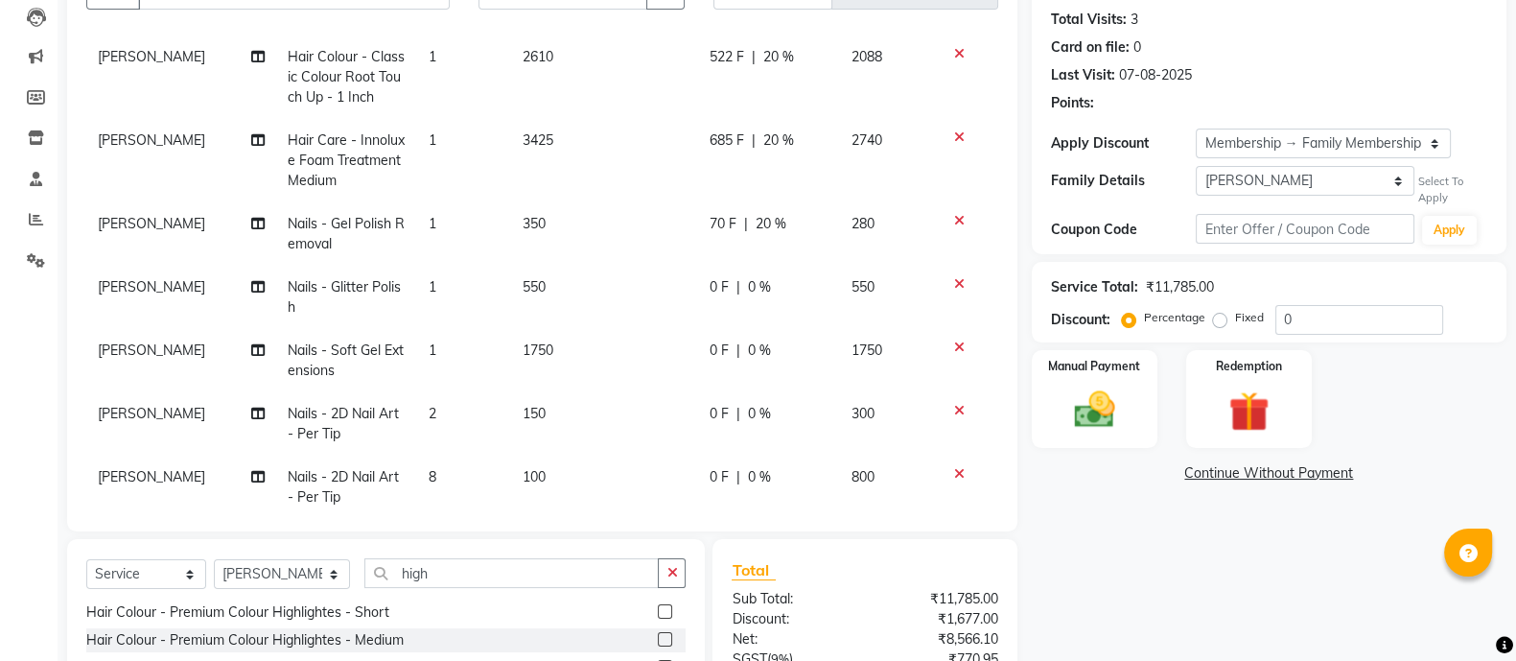
click at [709, 227] on span "70 F" at bounding box center [722, 224] width 27 height 20
select select "59538"
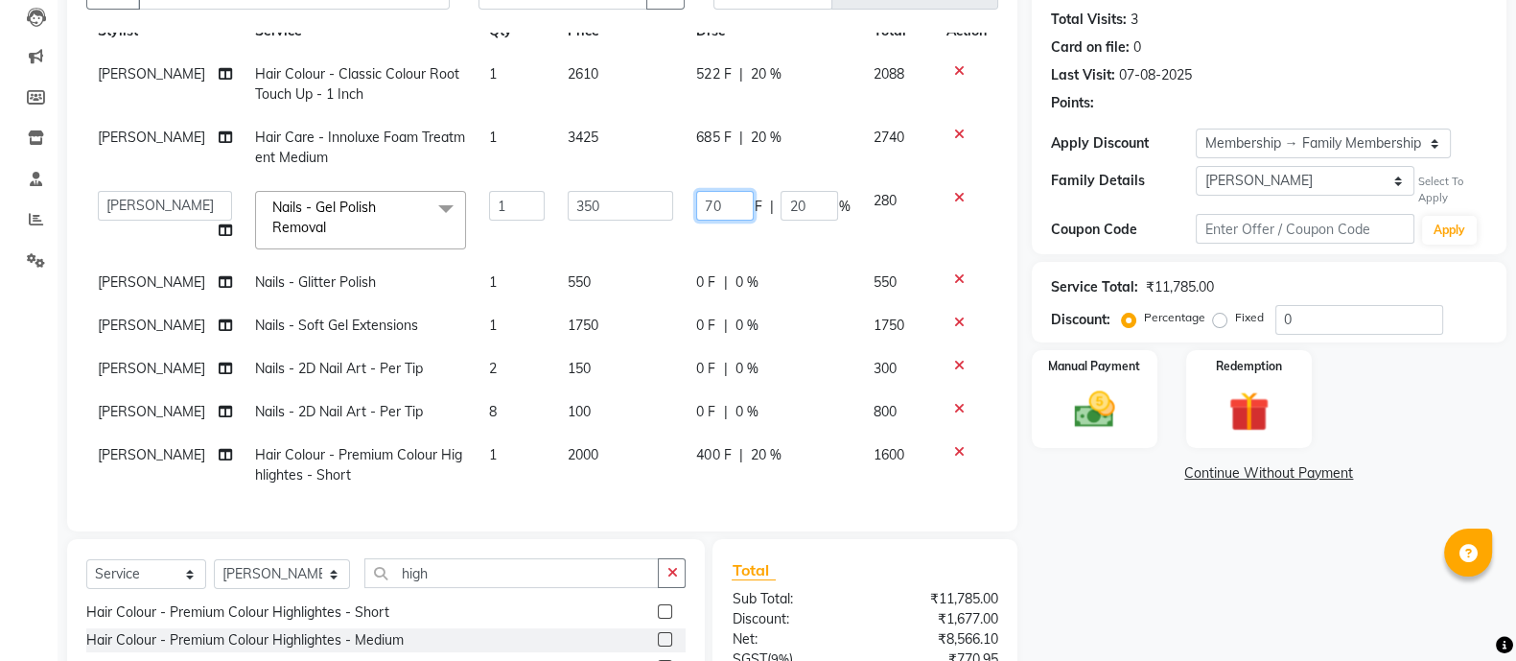
click at [705, 191] on input "70" at bounding box center [725, 206] width 58 height 30
type input "7"
type input "100"
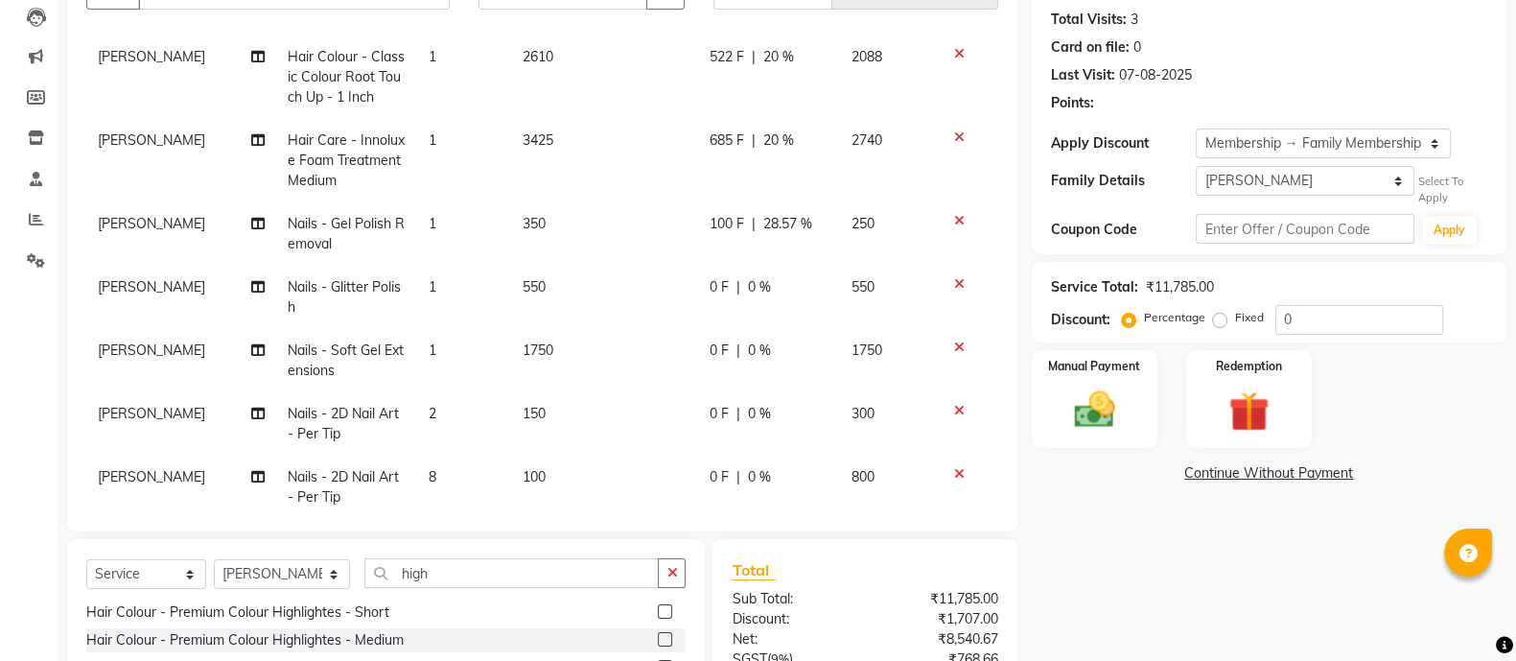
click at [721, 225] on td "100 F | 28.57 %" at bounding box center [769, 233] width 142 height 63
select select "59538"
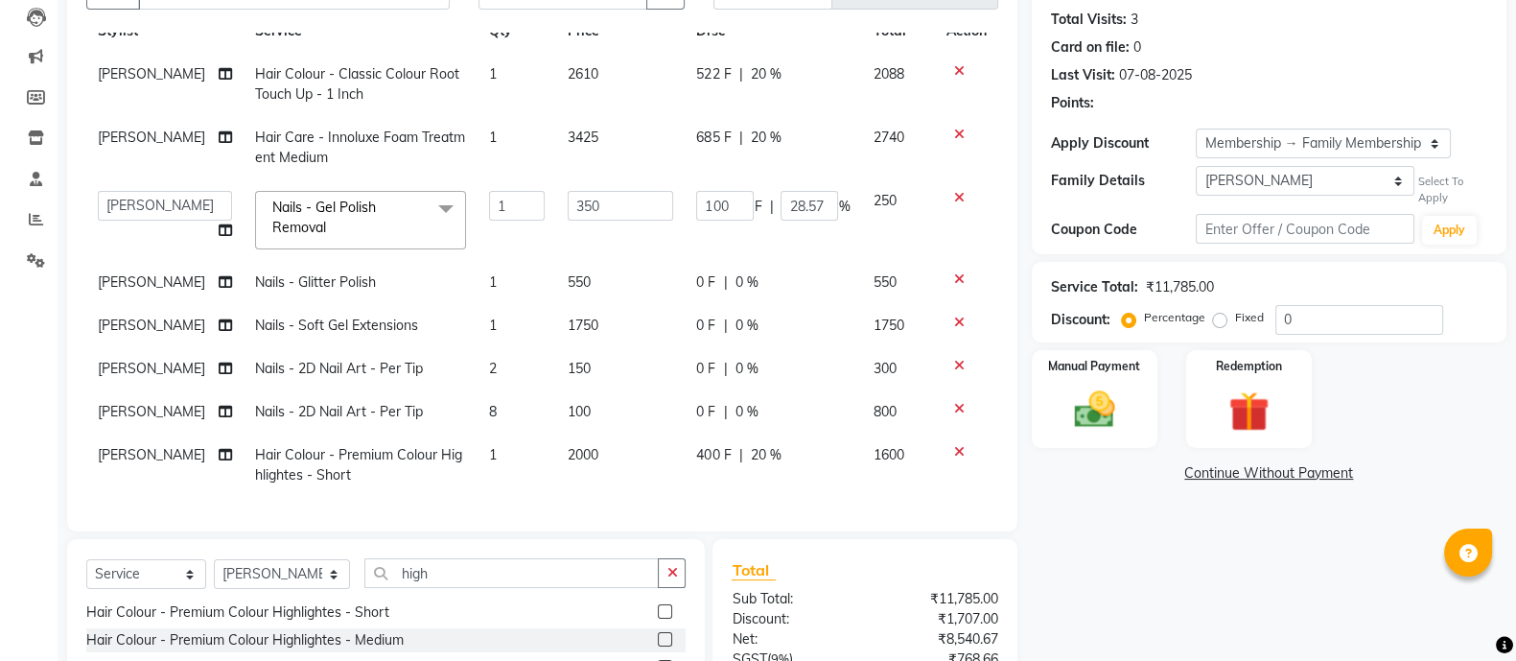
click at [696, 272] on span "0 F" at bounding box center [705, 282] width 19 height 20
select select "59538"
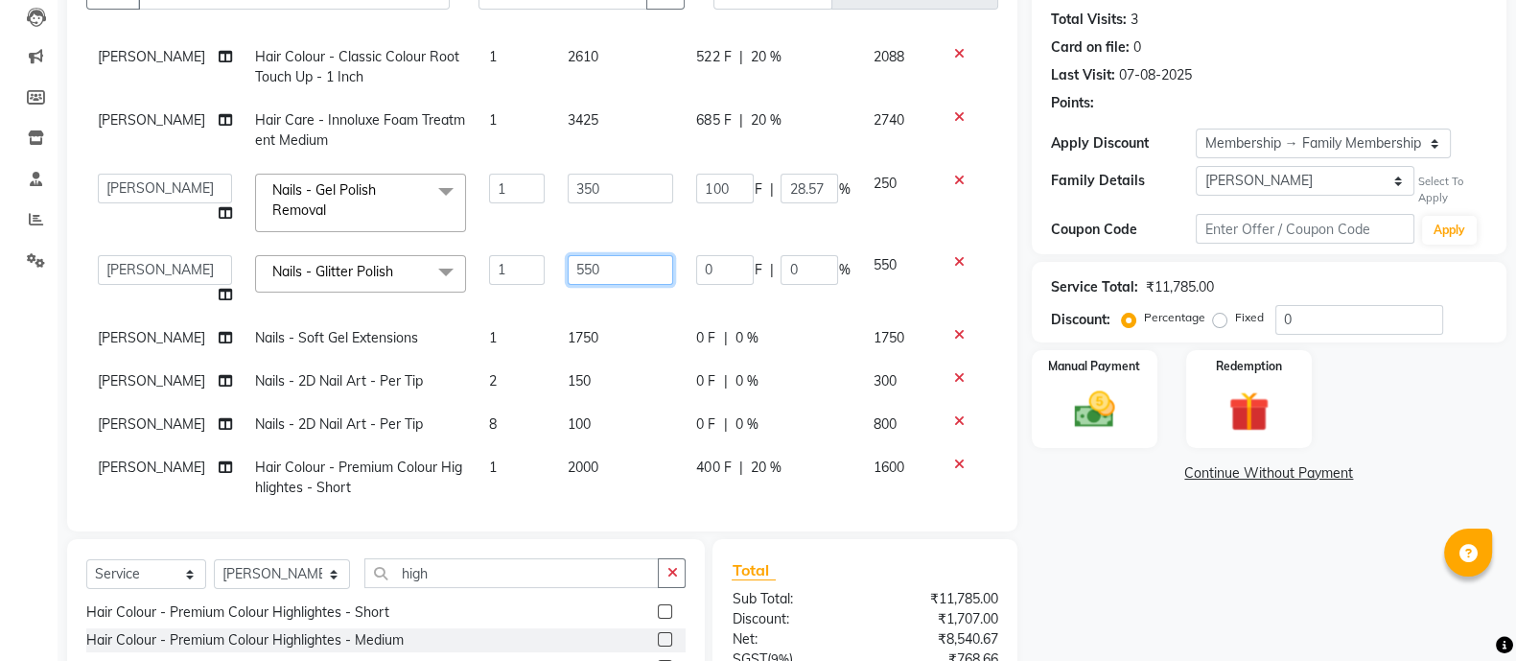
click at [586, 261] on input "550" at bounding box center [620, 270] width 105 height 30
type input "5"
type input "900"
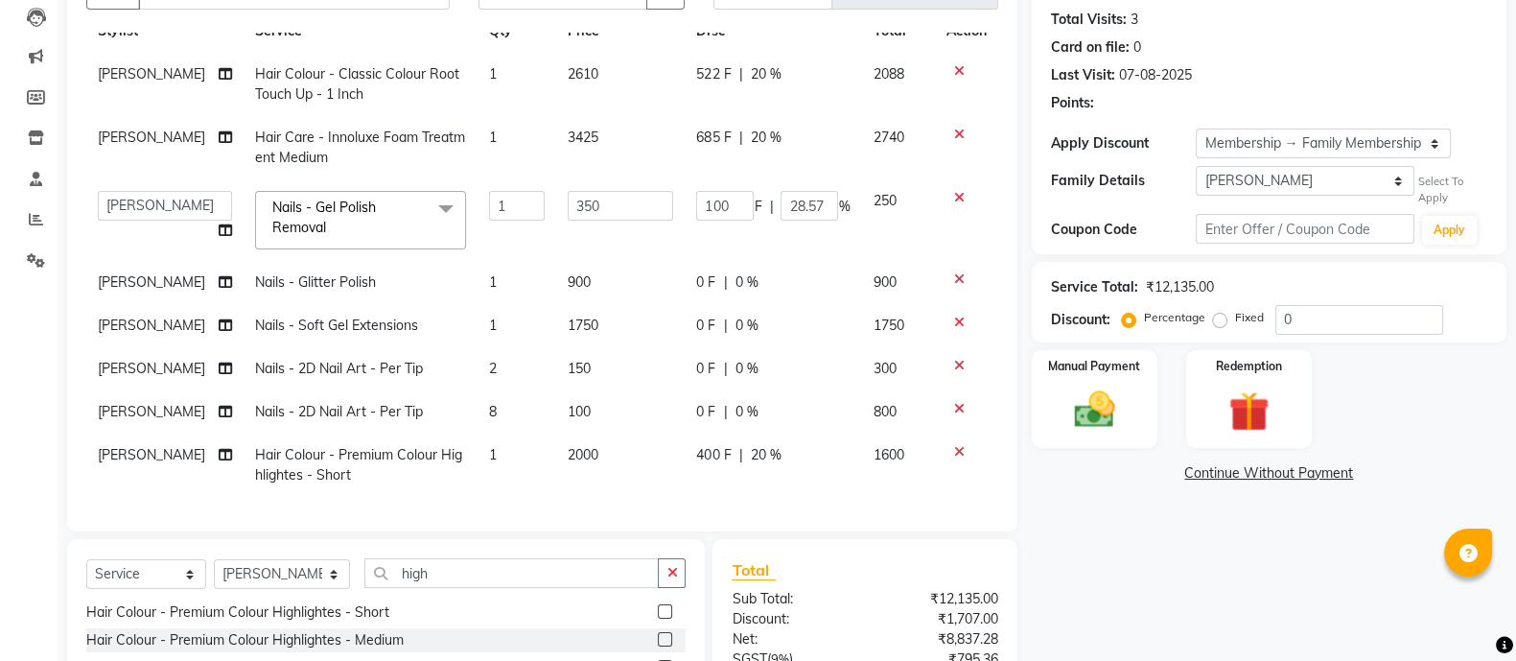
click at [699, 272] on div "0 F | 0 %" at bounding box center [772, 282] width 153 height 20
select select "59538"
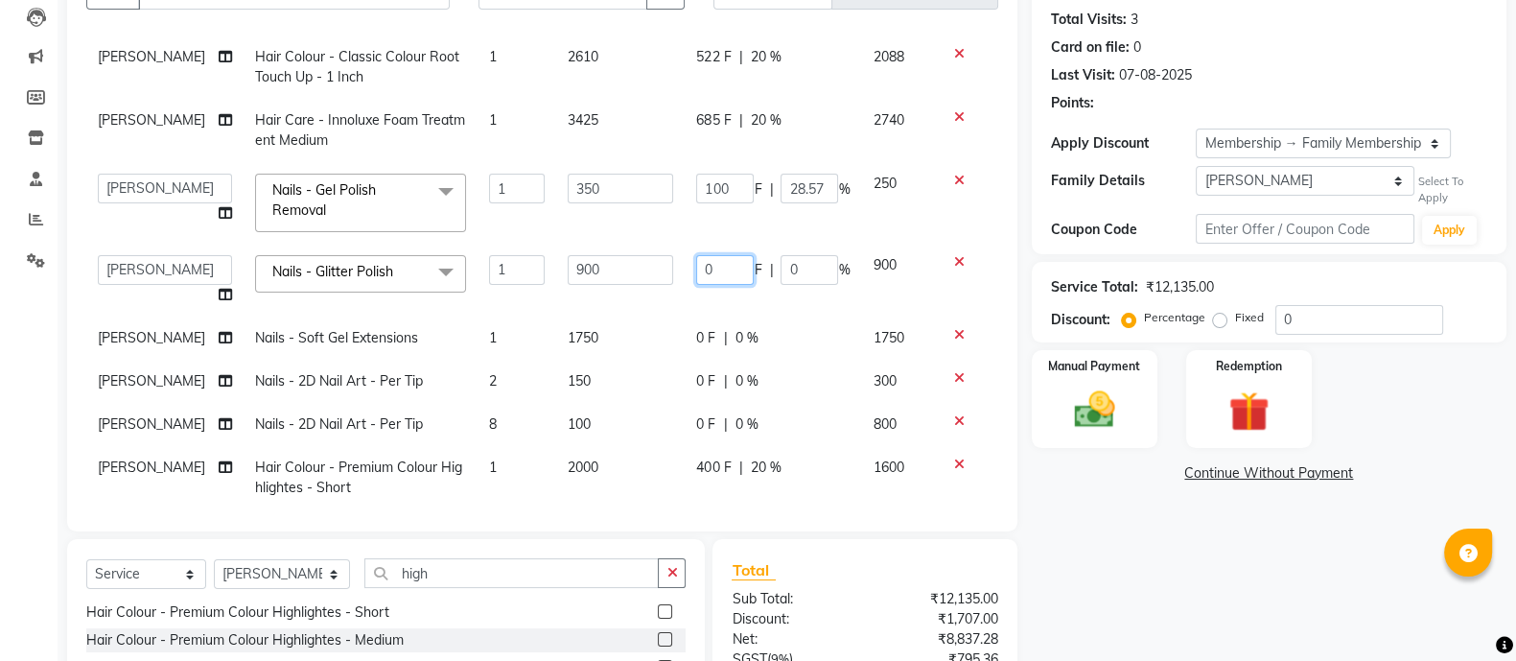
click at [707, 264] on input "0" at bounding box center [725, 270] width 58 height 30
type input "350"
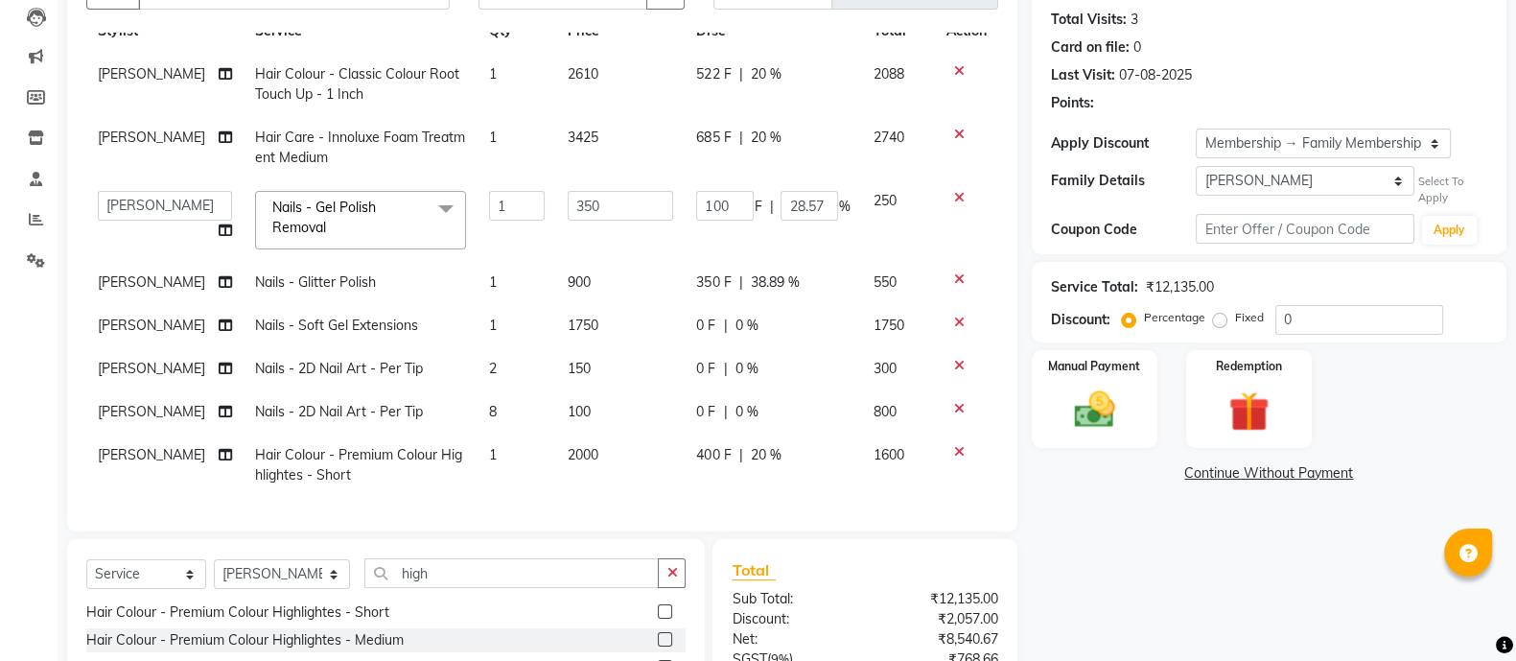
click at [1163, 542] on div "Name: [PERSON_NAME] Membership: end on [DATE] Total Visits: 3 Card on file: 0 L…" at bounding box center [1276, 380] width 489 height 883
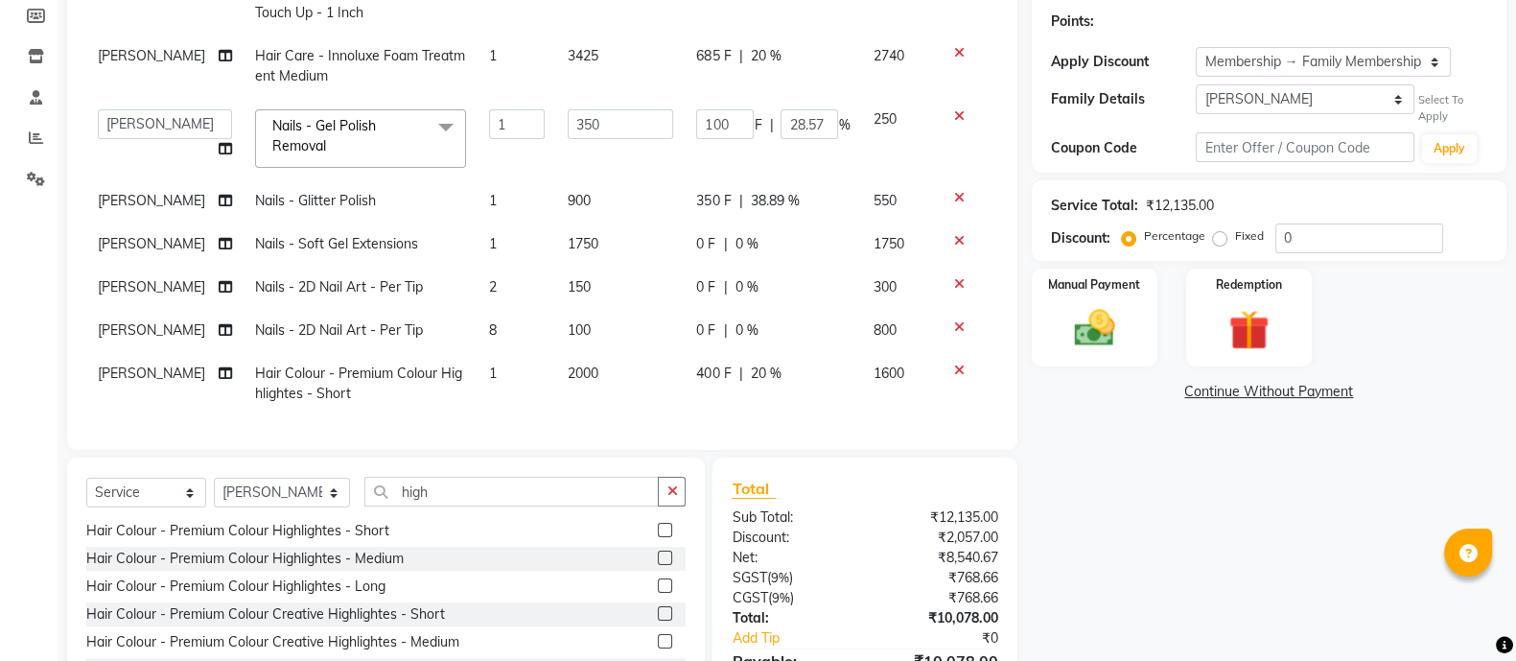
click at [696, 234] on span "0 F" at bounding box center [705, 244] width 19 height 20
select select "59538"
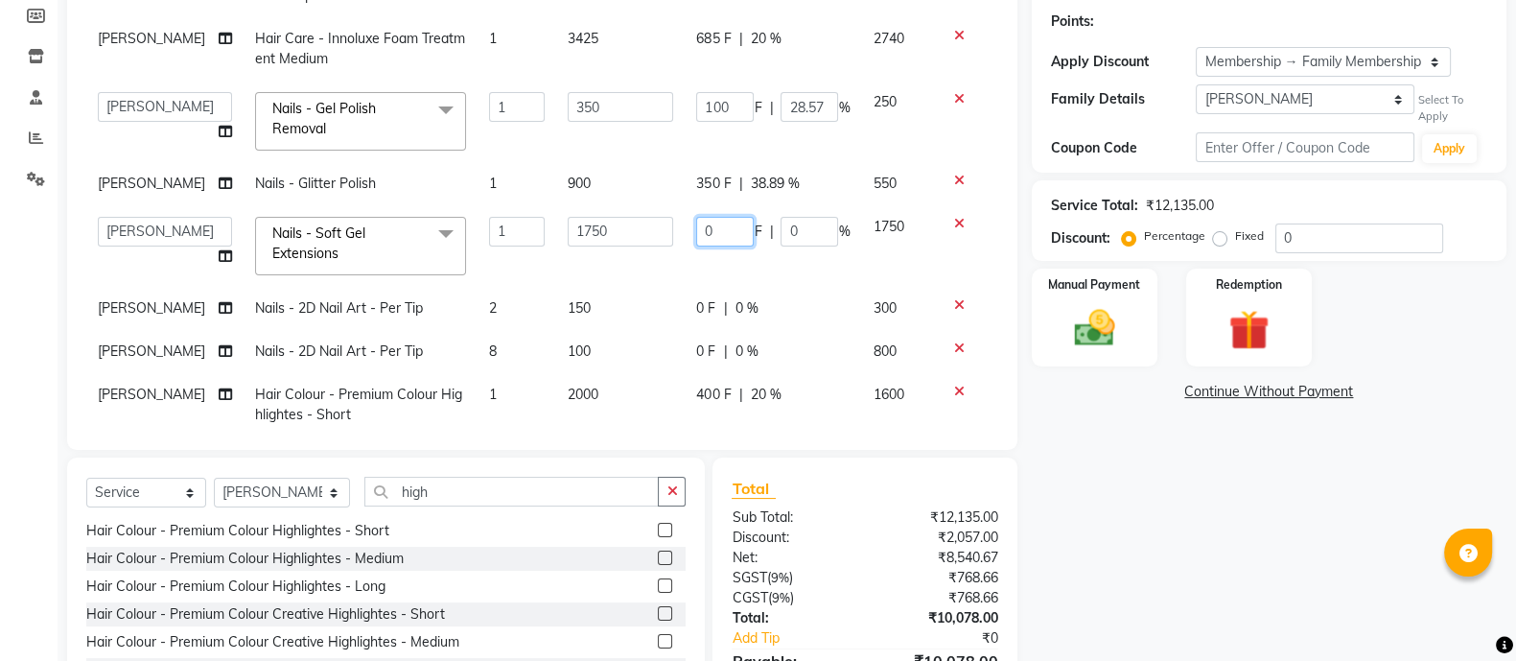
click at [707, 227] on input "0" at bounding box center [725, 232] width 58 height 30
type input "451"
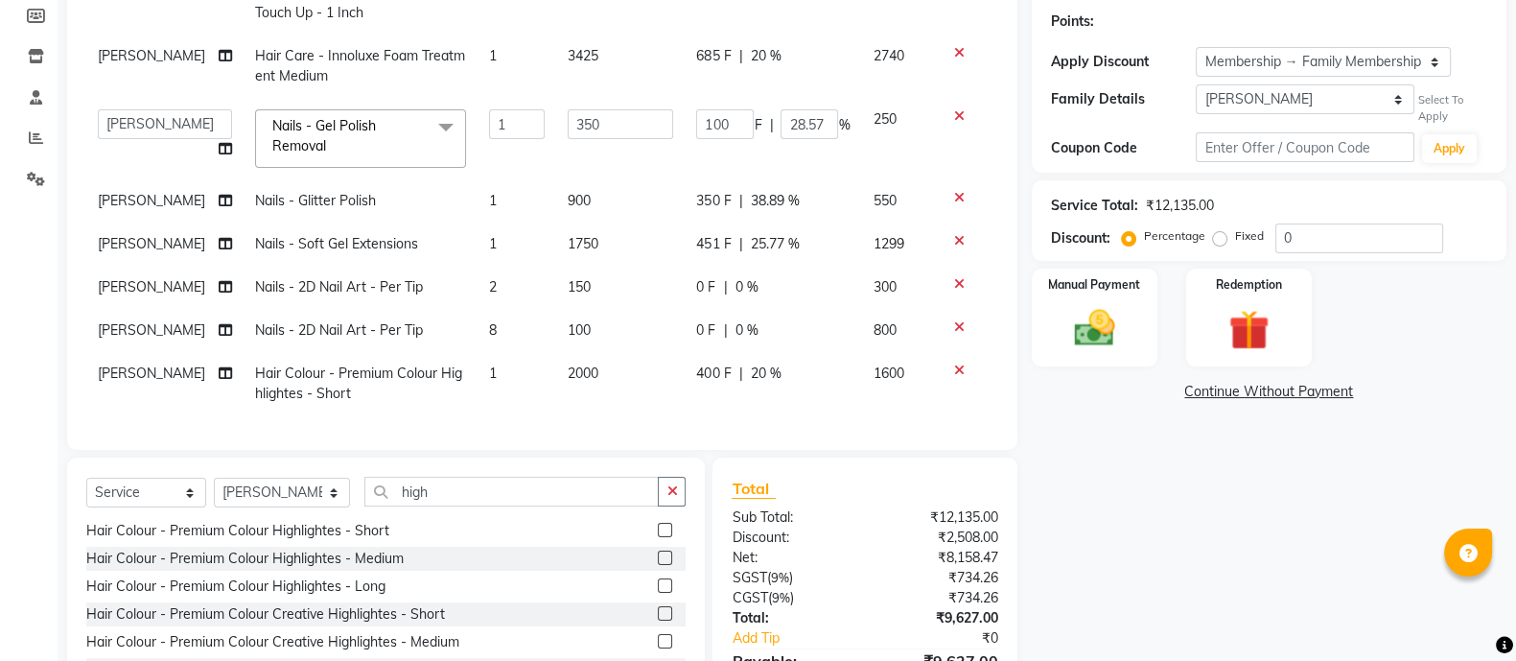
click at [1165, 496] on div "Name: [PERSON_NAME] Membership: end on [DATE] Total Visits: 3 Card on file: 0 L…" at bounding box center [1276, 298] width 489 height 883
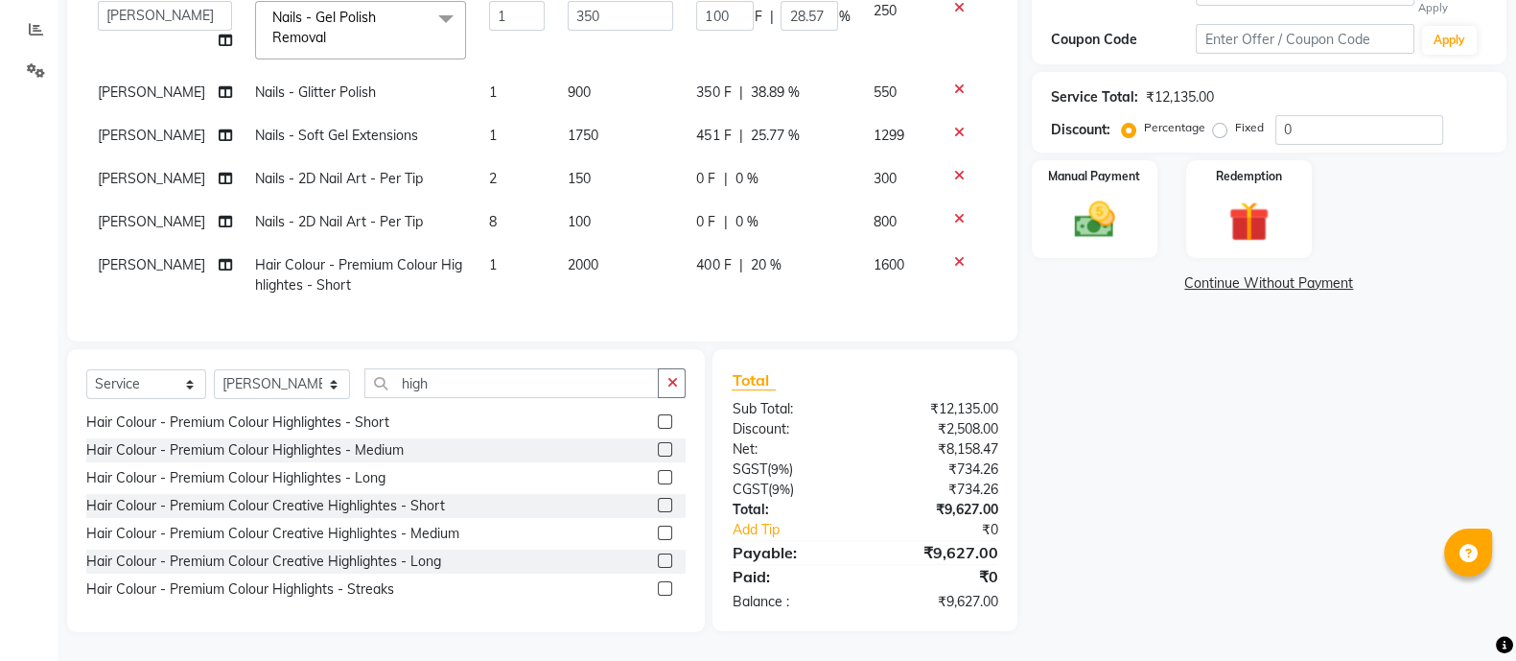
click at [697, 169] on div "0 F | 0 %" at bounding box center [772, 179] width 153 height 20
select select "59538"
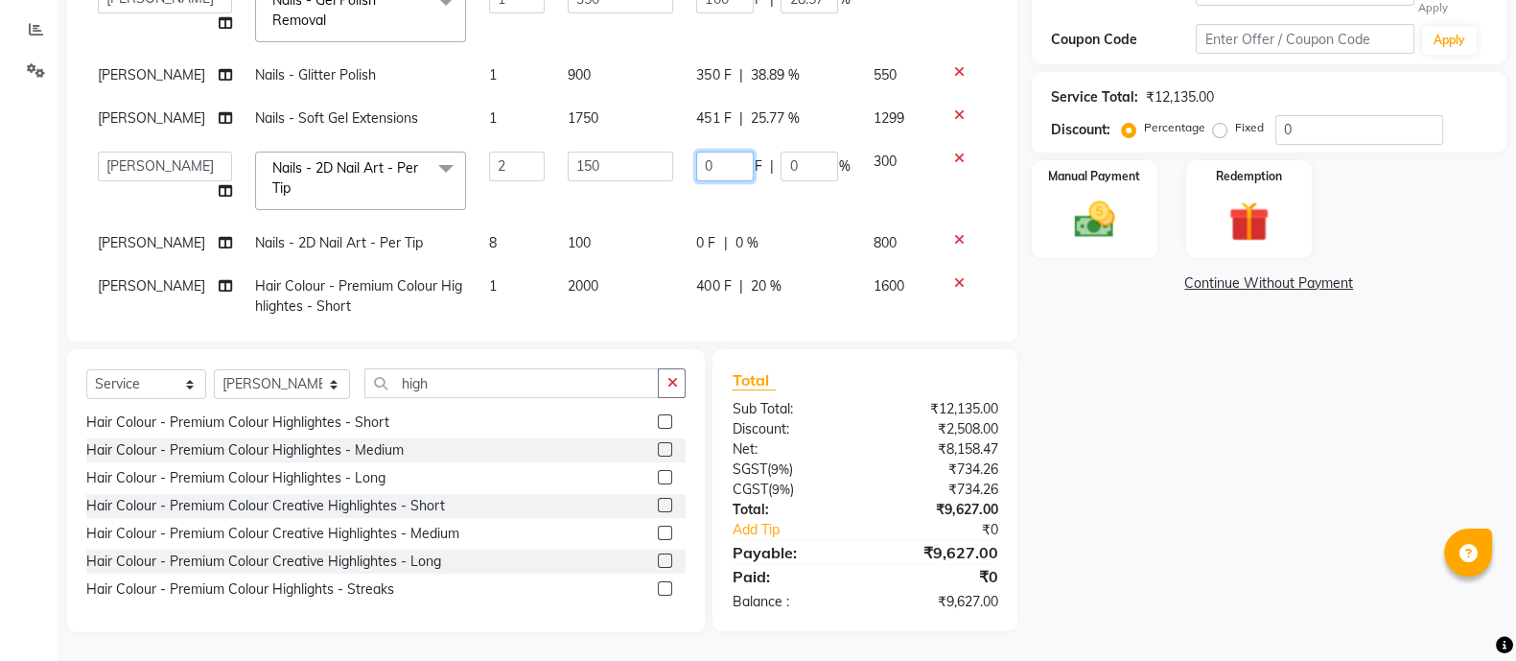
click at [722, 167] on input "0" at bounding box center [725, 166] width 58 height 30
click at [1135, 373] on div "Name: [PERSON_NAME] Membership: end on [DATE] Total Visits: 3 Card on file: 0 L…" at bounding box center [1276, 190] width 489 height 883
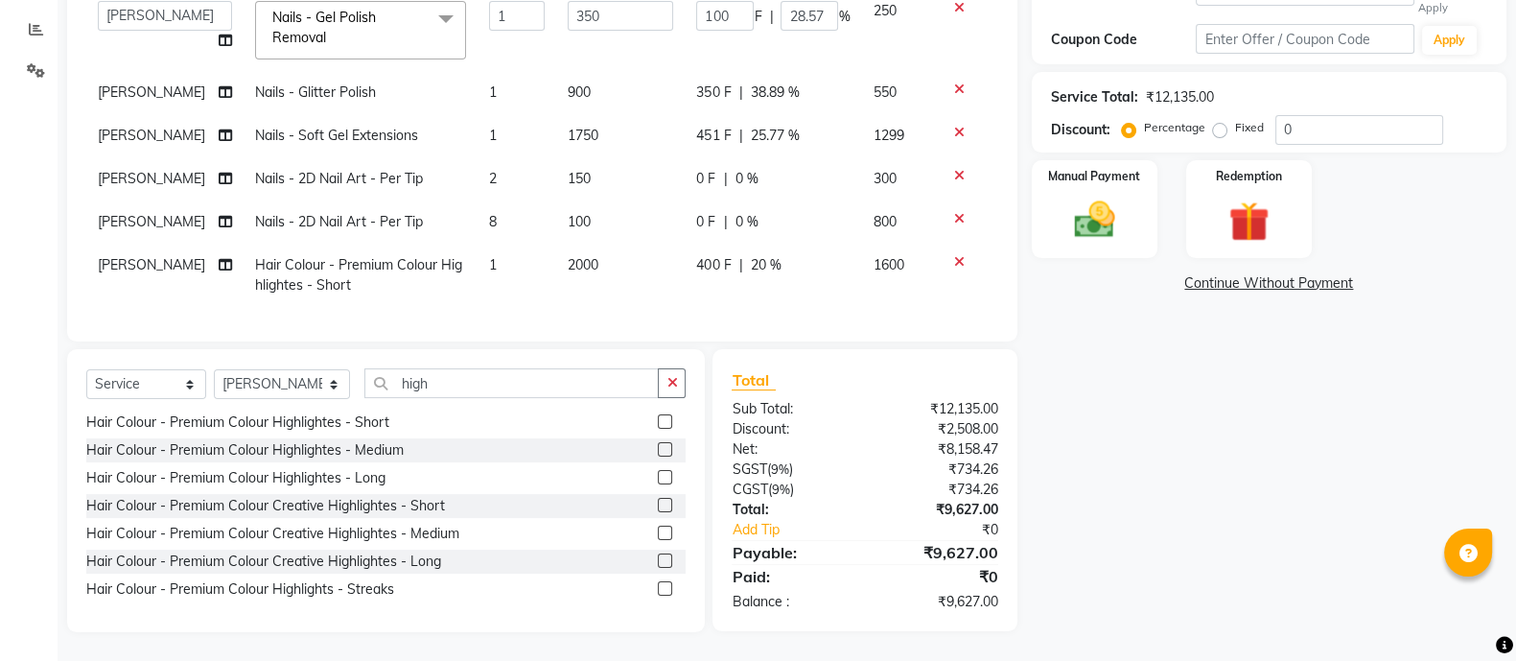
click at [696, 255] on span "400 F" at bounding box center [713, 265] width 35 height 20
select select "36089"
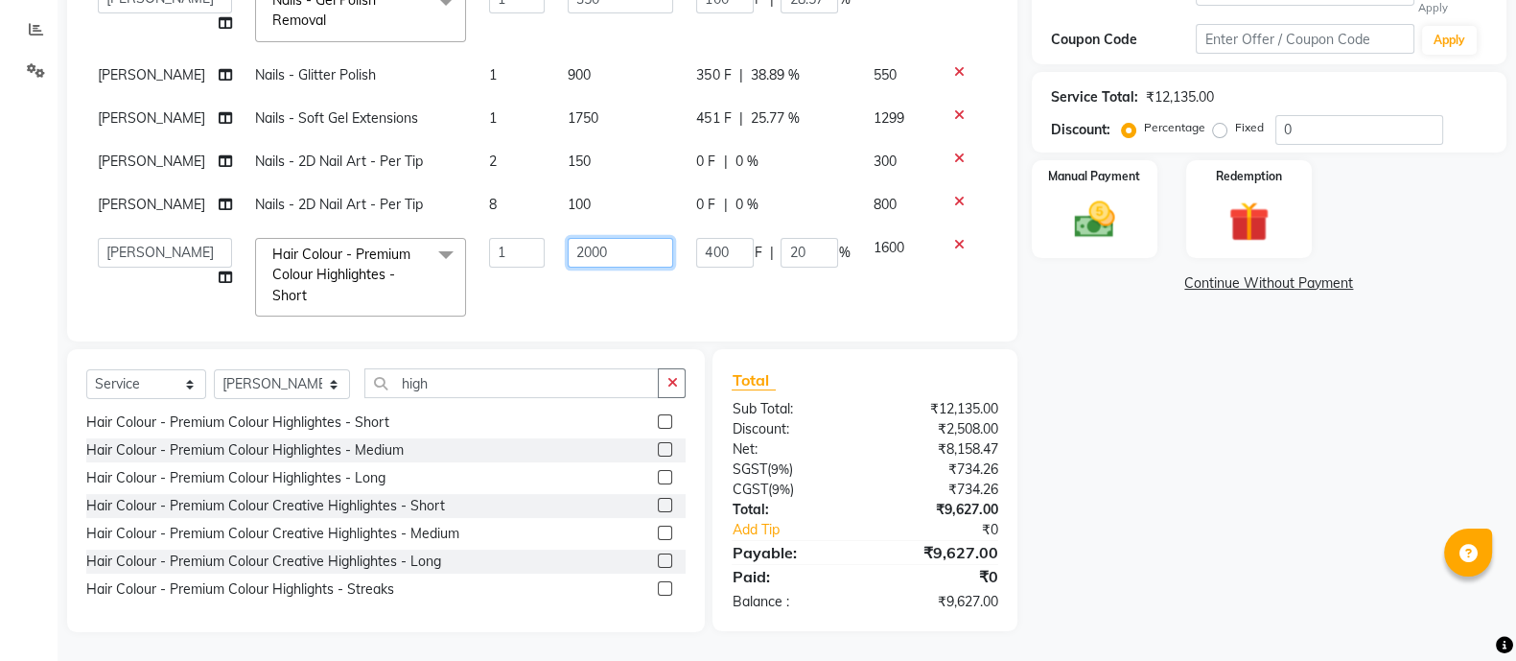
click at [573, 252] on input "2000" at bounding box center [620, 253] width 105 height 30
click at [596, 252] on input "2000" at bounding box center [620, 253] width 105 height 30
type input "2500"
click at [1124, 409] on div "Name: [PERSON_NAME] Membership: end on [DATE] Total Visits: 3 Card on file: 0 L…" at bounding box center [1276, 190] width 489 height 883
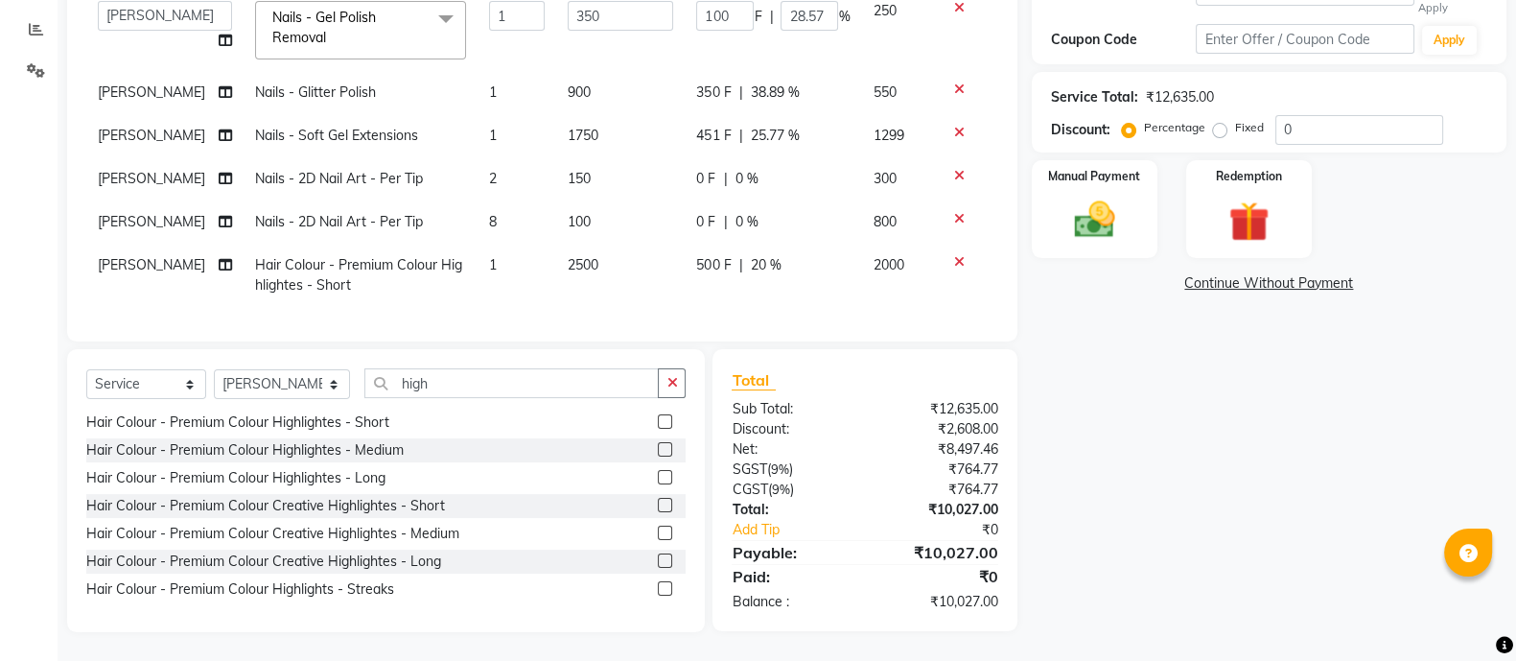
click at [696, 255] on span "500 F" at bounding box center [713, 265] width 35 height 20
select select "36089"
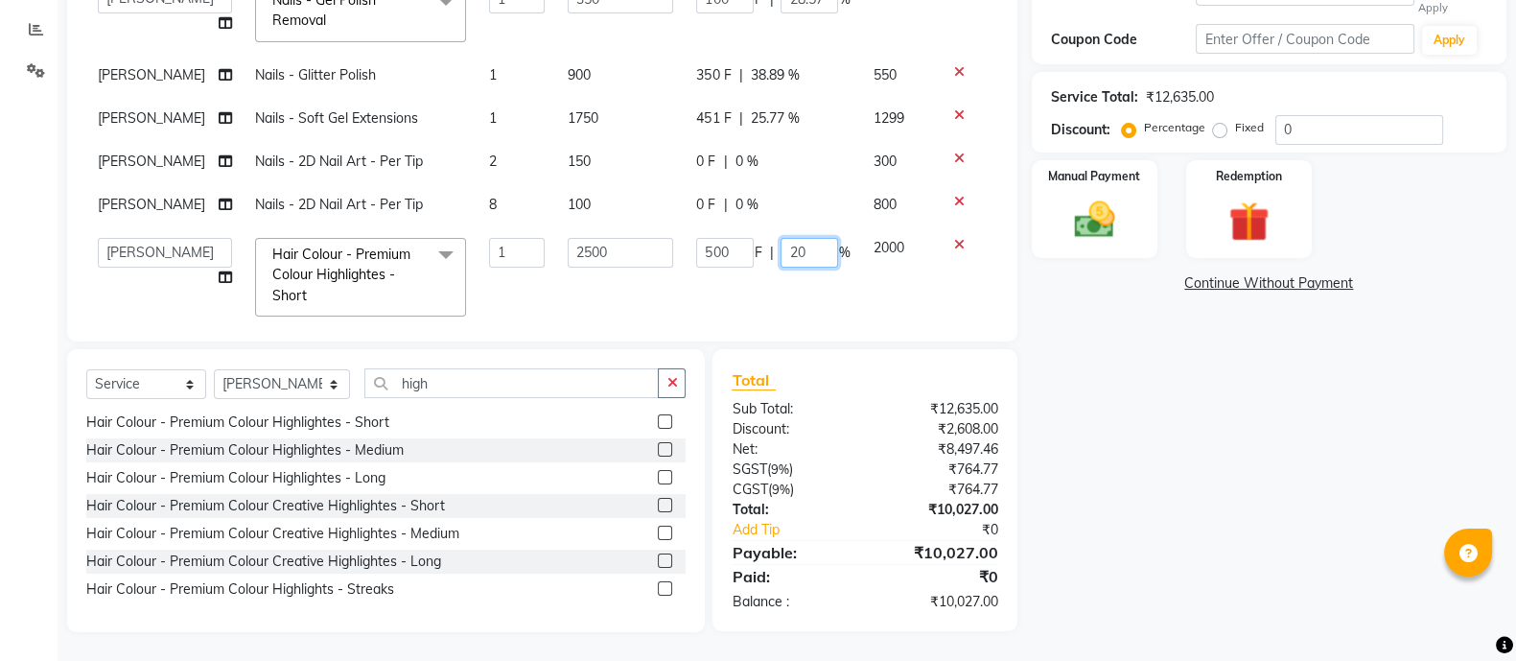
click at [781, 256] on input "20" at bounding box center [809, 253] width 58 height 30
type input "30"
click at [1280, 513] on div "Name: [PERSON_NAME] Membership: end on [DATE] Total Visits: 3 Card on file: 0 L…" at bounding box center [1276, 190] width 489 height 883
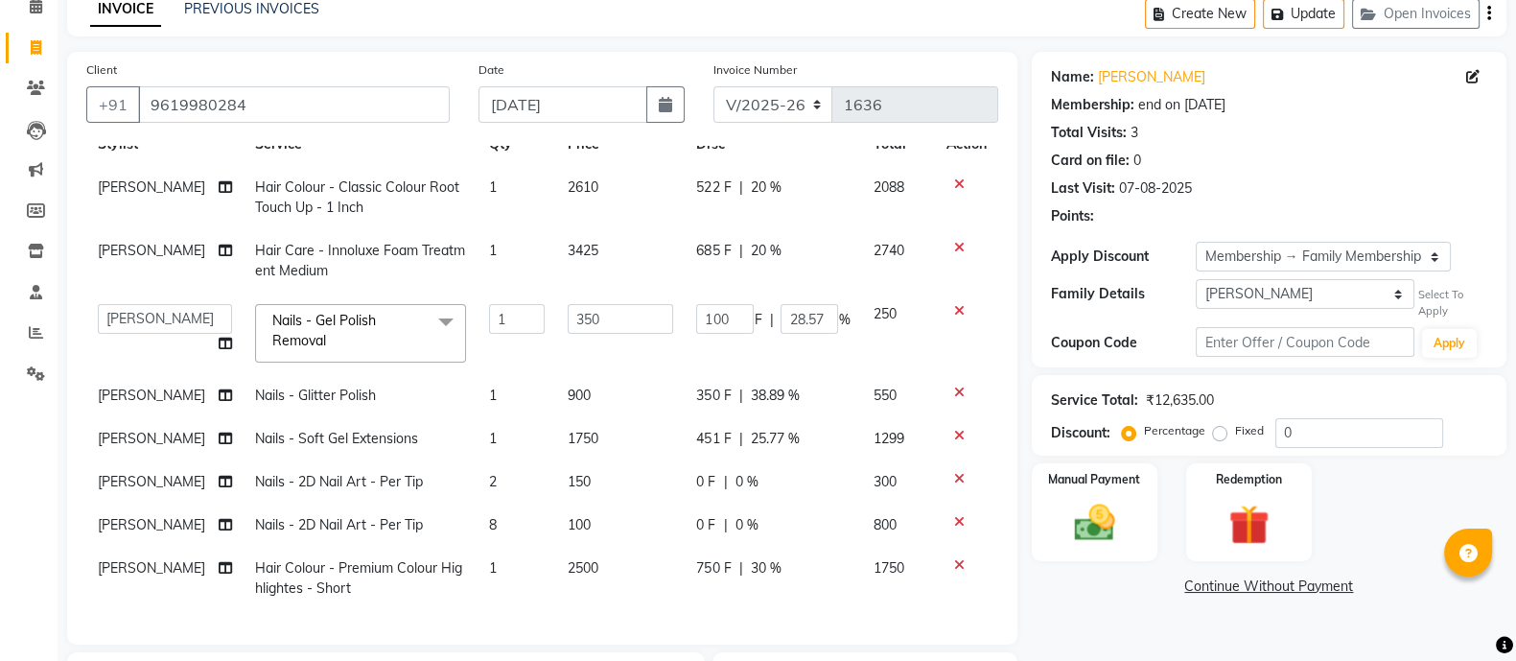
scroll to position [0, 0]
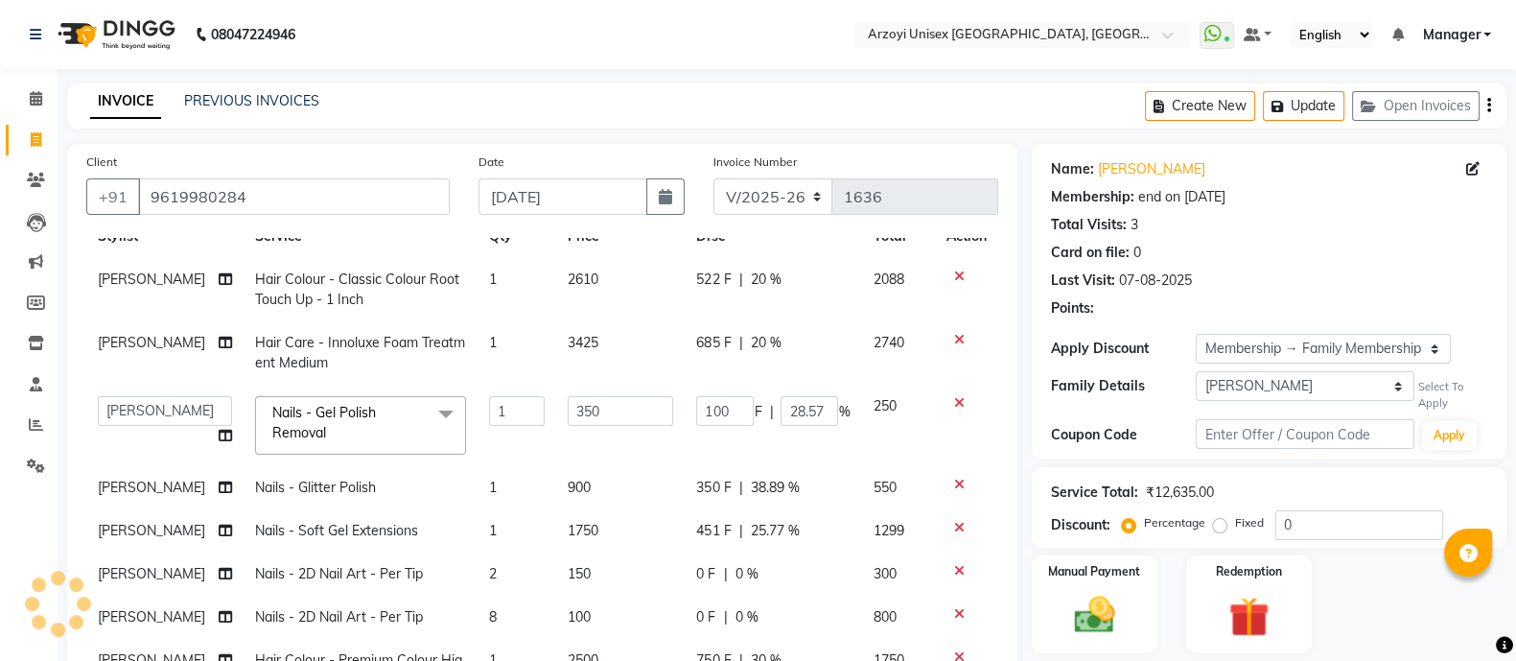
click at [1390, 266] on div "Name: [PERSON_NAME] Membership: end on [DATE] Total Visits: 3 Card on file: 0 L…" at bounding box center [1269, 234] width 436 height 167
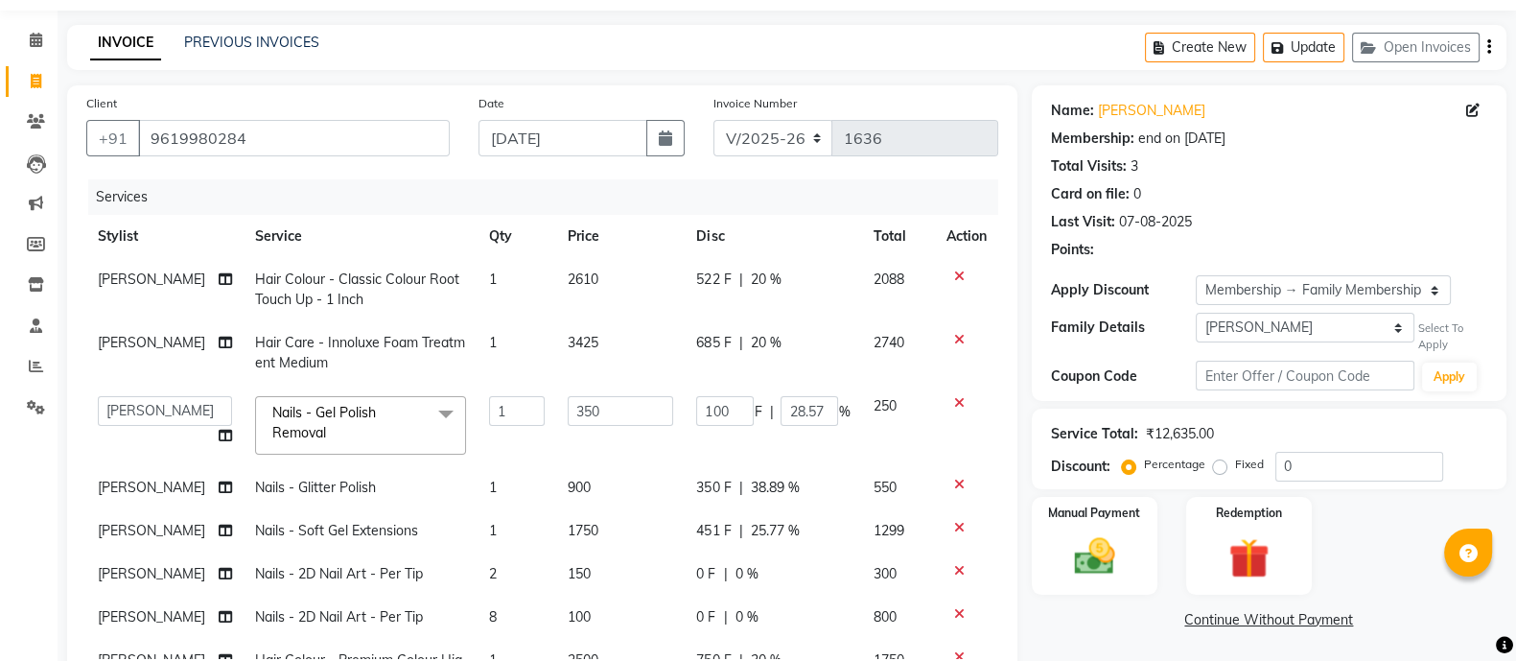
click at [750, 345] on span "20 %" at bounding box center [765, 343] width 31 height 20
select select "70633"
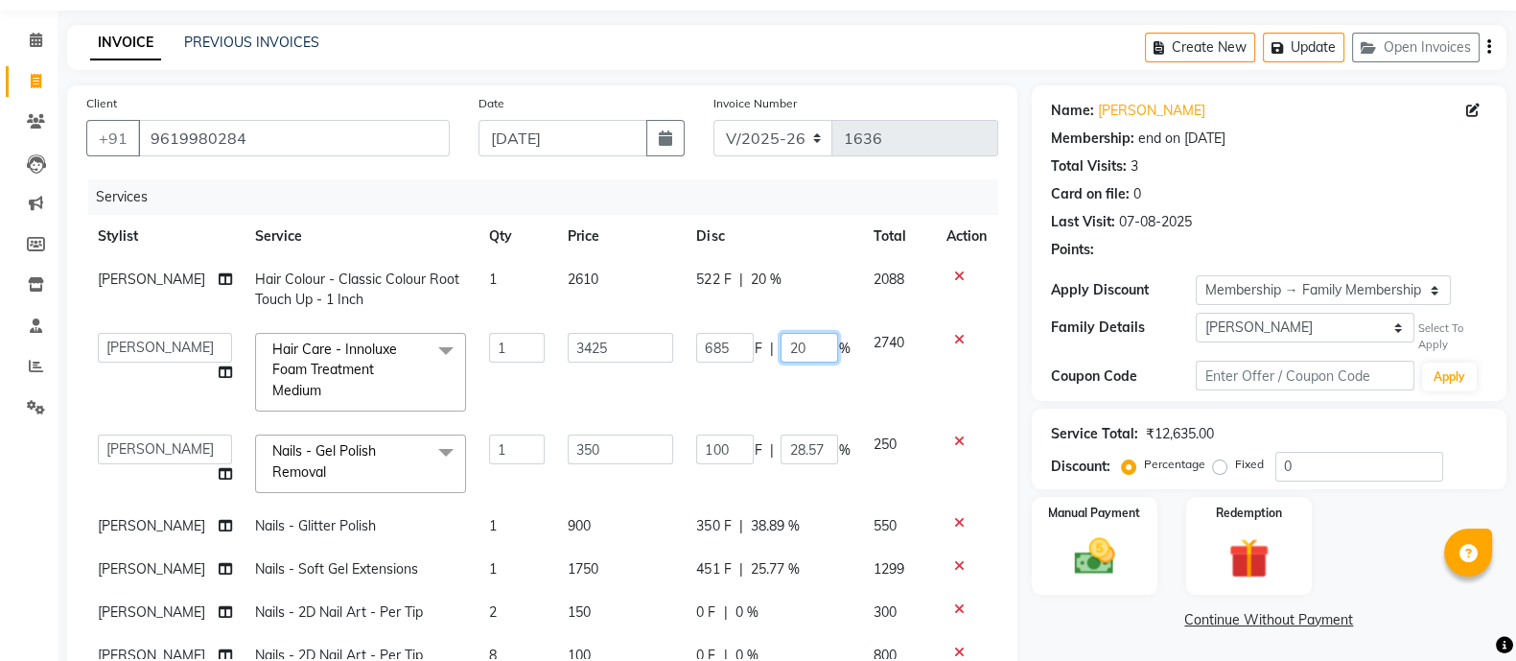
click at [780, 356] on input "20" at bounding box center [809, 348] width 58 height 30
type input "30"
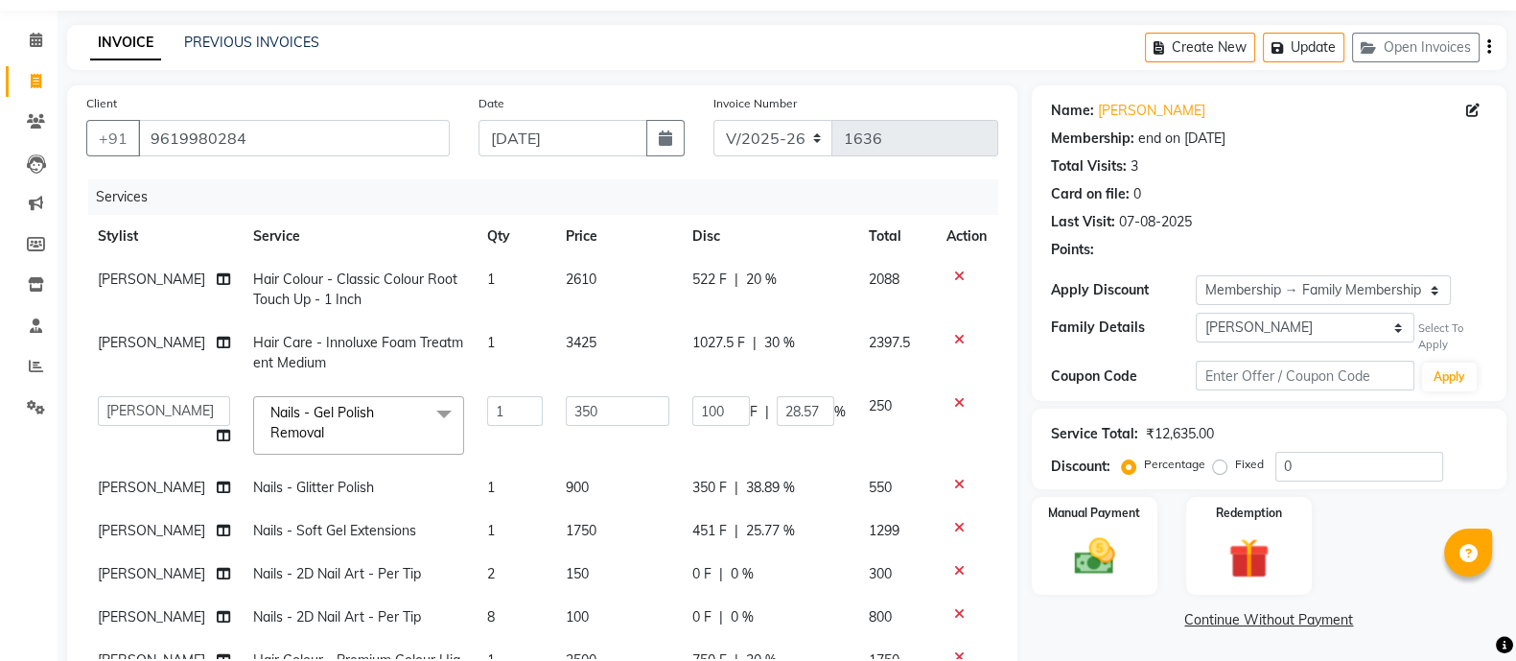
click at [729, 379] on td "1027.5 F | 30 %" at bounding box center [769, 352] width 176 height 63
select select "70633"
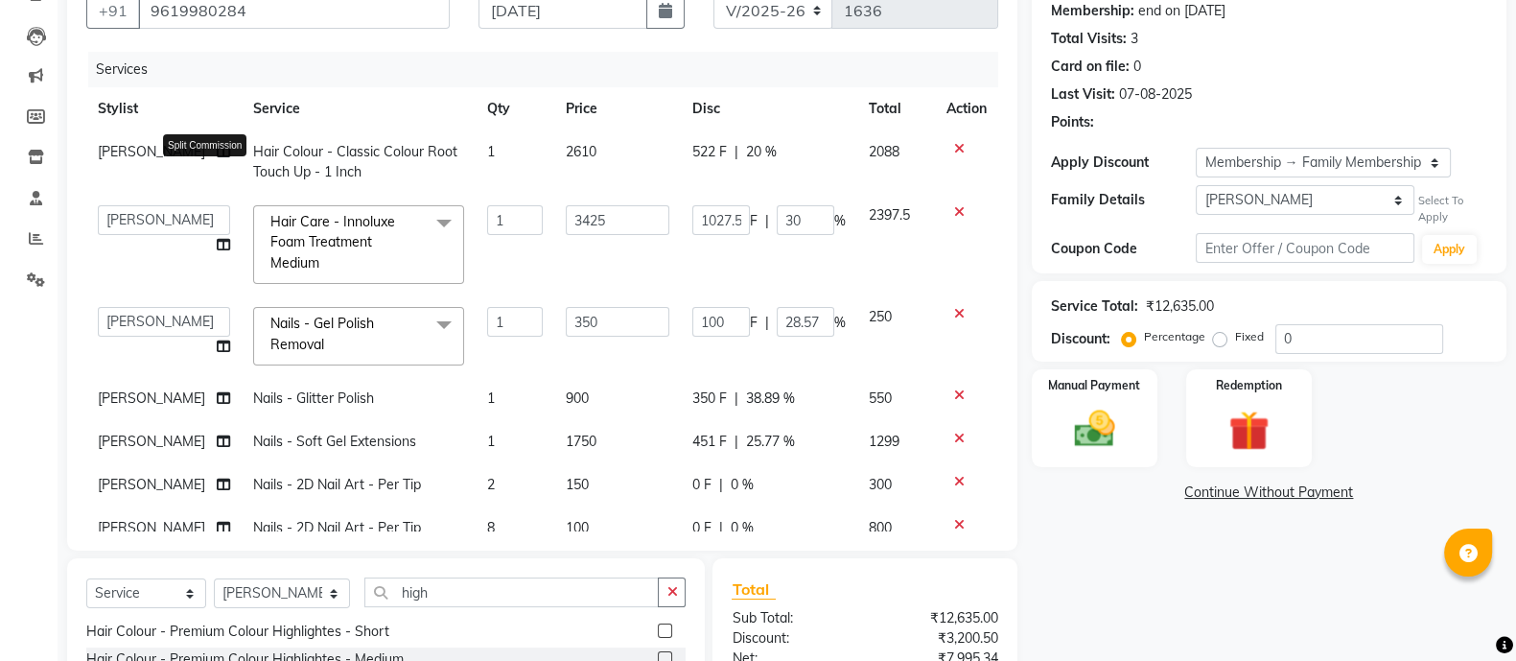
click at [217, 158] on icon at bounding box center [223, 151] width 13 height 13
select select "70633"
select select "36059"
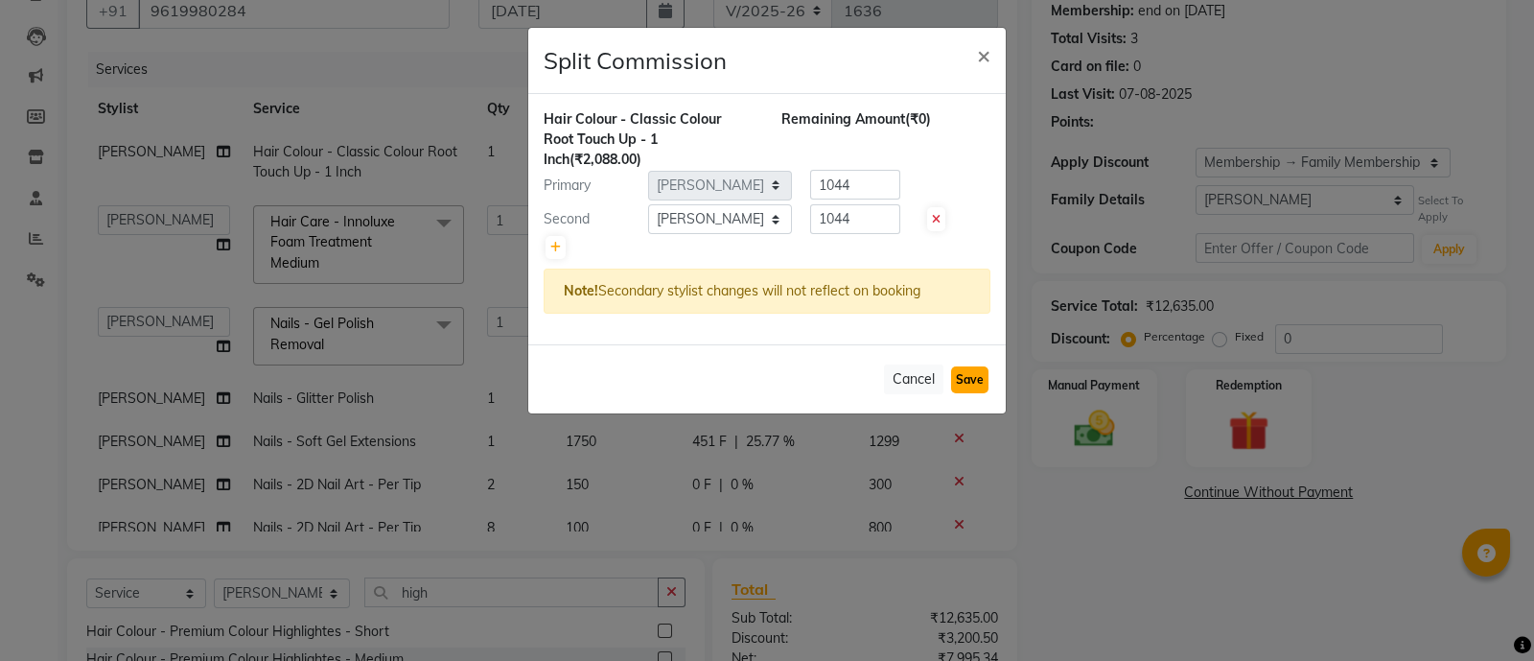
click at [960, 381] on button "Save" at bounding box center [969, 379] width 37 height 27
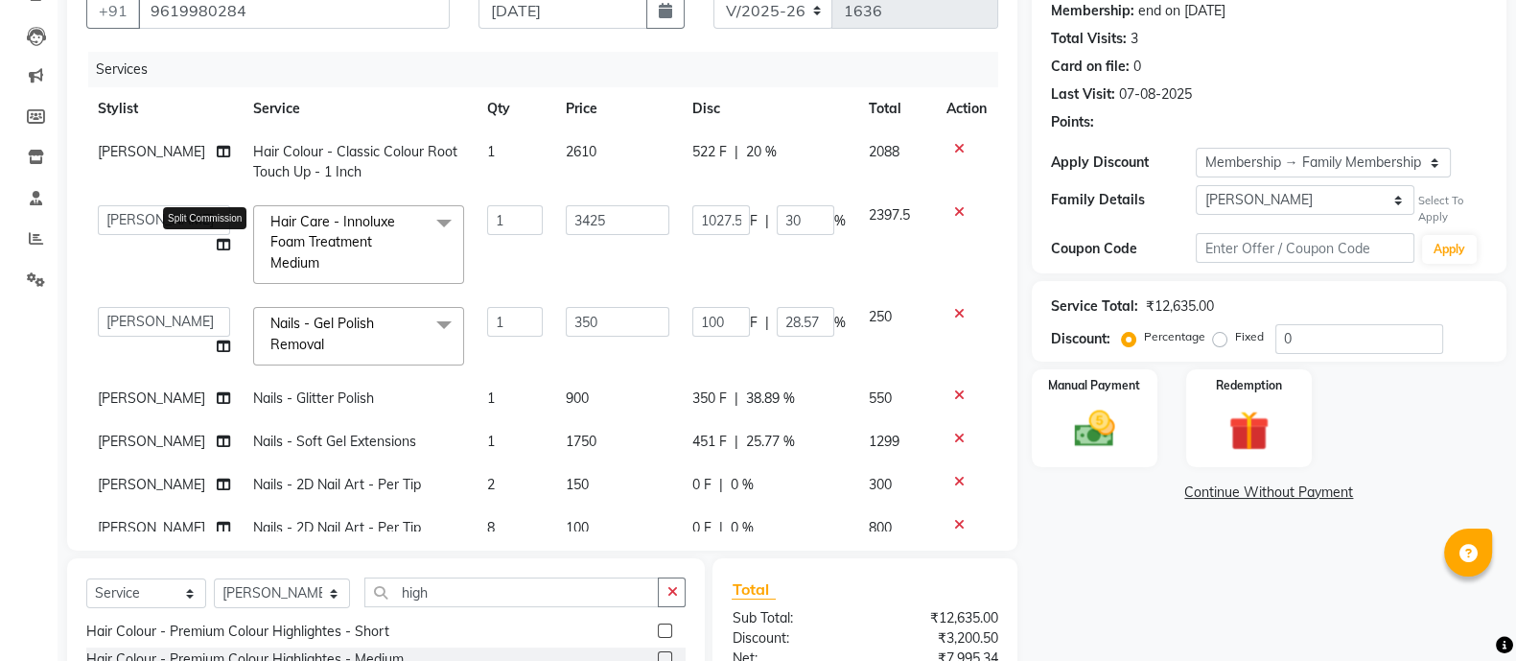
click at [217, 243] on icon at bounding box center [223, 244] width 13 height 13
select select "70633"
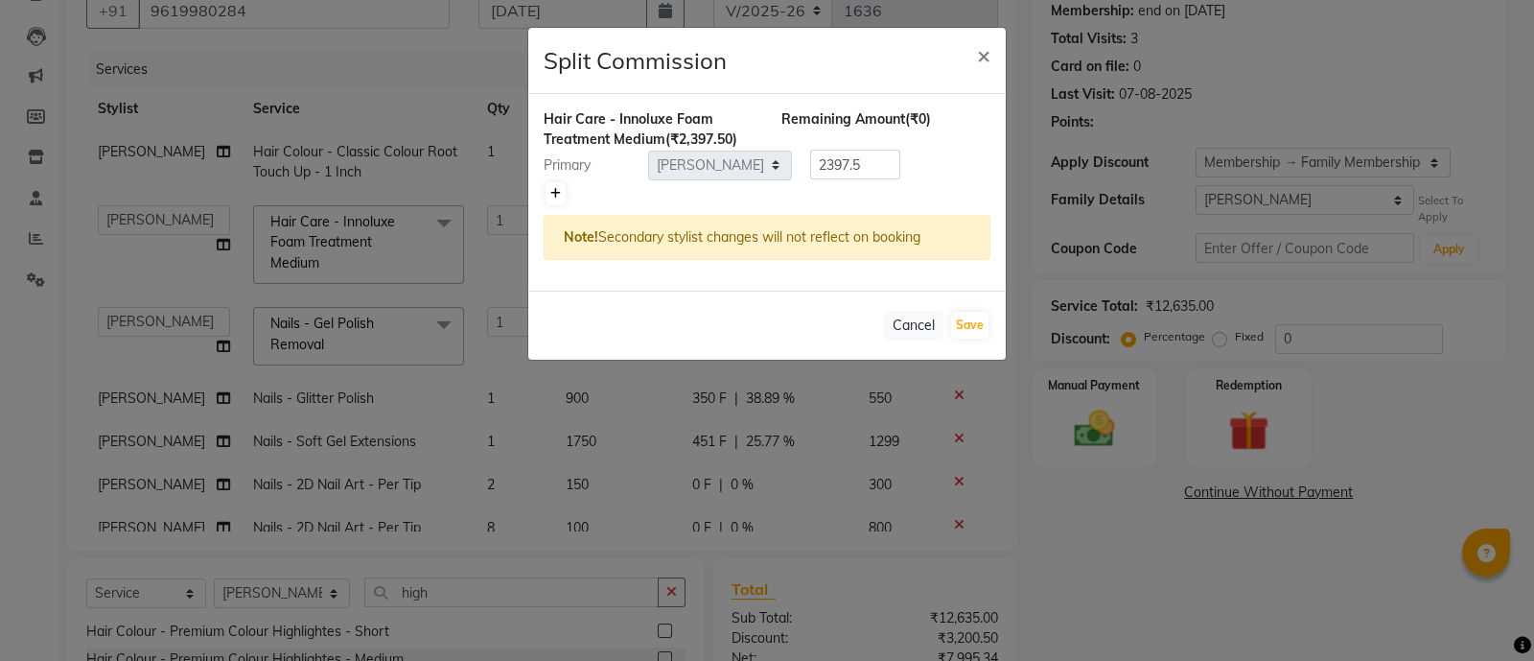
click at [558, 192] on icon at bounding box center [555, 194] width 11 height 12
type input "1198.75"
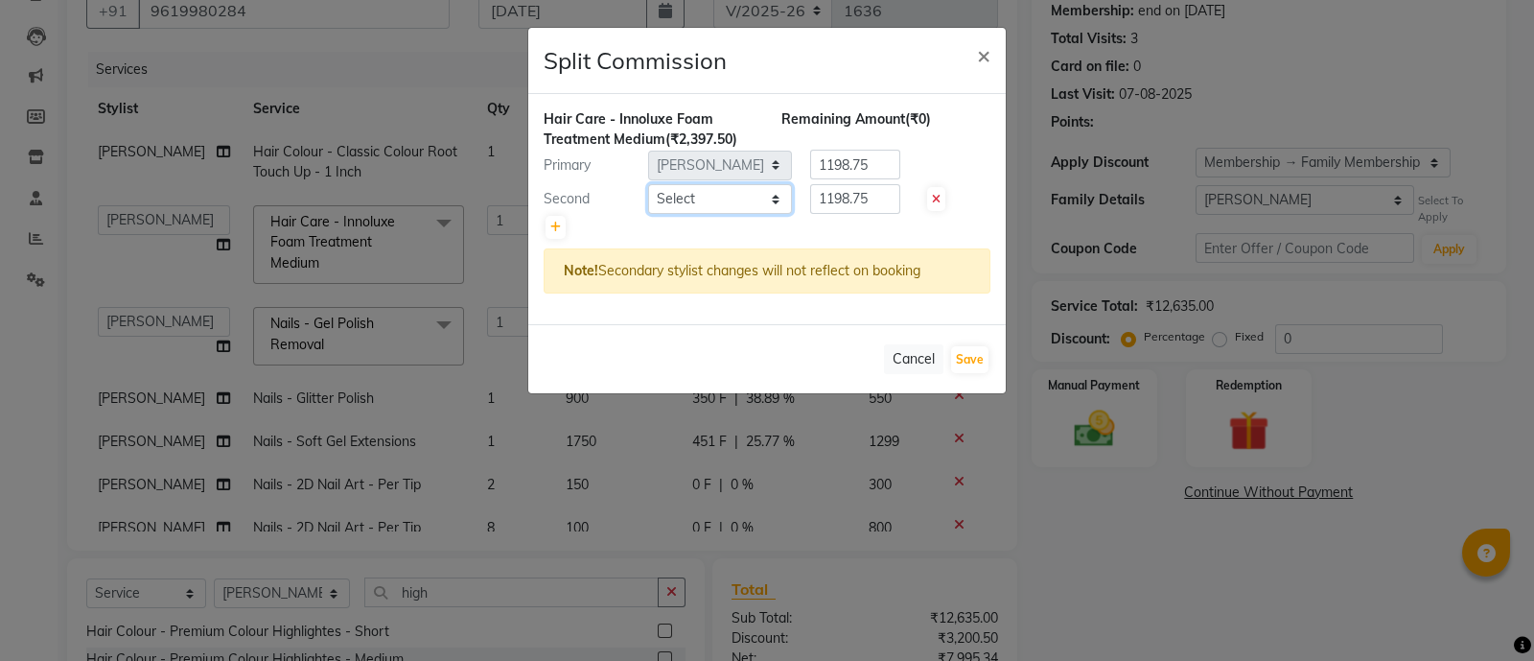
drag, startPoint x: 558, startPoint y: 192, endPoint x: 699, endPoint y: 194, distance: 140.9
click at [699, 194] on select "Select [PERSON_NAME] Mohammmed [PERSON_NAME] [PERSON_NAME] [PERSON_NAME] [PERSO…" at bounding box center [720, 199] width 144 height 30
select select "36059"
click at [648, 184] on select "Select [PERSON_NAME] Mohammmed [PERSON_NAME] [PERSON_NAME] [PERSON_NAME] [PERSO…" at bounding box center [720, 199] width 144 height 30
click at [975, 358] on button "Save" at bounding box center [969, 359] width 37 height 27
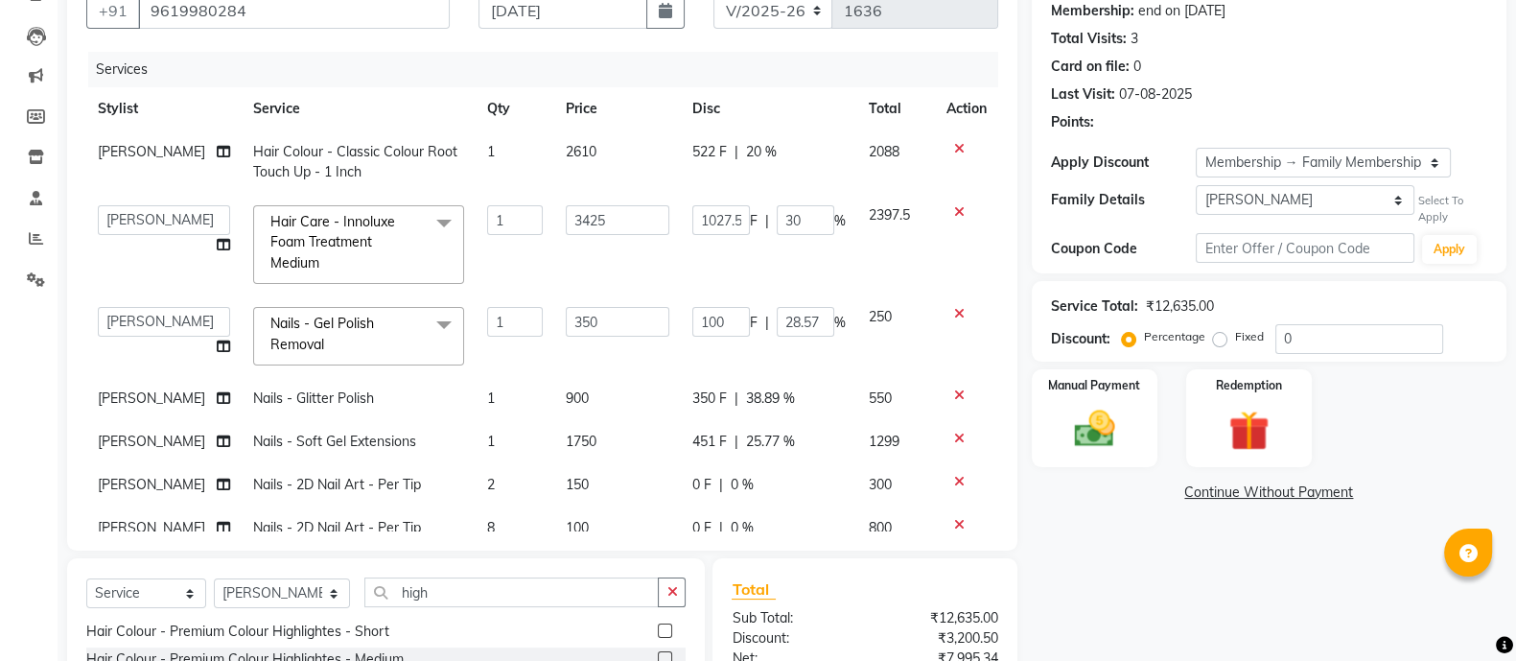
scroll to position [414, 0]
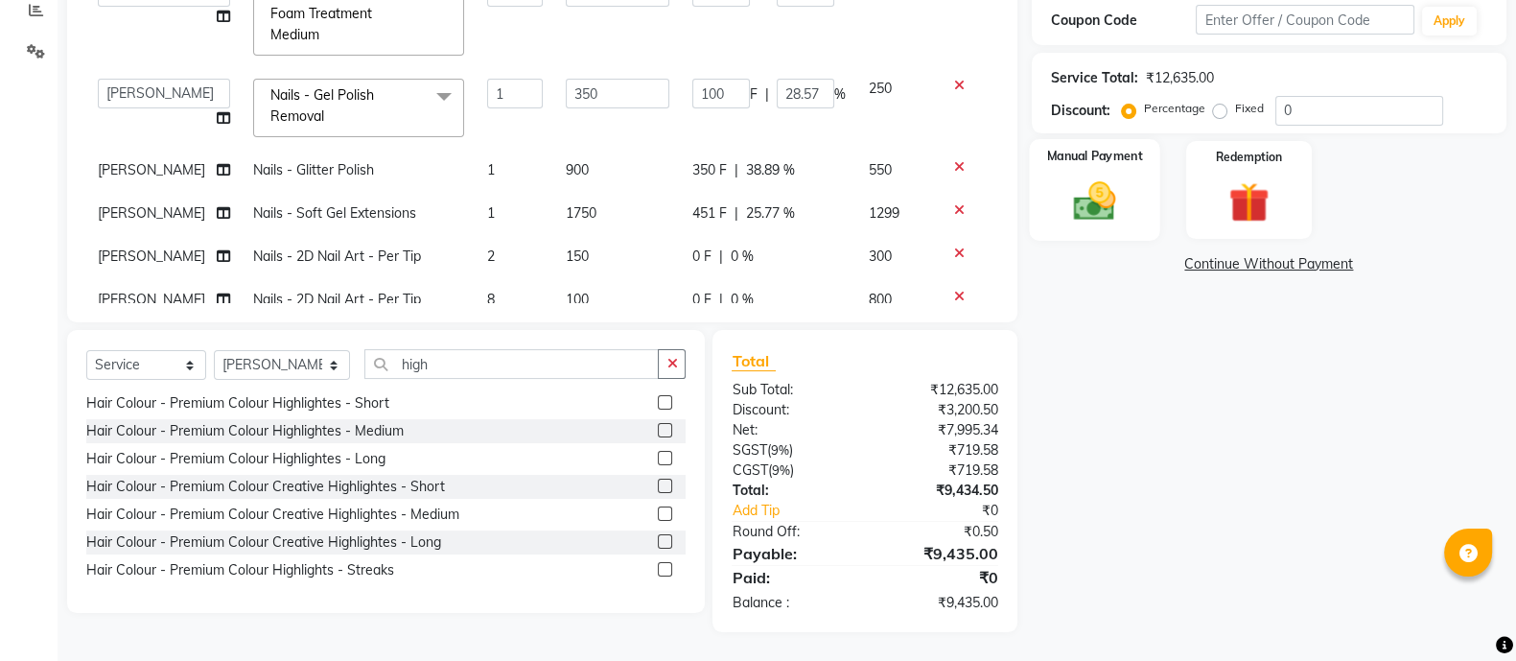
click at [1077, 195] on img at bounding box center [1094, 200] width 68 height 48
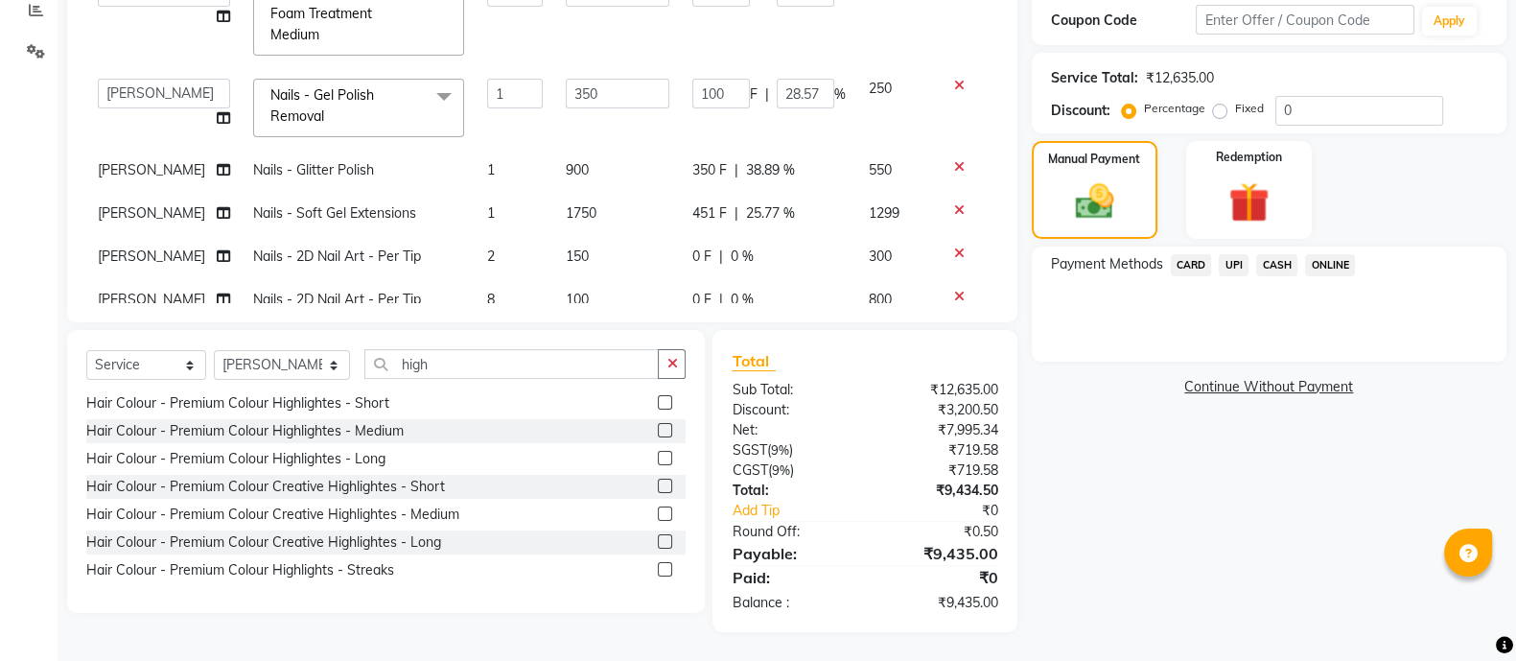
click at [1189, 265] on span "CARD" at bounding box center [1191, 265] width 41 height 22
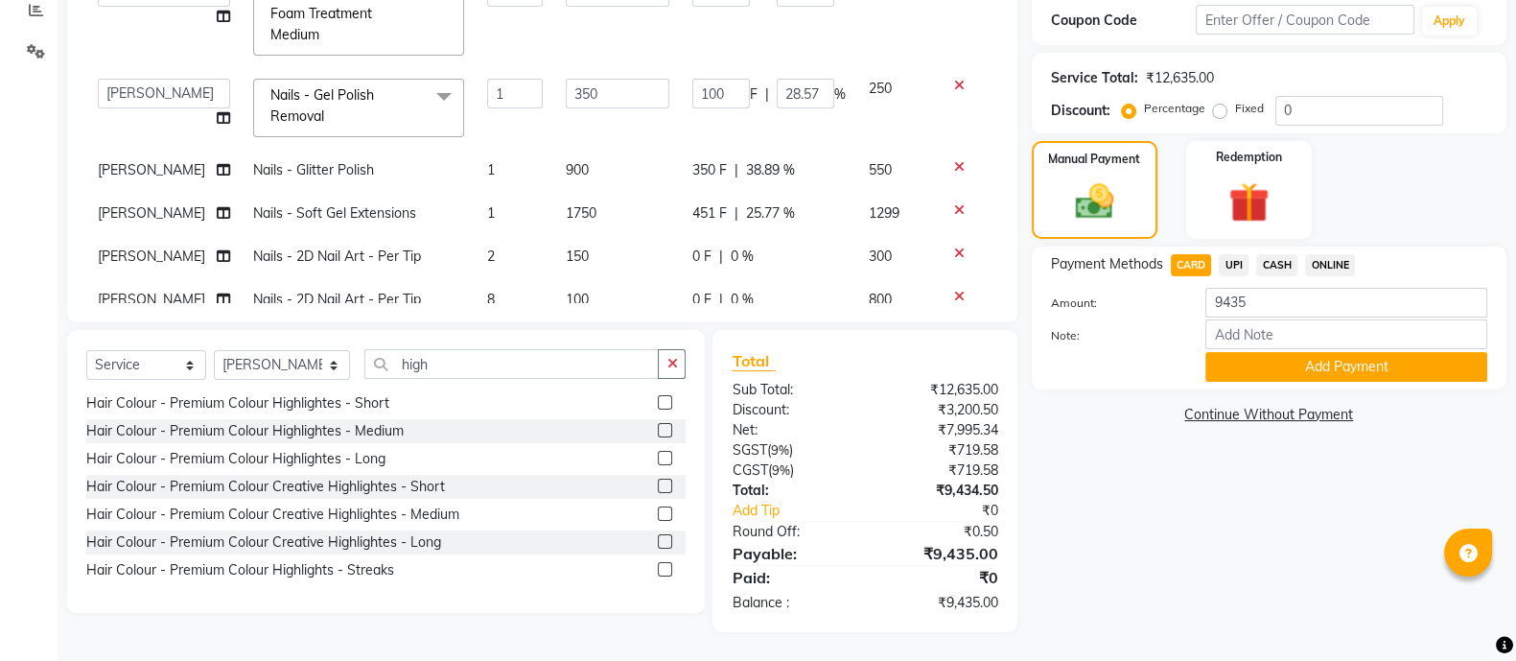
click at [1327, 265] on span "ONLINE" at bounding box center [1330, 265] width 50 height 22
click at [1251, 306] on input "9435" at bounding box center [1346, 303] width 282 height 30
type input "9792"
click at [1309, 365] on button "Add Payment" at bounding box center [1346, 367] width 282 height 30
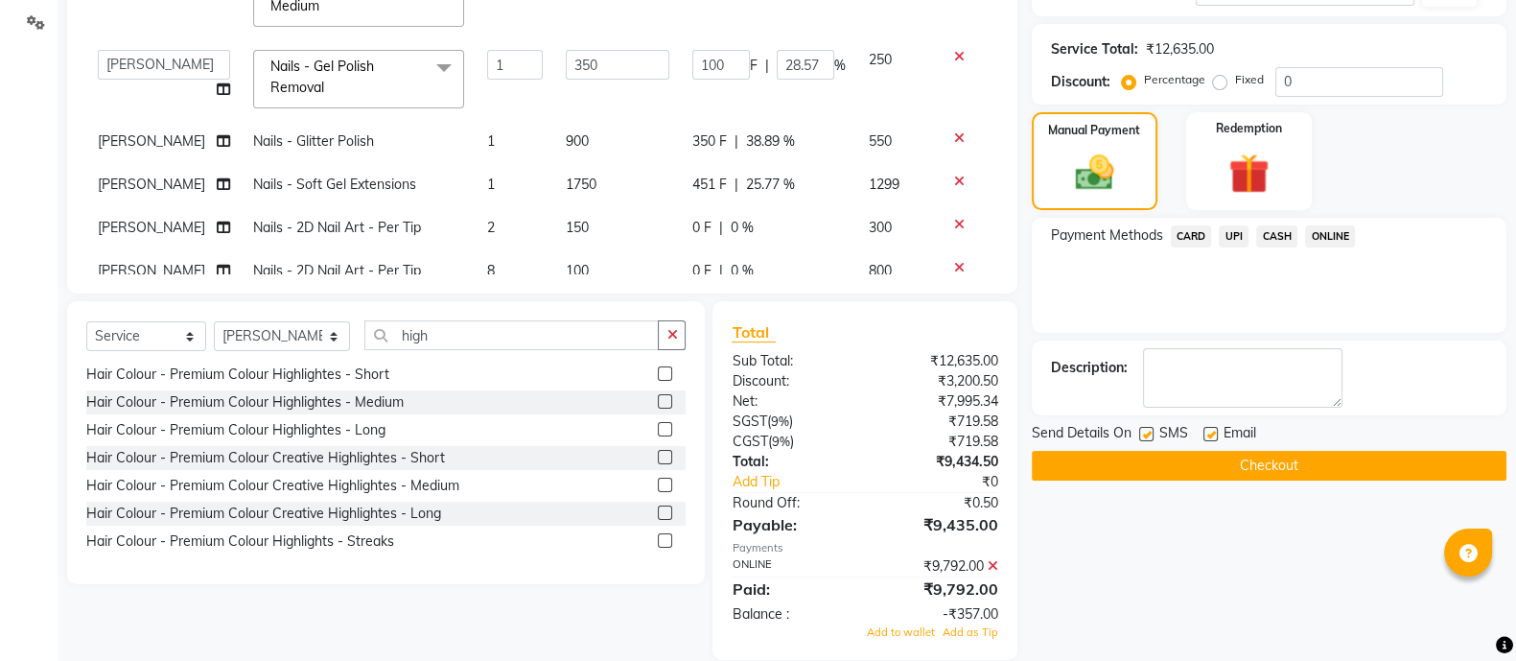
scroll to position [567, 0]
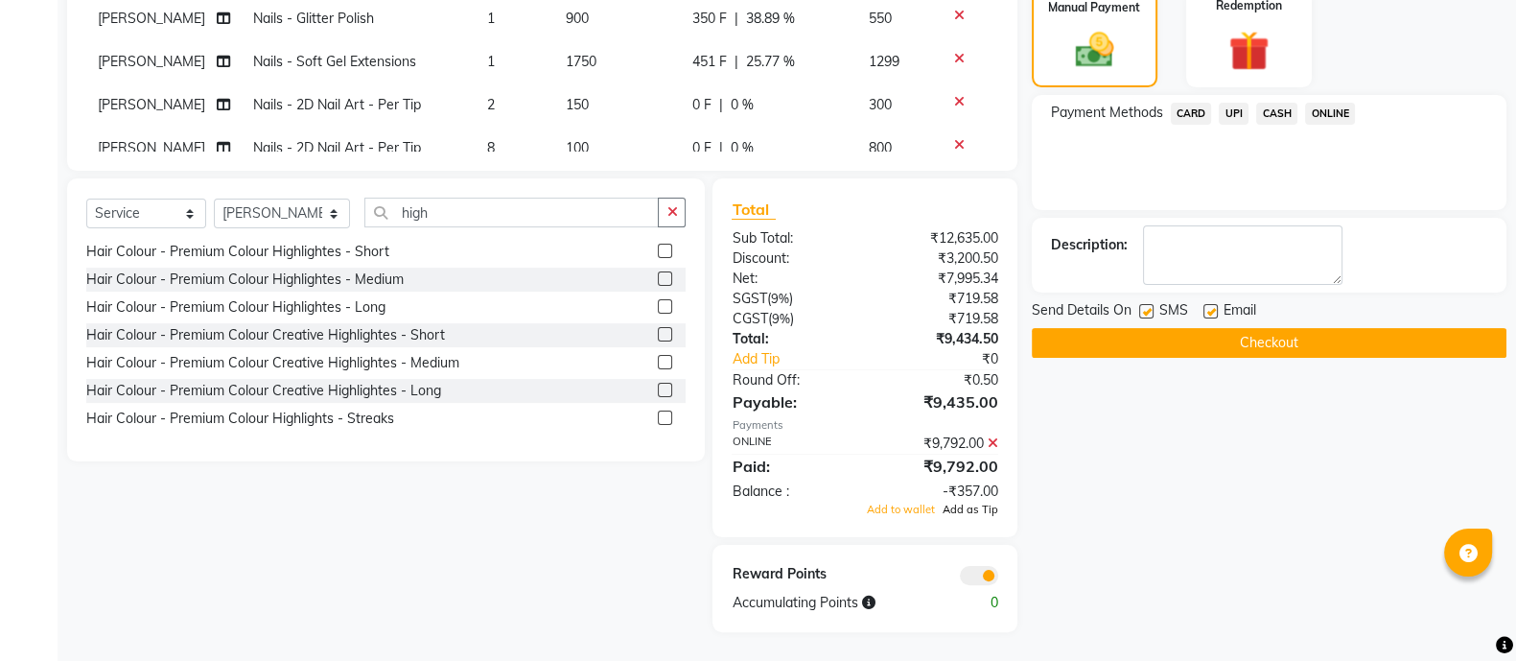
click at [962, 503] on span "Add as Tip" at bounding box center [970, 508] width 56 height 13
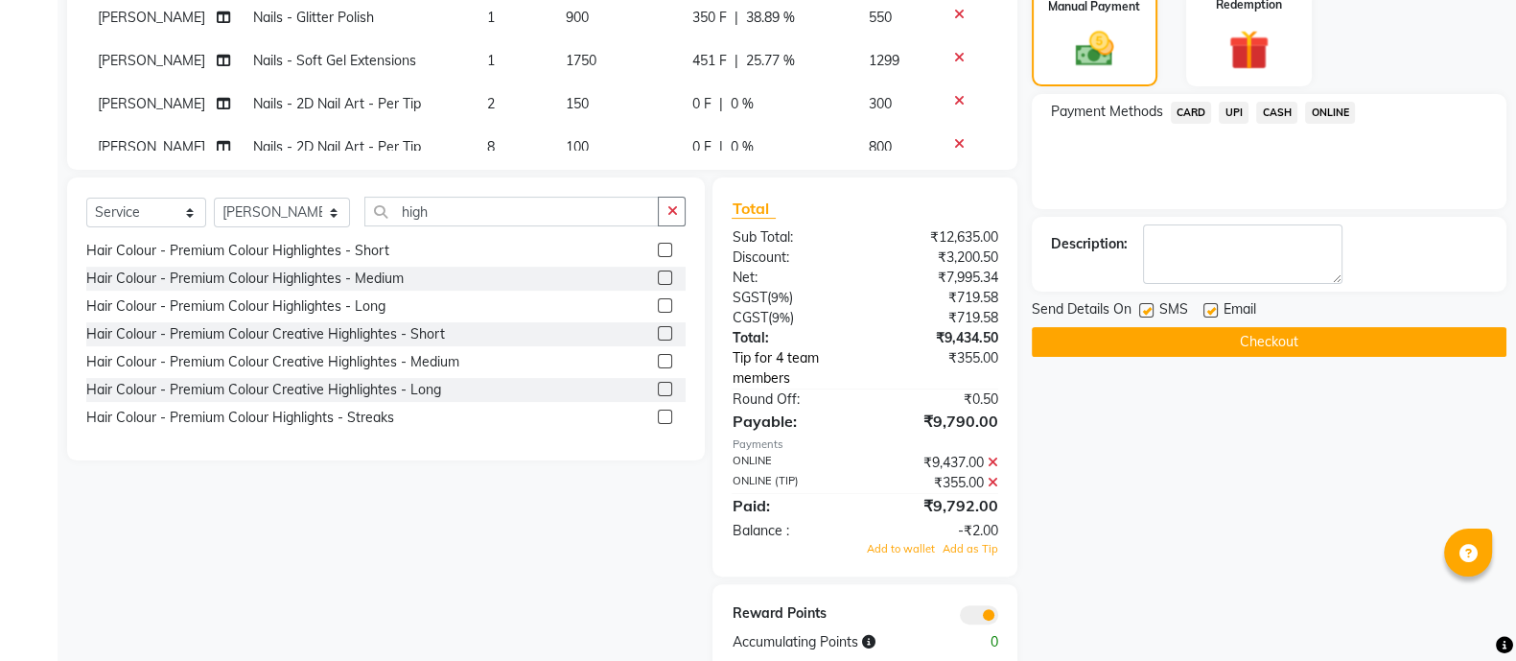
click at [791, 360] on link "Tip for 4 team members" at bounding box center [803, 368] width 172 height 40
select select "70633"
select select "36059"
select select "59538"
select select "36089"
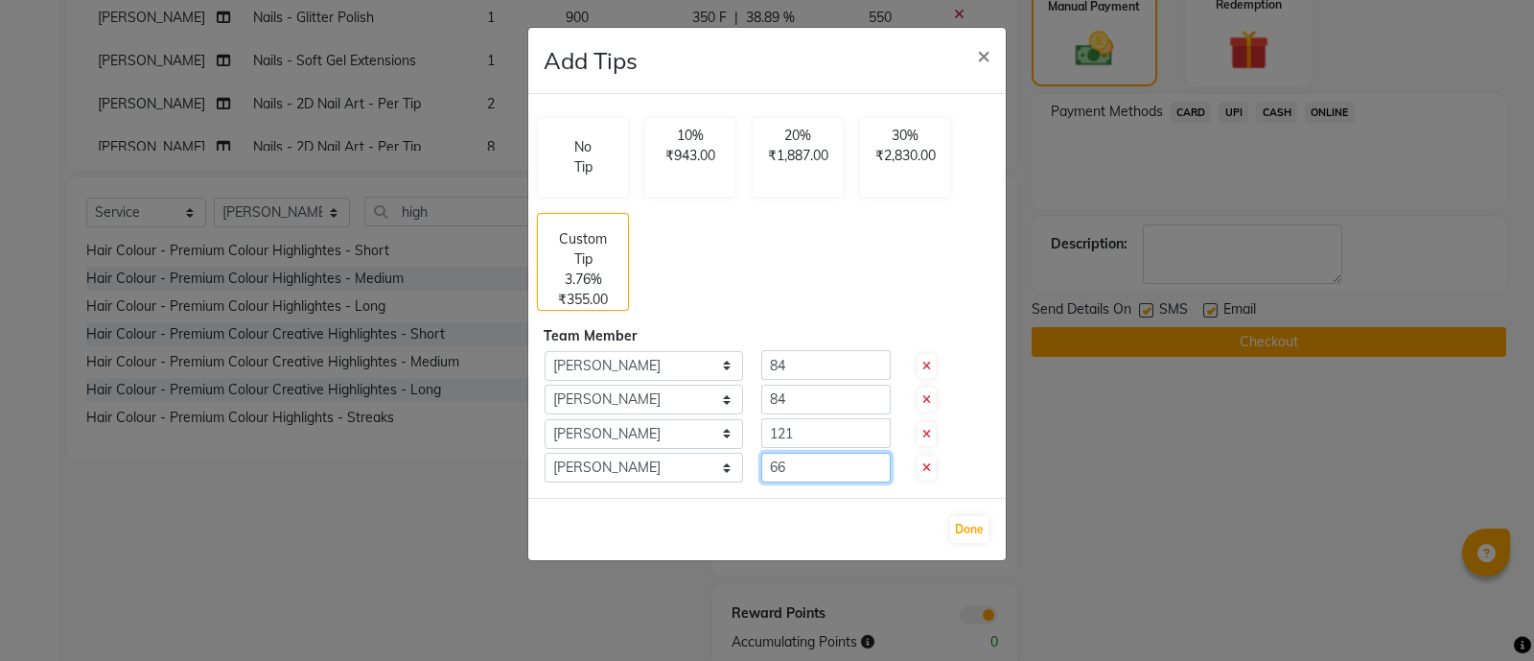
click at [798, 464] on input "66" at bounding box center [825, 468] width 129 height 30
type input "6"
click at [794, 361] on input "84" at bounding box center [825, 365] width 129 height 30
type input "8"
click at [803, 395] on input "84" at bounding box center [825, 399] width 129 height 30
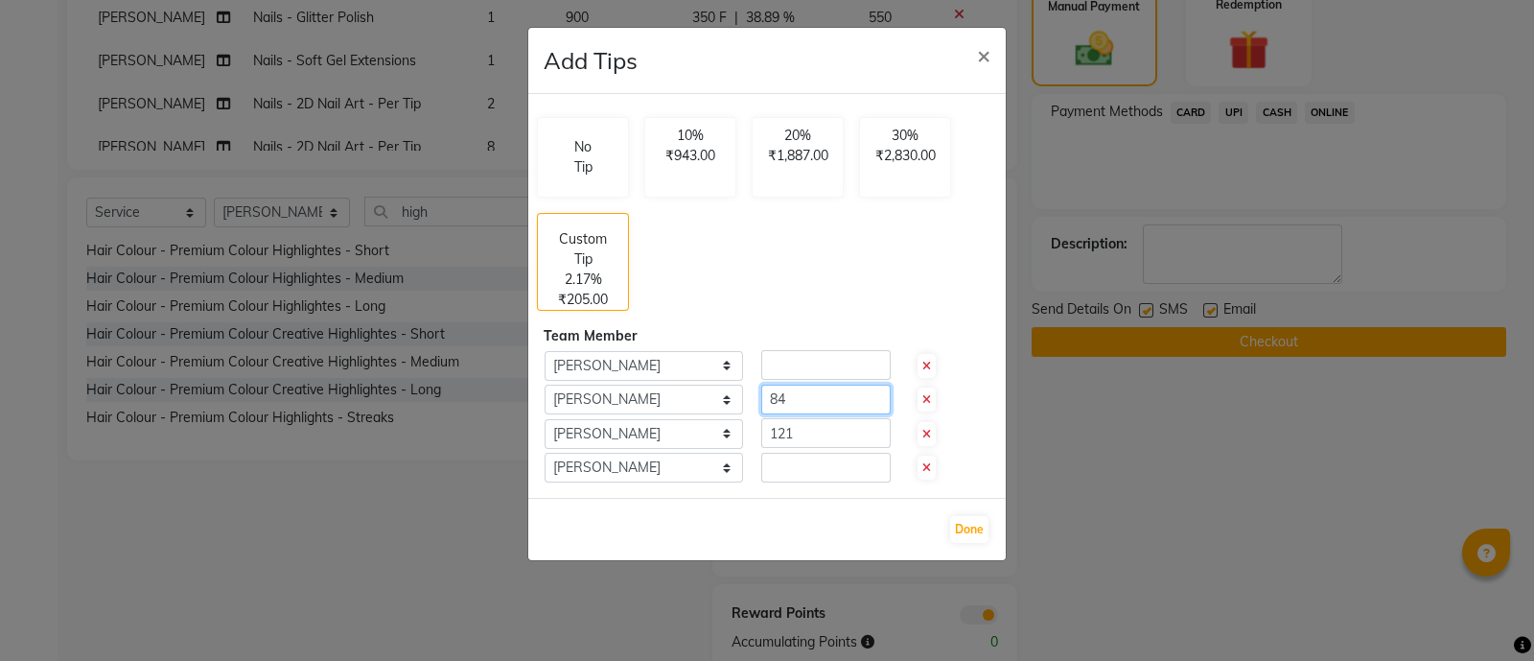
type input "8"
click at [804, 429] on input "121" at bounding box center [825, 433] width 129 height 30
type input "1"
type input "119"
click at [798, 395] on input "number" at bounding box center [825, 399] width 129 height 30
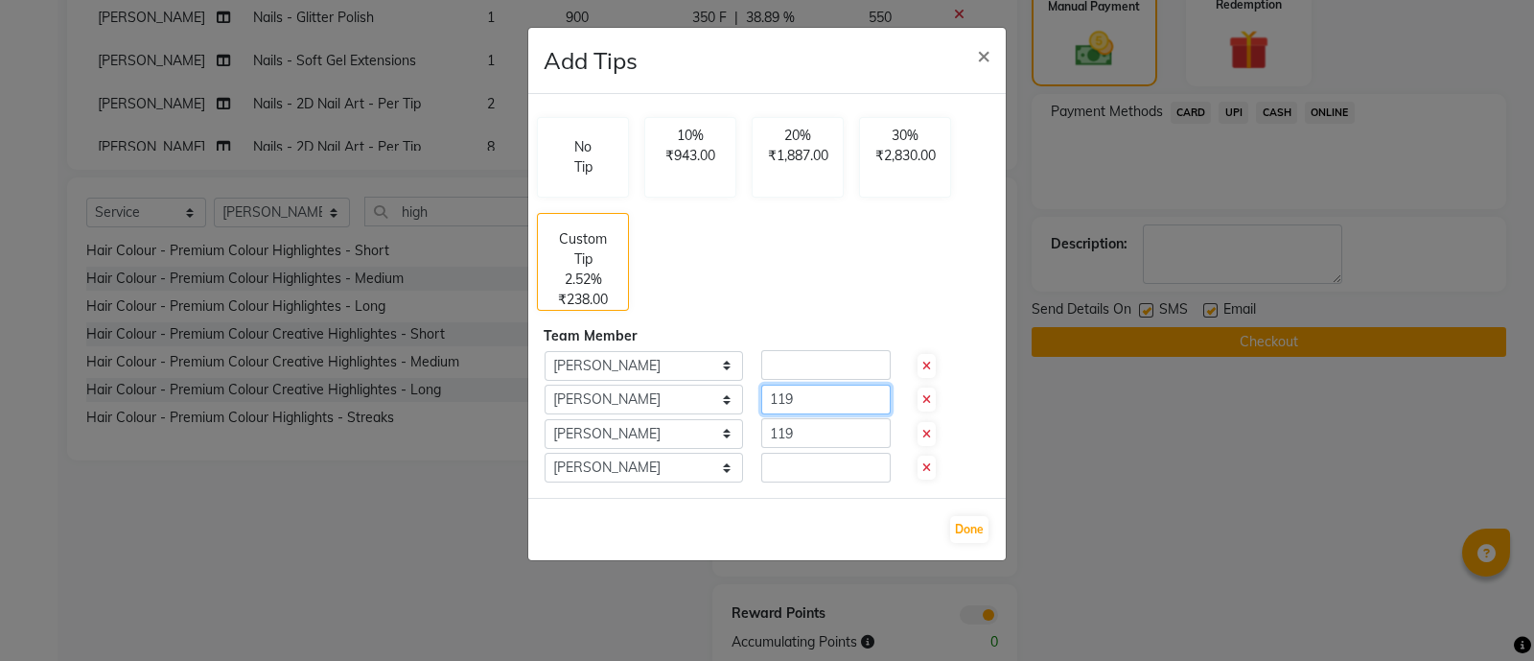
type input "119"
click at [781, 357] on input "number" at bounding box center [825, 365] width 129 height 30
type input "119"
click at [959, 519] on button "Done" at bounding box center [969, 529] width 38 height 27
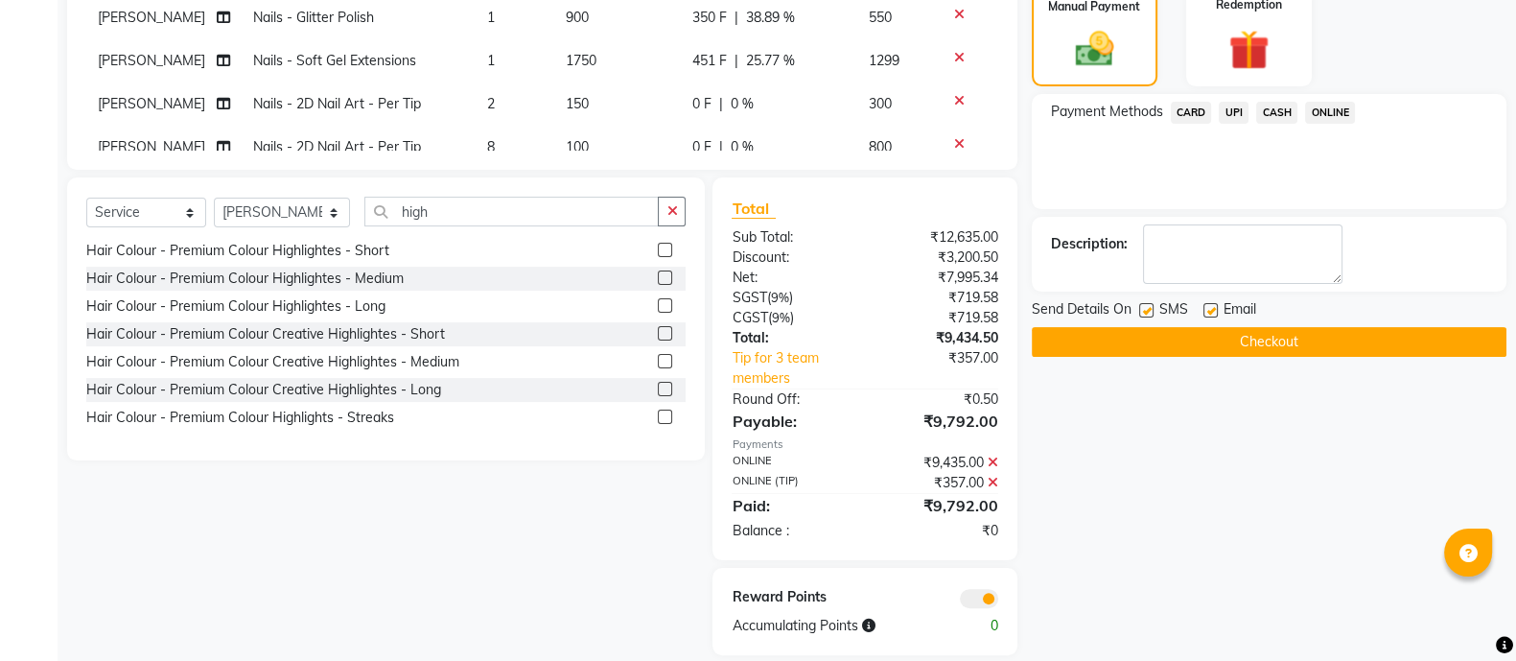
scroll to position [591, 0]
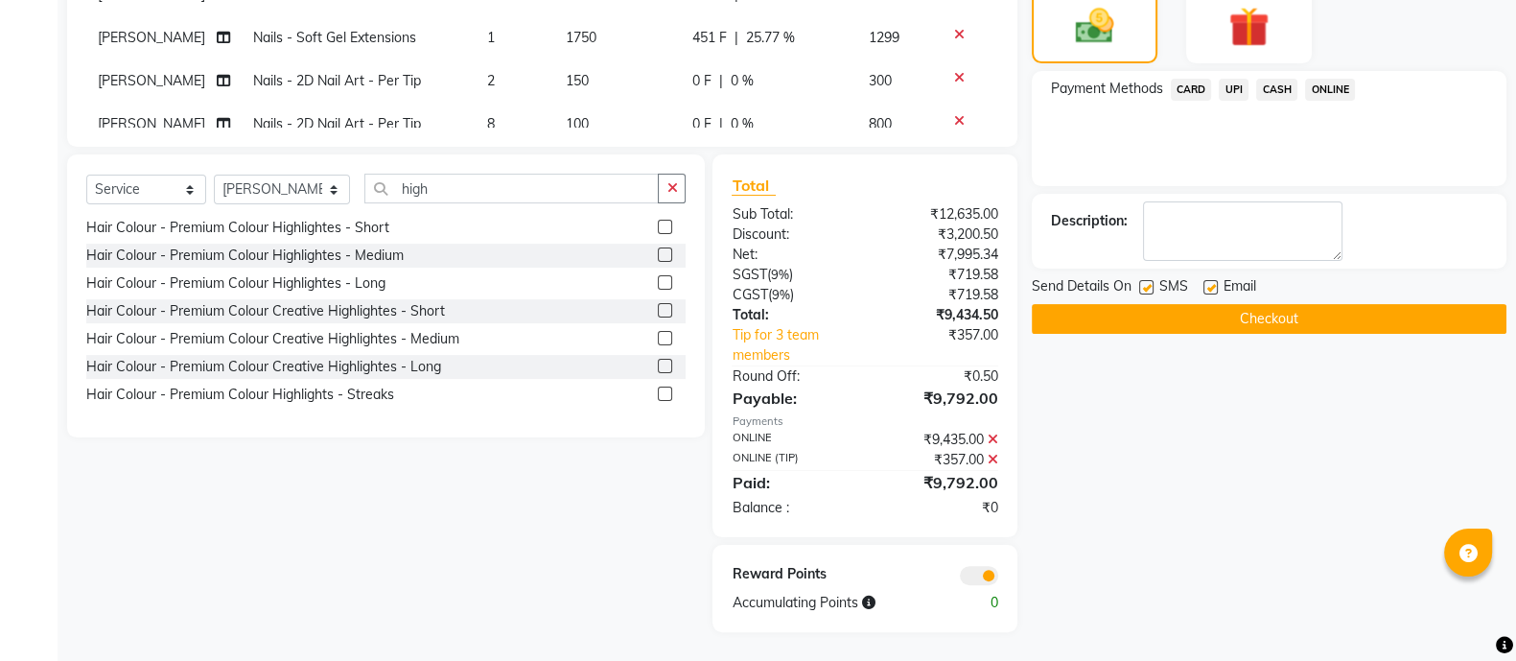
click at [1173, 310] on button "Checkout" at bounding box center [1269, 319] width 475 height 30
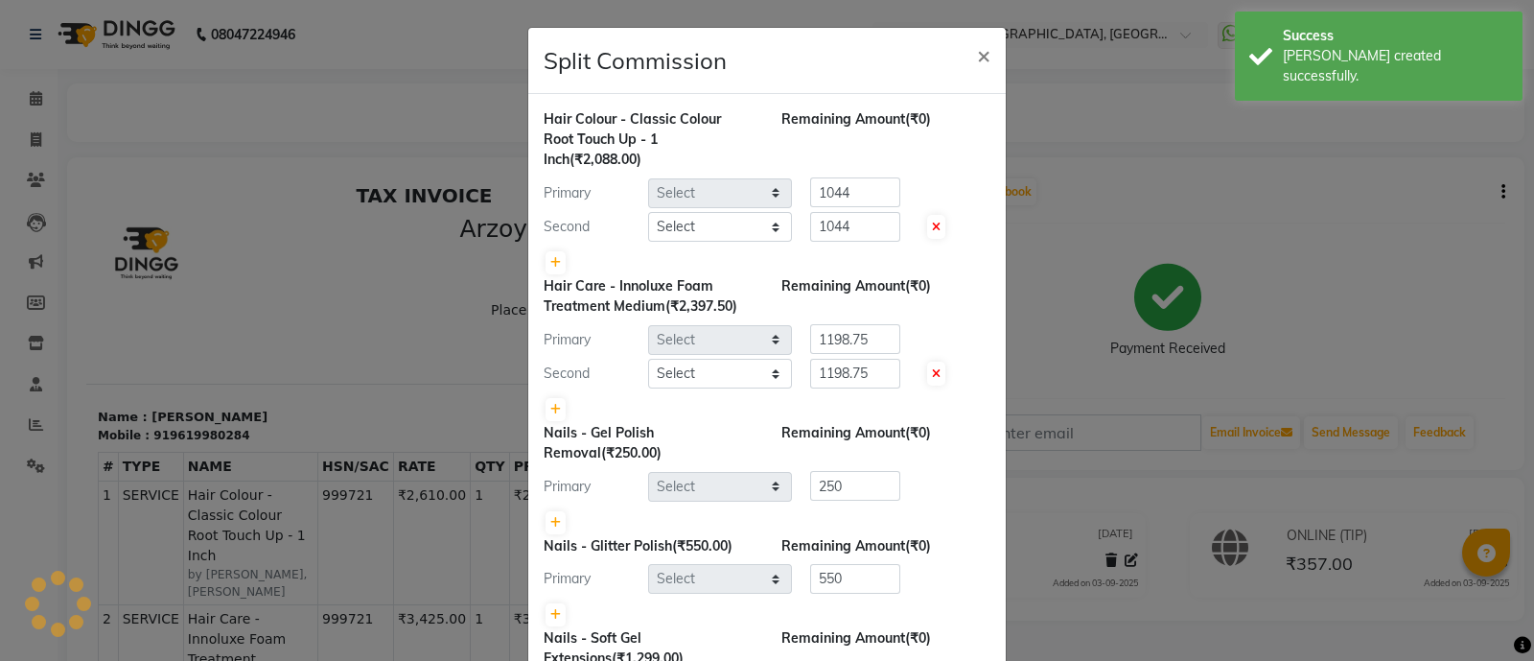
select select "70633"
select select "36059"
select select "70633"
select select "36059"
select select "59538"
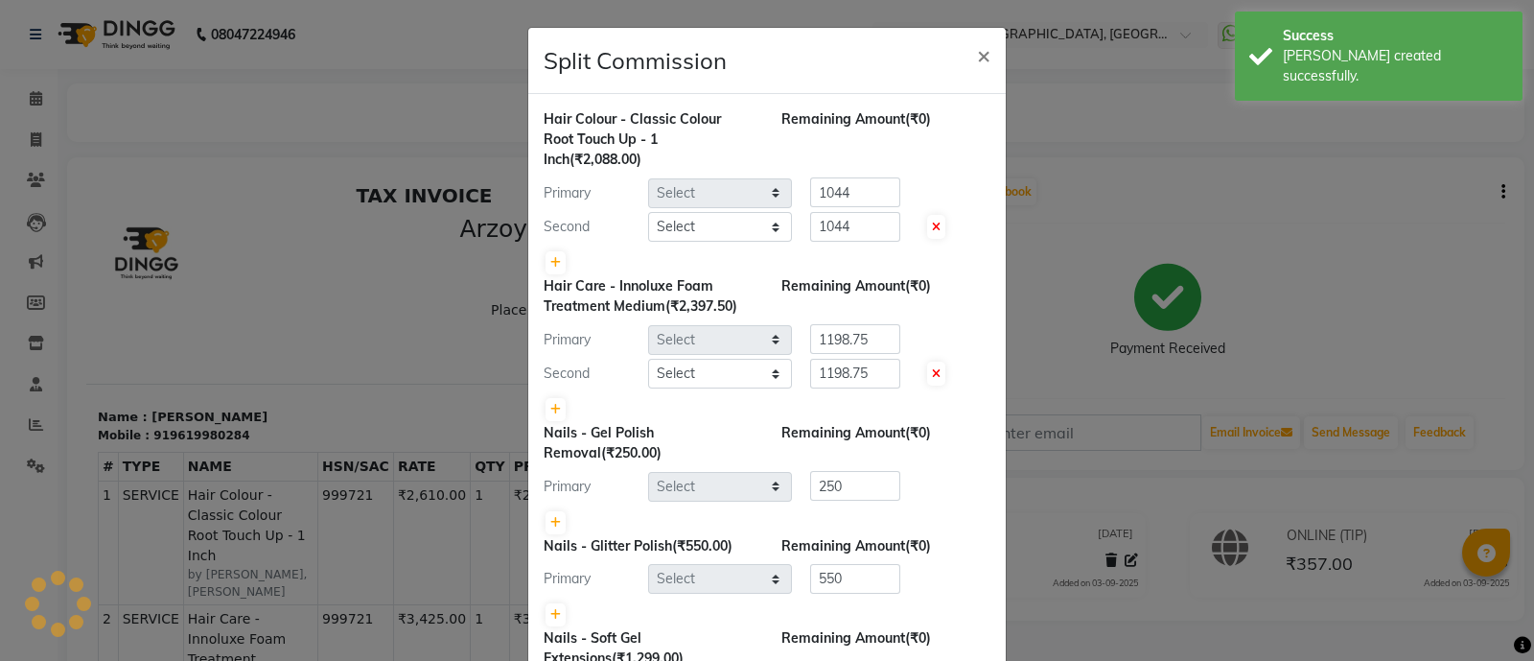
select select "59538"
select select "36089"
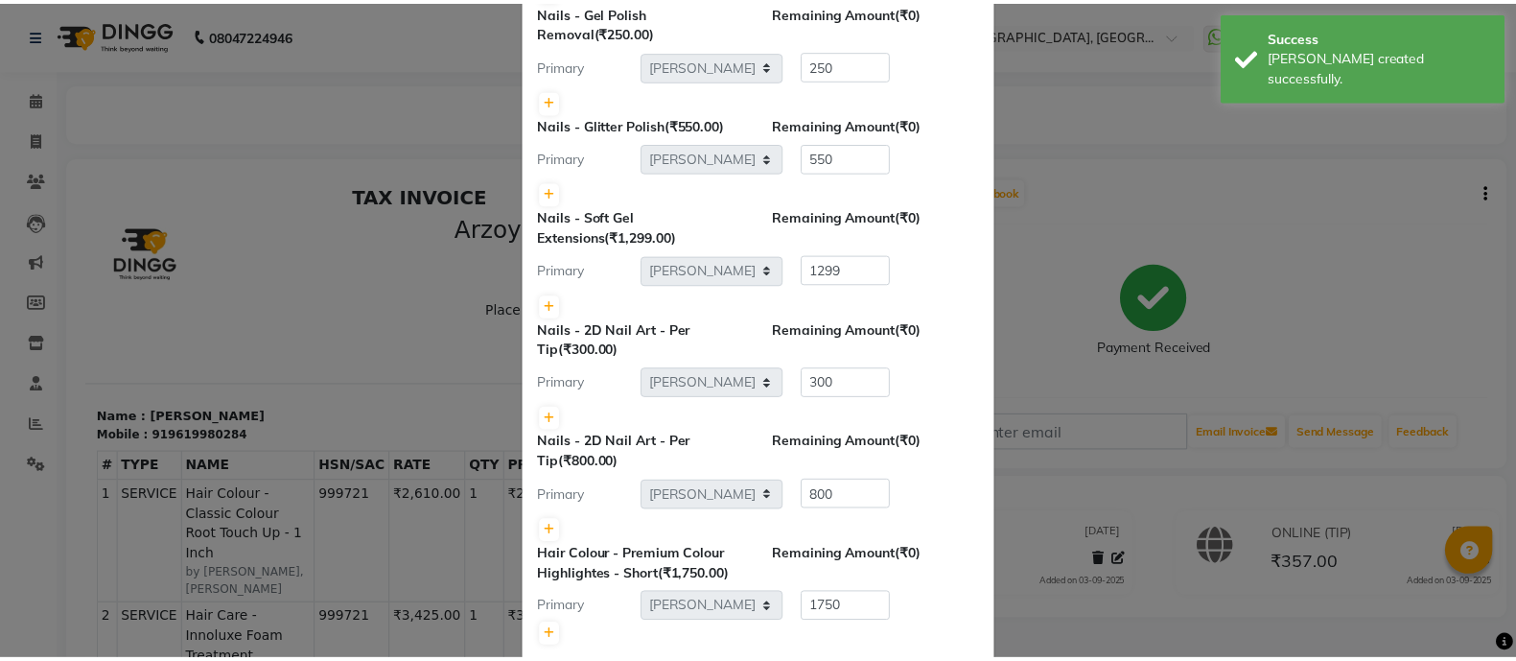
scroll to position [517, 0]
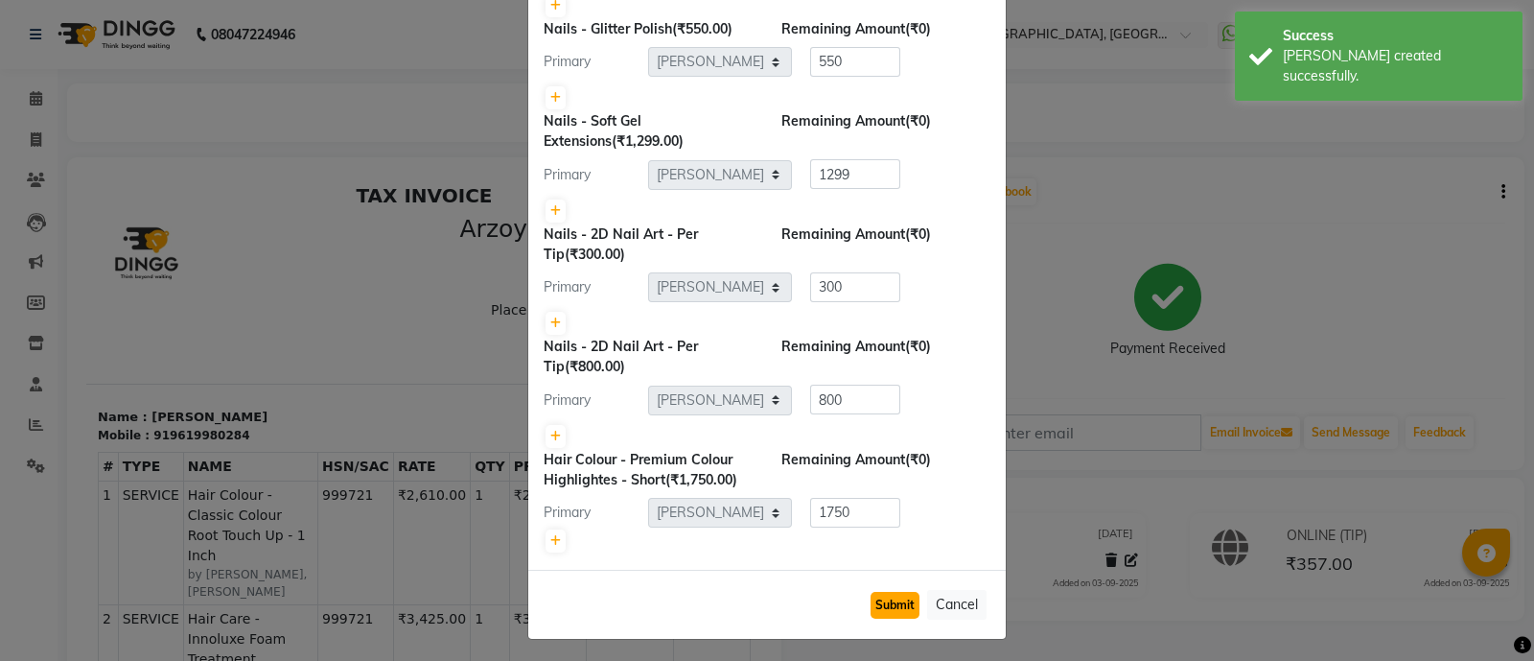
click at [879, 593] on button "Submit" at bounding box center [894, 605] width 49 height 27
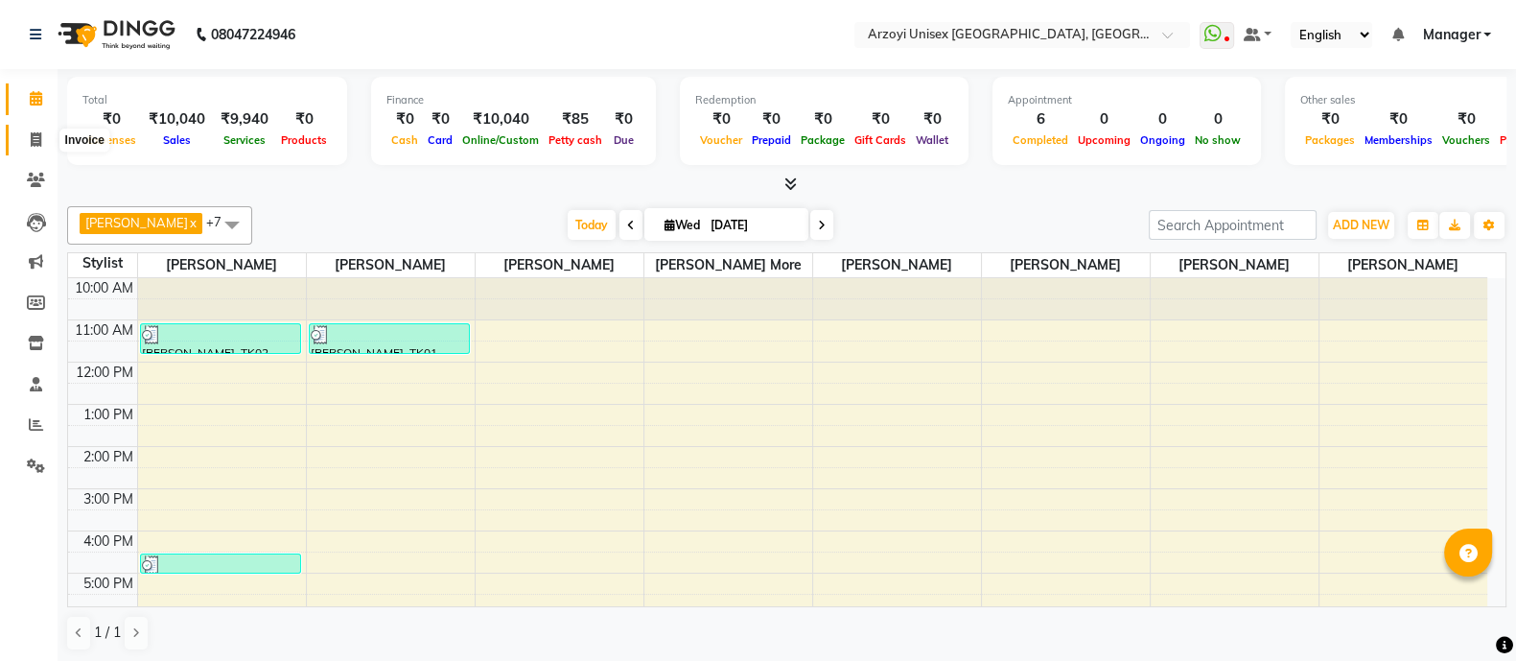
click at [34, 129] on span at bounding box center [36, 140] width 34 height 22
select select "5286"
select select "service"
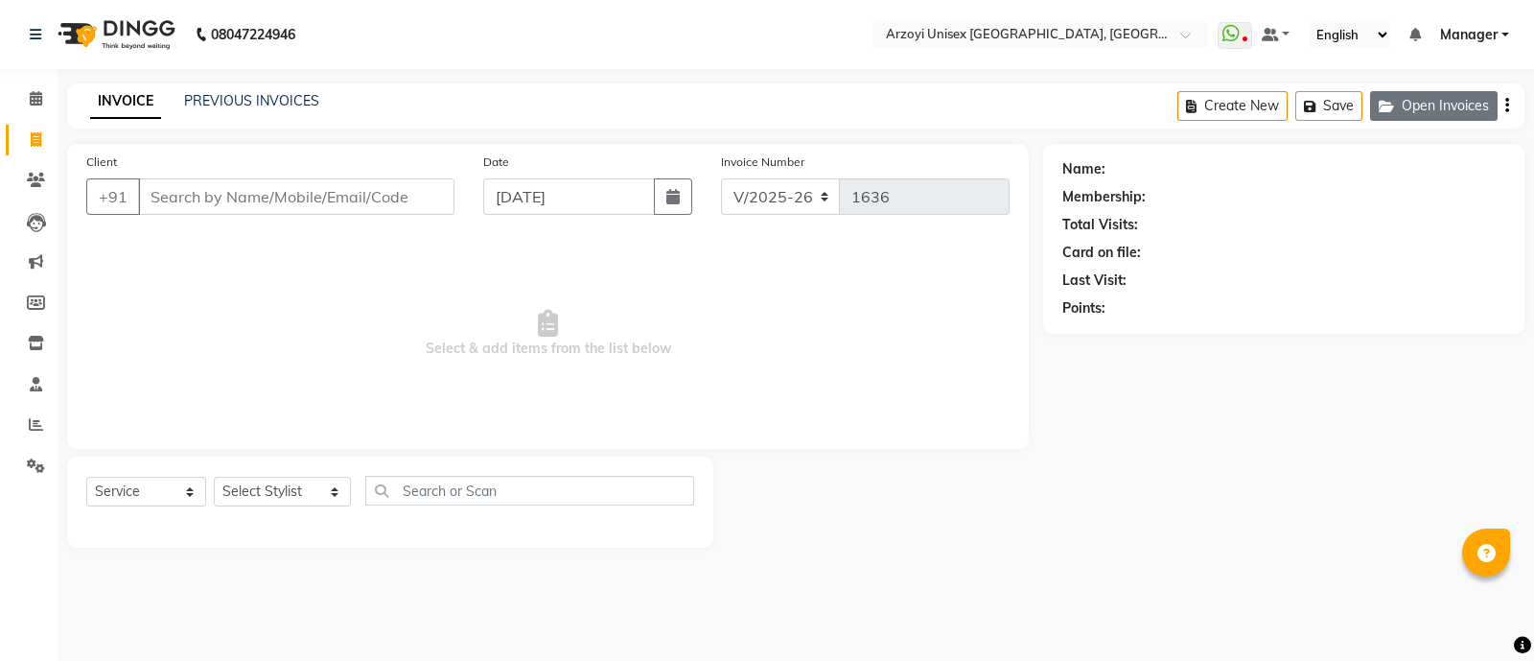
click at [1452, 101] on button "Open Invoices" at bounding box center [1434, 106] width 128 height 30
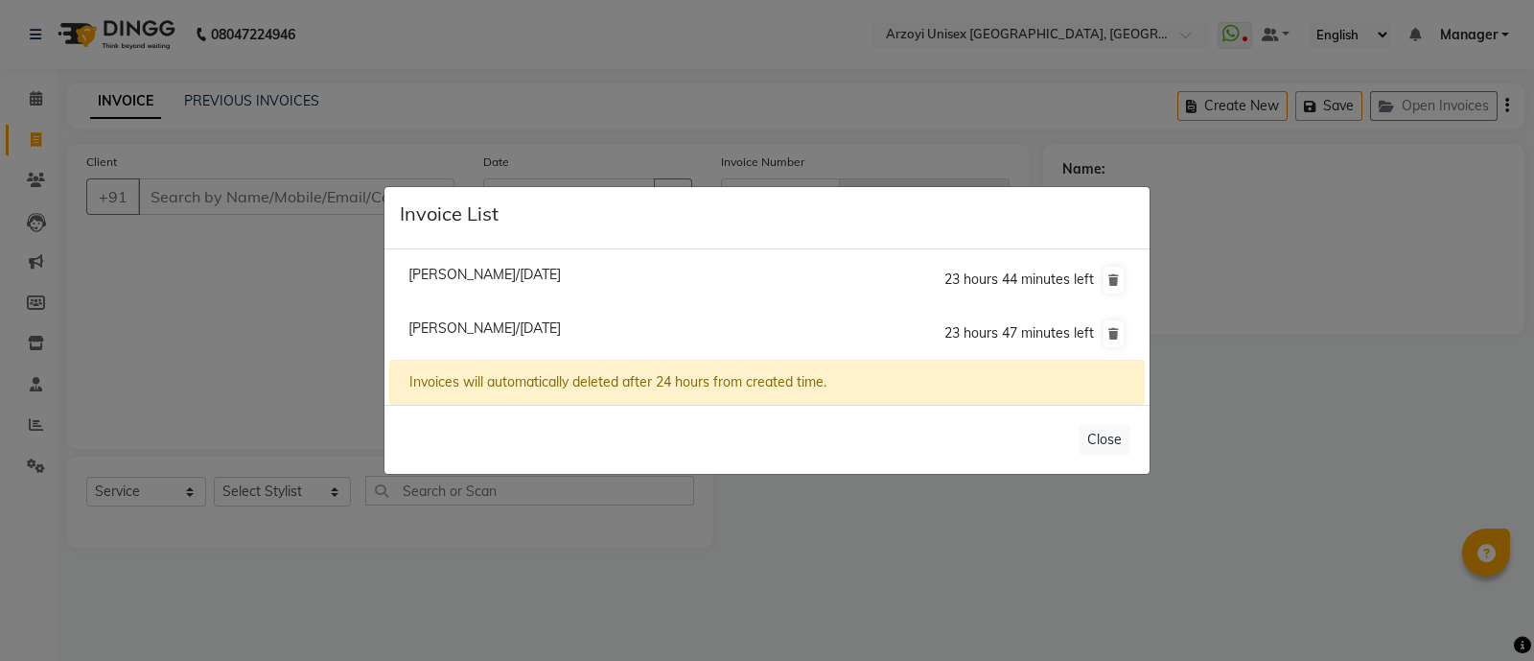
click at [476, 281] on span "[PERSON_NAME]/[DATE]" at bounding box center [484, 274] width 152 height 17
type input "9820633604"
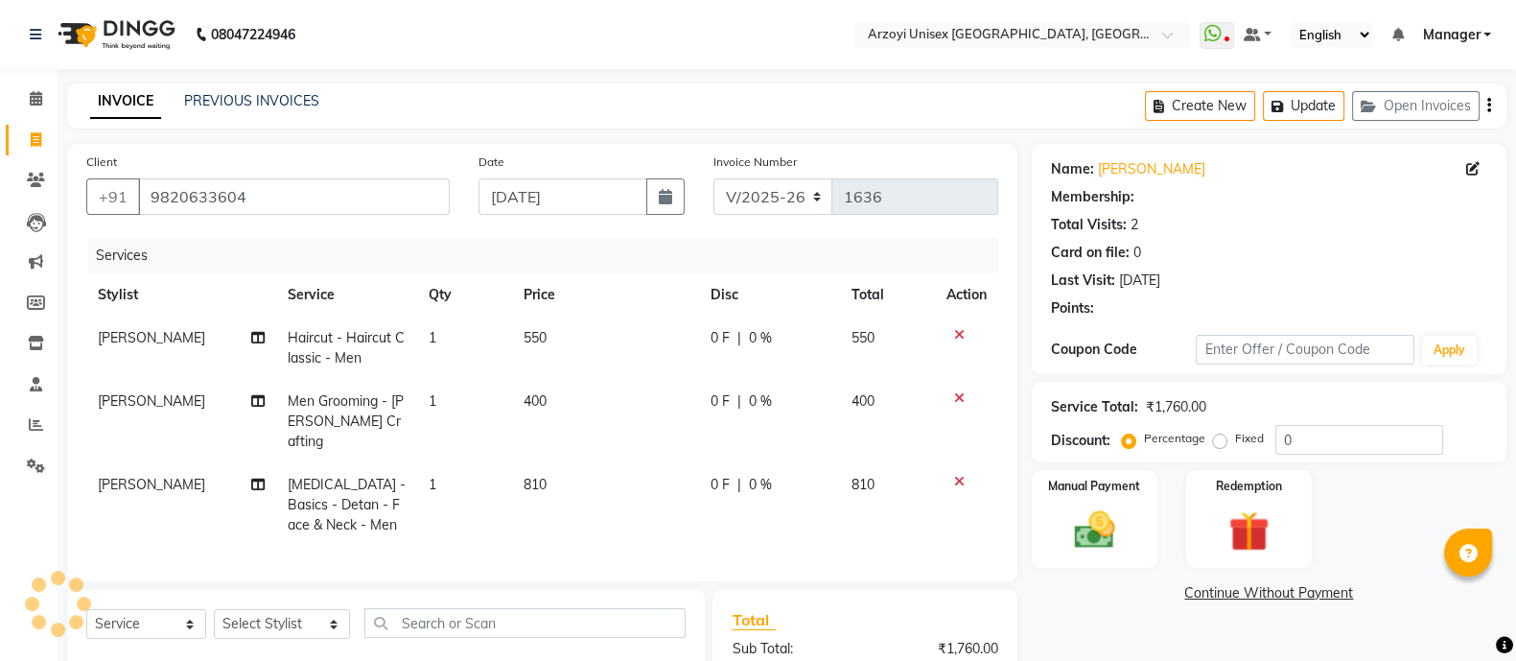
select select "2: Object"
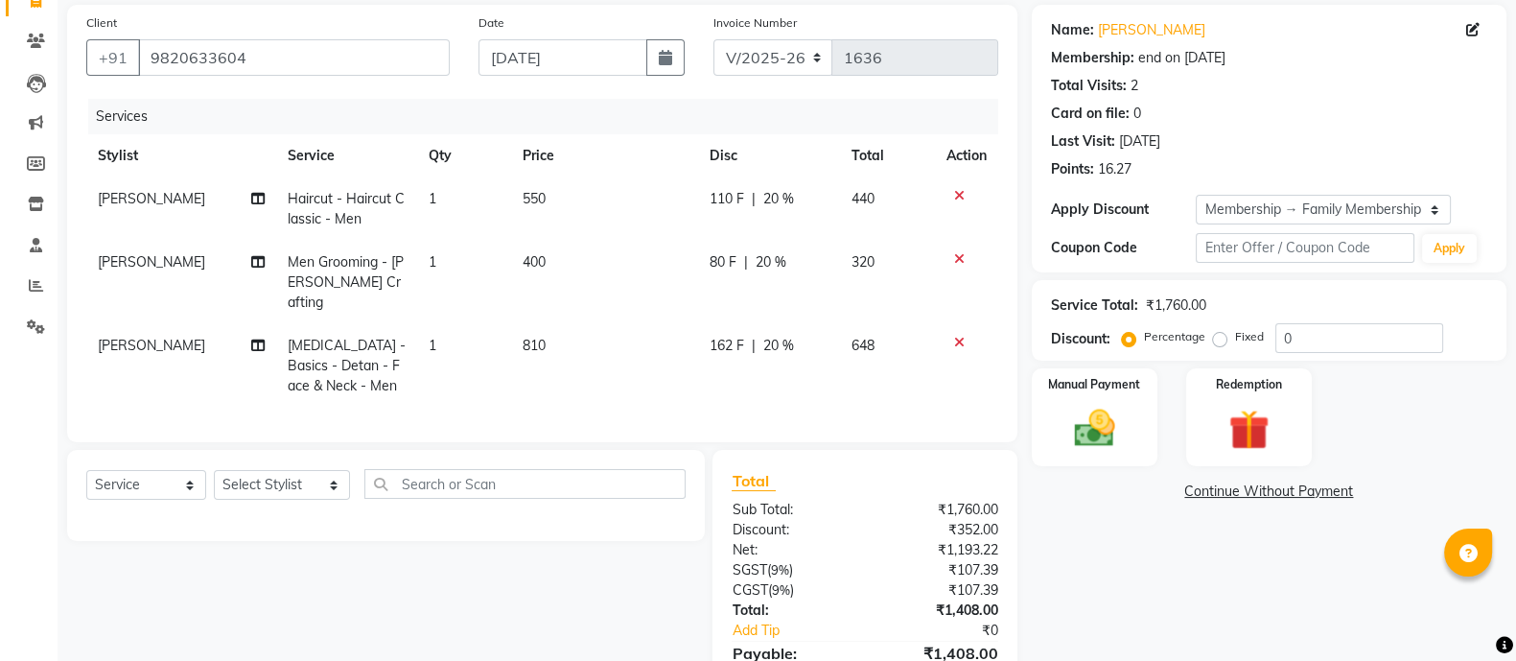
scroll to position [173, 0]
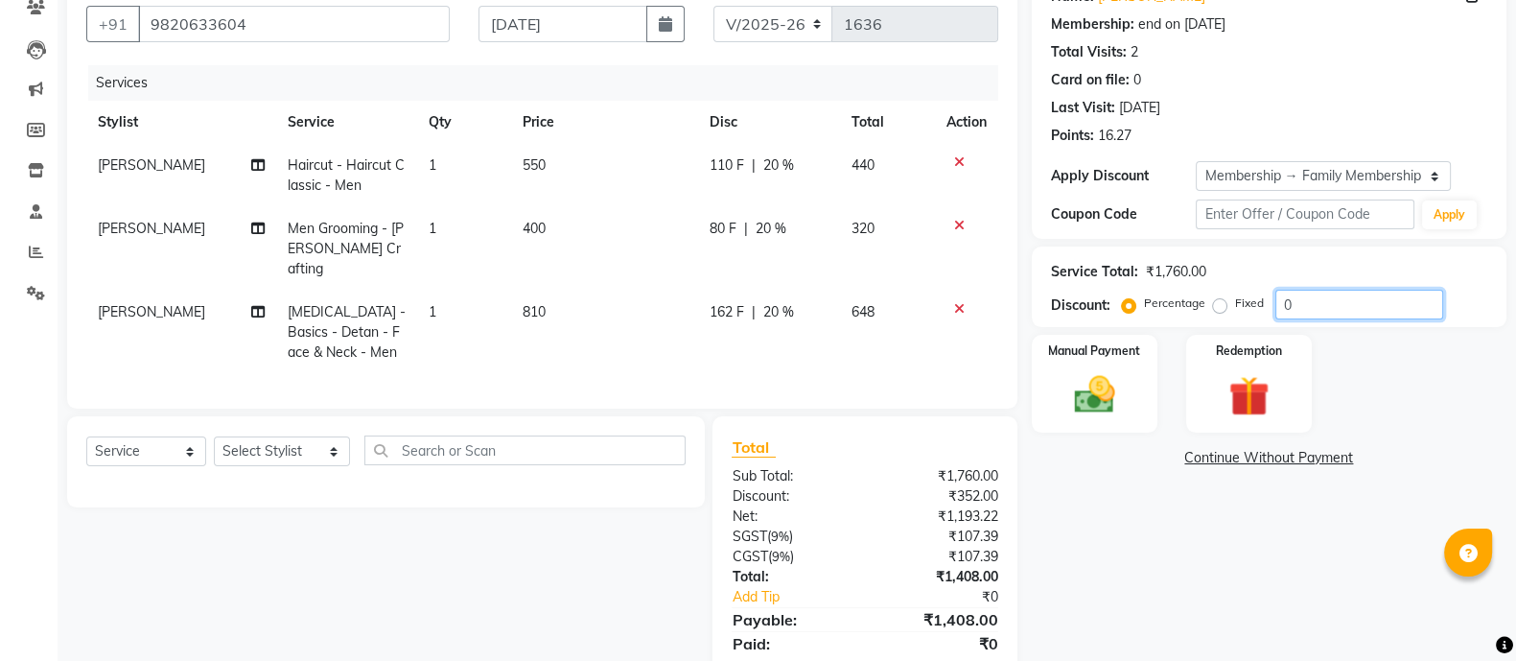
click at [1316, 298] on input "0" at bounding box center [1359, 305] width 168 height 30
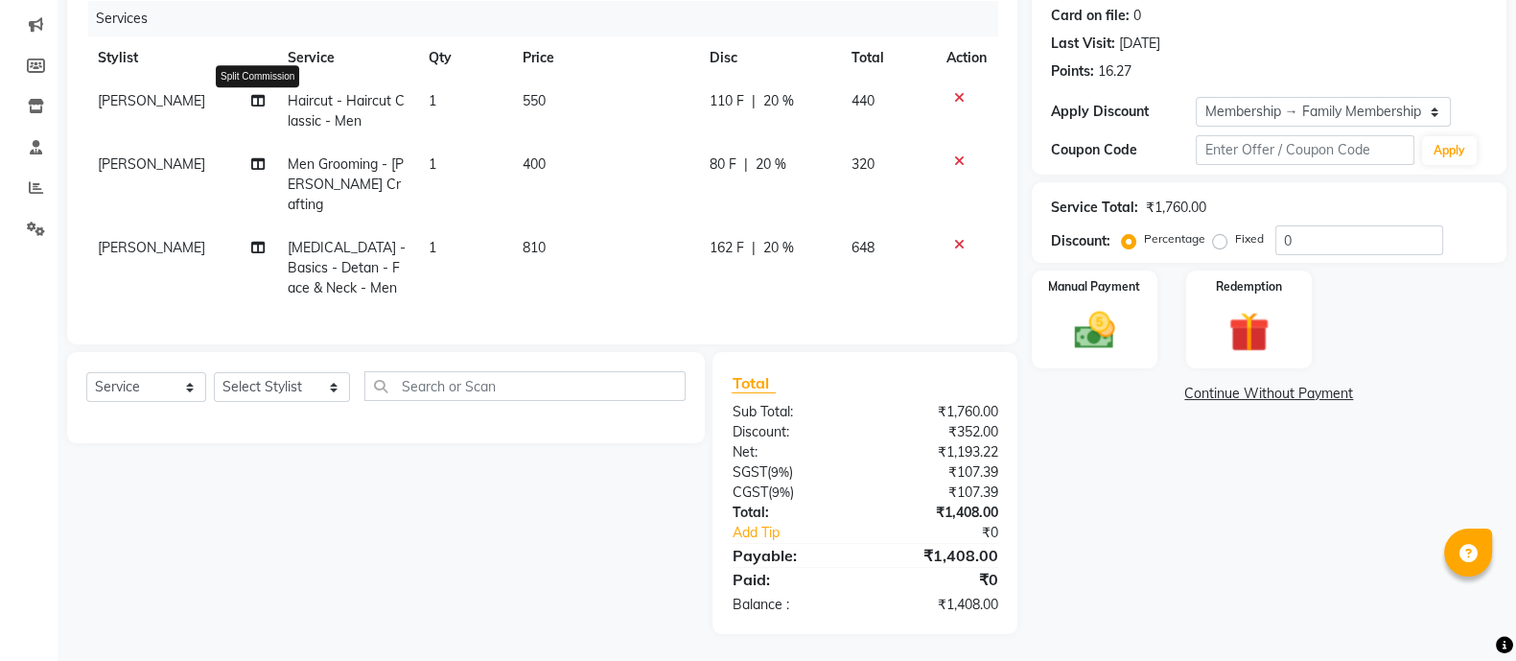
click at [251, 102] on icon at bounding box center [257, 100] width 13 height 13
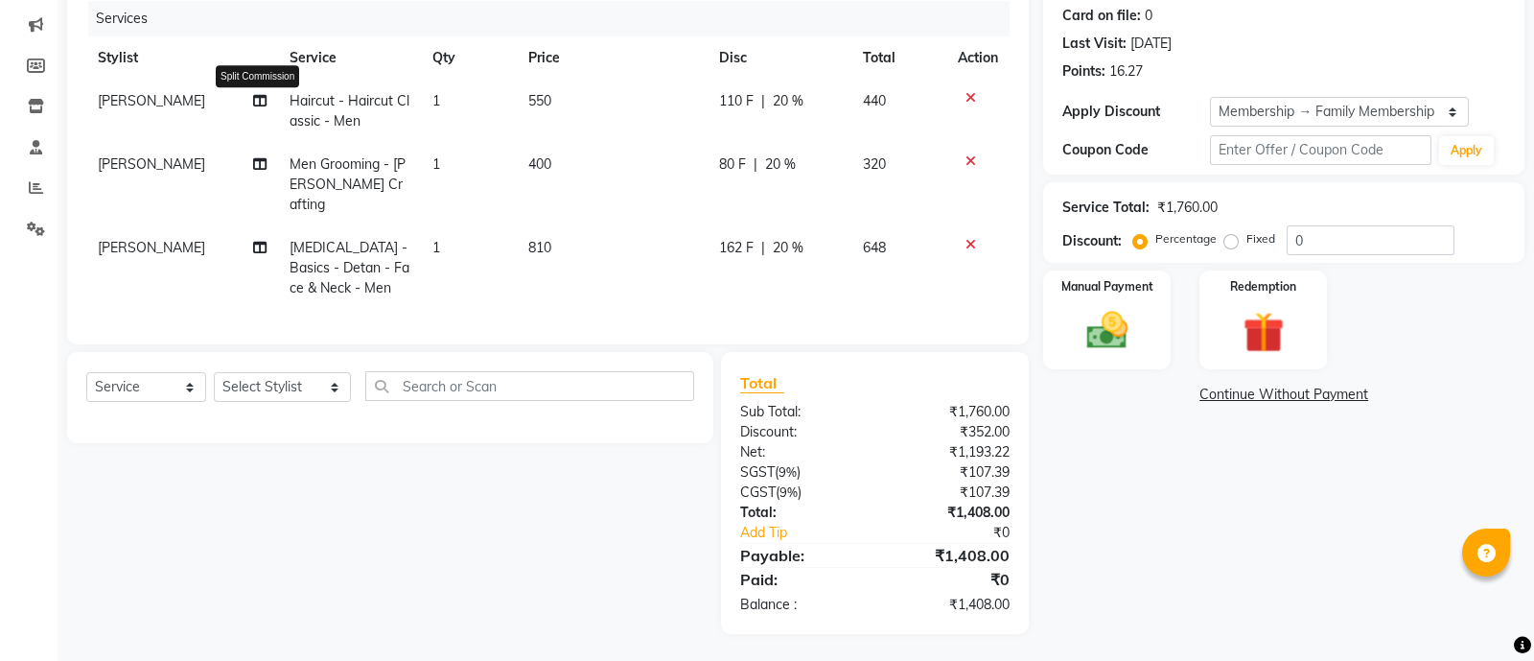
select select "70082"
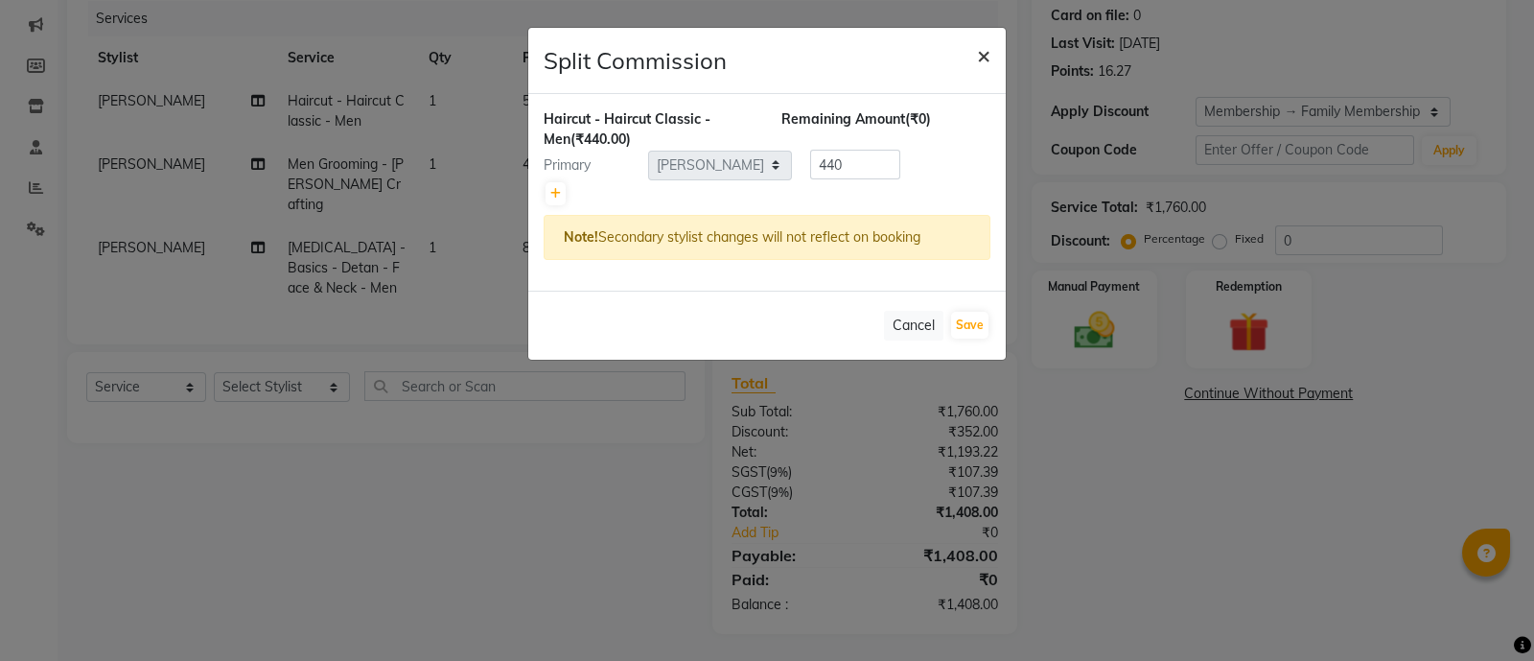
click at [987, 57] on span "×" at bounding box center [983, 54] width 13 height 29
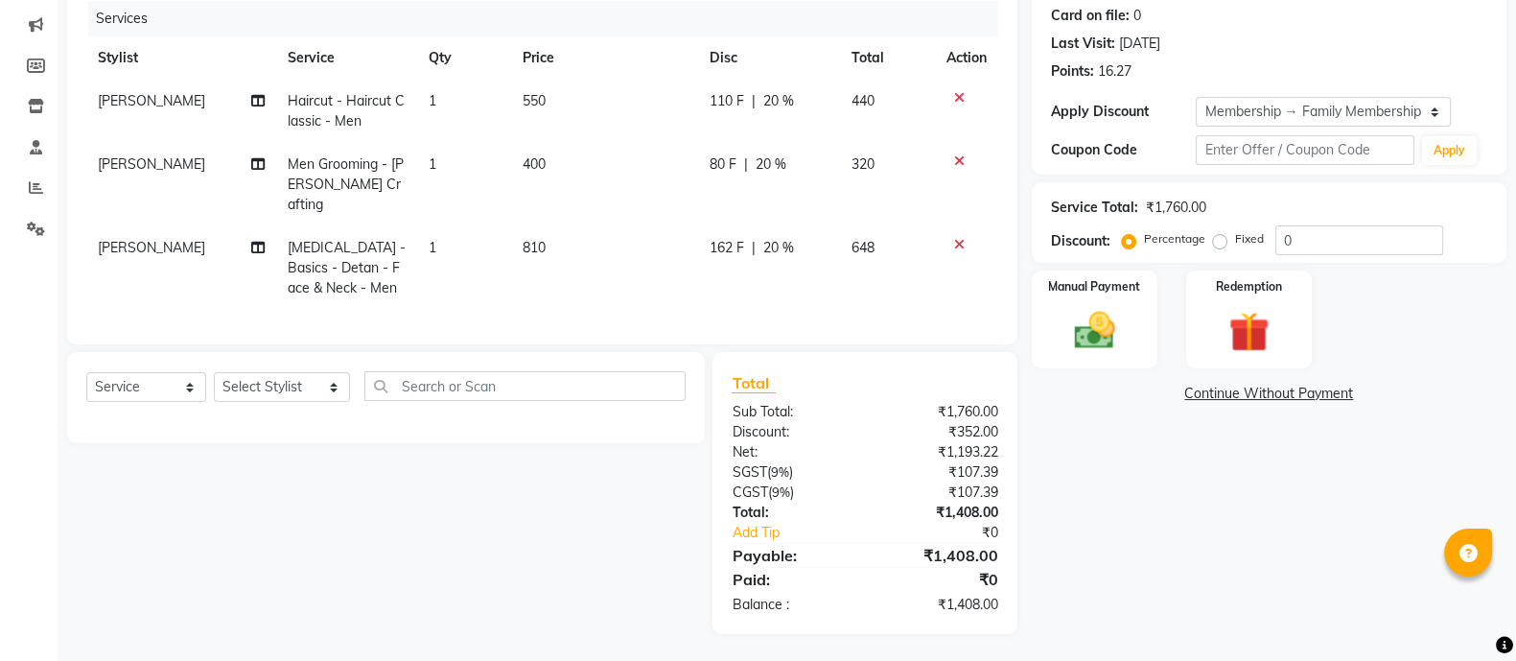
click at [170, 92] on span "[PERSON_NAME]" at bounding box center [151, 100] width 107 height 17
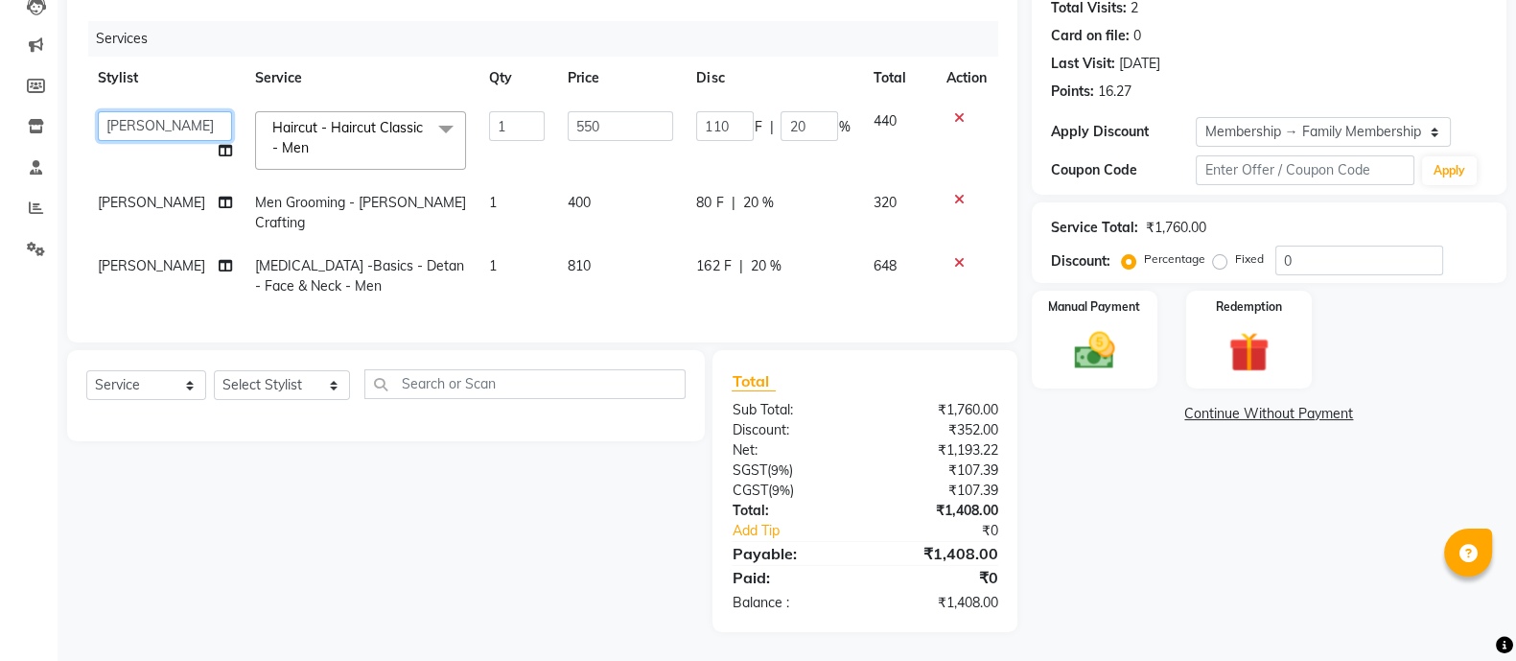
click at [176, 111] on select "Aatif Mohammmed Abid Salmani Irshaad Salmani Jaydeep Kumudini Bharat Kamble Lat…" at bounding box center [165, 126] width 134 height 30
select select "47130"
click at [146, 194] on span "[PERSON_NAME]" at bounding box center [151, 202] width 107 height 17
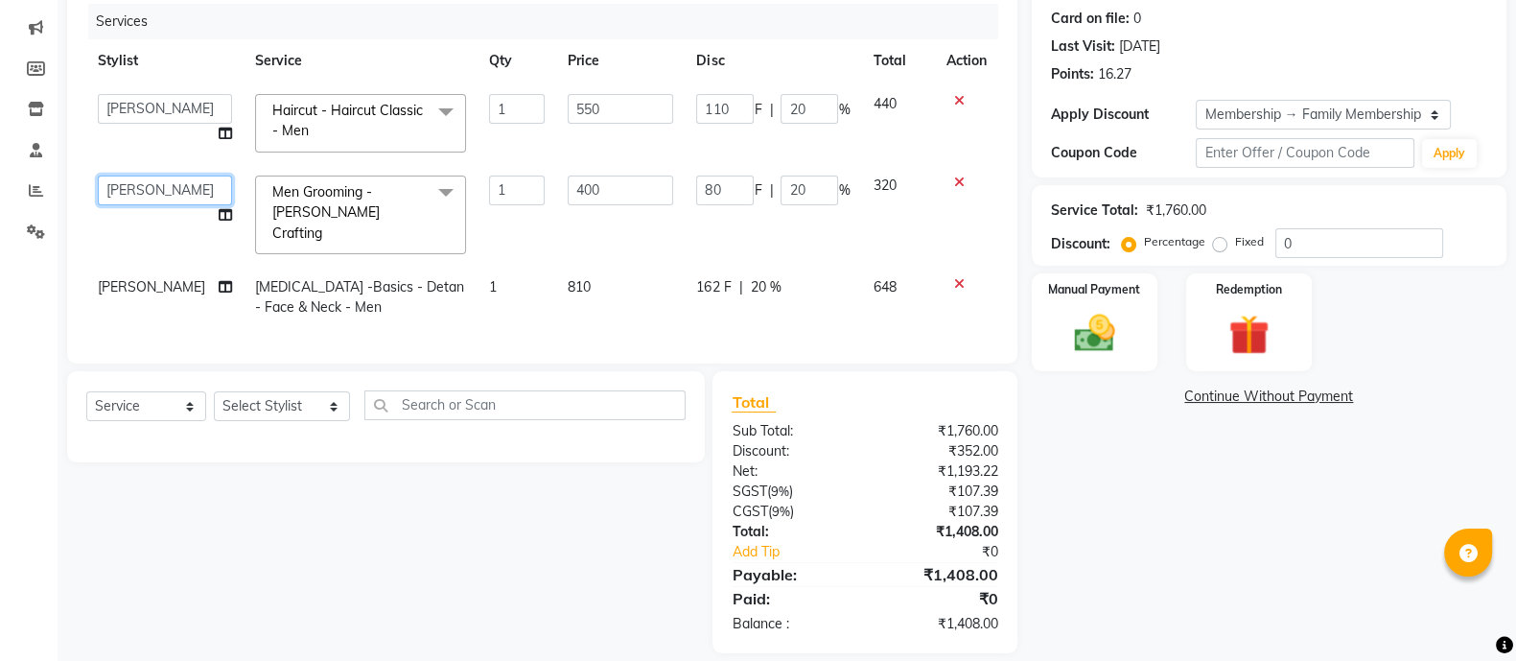
click at [142, 184] on select "Aatif Mohammmed Abid Salmani Irshaad Salmani Jaydeep Kumudini Bharat Kamble Lat…" at bounding box center [165, 190] width 134 height 30
select select "47130"
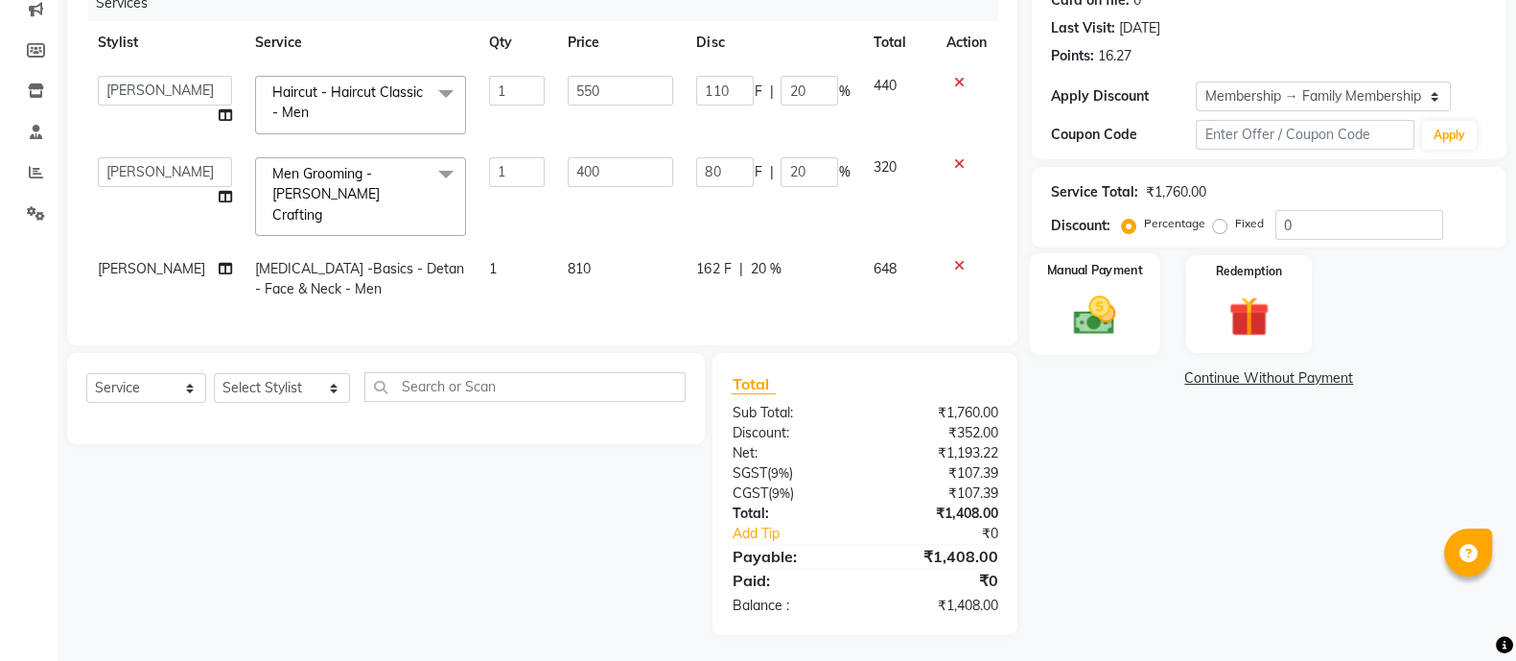
click at [1101, 309] on img at bounding box center [1094, 314] width 68 height 48
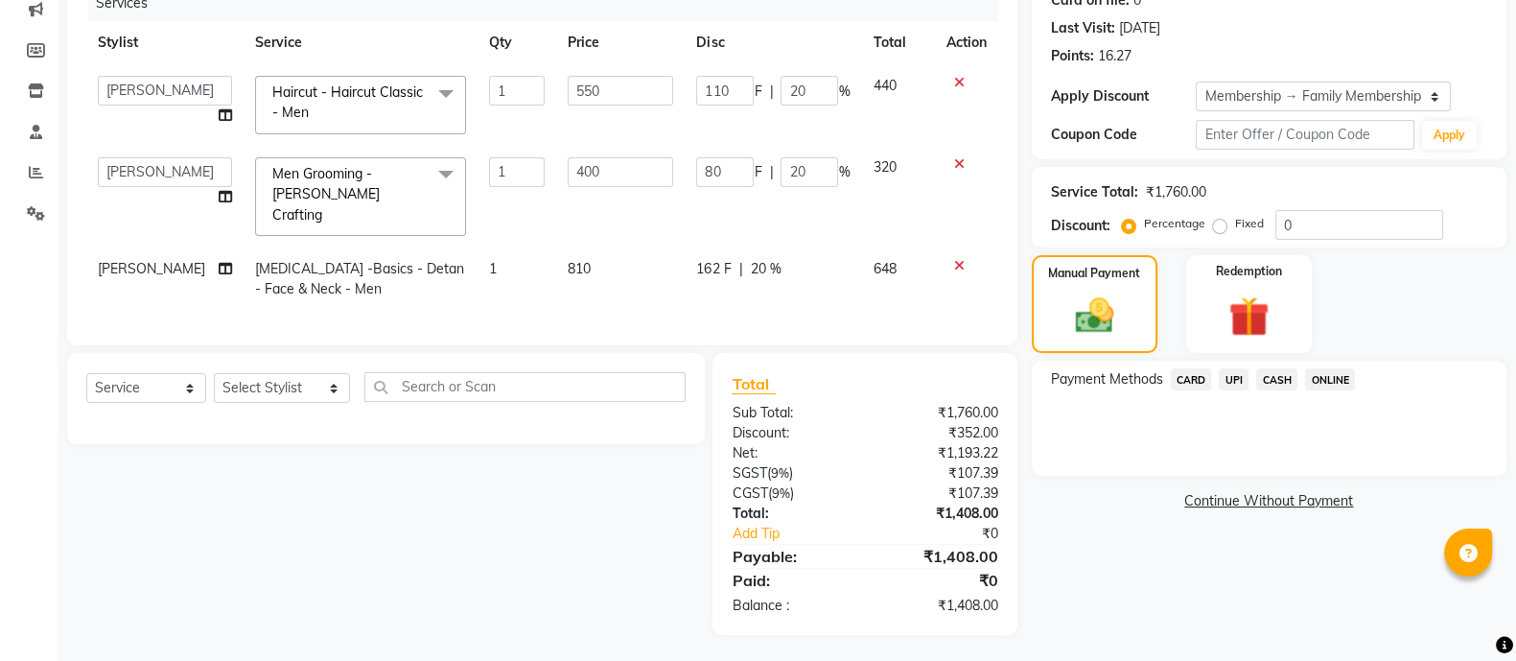
click at [1184, 383] on span "CARD" at bounding box center [1191, 379] width 41 height 22
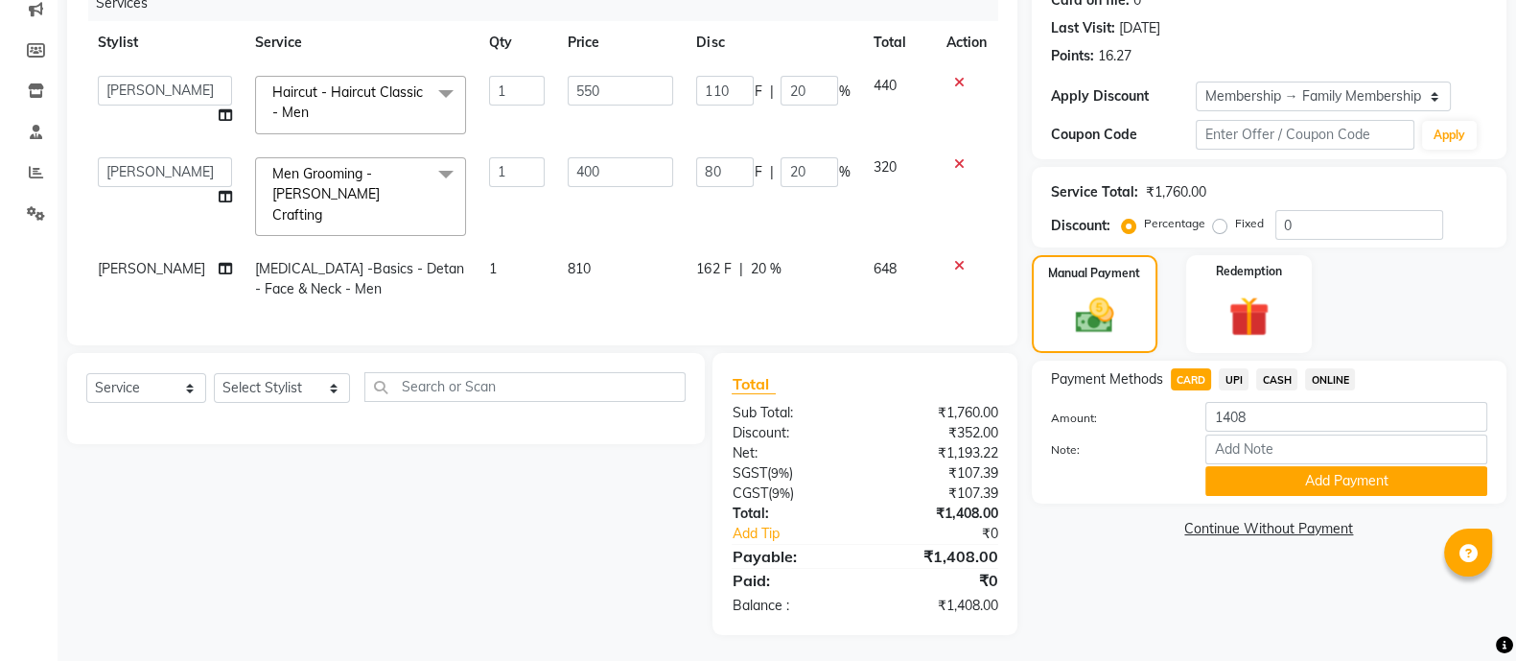
click at [1333, 372] on span "ONLINE" at bounding box center [1330, 379] width 50 height 22
click at [1315, 482] on button "Add Payment" at bounding box center [1346, 481] width 282 height 30
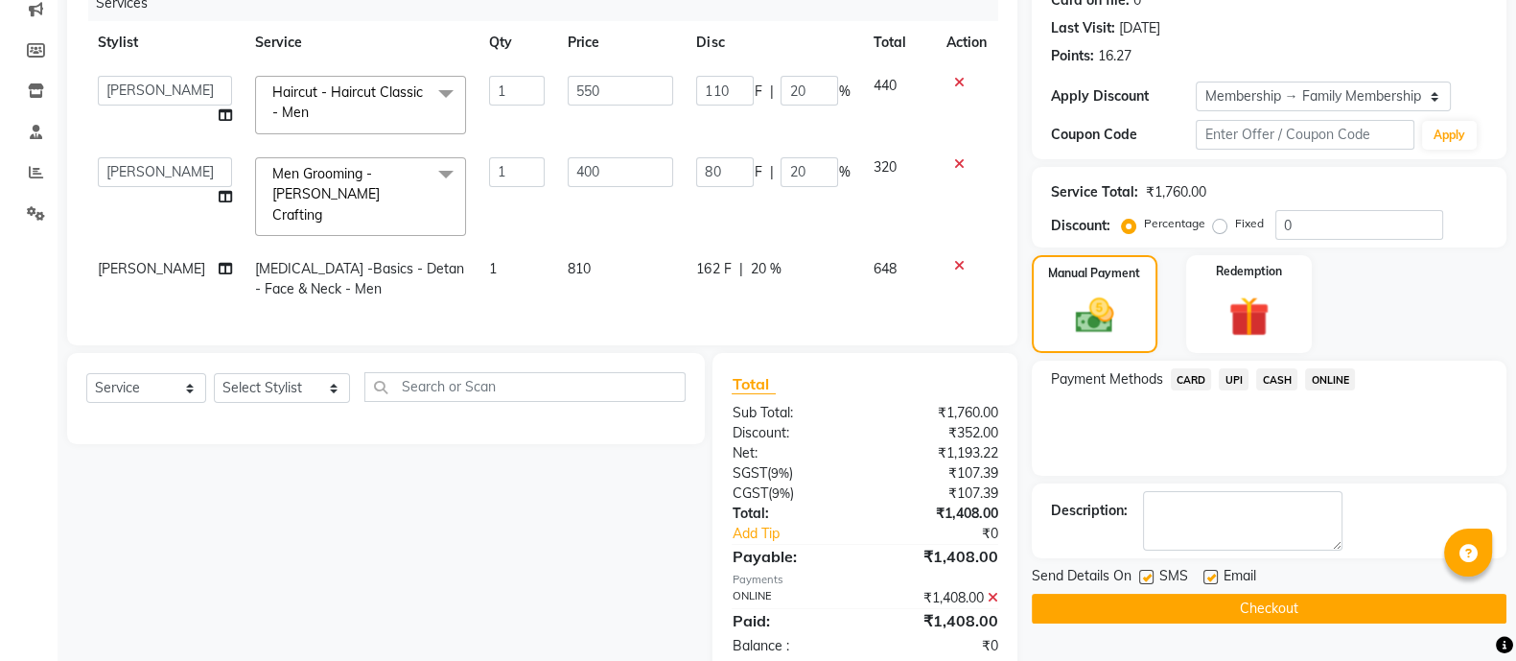
scroll to position [417, 0]
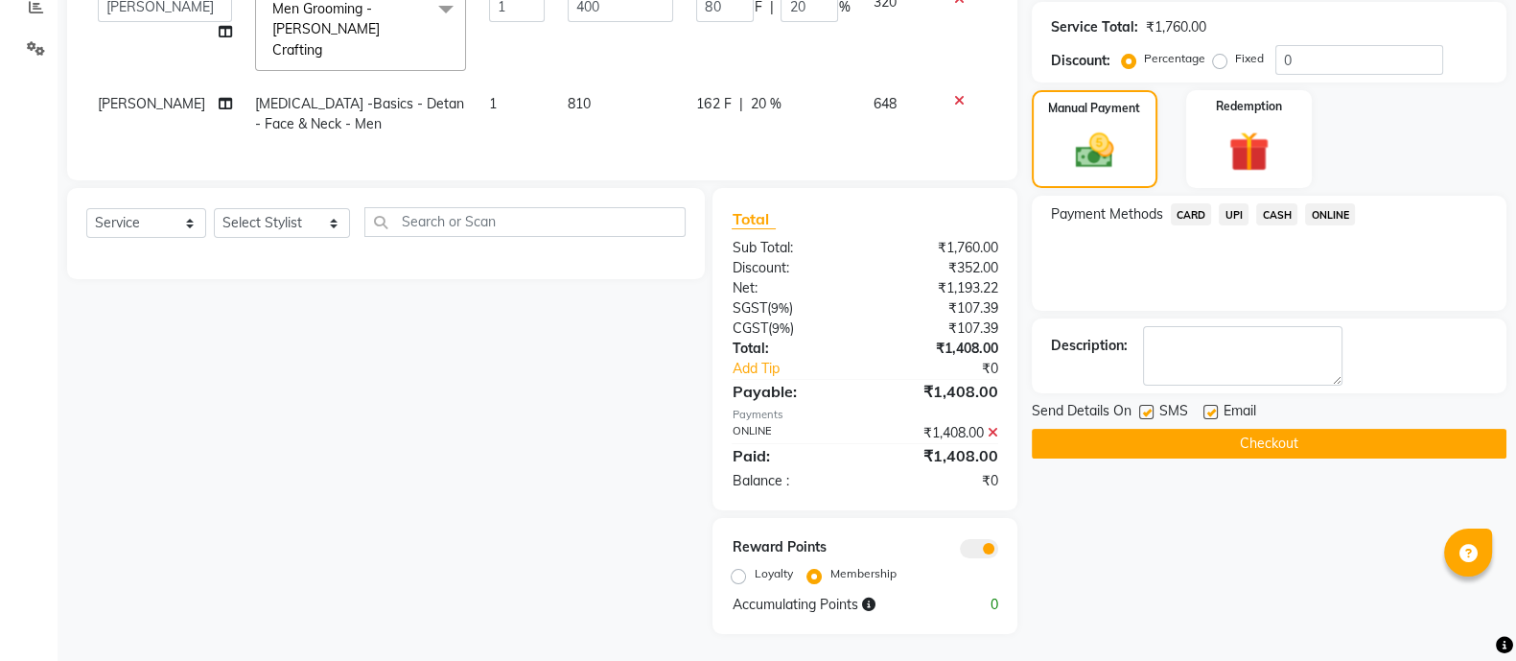
click at [754, 571] on label "Loyalty" at bounding box center [773, 573] width 38 height 17
click at [735, 571] on input "Loyalty" at bounding box center [741, 573] width 13 height 13
radio input "true"
click at [1328, 439] on button "Checkout" at bounding box center [1269, 444] width 475 height 30
